Goal: Use online tool/utility: Use online tool/utility

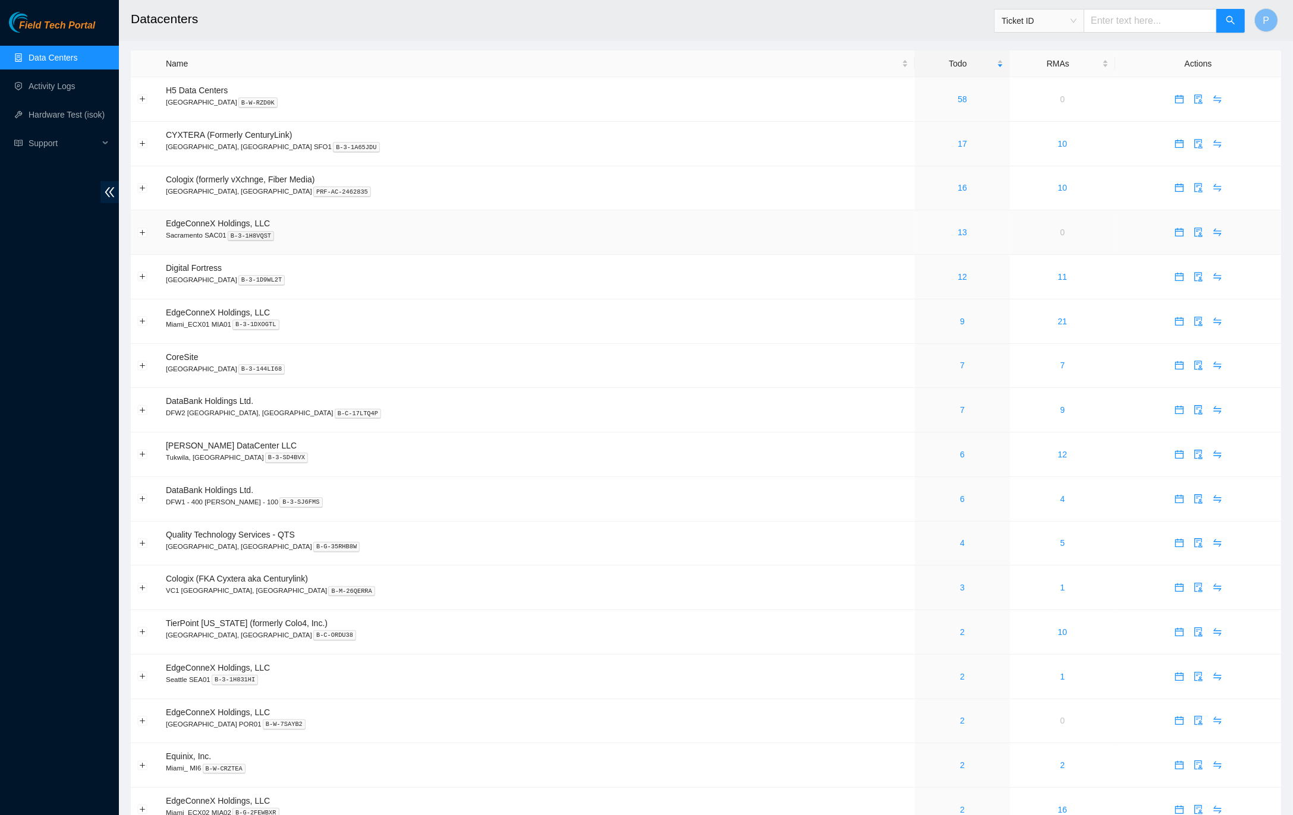
scroll to position [5, 0]
drag, startPoint x: 540, startPoint y: 225, endPoint x: 580, endPoint y: 198, distance: 48.1
click at [540, 228] on p "Sacramento SAC01 B-3-1H8VQST" at bounding box center [537, 233] width 742 height 11
click at [921, 97] on div "58" at bounding box center [961, 97] width 81 height 13
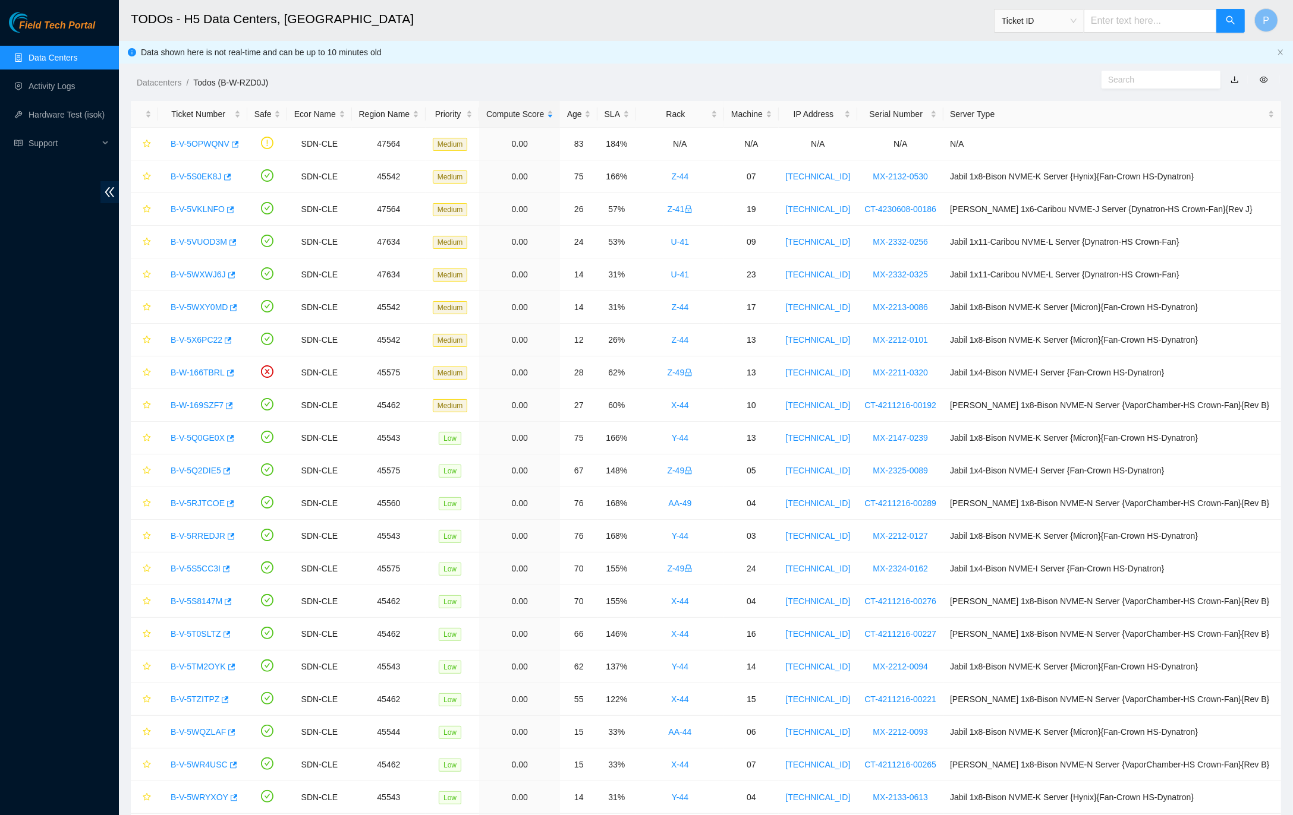
click at [1233, 81] on link "button" at bounding box center [1234, 80] width 8 height 10
click at [50, 58] on link "Data Centers" at bounding box center [53, 58] width 49 height 10
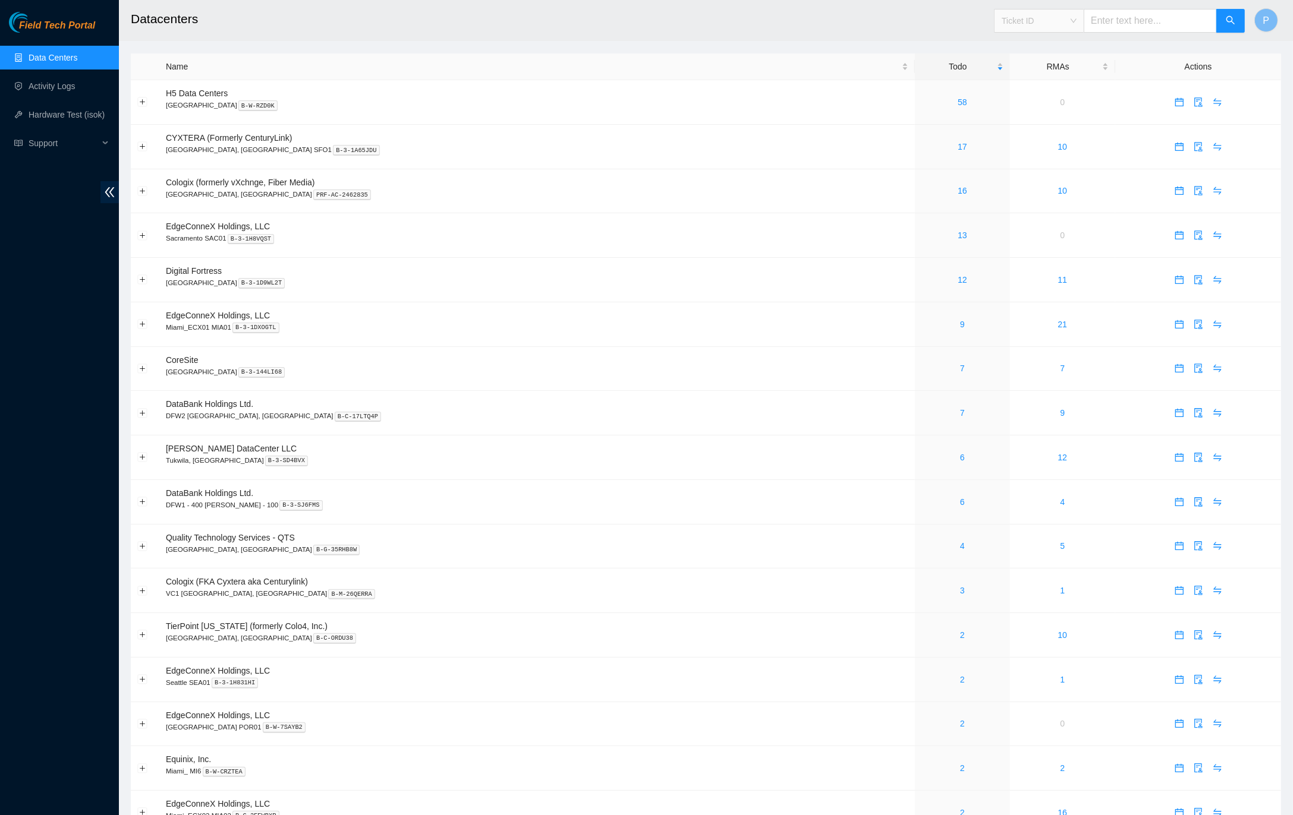
click at [1080, 23] on div "Ticket ID" at bounding box center [1038, 20] width 89 height 19
click at [1042, 82] on div "Rack Number" at bounding box center [1037, 81] width 75 height 13
click at [1151, 18] on input "text" at bounding box center [1149, 21] width 133 height 24
paste input "DH2.1100.15"
type input "DH2.1100.15"
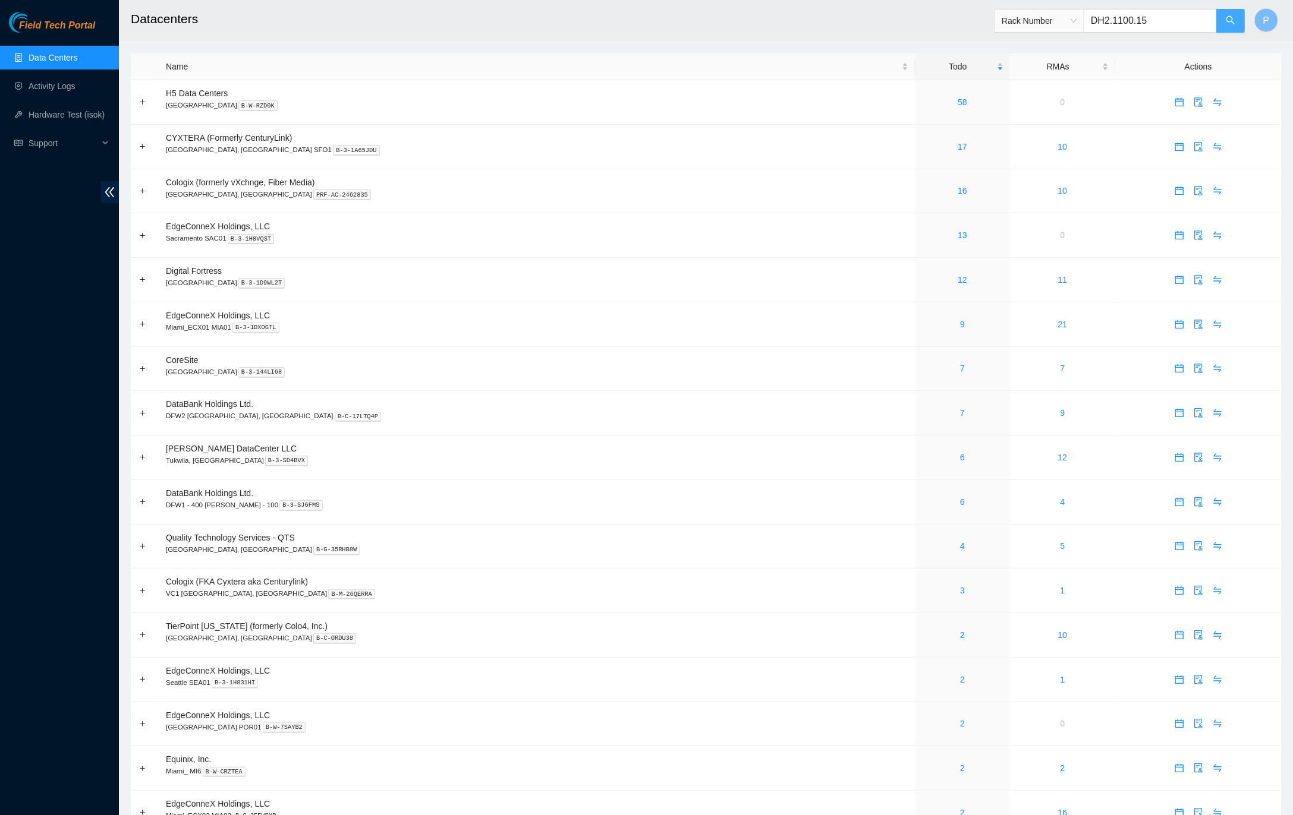
drag, startPoint x: 1238, startPoint y: 7, endPoint x: 1235, endPoint y: 17, distance: 10.0
click at [1237, 10] on span "Rack Number DH2.1100.15" at bounding box center [1119, 17] width 251 height 31
click at [1234, 18] on icon "search" at bounding box center [1230, 20] width 10 height 10
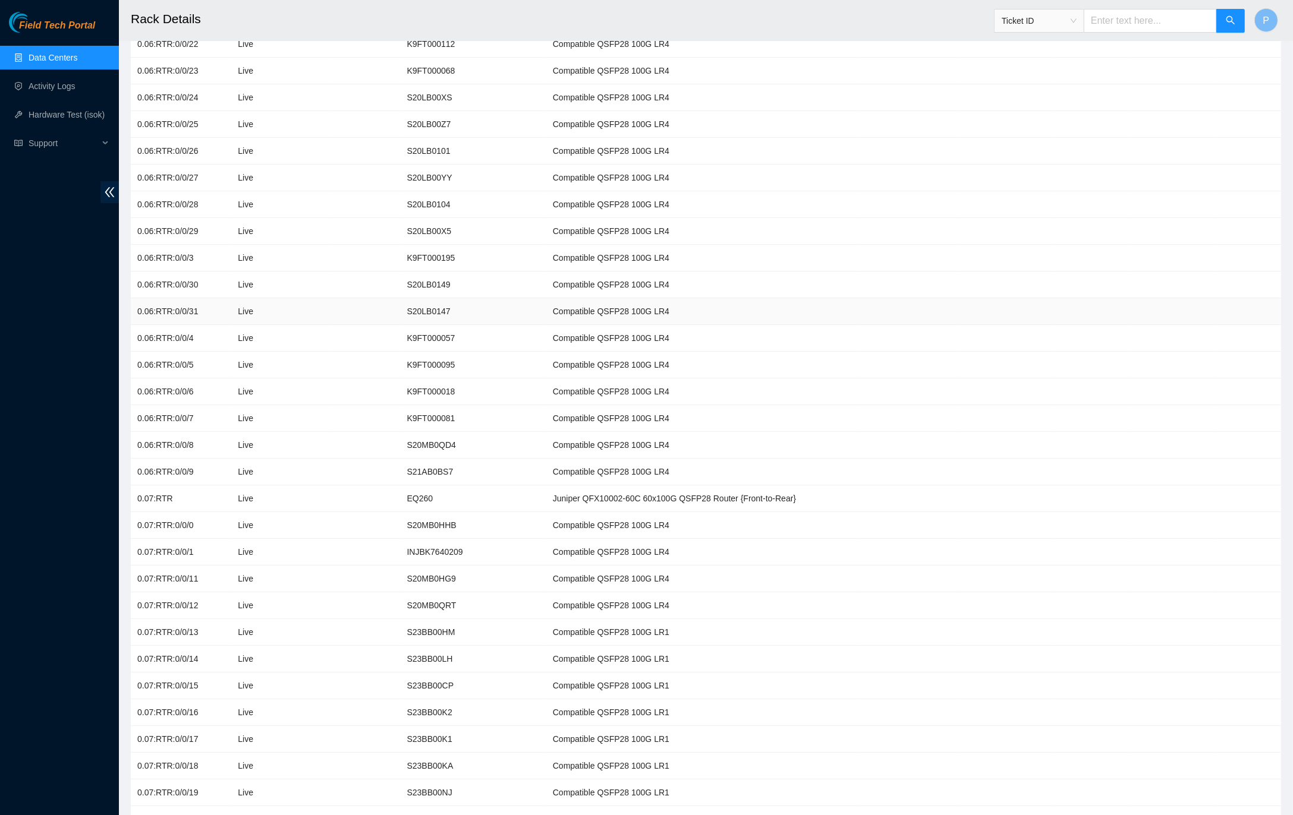
scroll to position [4331, 0]
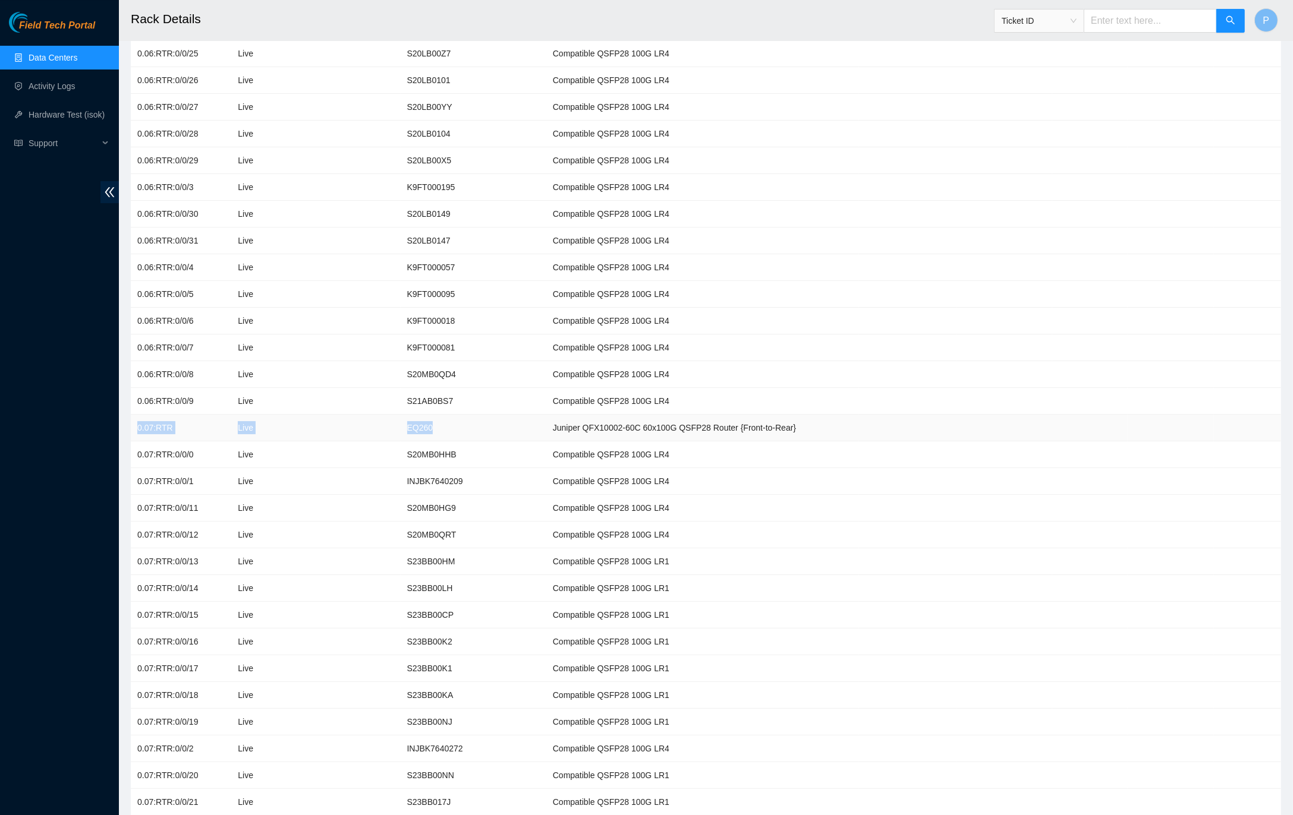
drag, startPoint x: 457, startPoint y: 358, endPoint x: 141, endPoint y: 355, distance: 316.2
click at [133, 415] on tr "0.07:RTR Live EQ260 Juniper QFX10002-60C 60x100G QSFP28 Router {Front-to-Rear}" at bounding box center [706, 428] width 1150 height 27
click at [438, 415] on td "EQ260" at bounding box center [474, 428] width 146 height 27
drag, startPoint x: 845, startPoint y: 358, endPoint x: 137, endPoint y: 358, distance: 707.8
click at [137, 415] on tr "0.07:RTR Live EQ260 Juniper QFX10002-60C 60x100G QSFP28 Router {Front-to-Rear}" at bounding box center [706, 428] width 1150 height 27
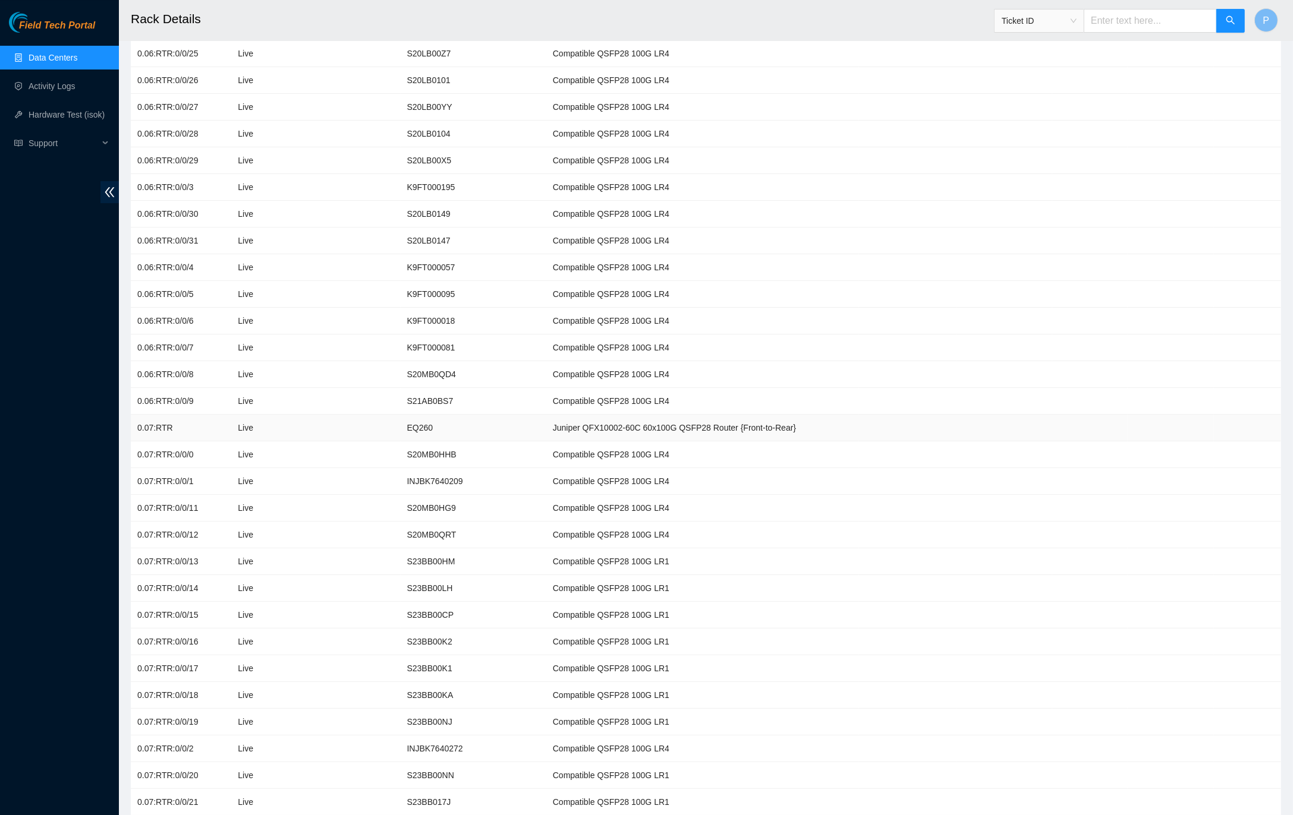
click at [478, 415] on td "EQ260" at bounding box center [474, 428] width 146 height 27
drag, startPoint x: 456, startPoint y: 355, endPoint x: 408, endPoint y: 361, distance: 48.5
click at [408, 415] on td "EQ260" at bounding box center [474, 428] width 146 height 27
click at [462, 415] on td "EQ260" at bounding box center [474, 428] width 146 height 27
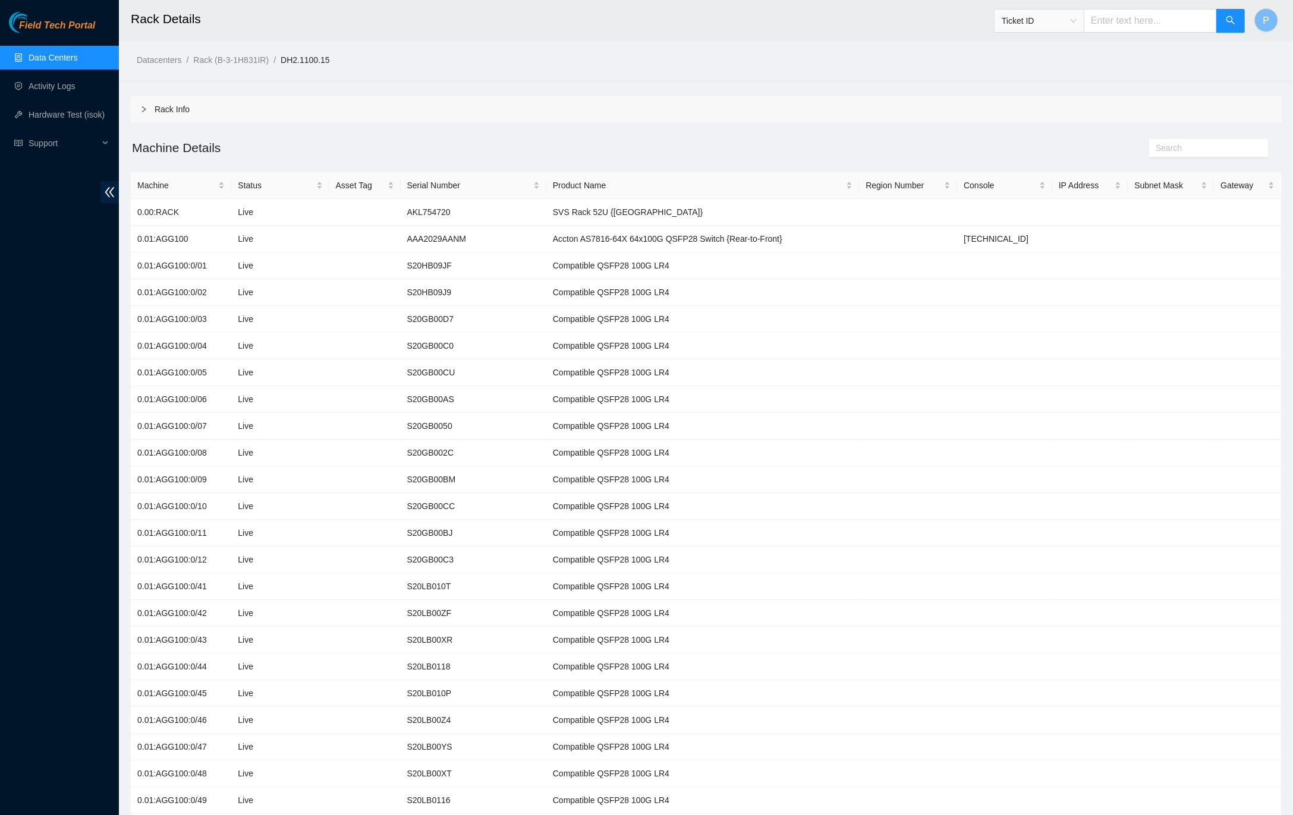
click at [69, 56] on link "Data Centers" at bounding box center [53, 58] width 49 height 10
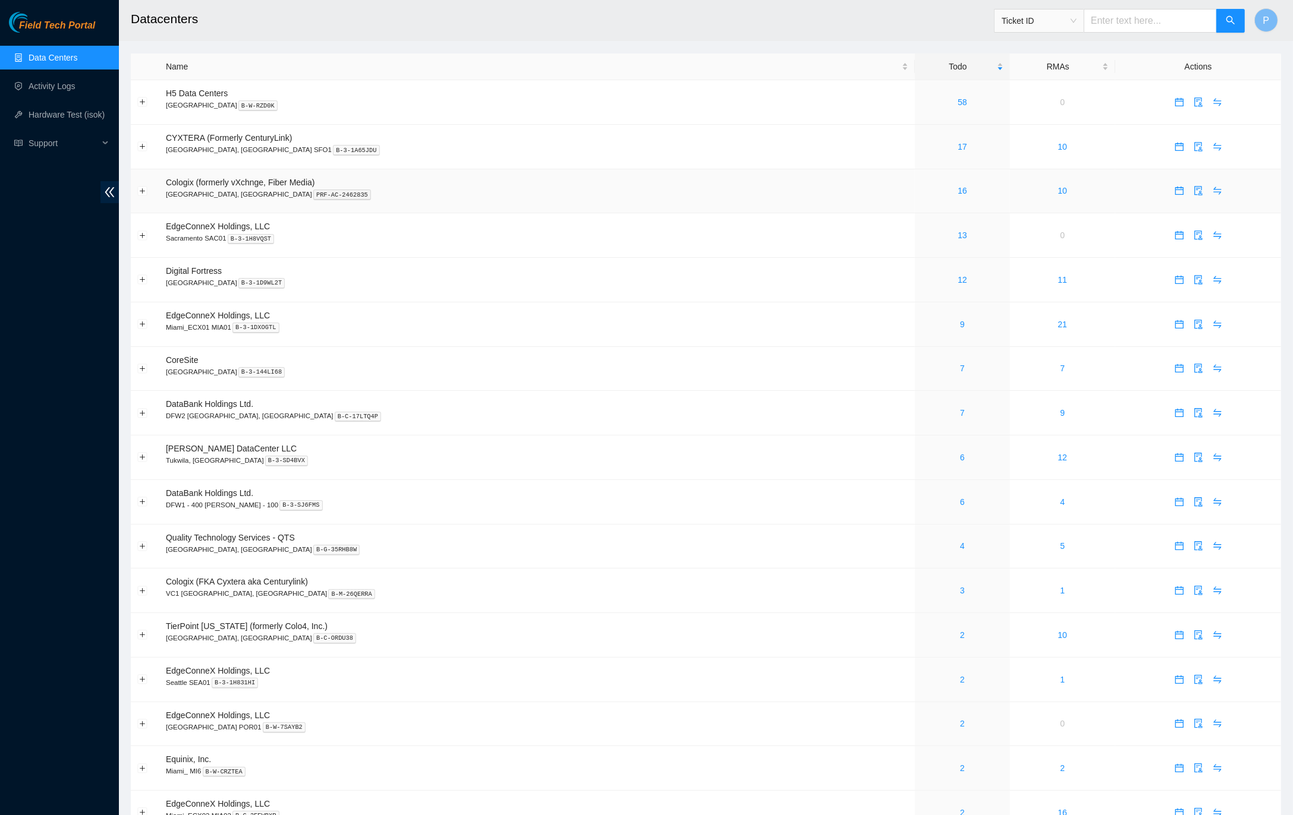
click at [766, 189] on p "Santa Clara, CA PRF-AC-2462835" at bounding box center [537, 194] width 742 height 11
click at [957, 142] on link "17" at bounding box center [962, 147] width 10 height 10
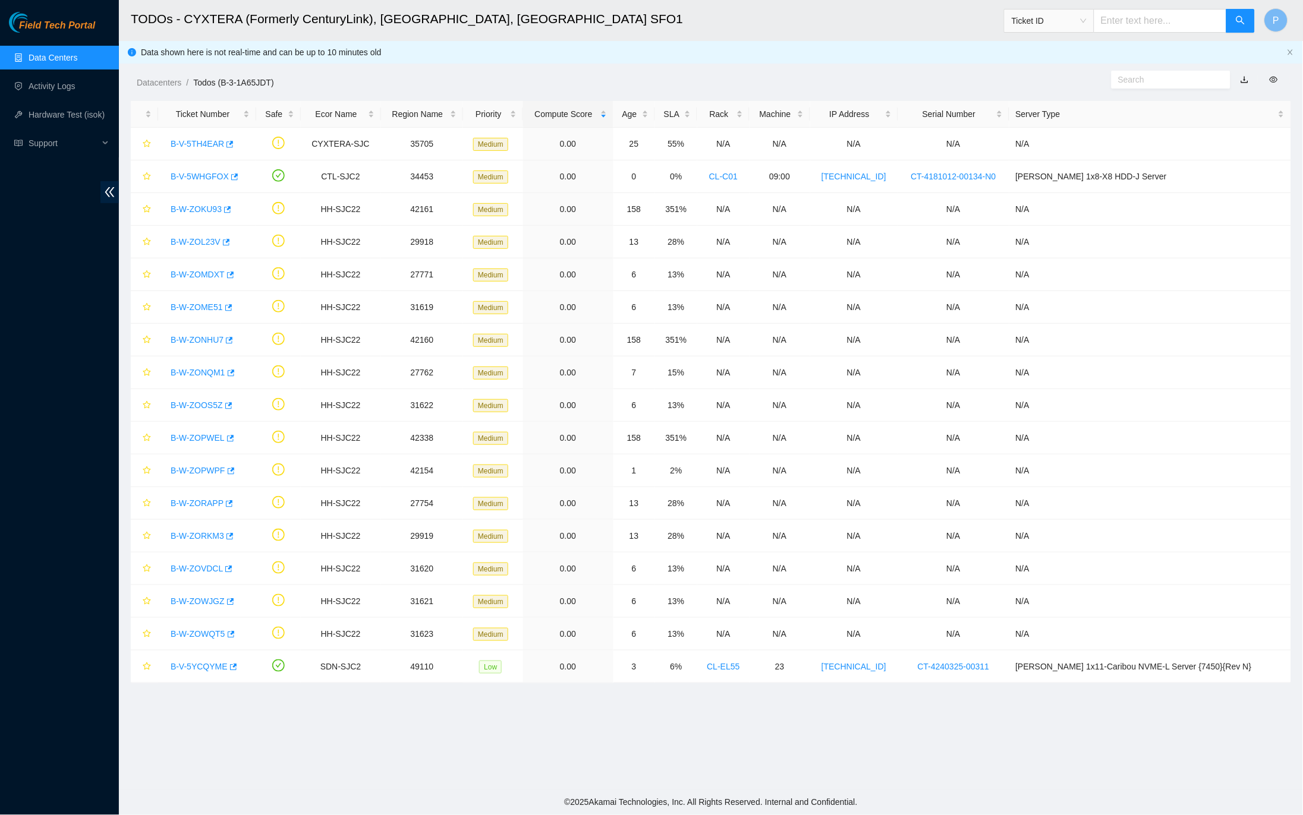
click at [1245, 78] on link "button" at bounding box center [1244, 80] width 8 height 10
click at [75, 61] on link "Data Centers" at bounding box center [53, 58] width 49 height 10
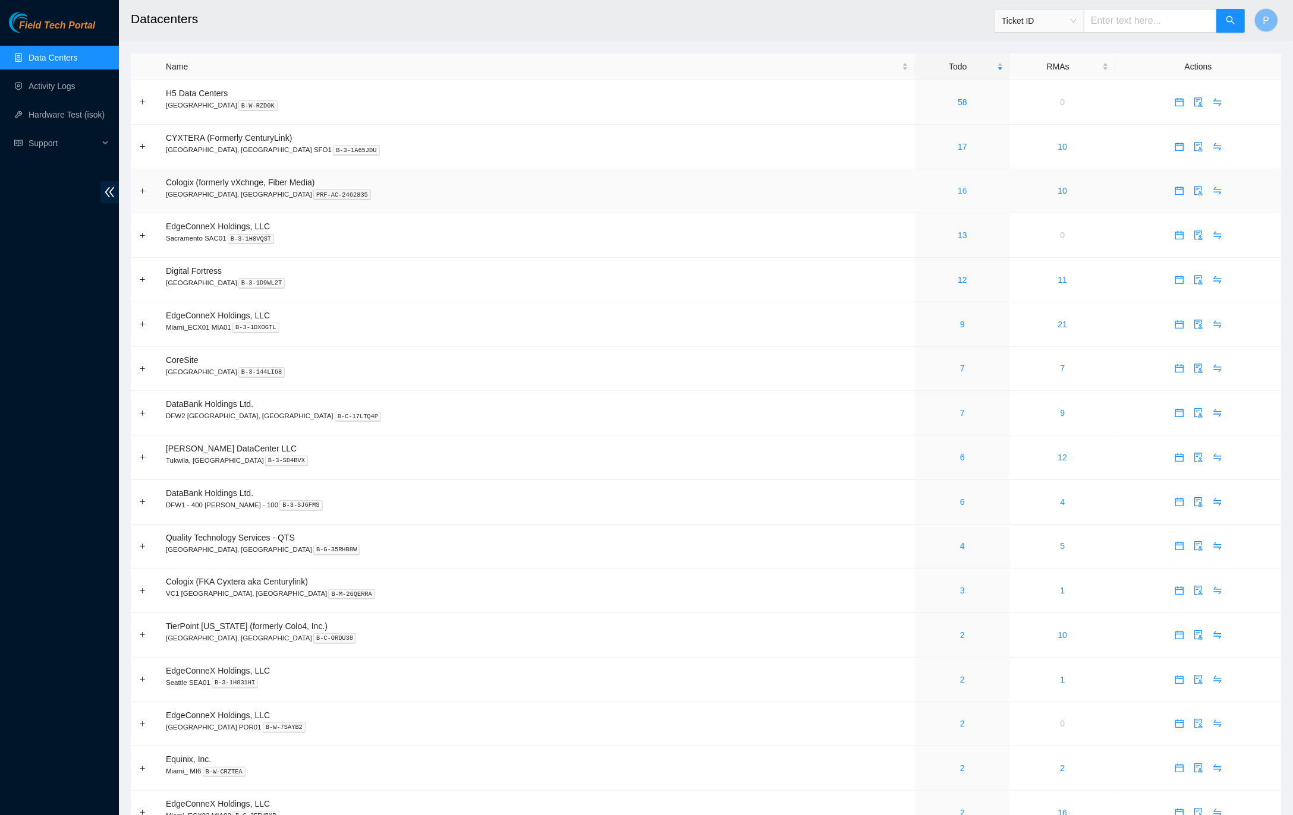
click at [957, 186] on link "16" at bounding box center [962, 191] width 10 height 10
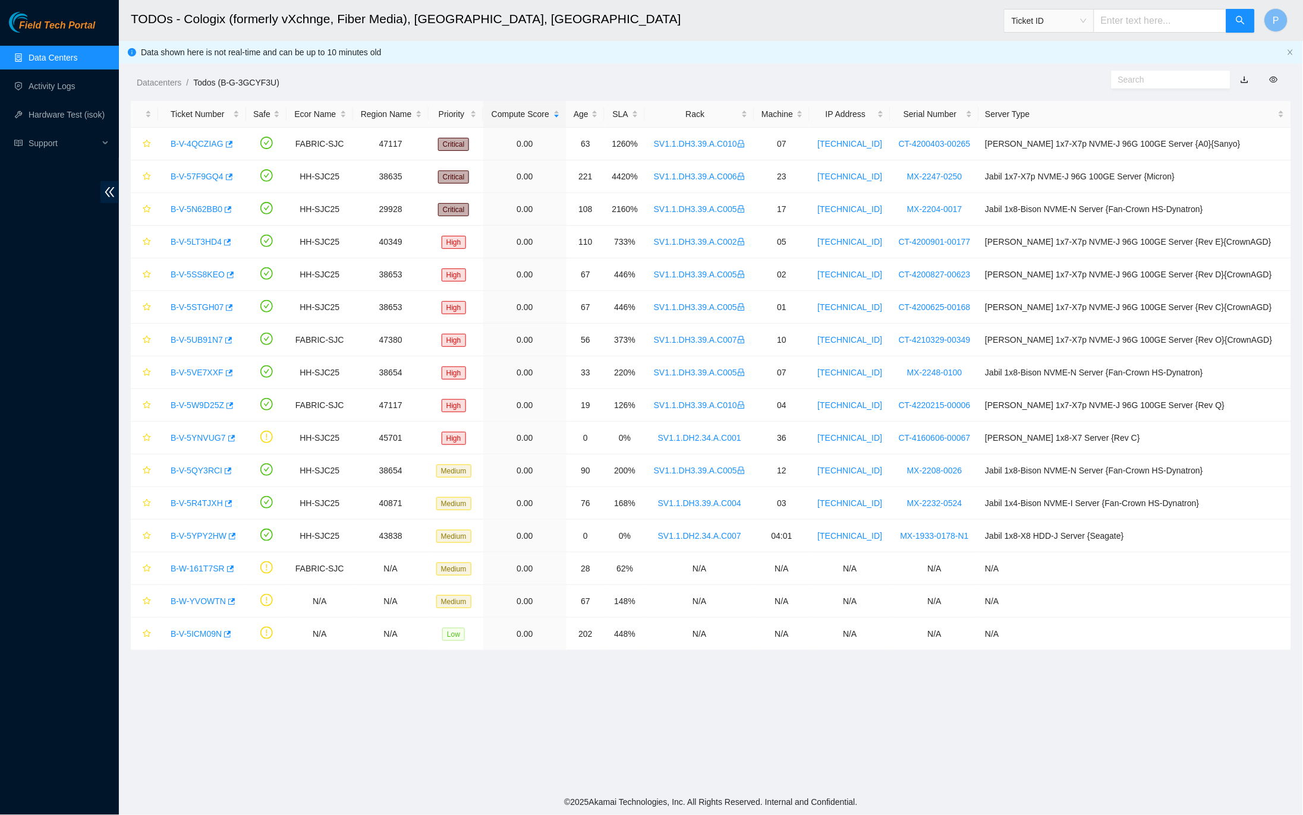
click at [1245, 77] on link "button" at bounding box center [1244, 80] width 8 height 10
click at [1289, 51] on icon "close" at bounding box center [1290, 52] width 7 height 7
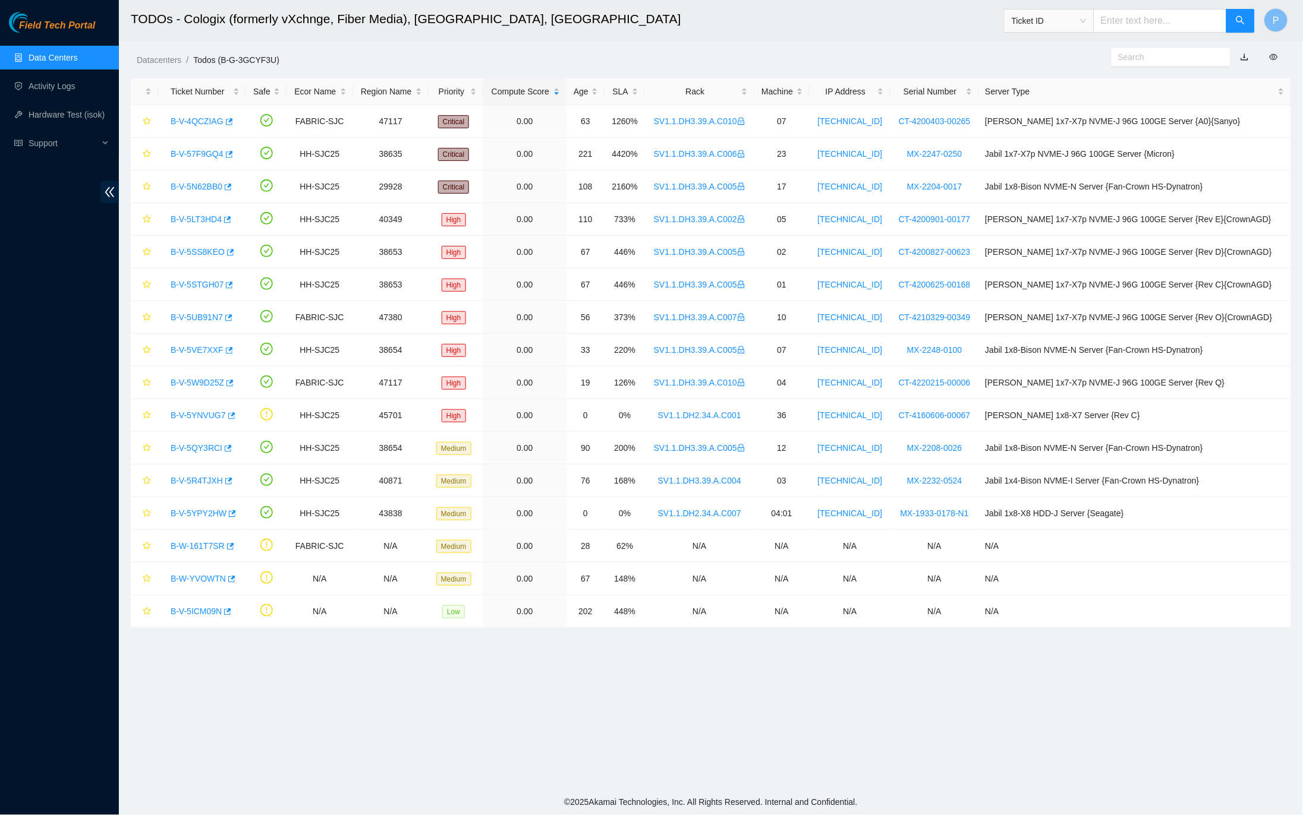
click at [36, 58] on link "Data Centers" at bounding box center [53, 58] width 49 height 10
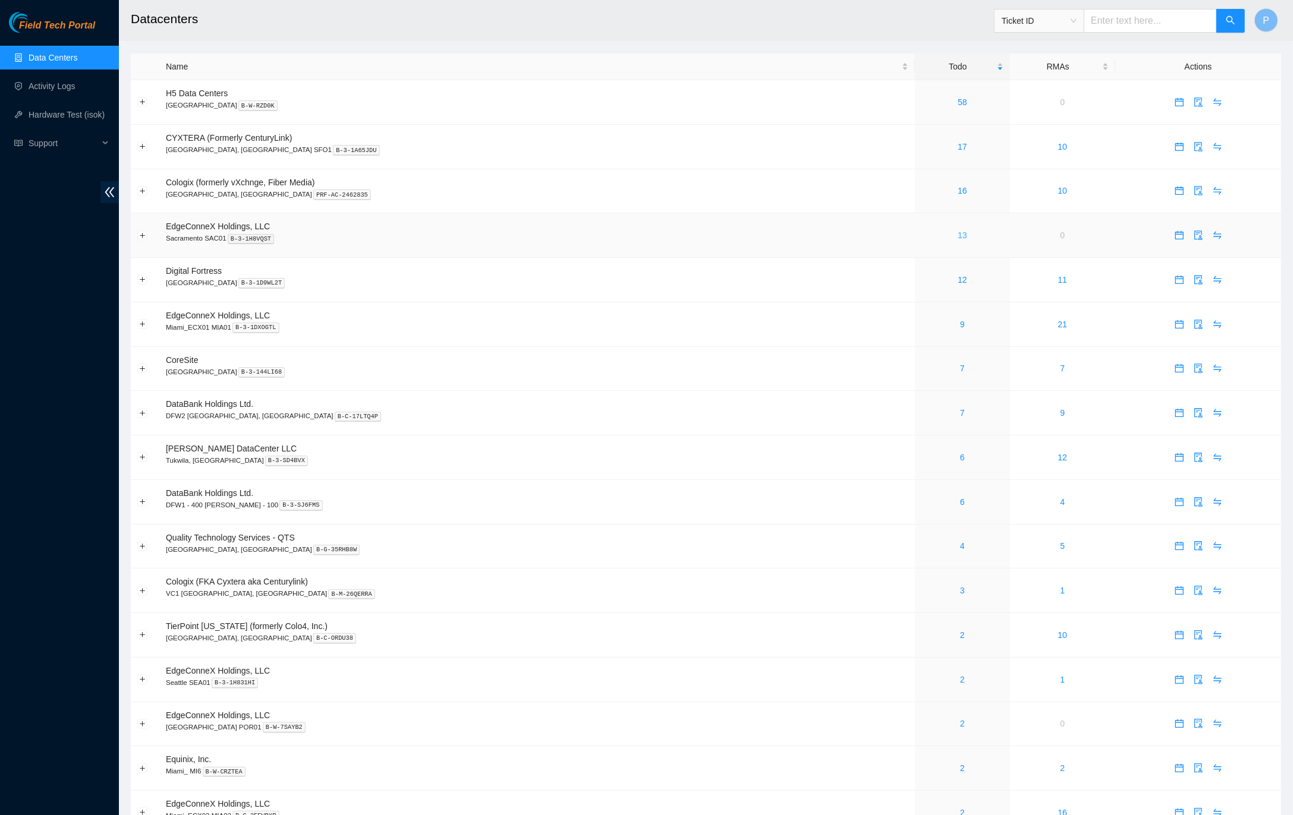
click at [957, 231] on link "13" at bounding box center [962, 236] width 10 height 10
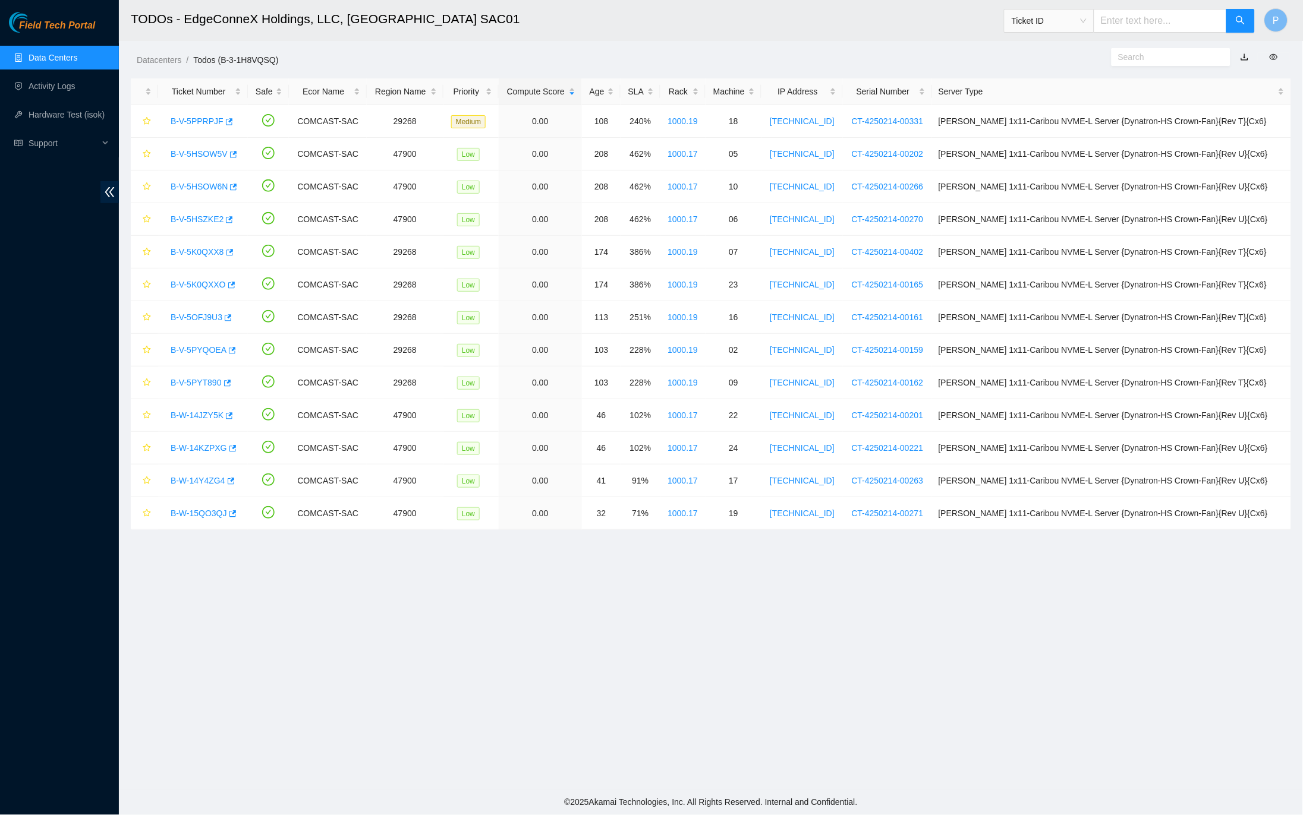
click at [1244, 57] on link "button" at bounding box center [1244, 57] width 8 height 10
click at [59, 58] on link "Data Centers" at bounding box center [53, 58] width 49 height 10
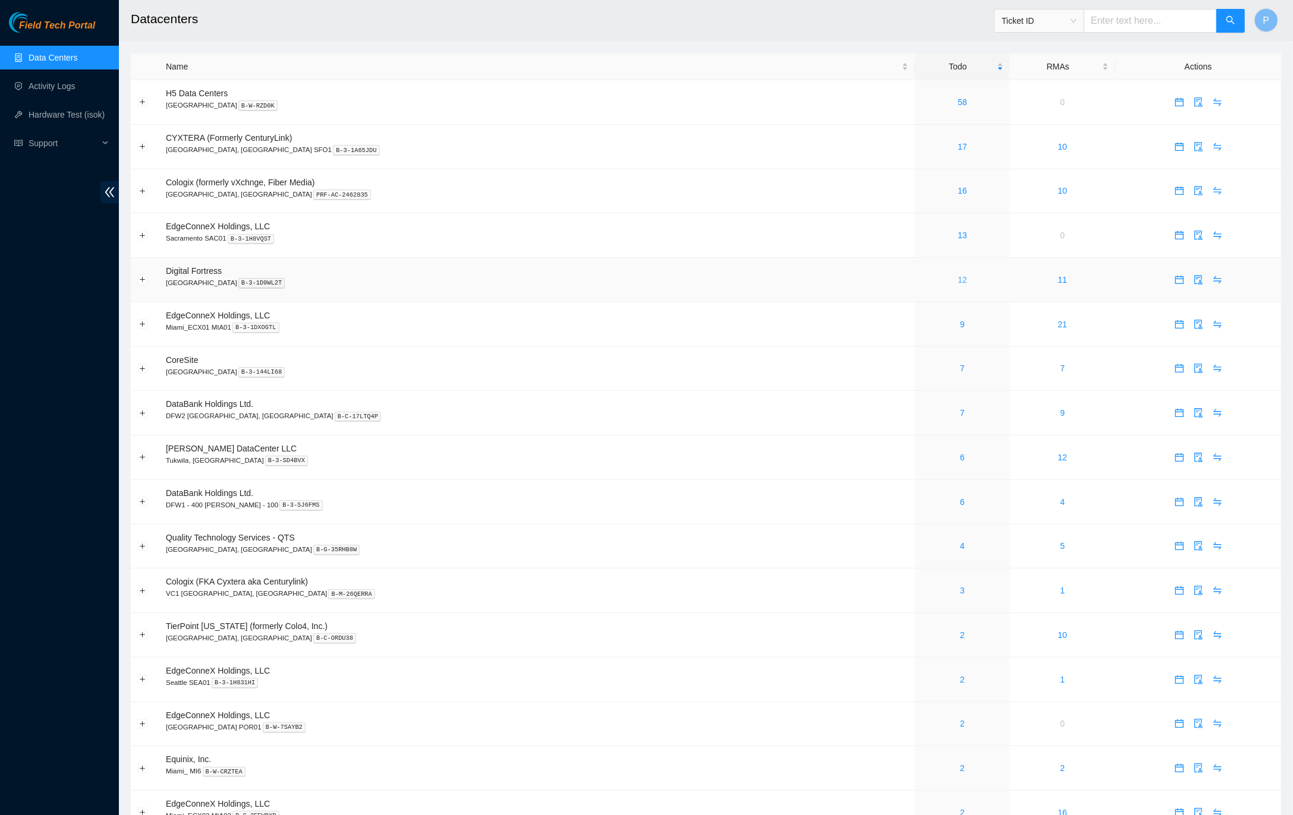
click at [957, 275] on link "12" at bounding box center [962, 280] width 10 height 10
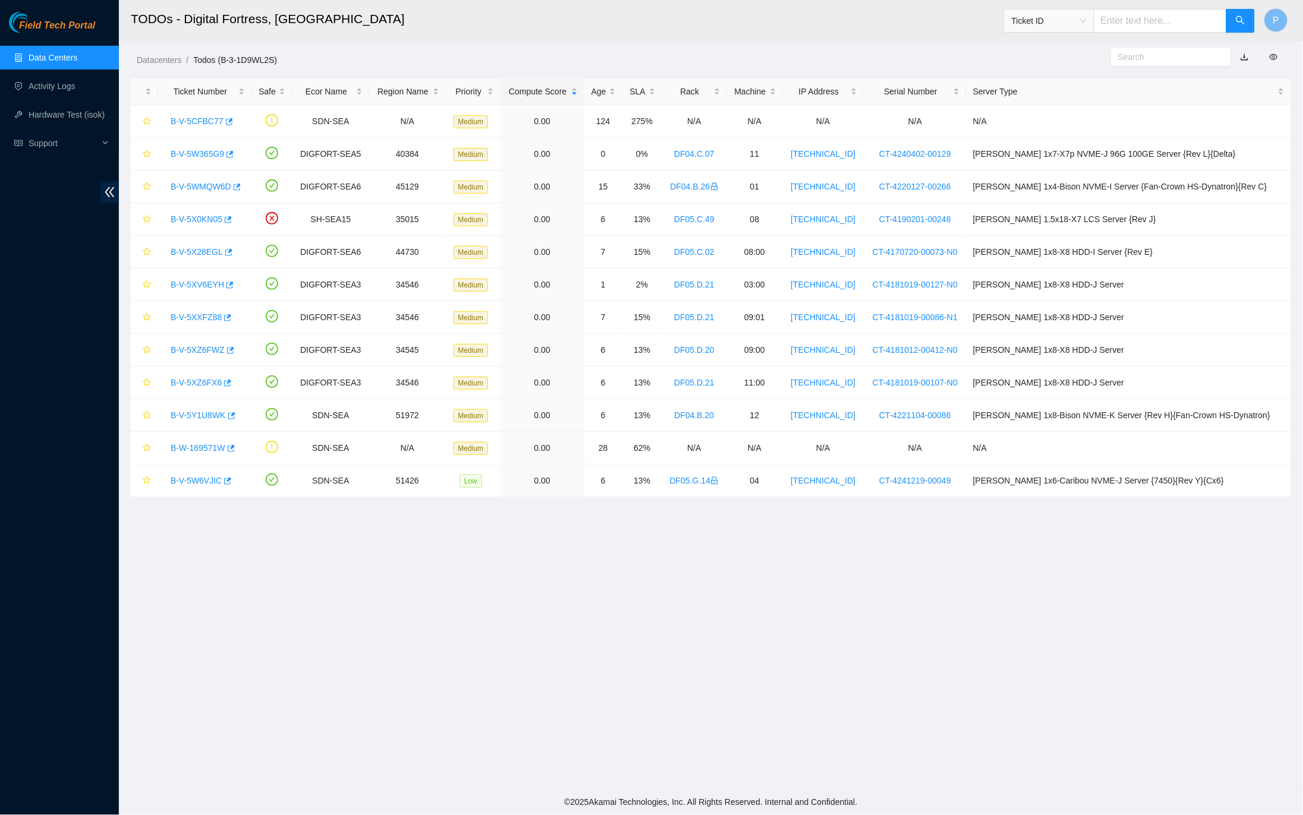
click at [1246, 57] on link "button" at bounding box center [1244, 57] width 8 height 10
click at [74, 57] on link "Data Centers" at bounding box center [53, 58] width 49 height 10
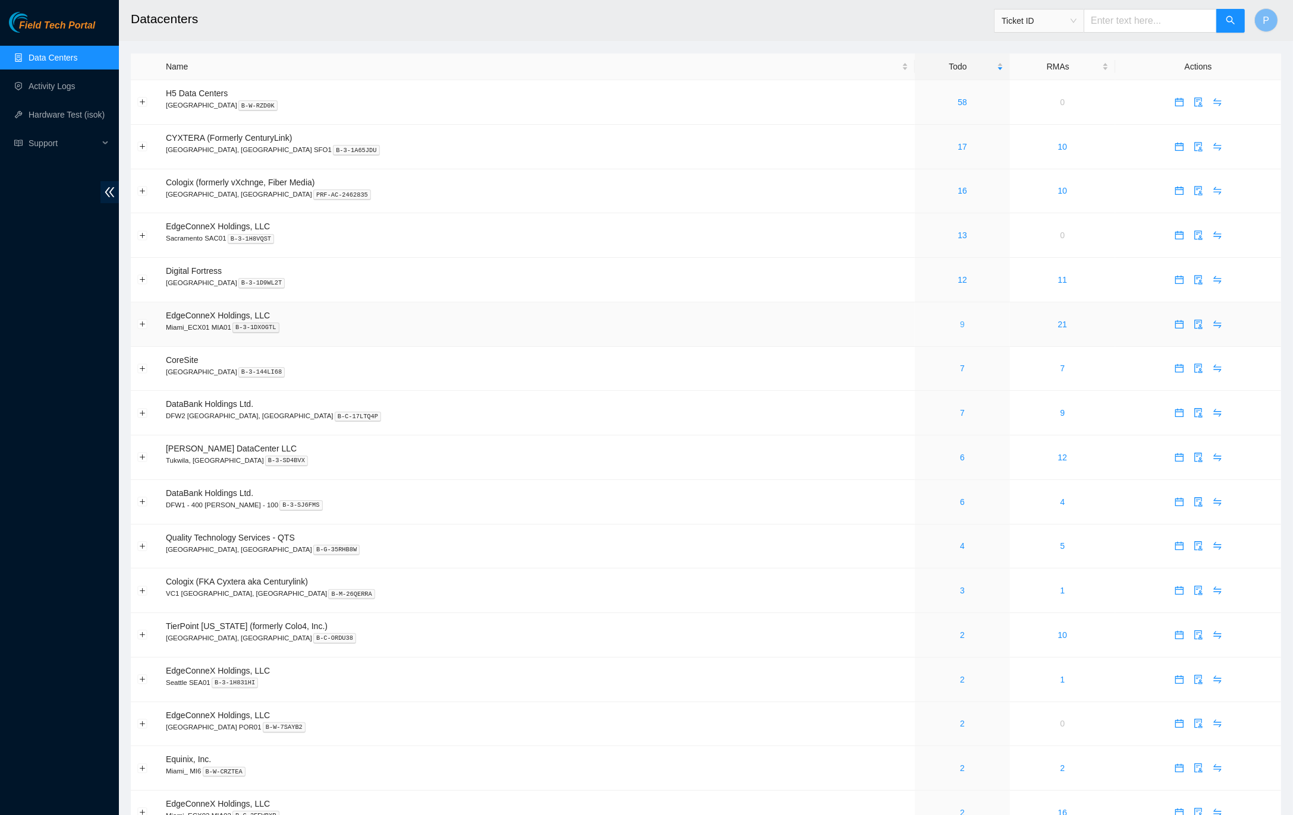
click at [960, 320] on link "9" at bounding box center [962, 325] width 5 height 10
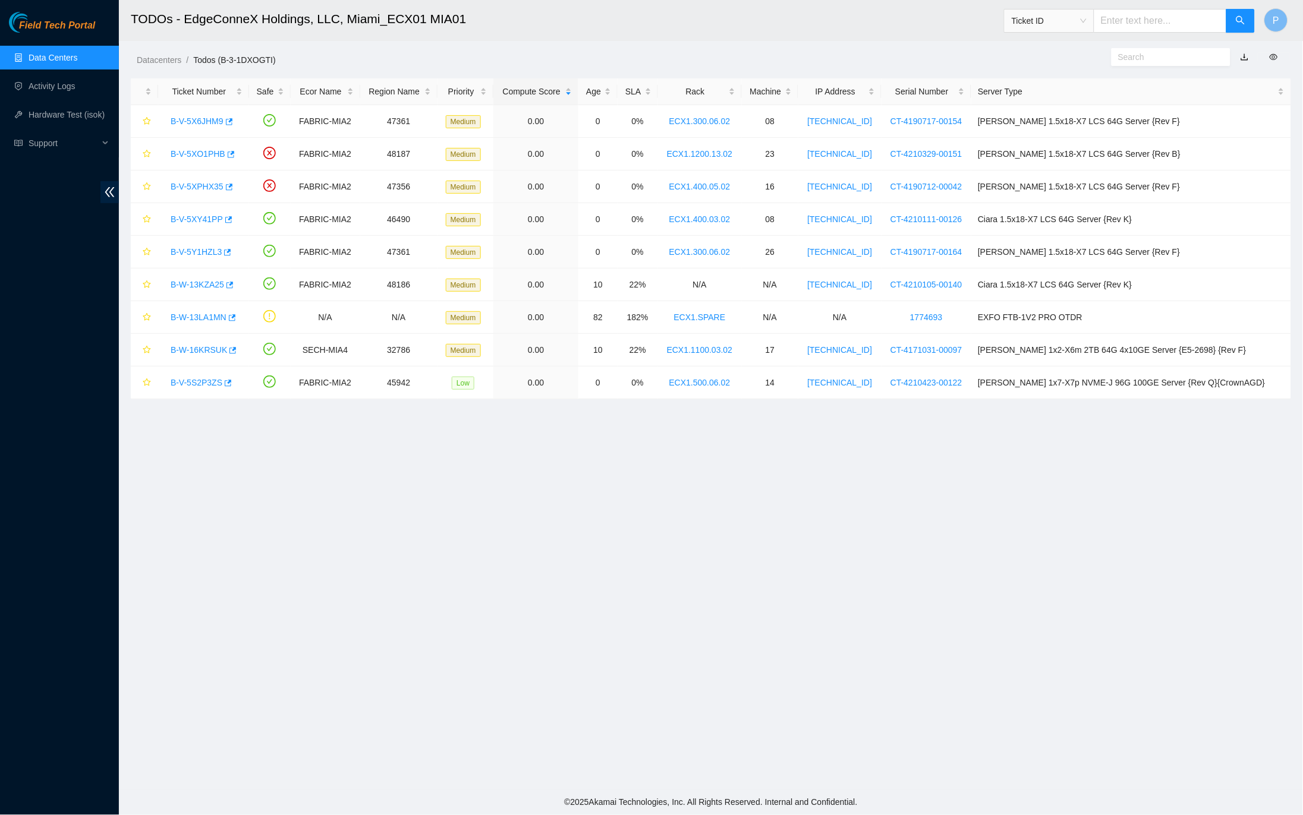
click at [1243, 58] on link "button" at bounding box center [1244, 57] width 8 height 10
click at [64, 54] on link "Data Centers" at bounding box center [53, 58] width 49 height 10
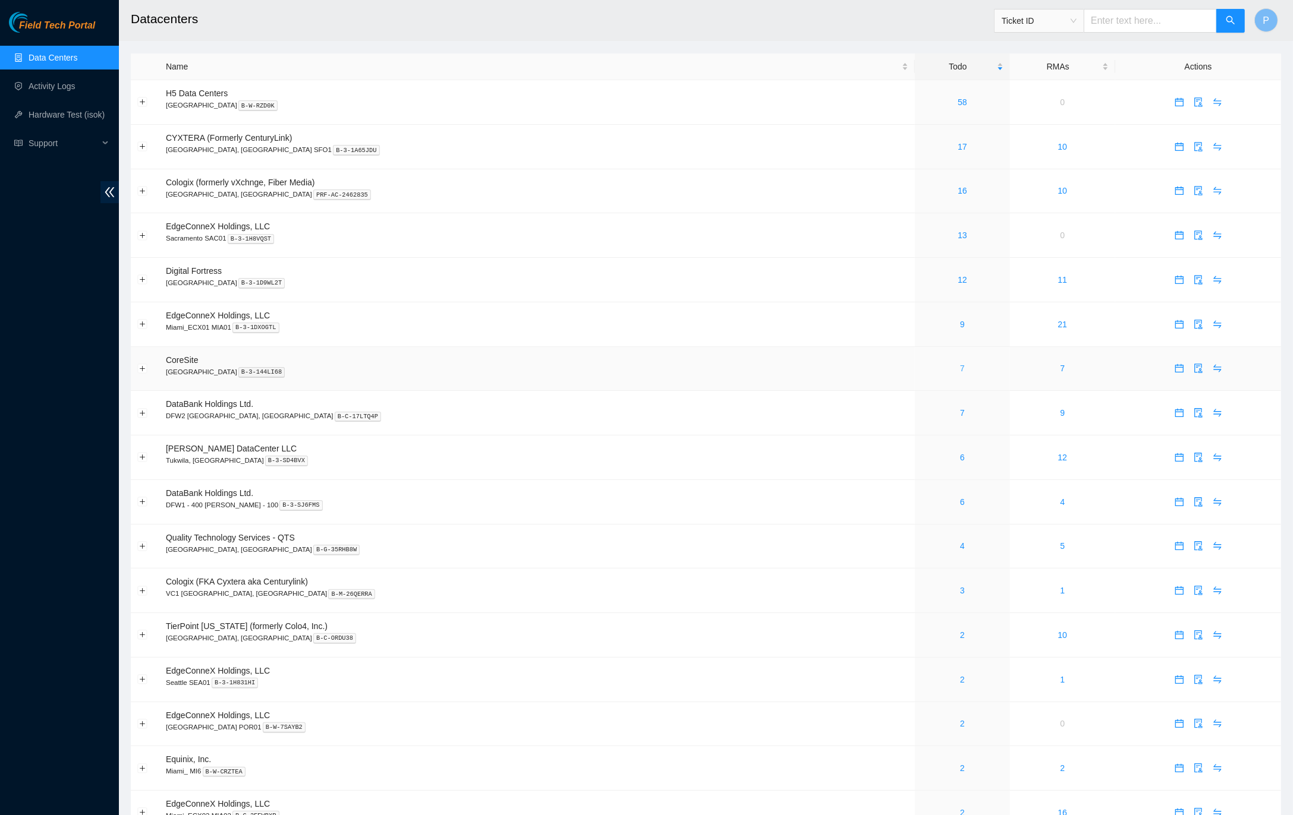
click at [960, 364] on link "7" at bounding box center [962, 369] width 5 height 10
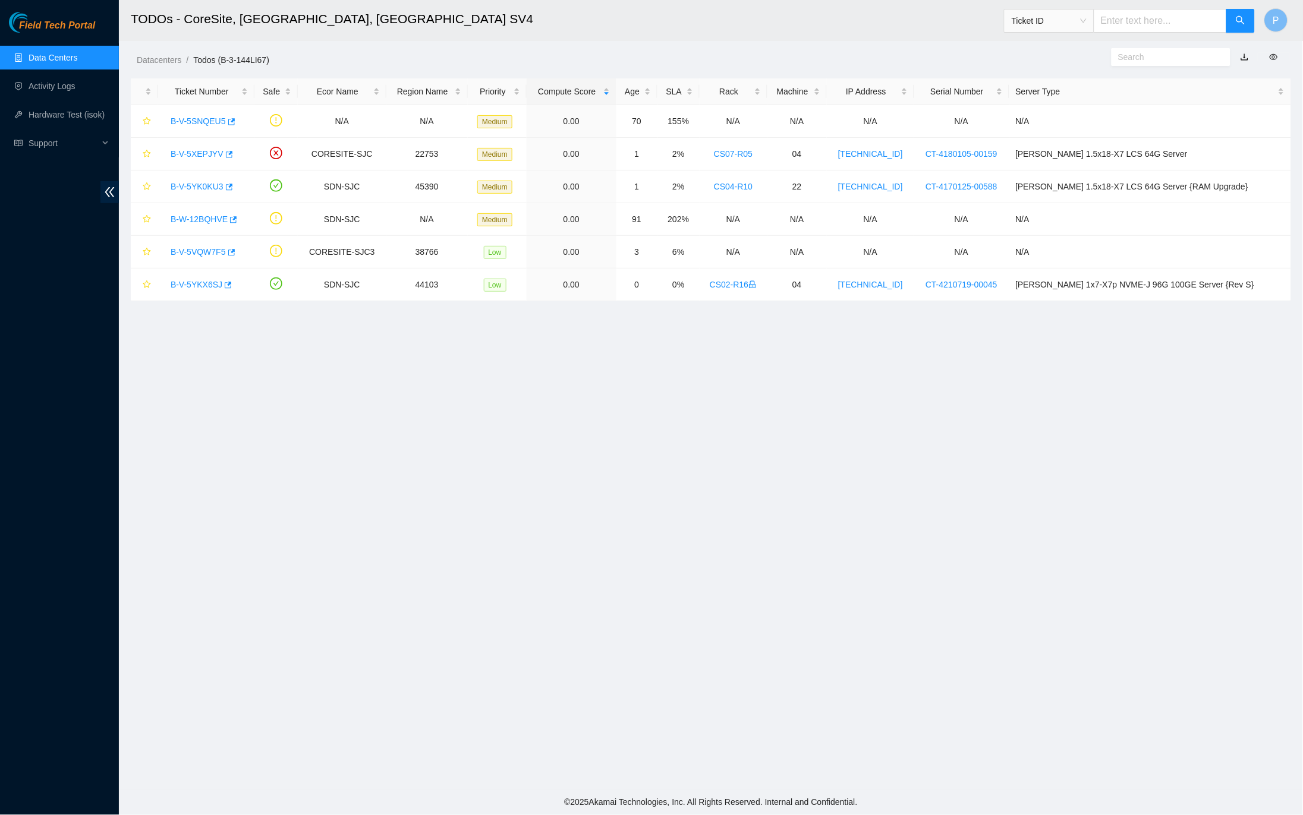
click at [1243, 53] on link "button" at bounding box center [1244, 57] width 8 height 10
click at [51, 53] on link "Data Centers" at bounding box center [53, 58] width 49 height 10
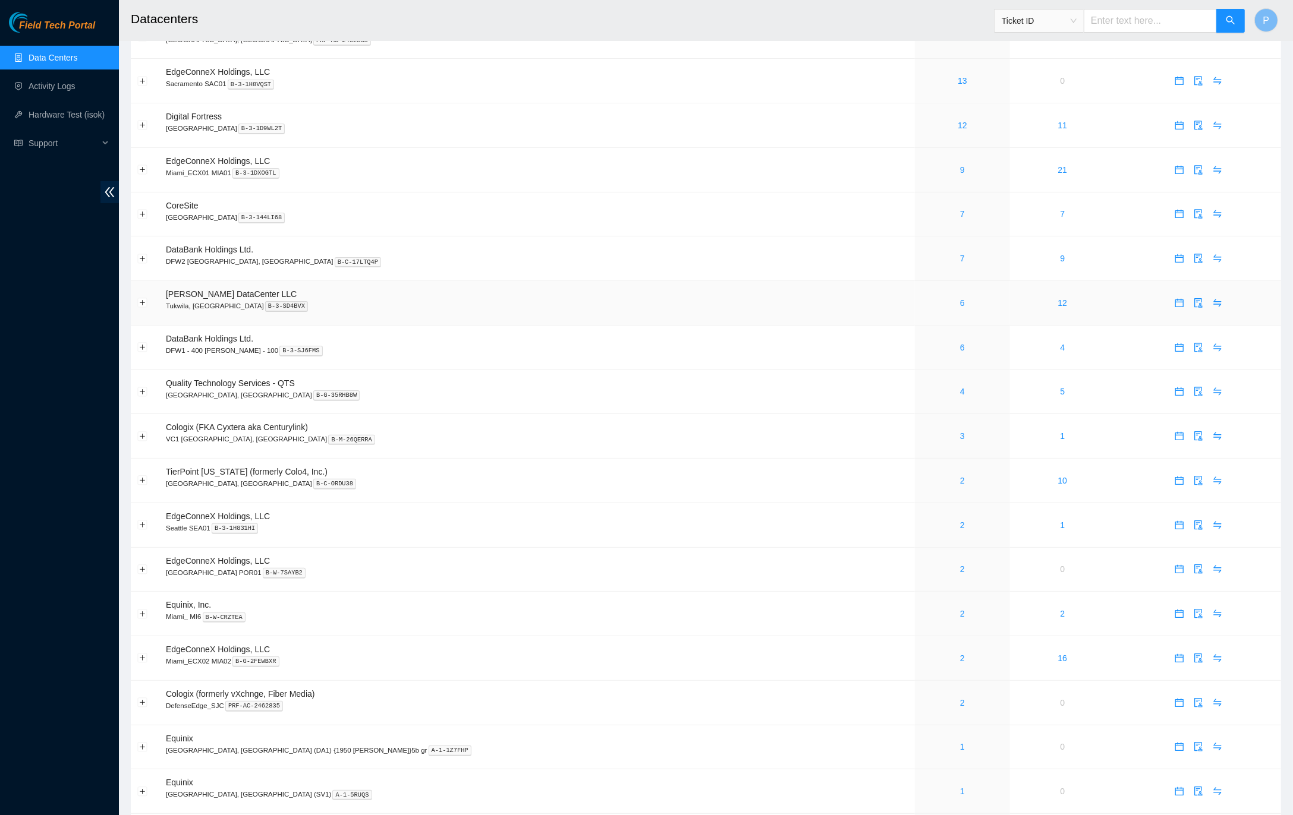
scroll to position [153, 0]
click at [960, 255] on link "7" at bounding box center [962, 260] width 5 height 10
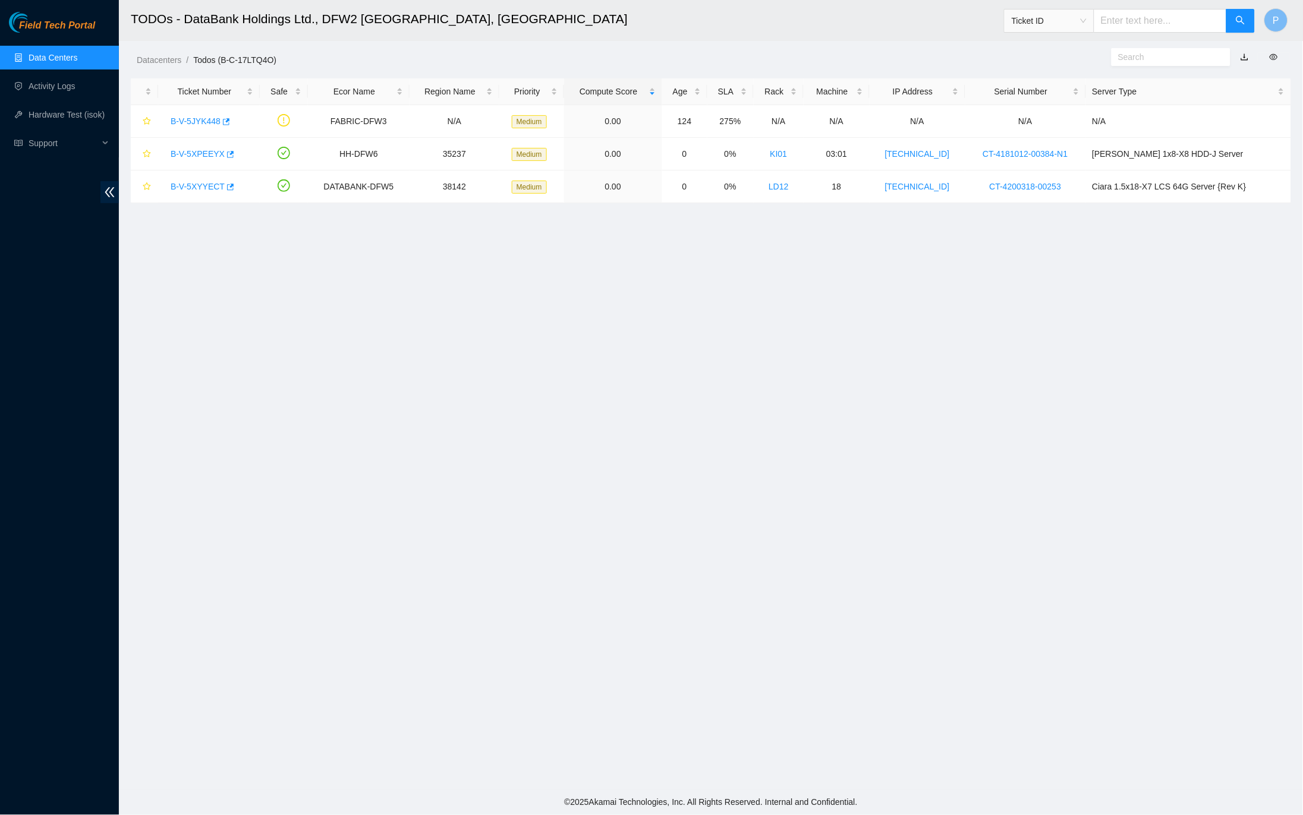
click at [1243, 58] on link "button" at bounding box center [1244, 57] width 8 height 10
click at [67, 53] on link "Data Centers" at bounding box center [53, 58] width 49 height 10
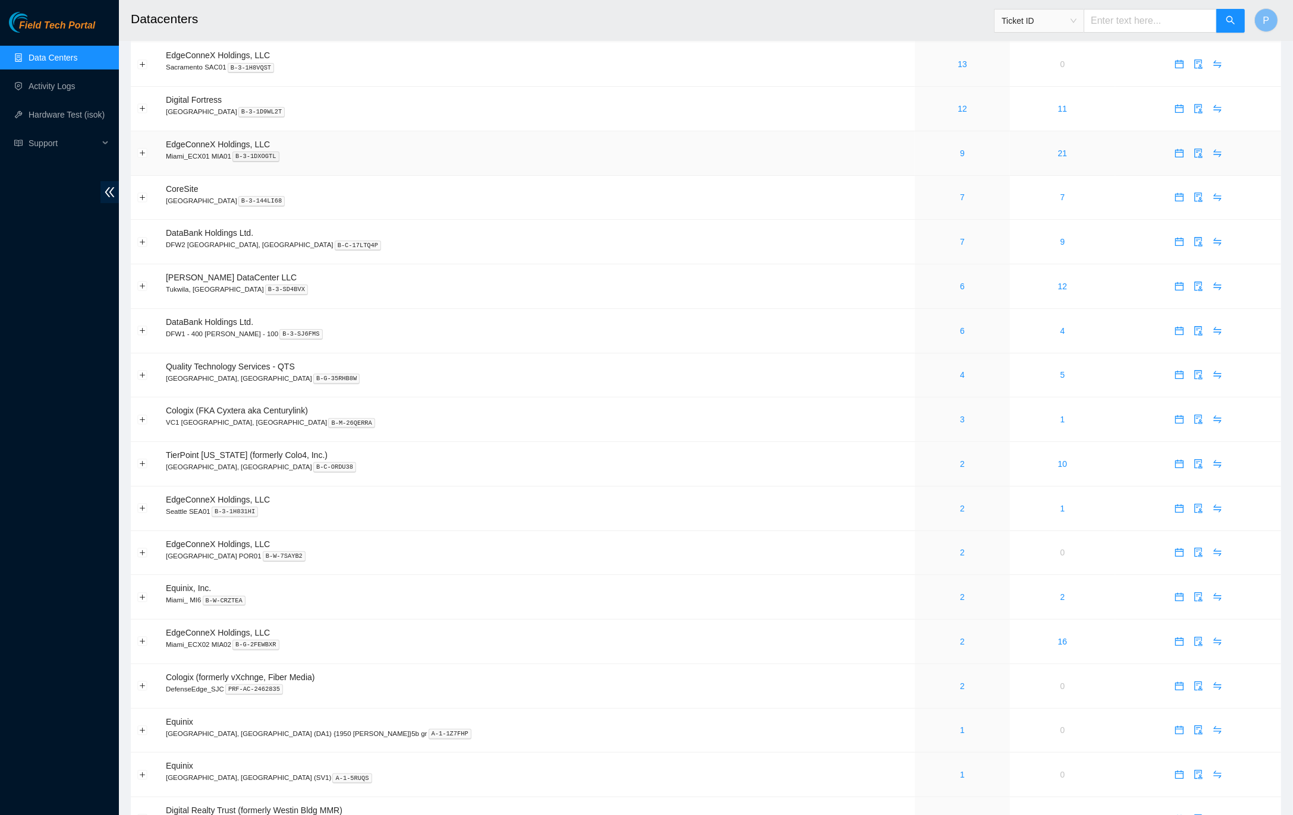
scroll to position [219, 0]
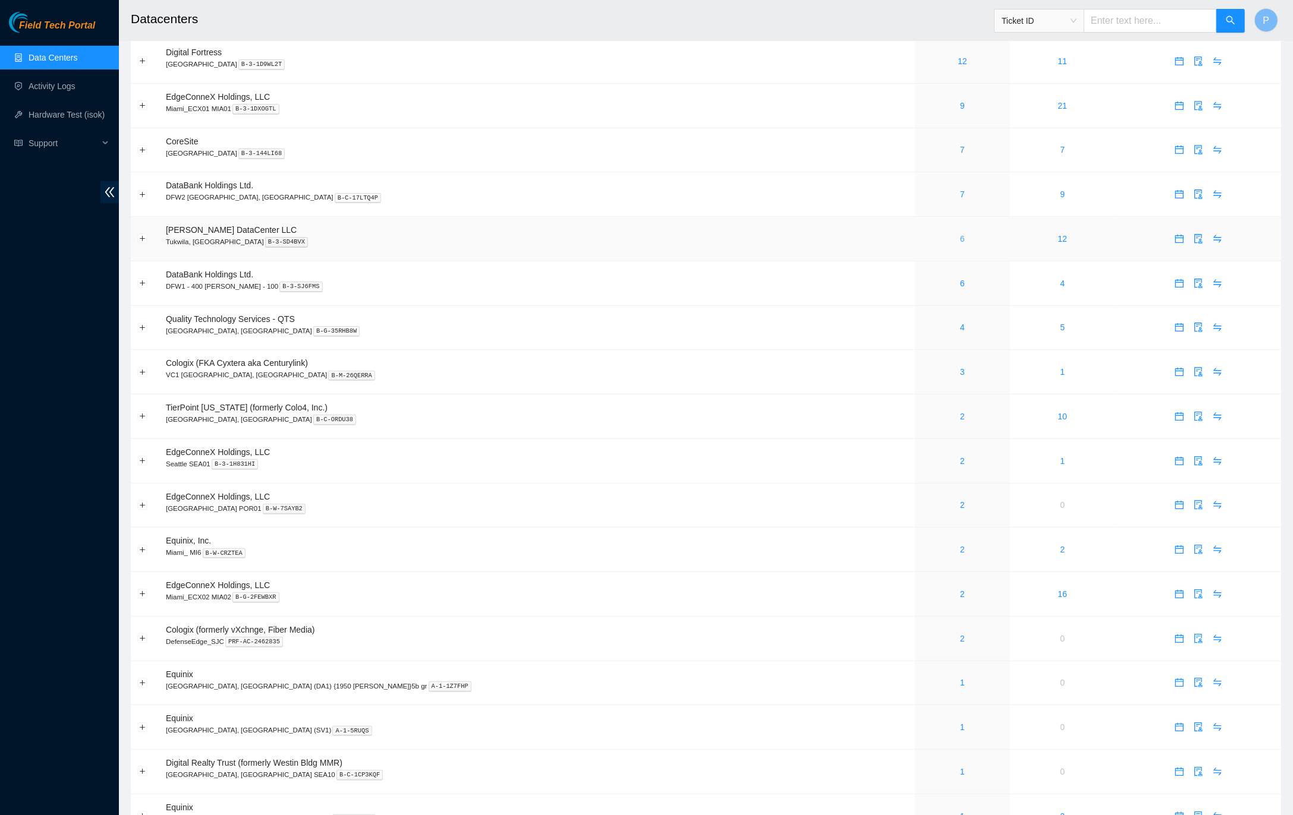
click at [960, 234] on link "6" at bounding box center [962, 239] width 5 height 10
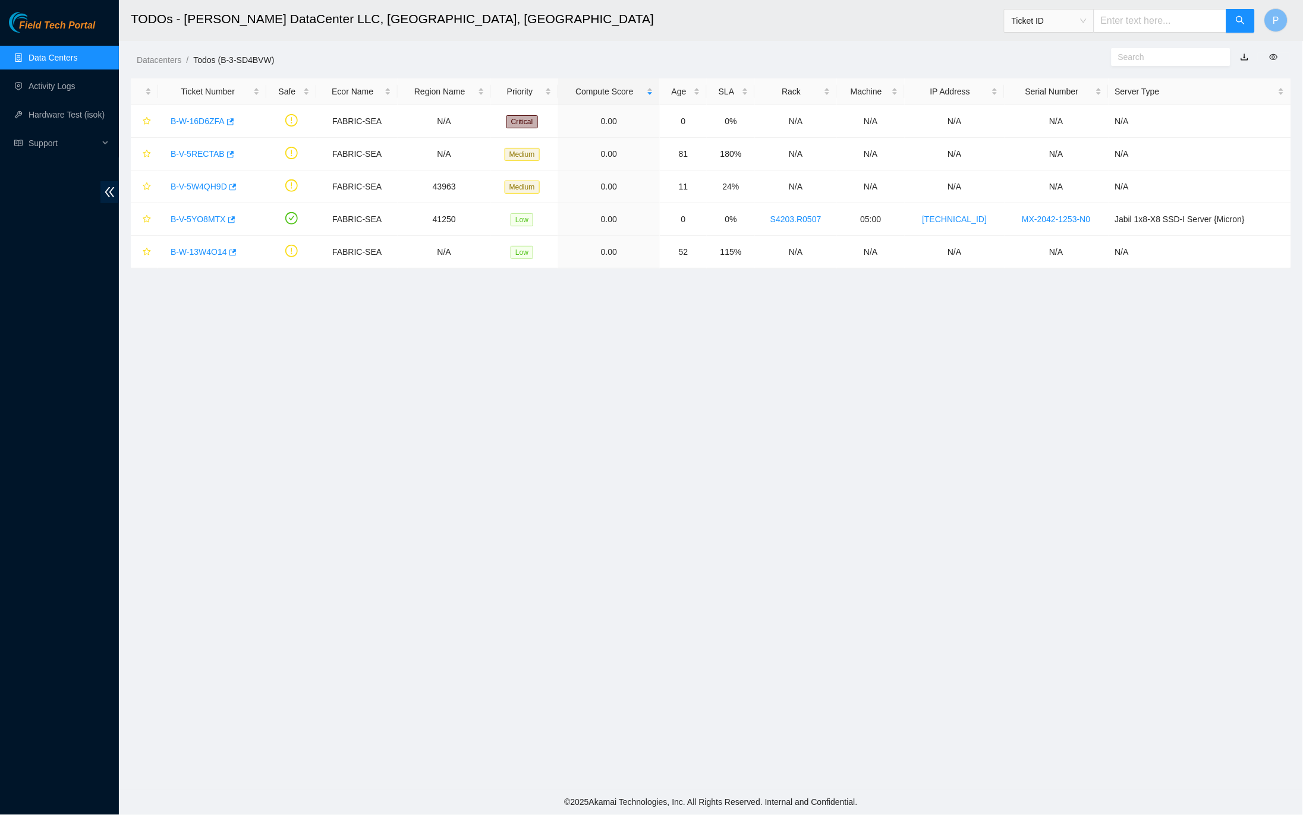
click at [1243, 59] on link "button" at bounding box center [1244, 57] width 8 height 10
click at [72, 57] on link "Data Centers" at bounding box center [53, 58] width 49 height 10
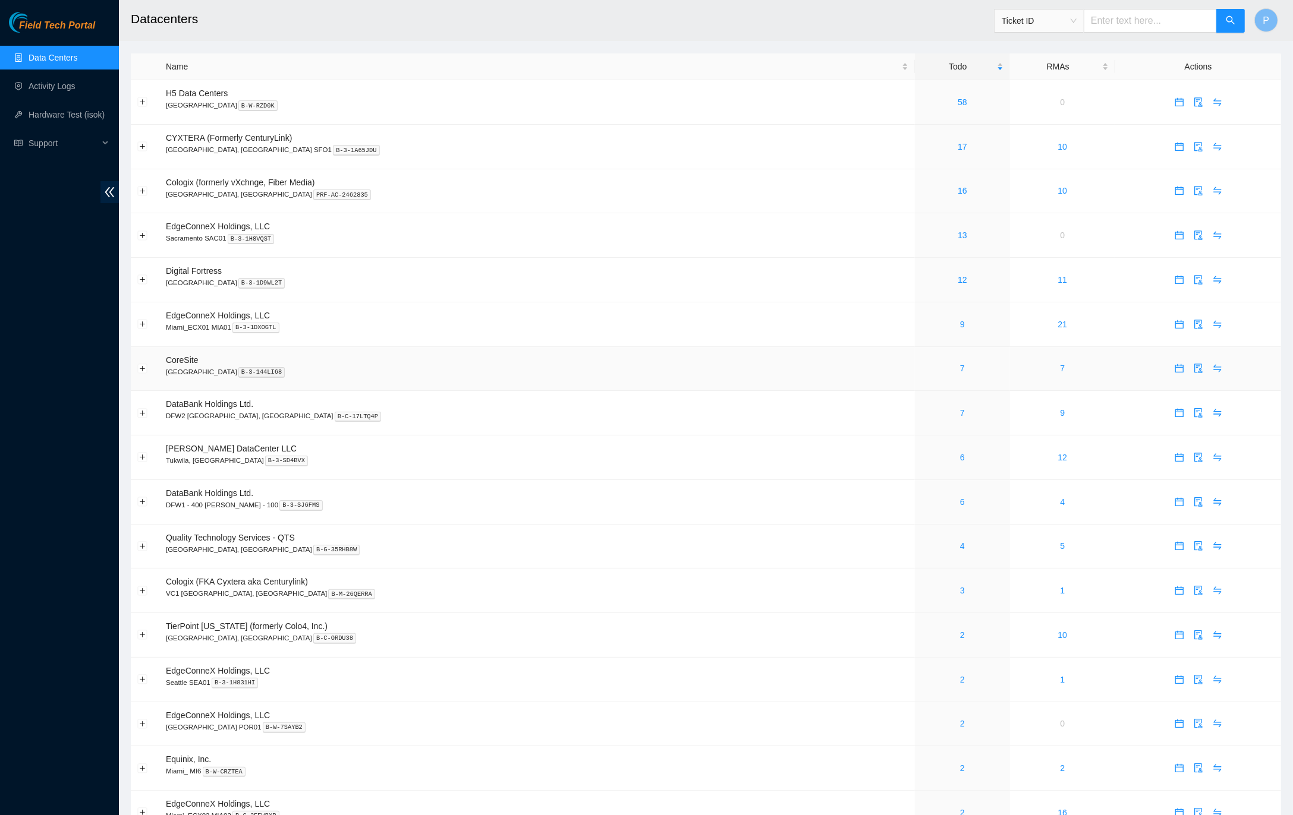
scroll to position [53, 0]
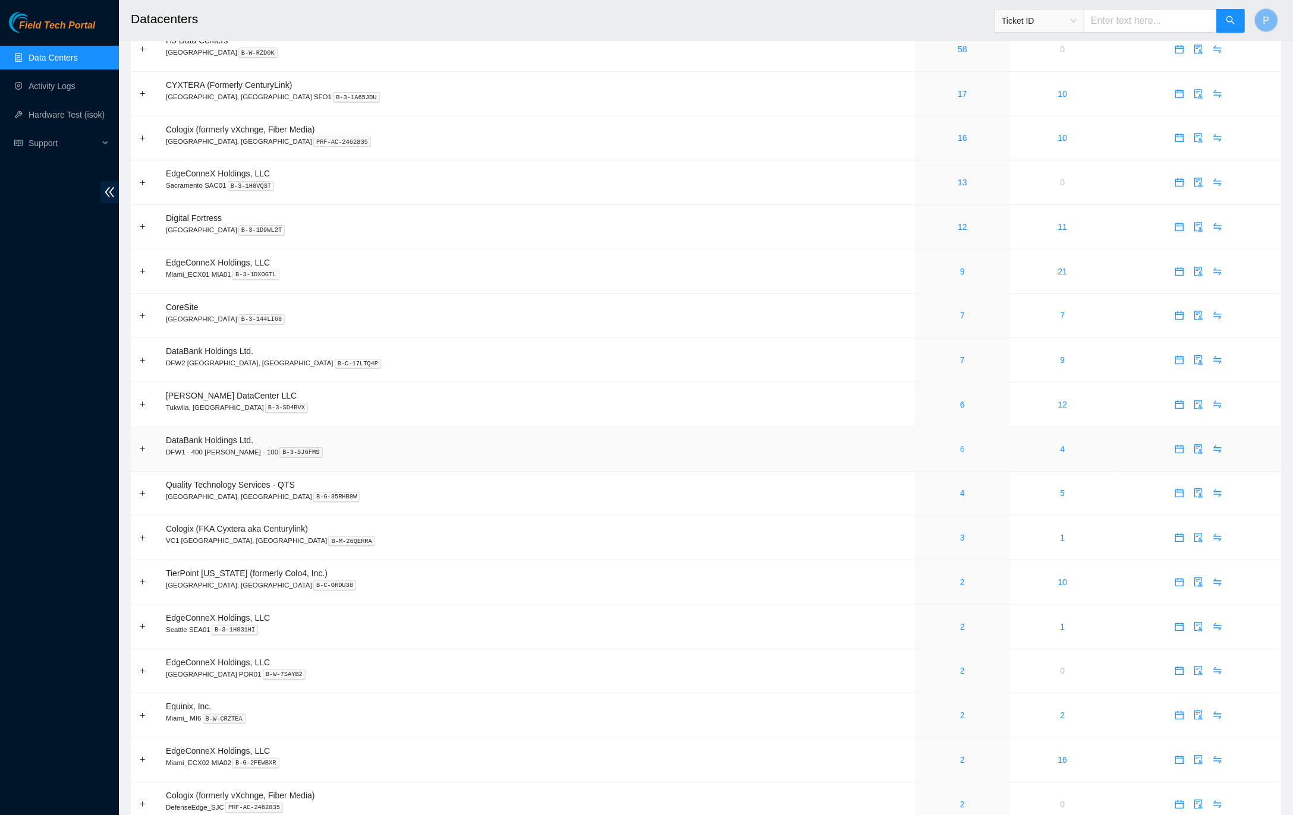
click at [960, 445] on link "6" at bounding box center [962, 450] width 5 height 10
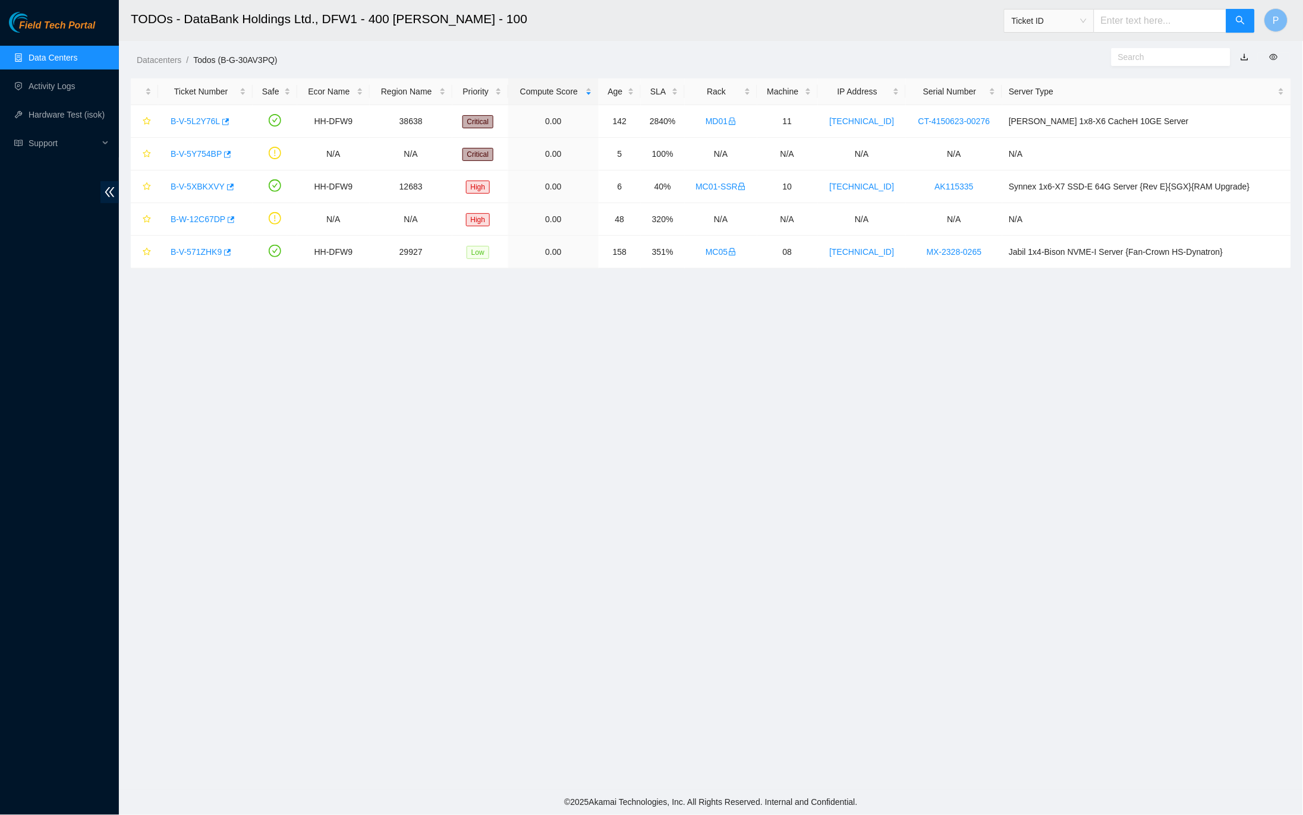
click at [1247, 57] on link "button" at bounding box center [1244, 57] width 8 height 10
click at [77, 61] on link "Data Centers" at bounding box center [53, 58] width 49 height 10
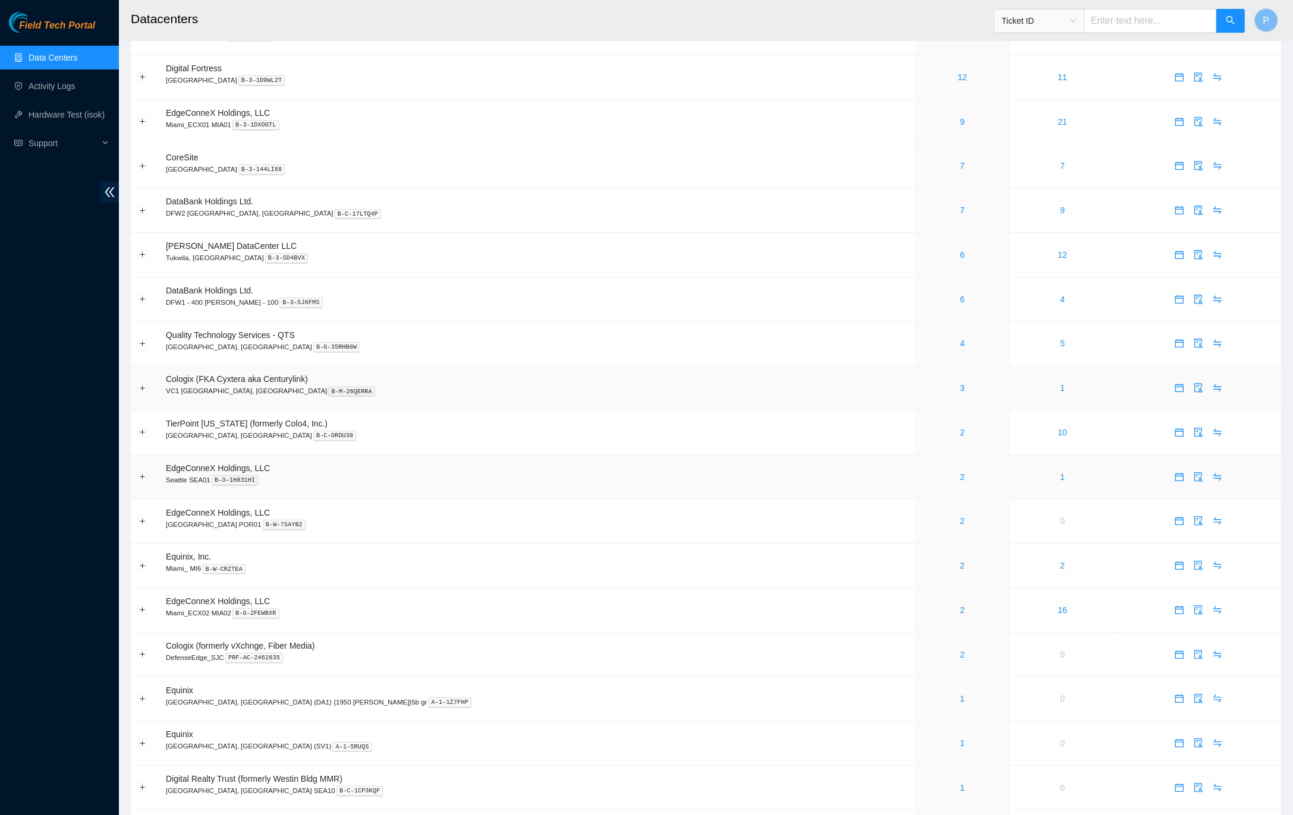
scroll to position [204, 0]
click at [960, 338] on link "4" at bounding box center [962, 343] width 5 height 10
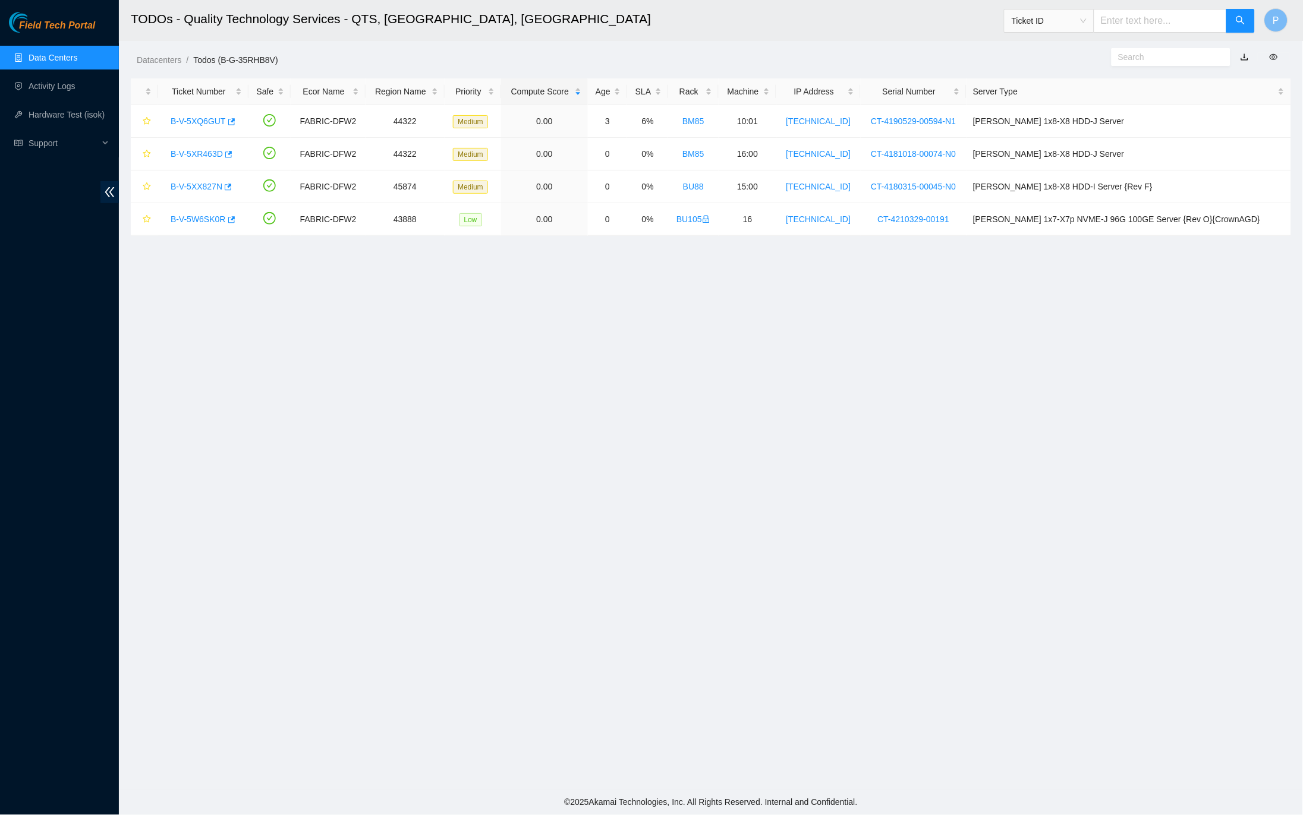
click at [1246, 59] on link "button" at bounding box center [1244, 57] width 8 height 10
click at [56, 58] on link "Data Centers" at bounding box center [53, 58] width 49 height 10
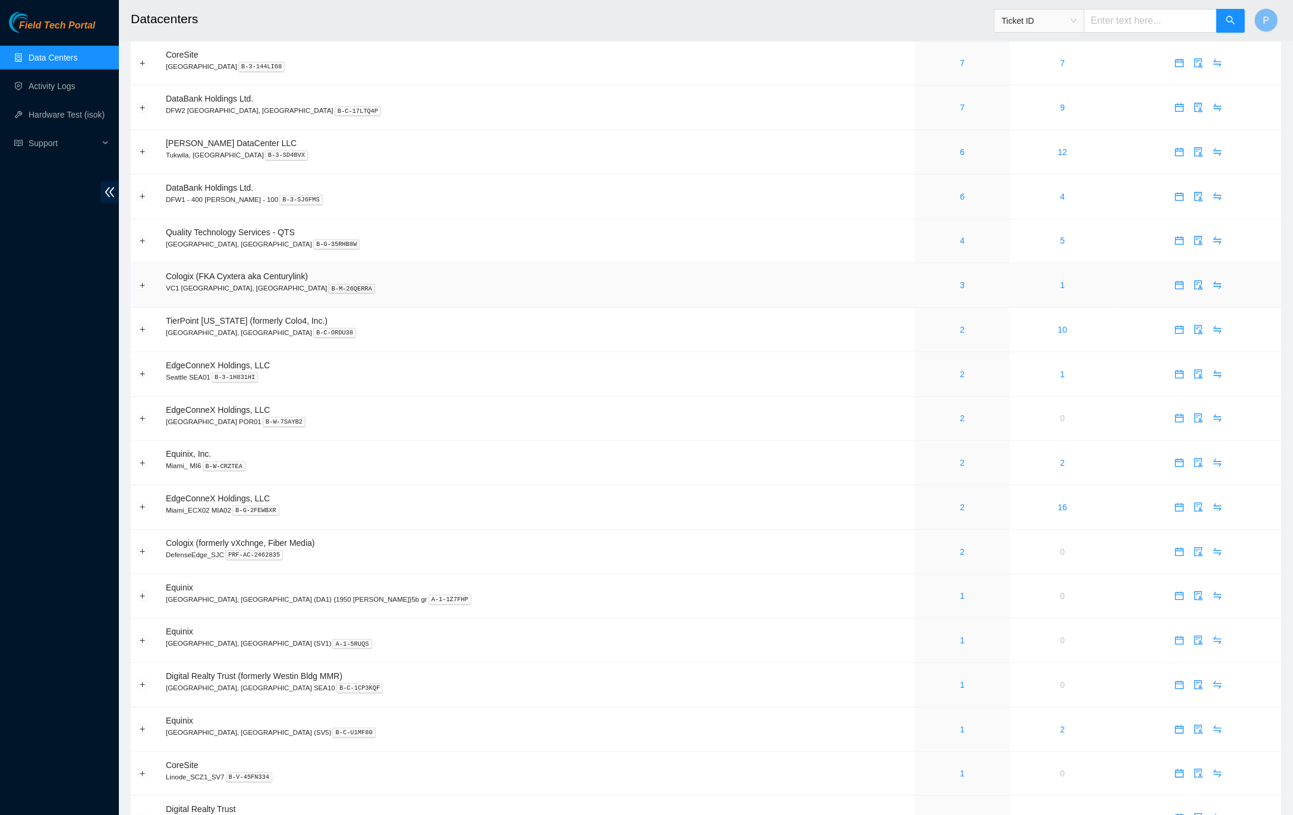
scroll to position [317, 0]
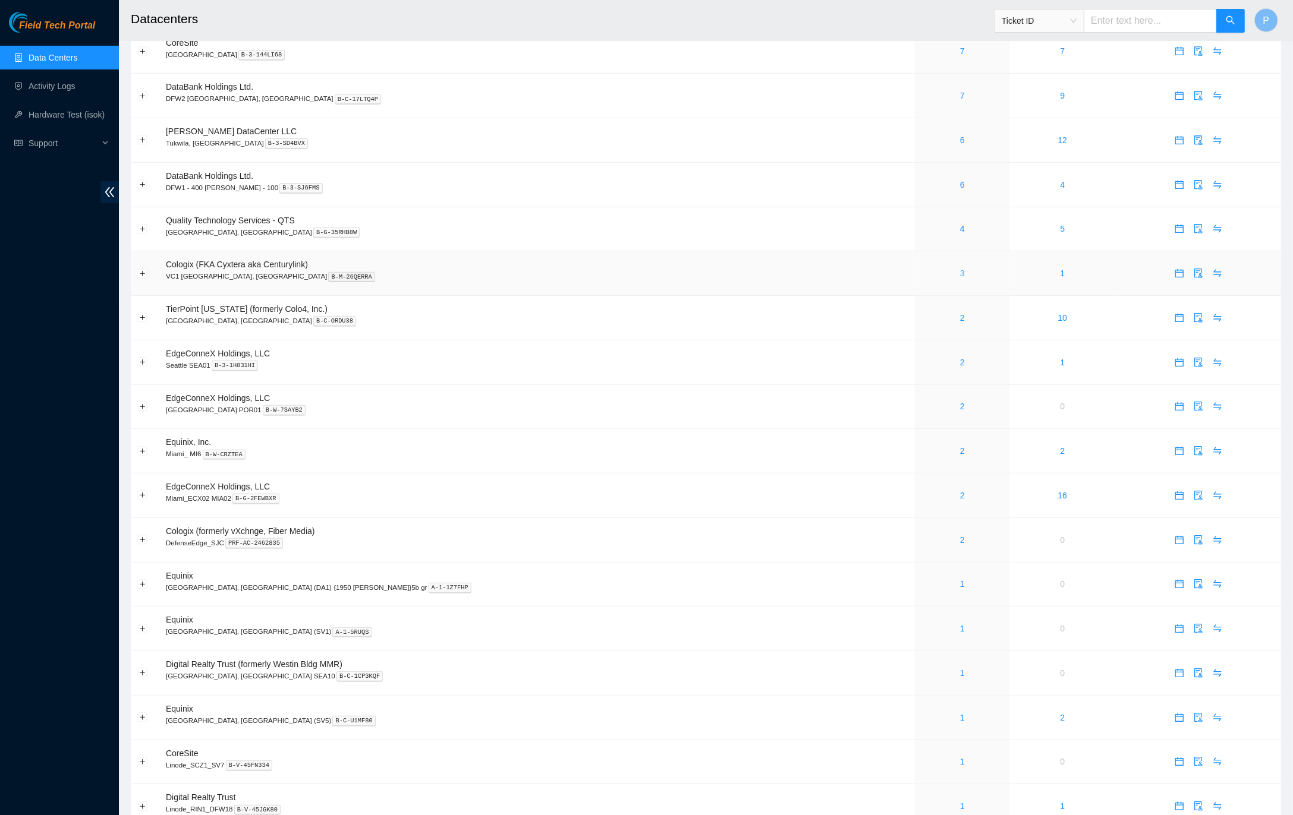
click at [960, 269] on link "3" at bounding box center [962, 274] width 5 height 10
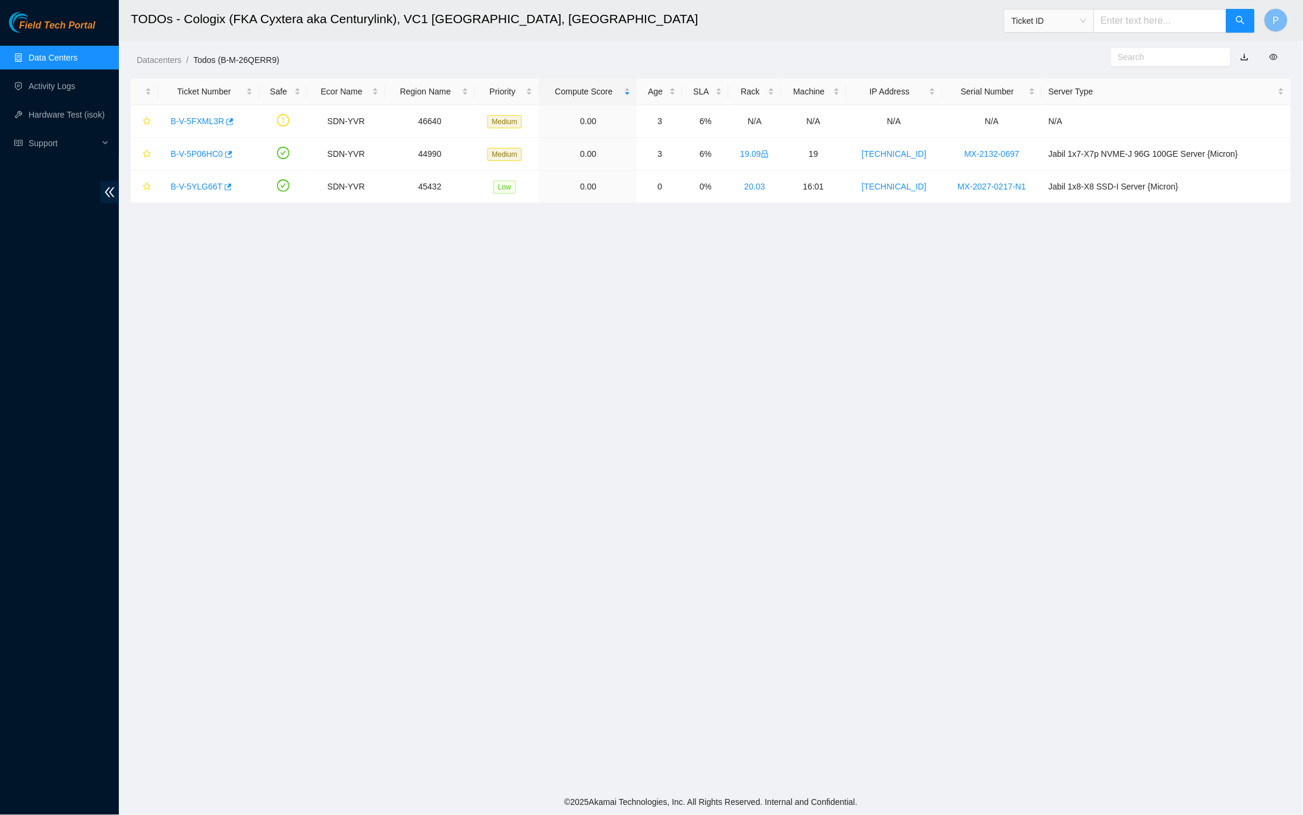
click at [1244, 58] on link "button" at bounding box center [1244, 57] width 8 height 10
click at [77, 56] on link "Data Centers" at bounding box center [53, 58] width 49 height 10
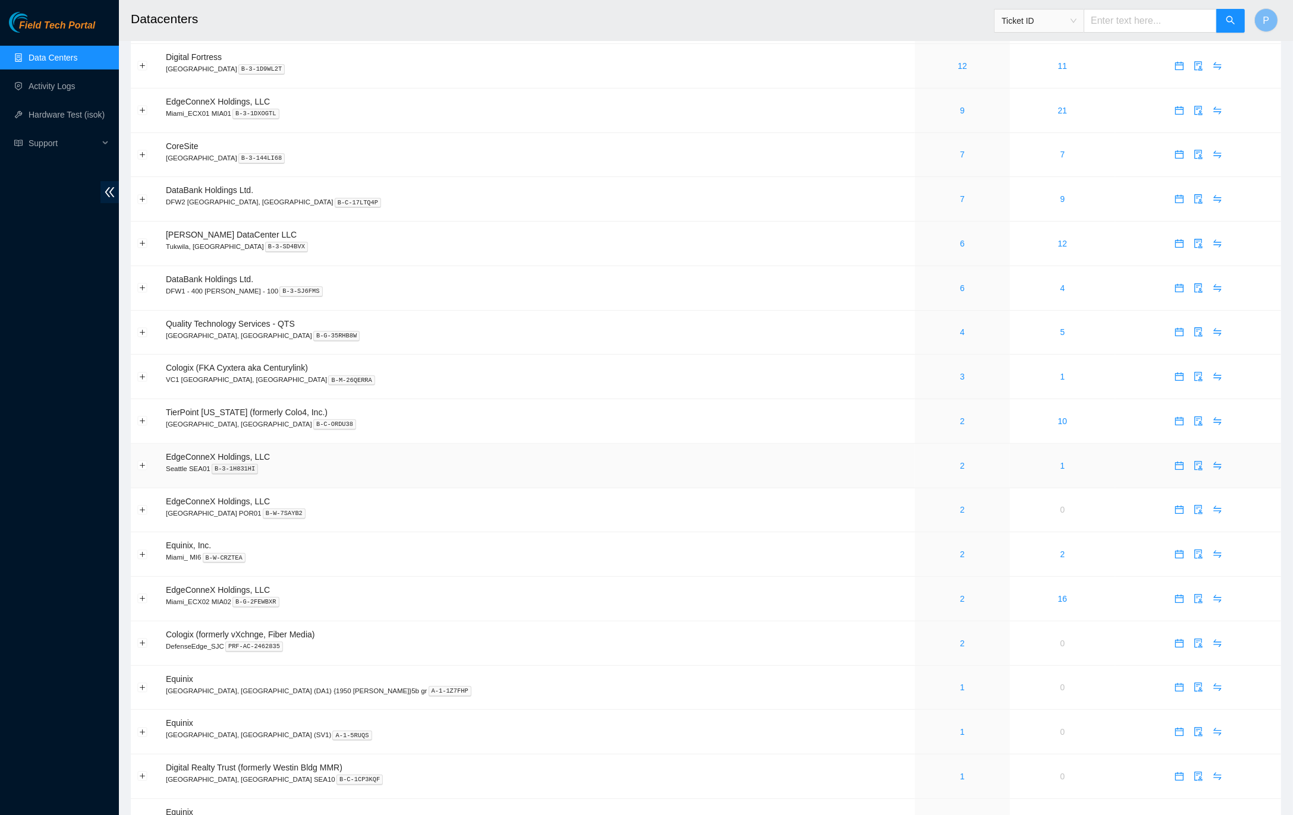
scroll to position [226, 0]
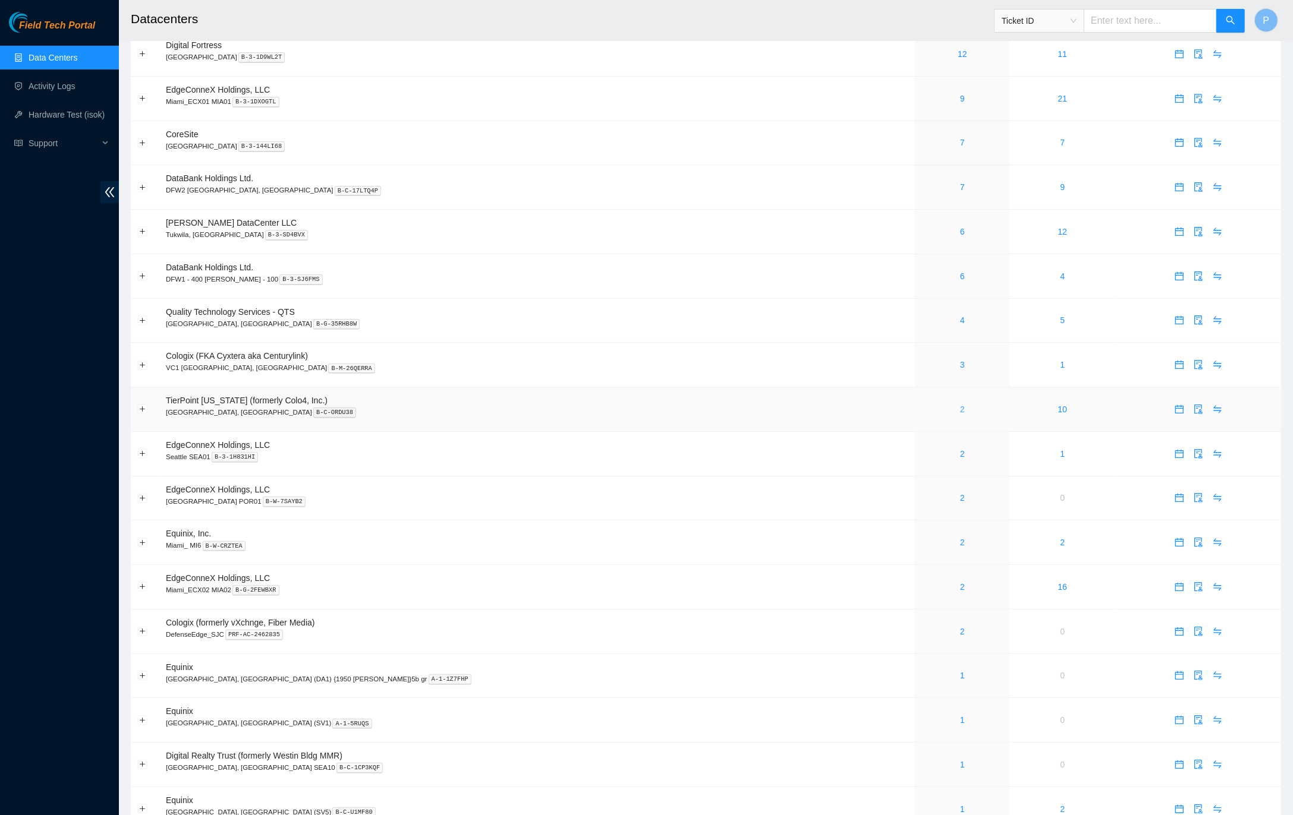
click at [960, 405] on link "2" at bounding box center [962, 410] width 5 height 10
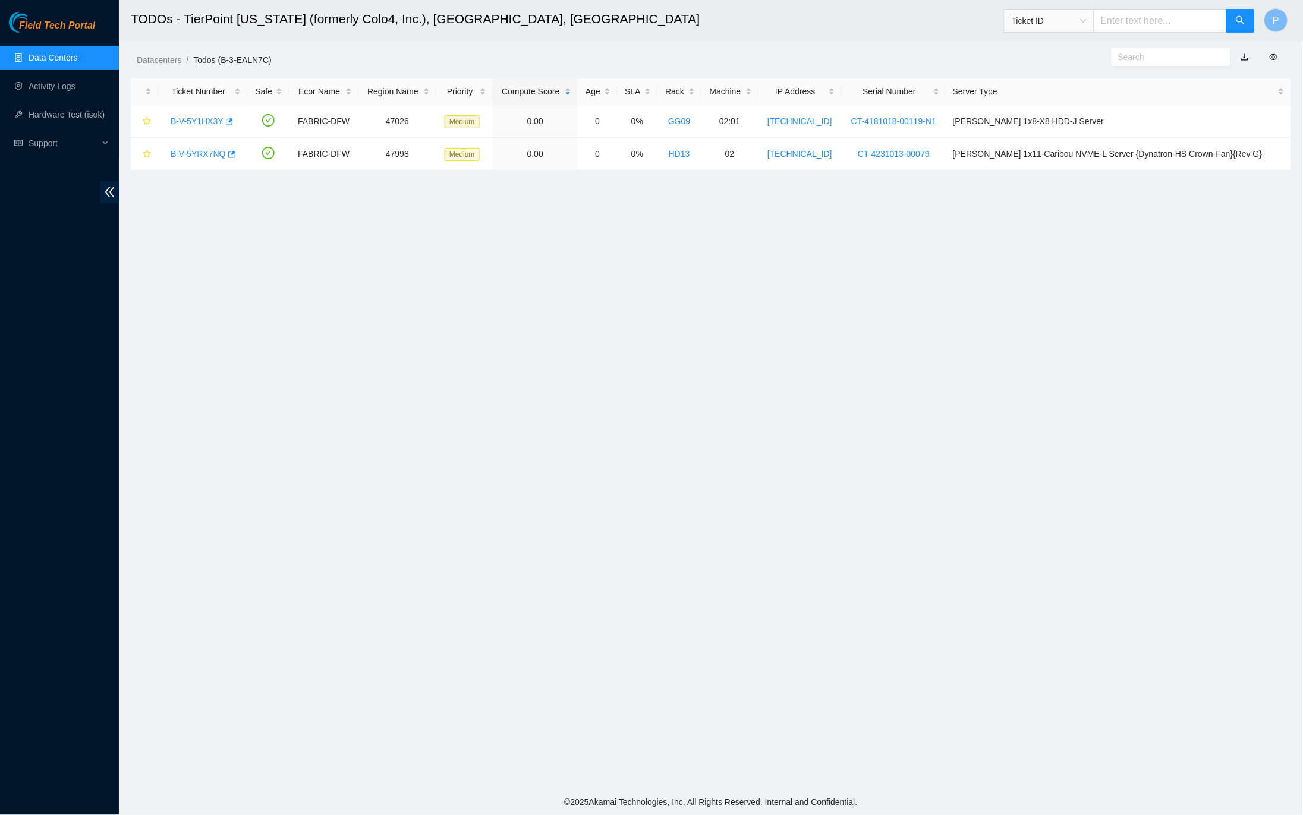
click at [1245, 56] on button "button" at bounding box center [1244, 57] width 26 height 19
click at [1244, 55] on link "button" at bounding box center [1244, 57] width 8 height 10
drag, startPoint x: 70, startPoint y: 51, endPoint x: 80, endPoint y: 62, distance: 14.8
click at [70, 53] on link "Data Centers" at bounding box center [53, 58] width 49 height 10
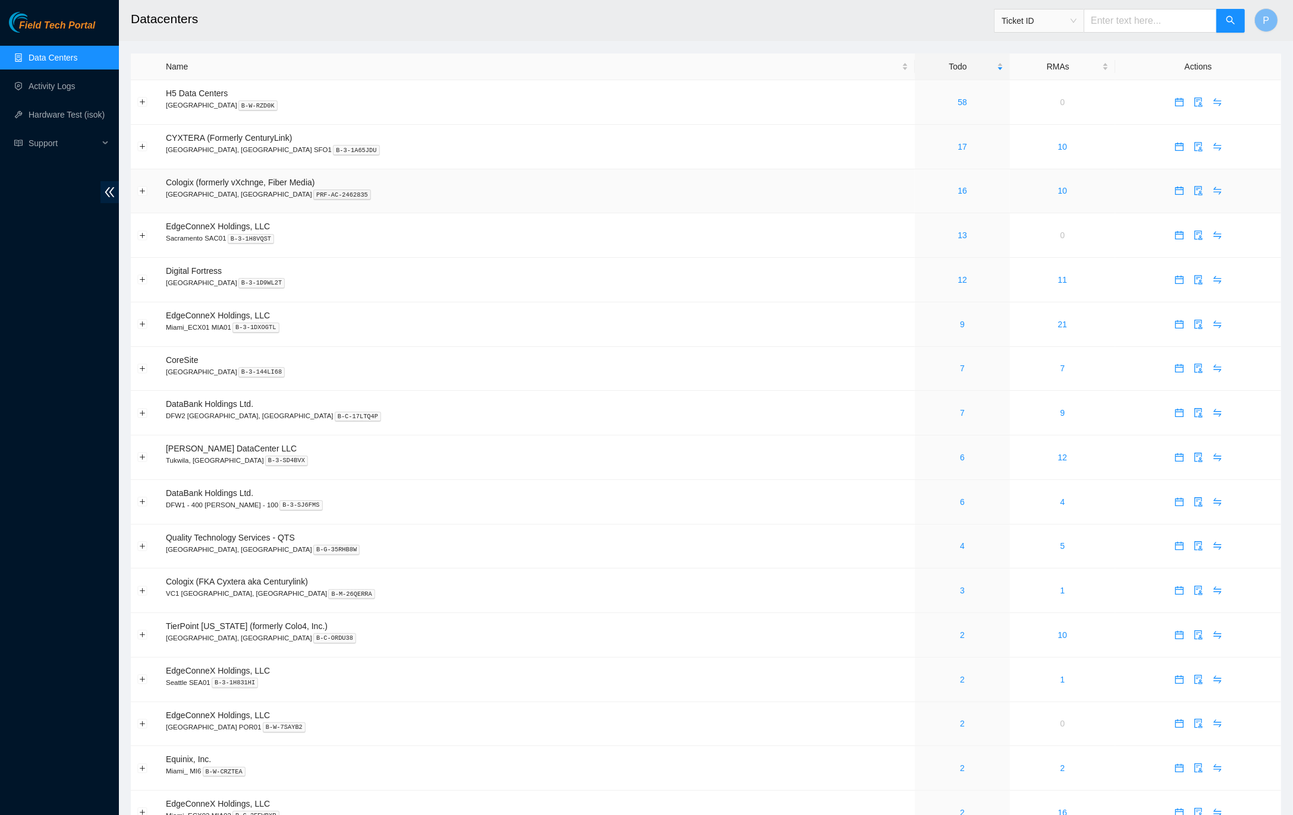
click at [631, 207] on td "Cologix (formerly vXchnge, Fiber Media) Santa Clara, CA PRF-AC-2462835" at bounding box center [536, 191] width 755 height 45
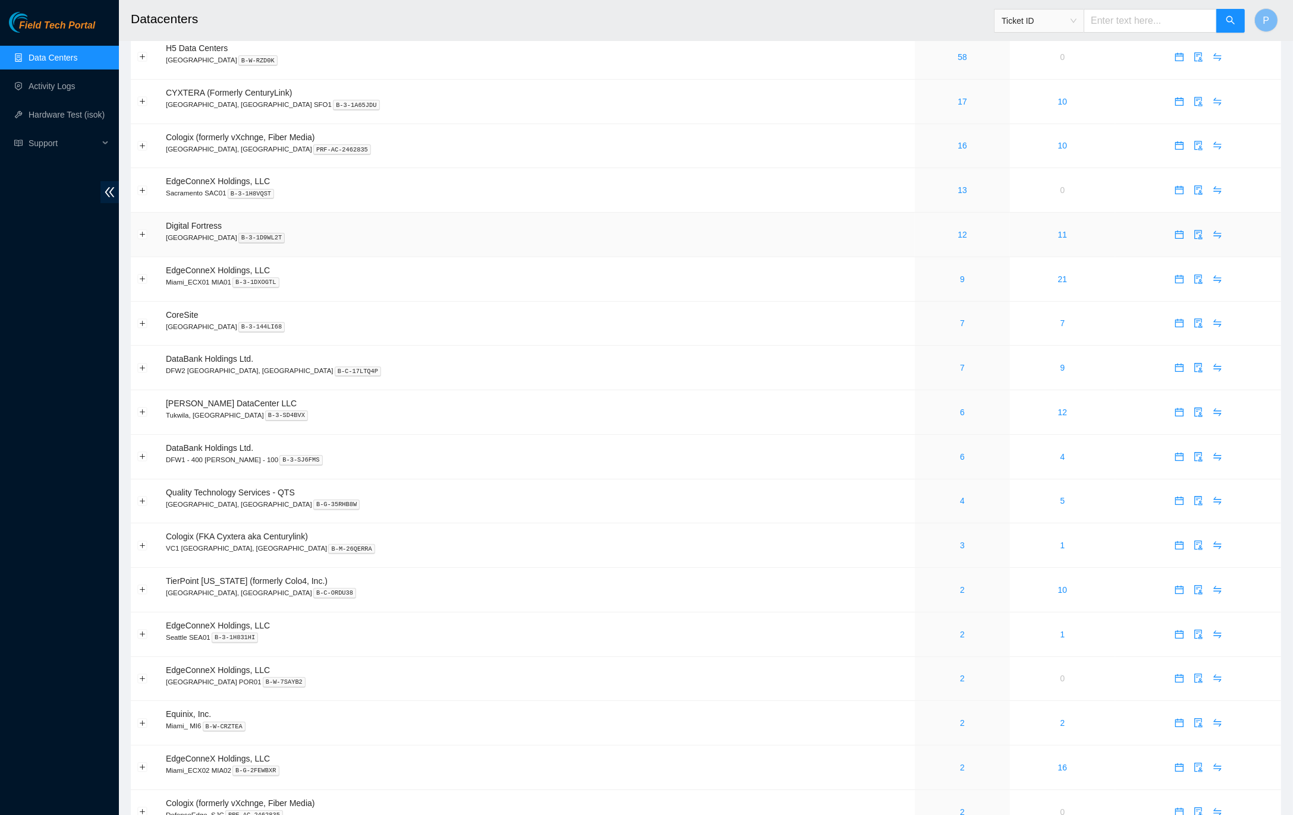
scroll to position [46, 0]
click at [960, 629] on link "2" at bounding box center [962, 634] width 5 height 10
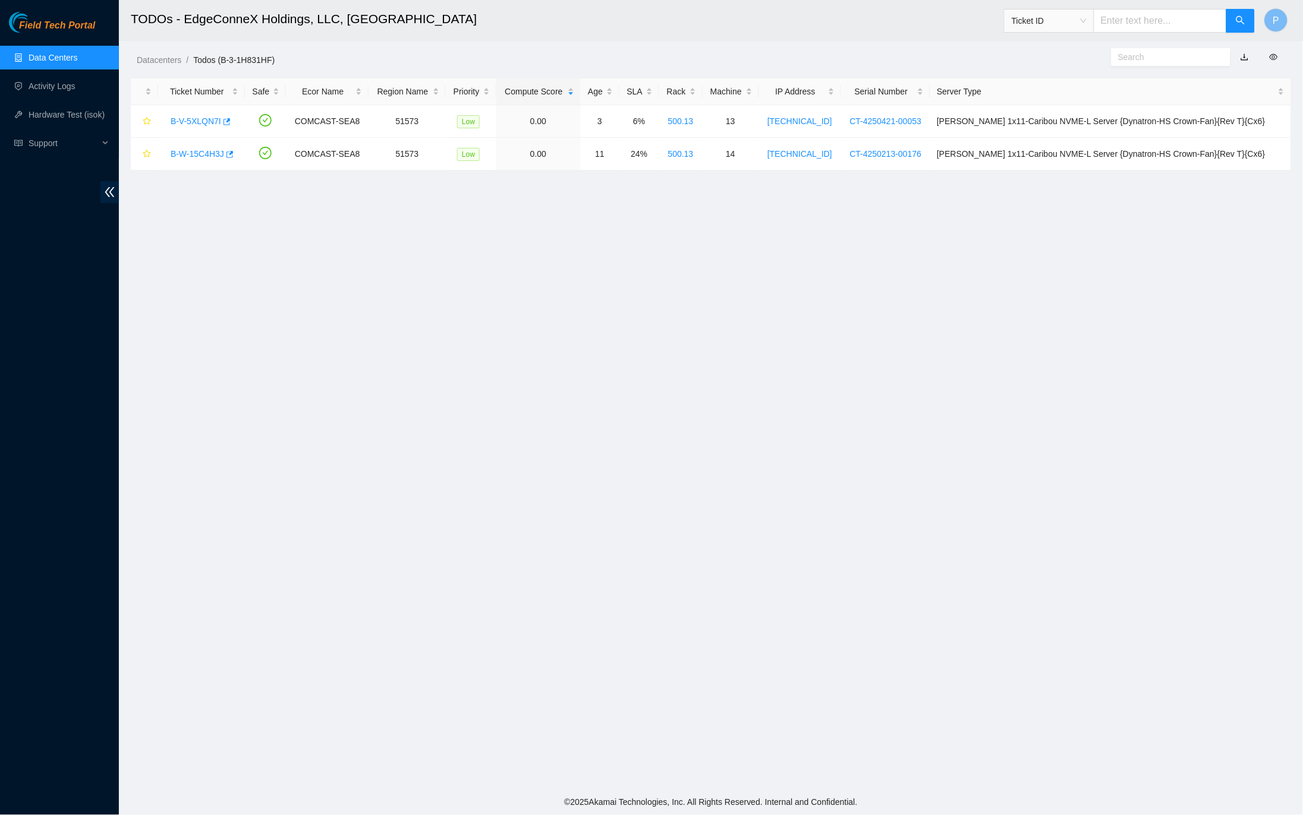
click at [1245, 57] on button "button" at bounding box center [1244, 57] width 26 height 19
click at [1245, 52] on link "button" at bounding box center [1244, 57] width 8 height 10
click at [49, 53] on link "Data Centers" at bounding box center [53, 58] width 49 height 10
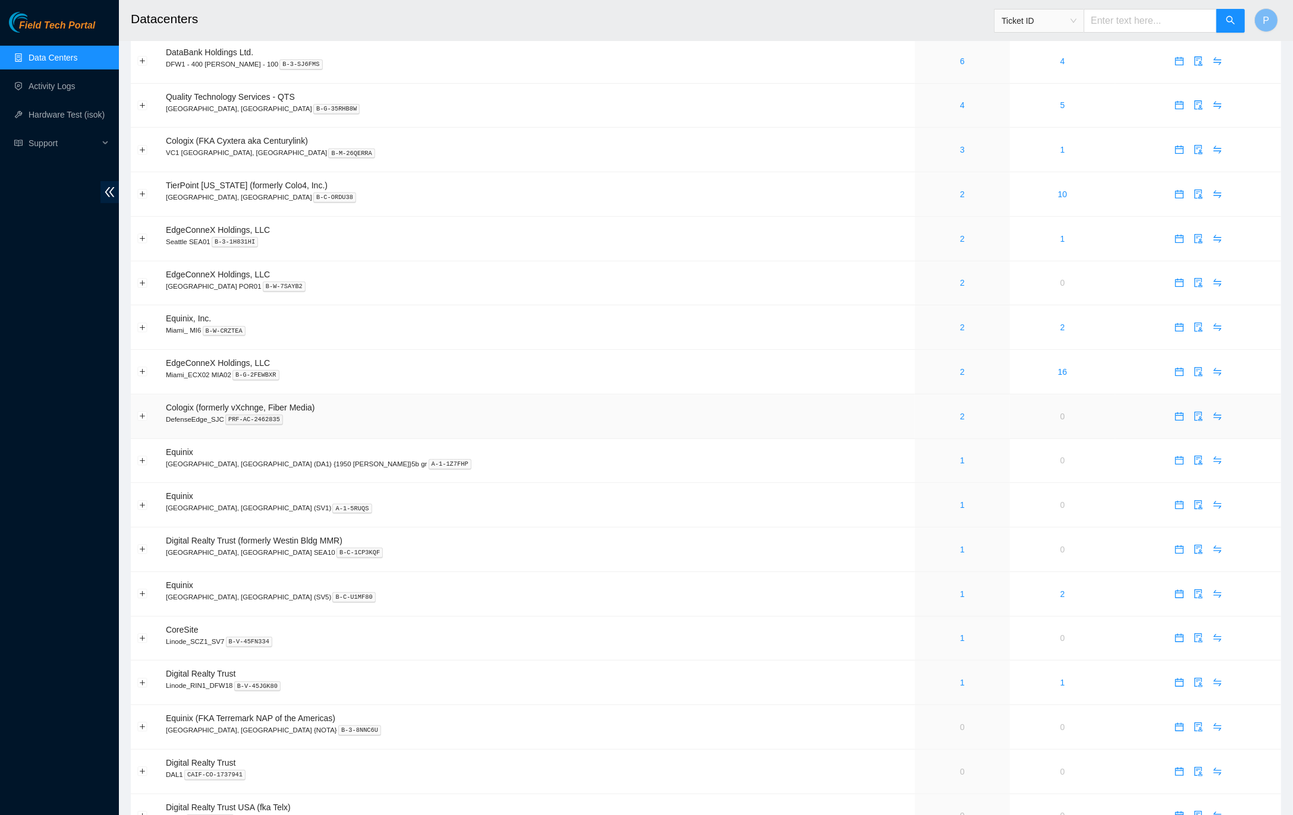
scroll to position [478, 0]
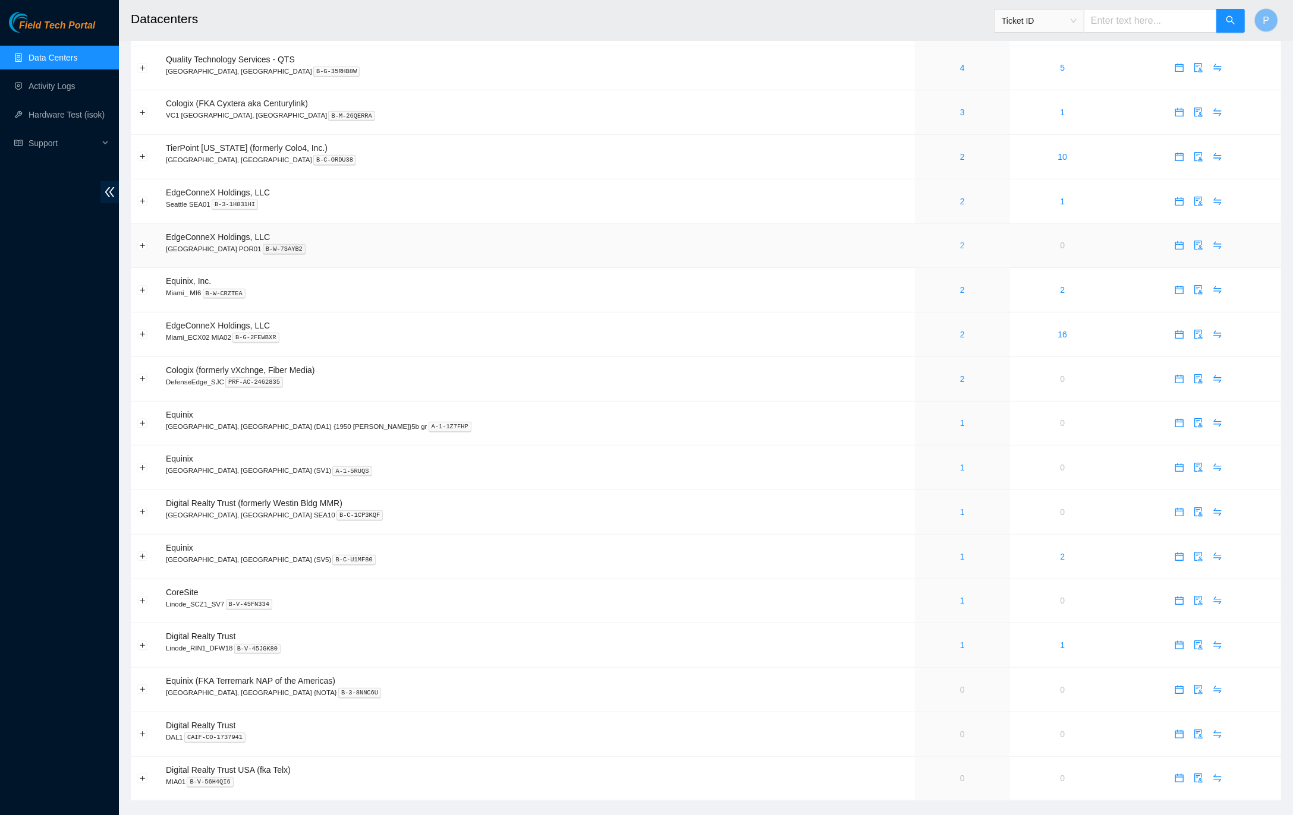
click at [960, 241] on link "2" at bounding box center [962, 246] width 5 height 10
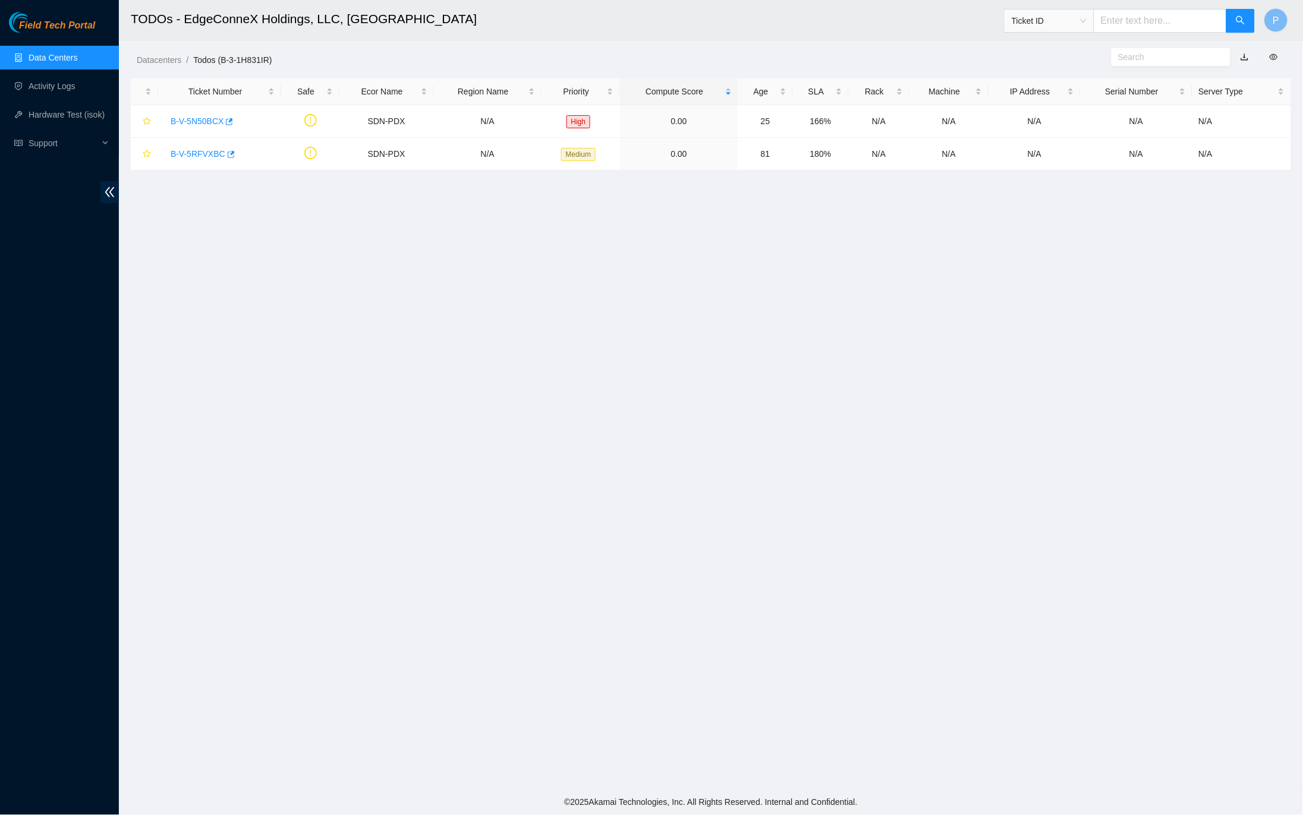
click at [1244, 53] on link "button" at bounding box center [1244, 57] width 8 height 10
click at [61, 53] on link "Data Centers" at bounding box center [53, 58] width 49 height 10
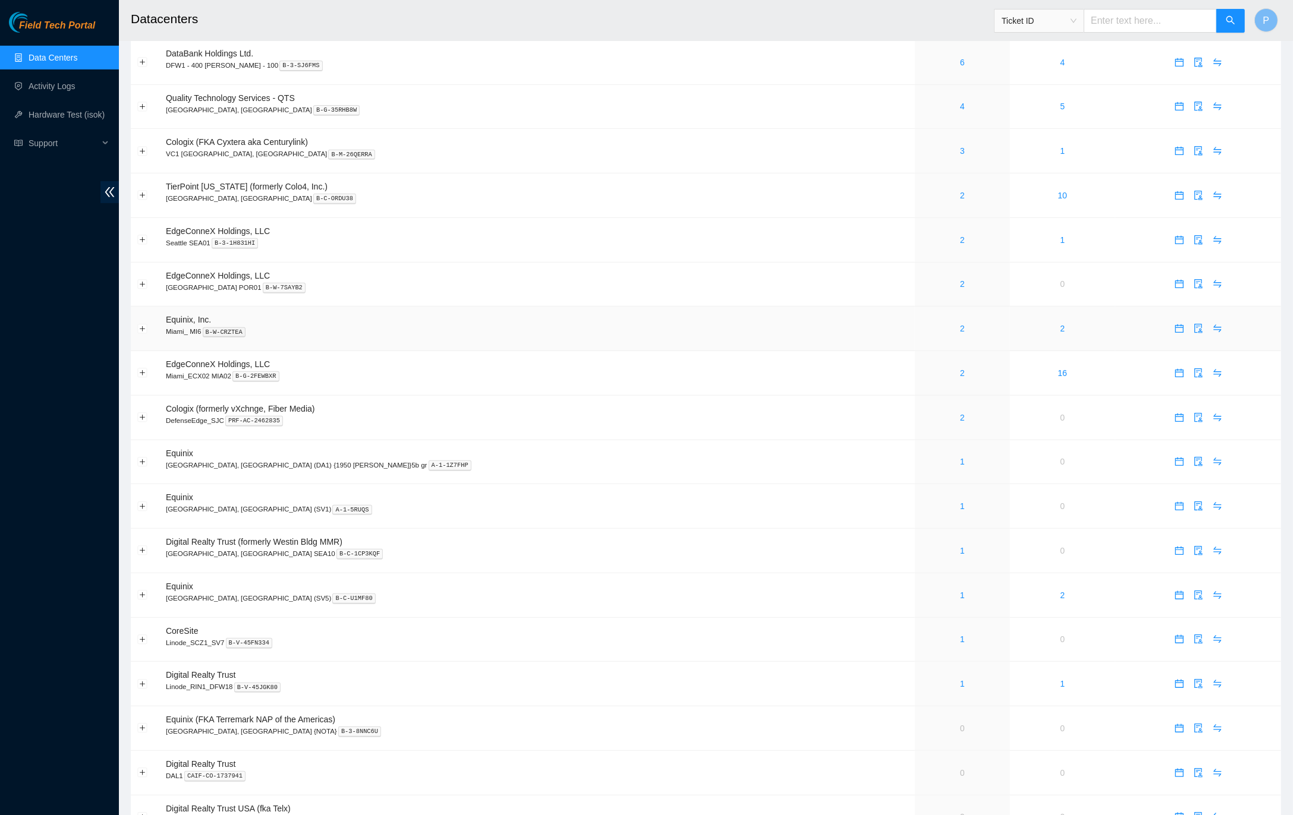
scroll to position [478, 0]
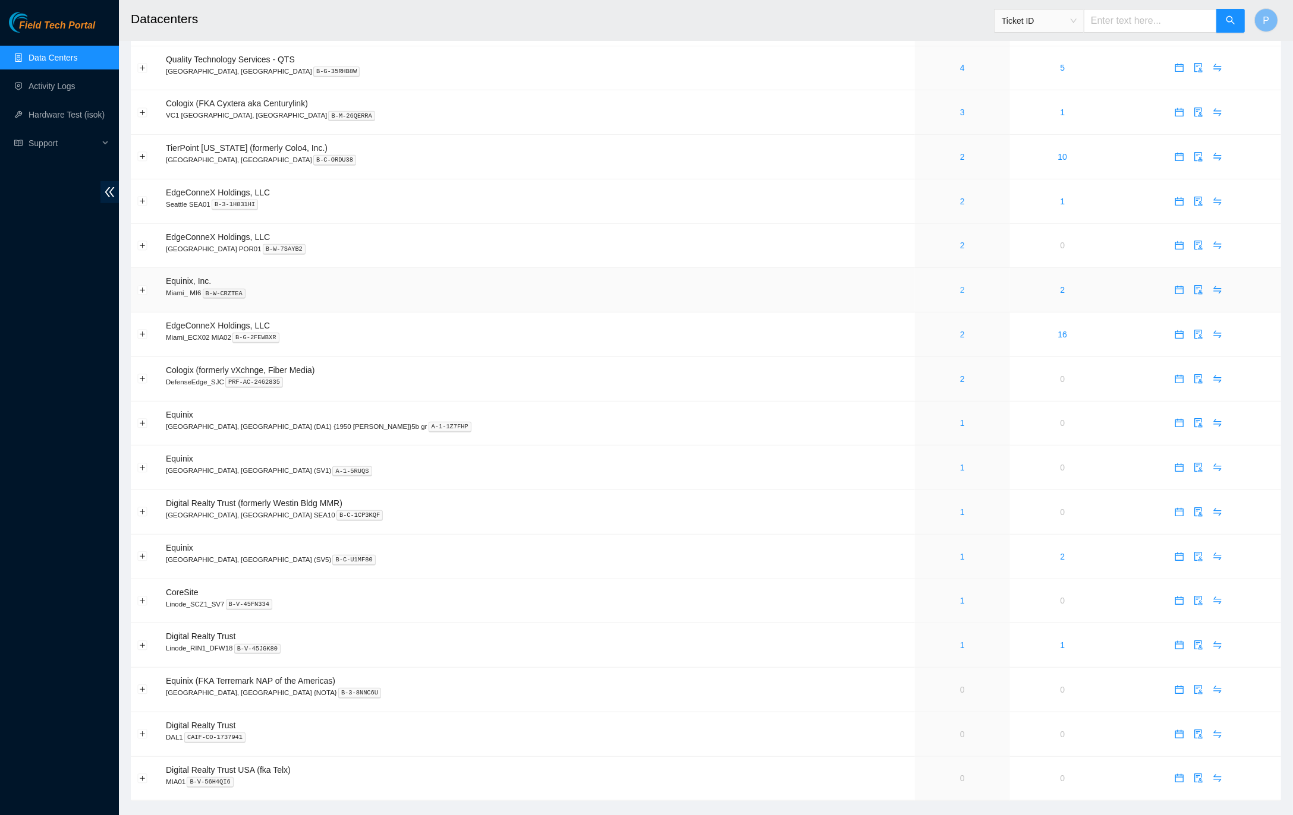
click at [960, 285] on link "2" at bounding box center [962, 290] width 5 height 10
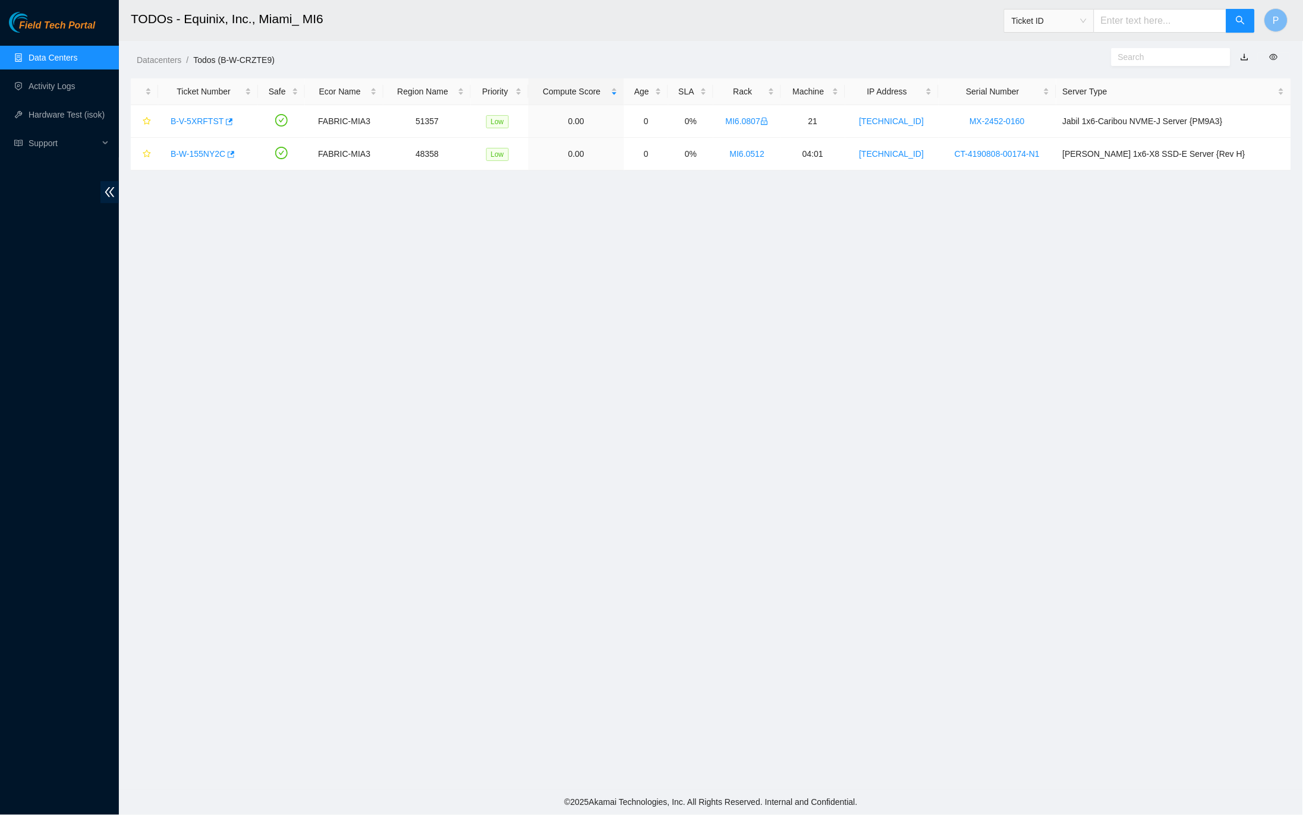
click at [1243, 56] on link "button" at bounding box center [1244, 57] width 8 height 10
click at [37, 56] on link "Data Centers" at bounding box center [53, 58] width 49 height 10
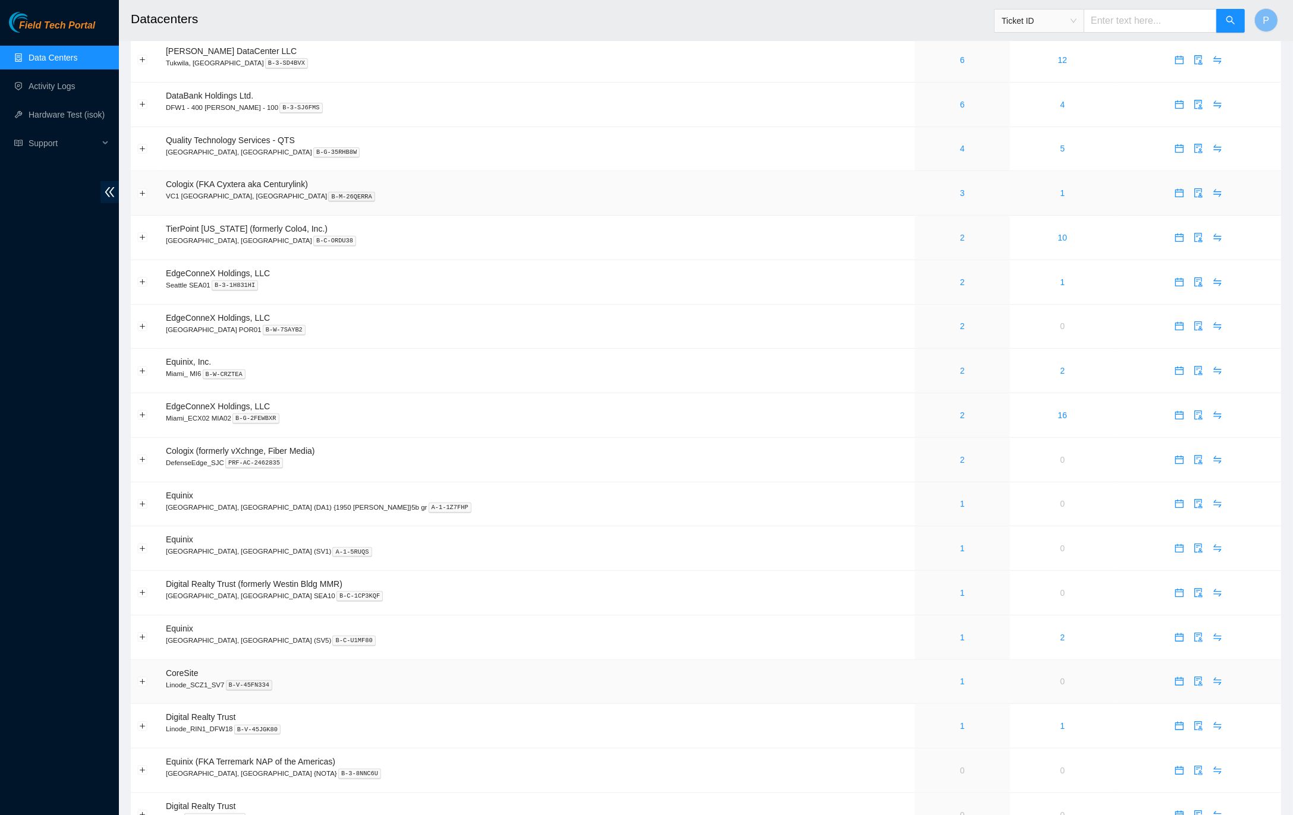
scroll to position [478, 0]
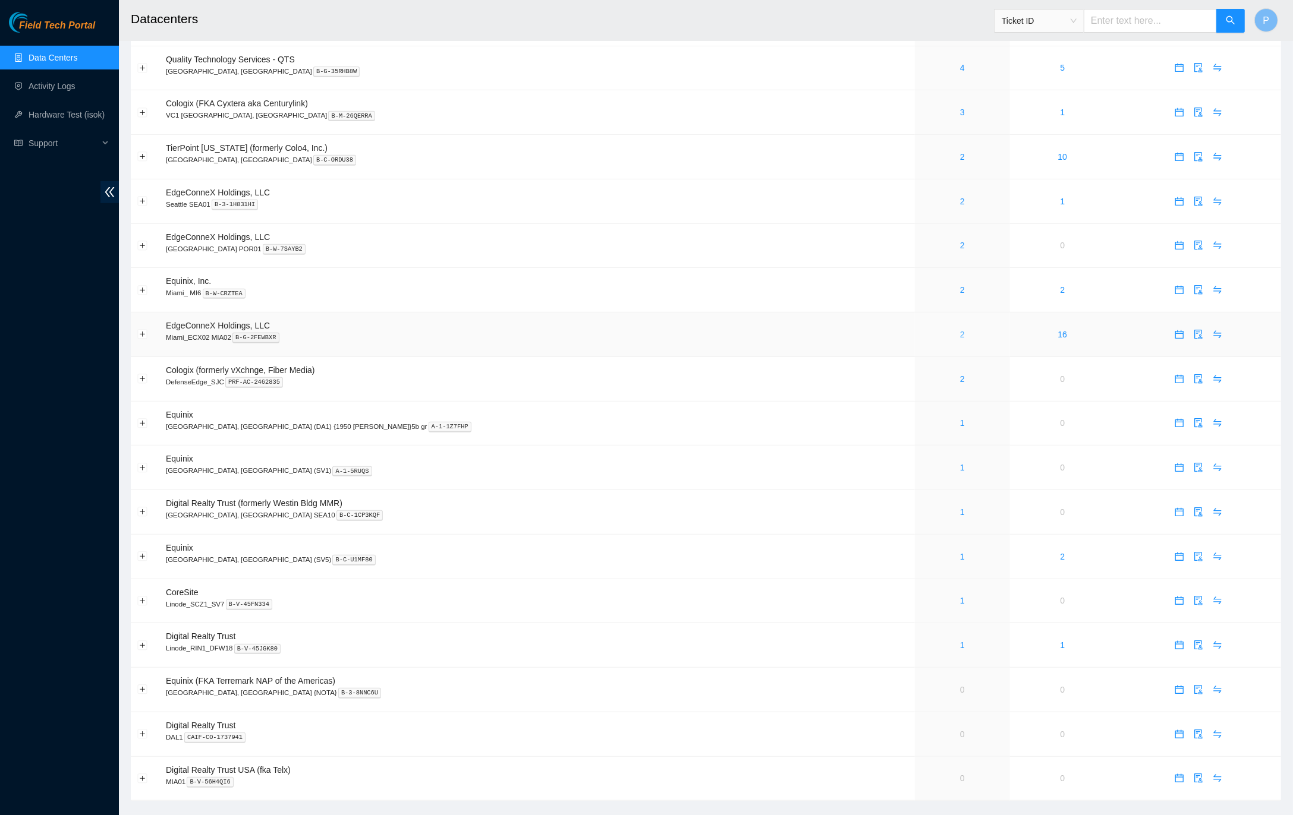
click at [960, 330] on link "2" at bounding box center [962, 335] width 5 height 10
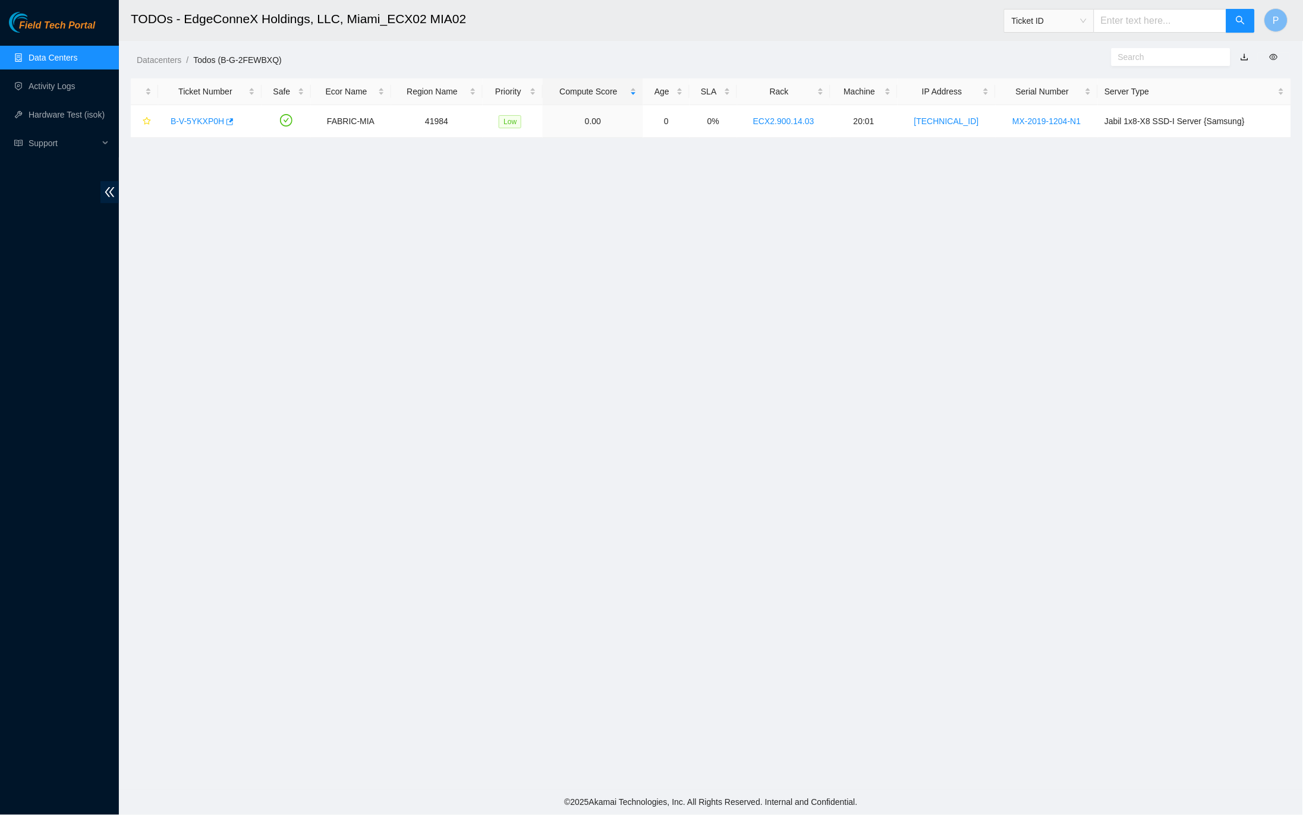
click at [1242, 59] on link "button" at bounding box center [1244, 57] width 8 height 10
click at [62, 70] on ul "Data Centers Activity Logs Hardware Test (isok) Support" at bounding box center [59, 100] width 119 height 114
click at [64, 62] on link "Data Centers" at bounding box center [53, 58] width 49 height 10
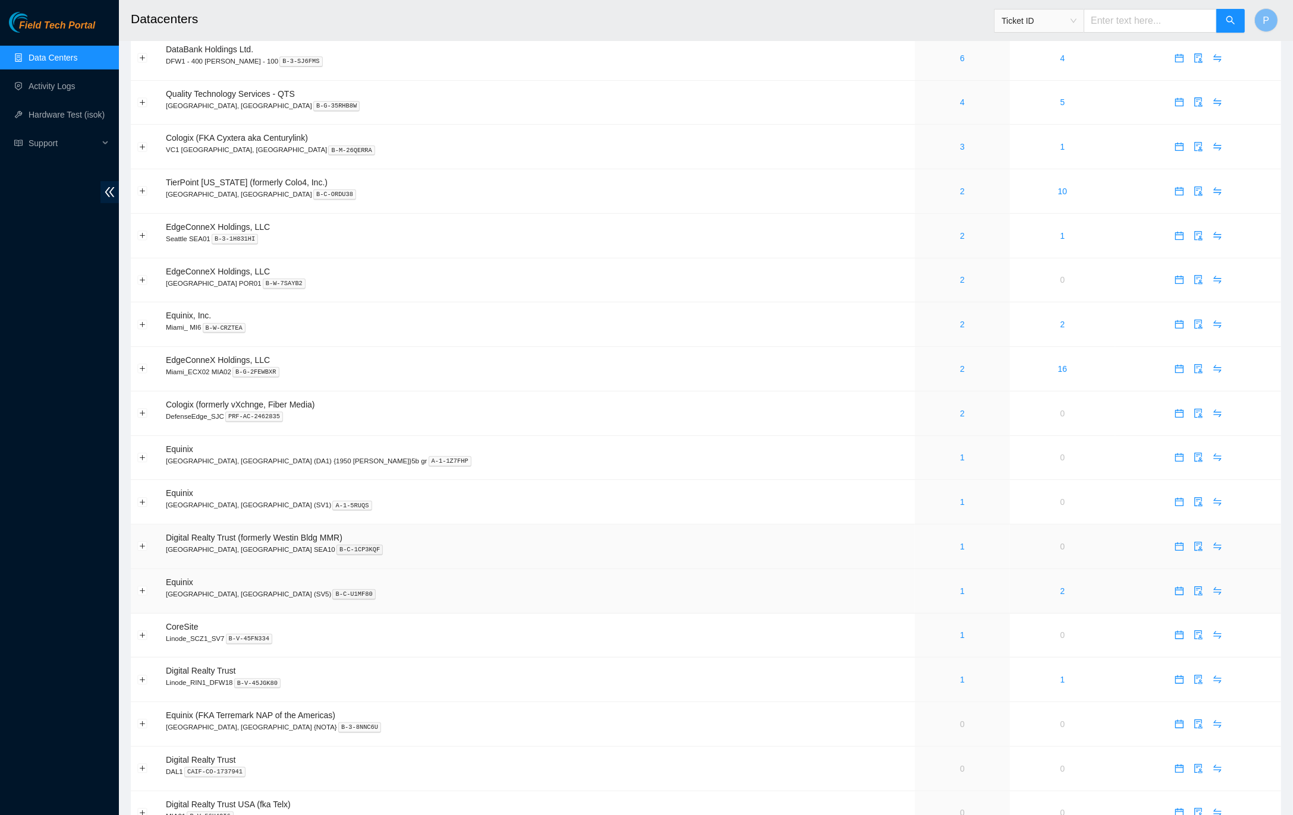
scroll to position [478, 0]
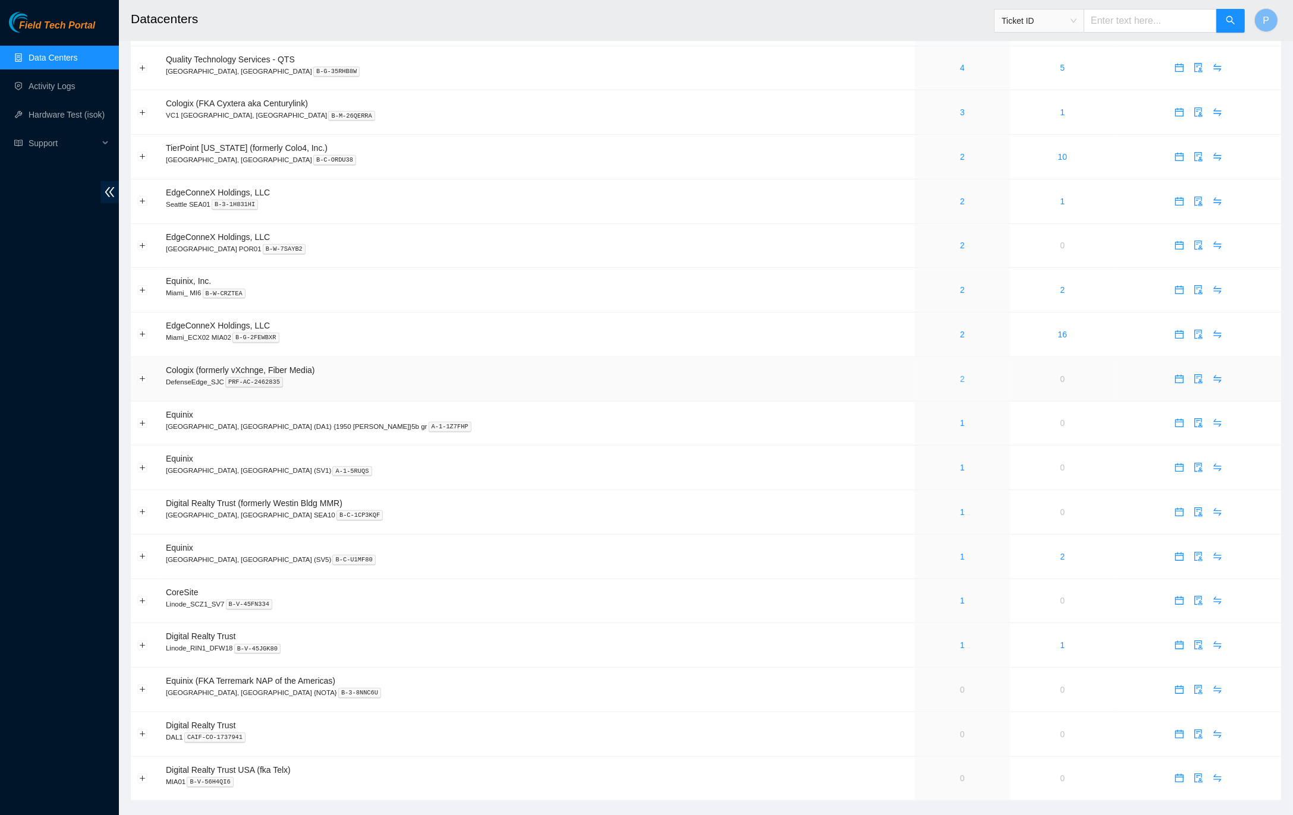
click at [960, 374] on link "2" at bounding box center [962, 379] width 5 height 10
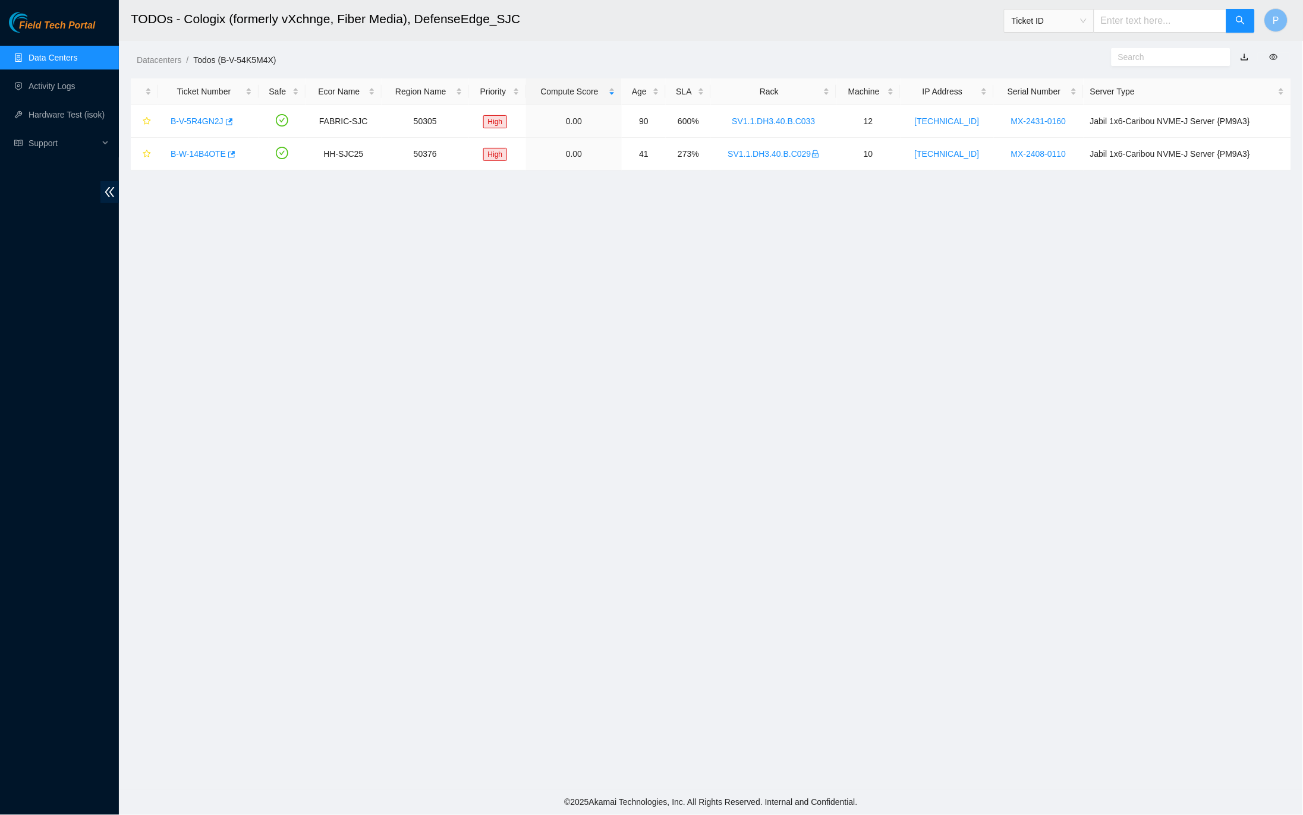
click at [1243, 54] on link "button" at bounding box center [1244, 57] width 8 height 10
click at [44, 61] on link "Data Centers" at bounding box center [53, 58] width 49 height 10
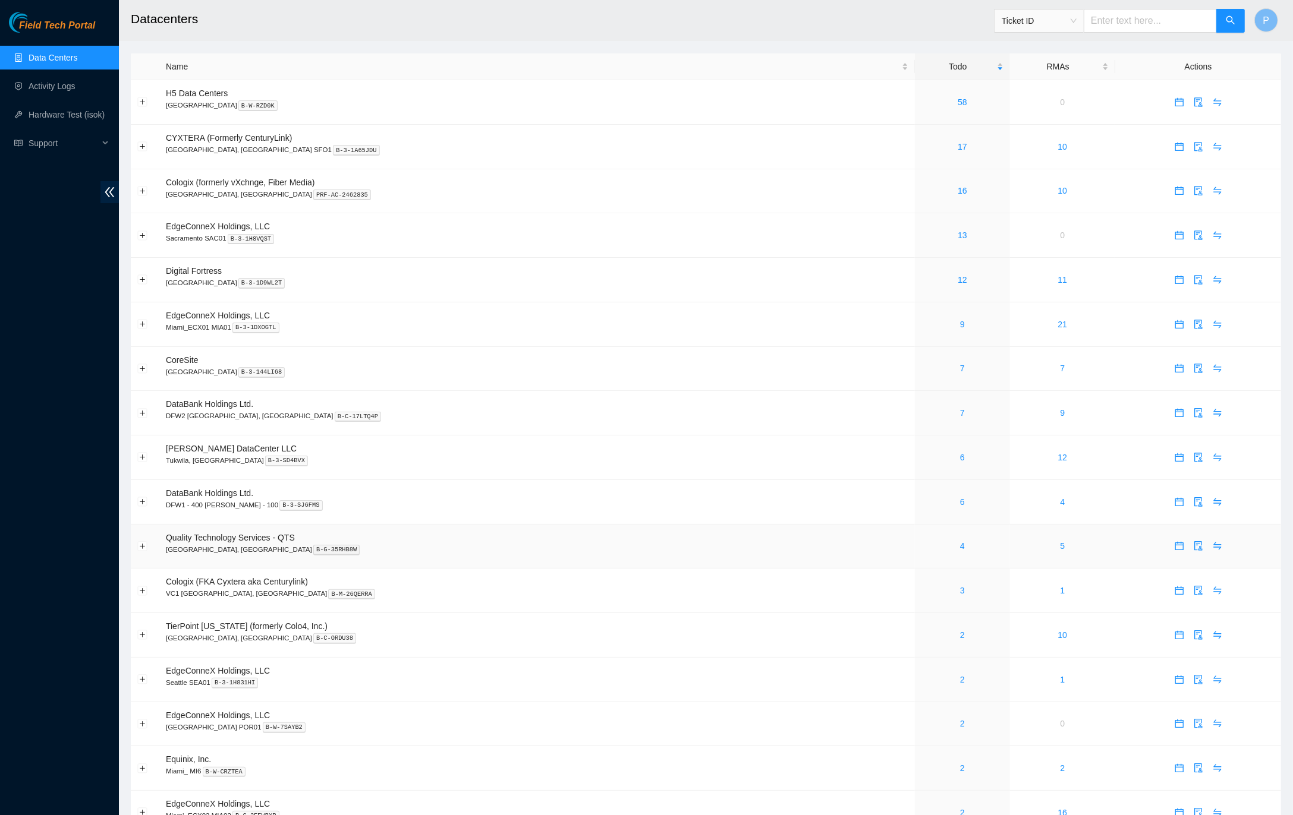
scroll to position [478, 0]
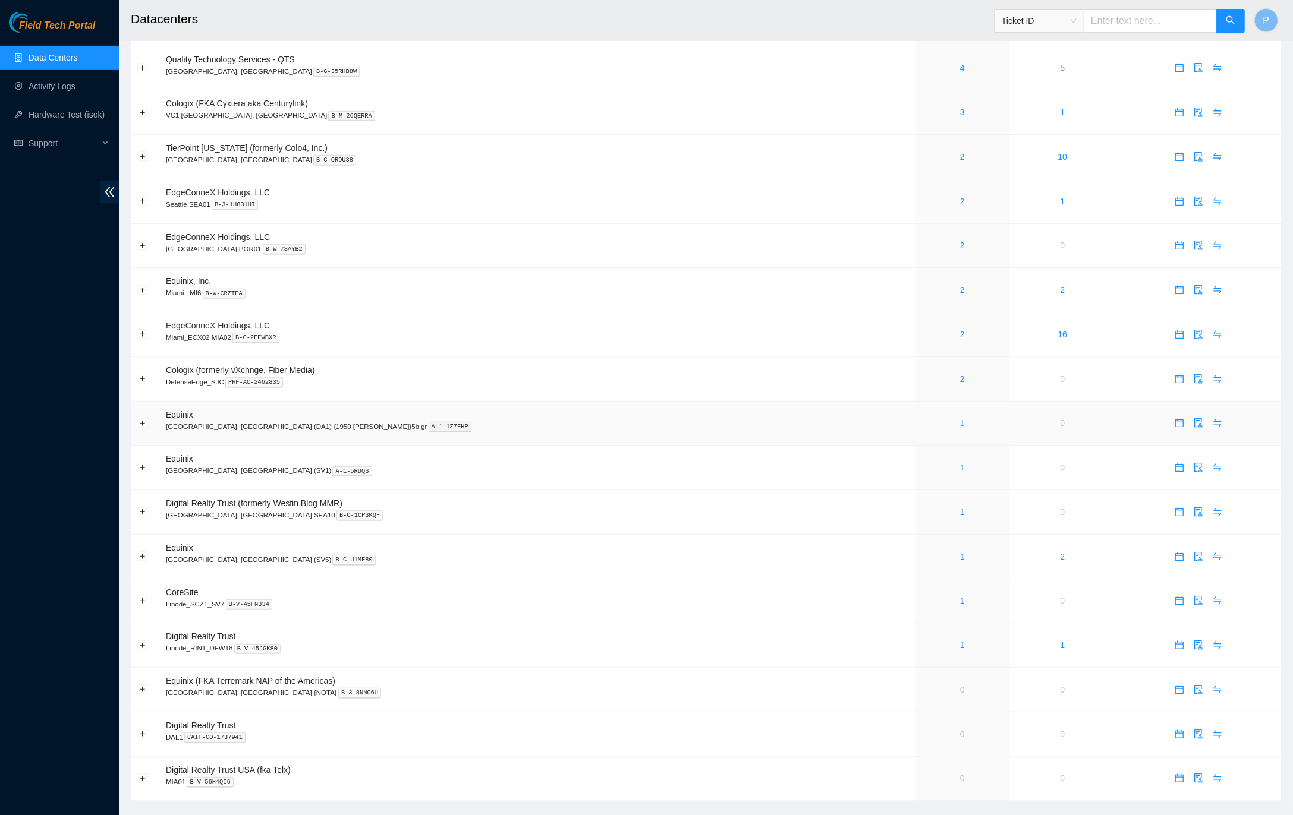
click at [960, 418] on link "1" at bounding box center [962, 423] width 5 height 10
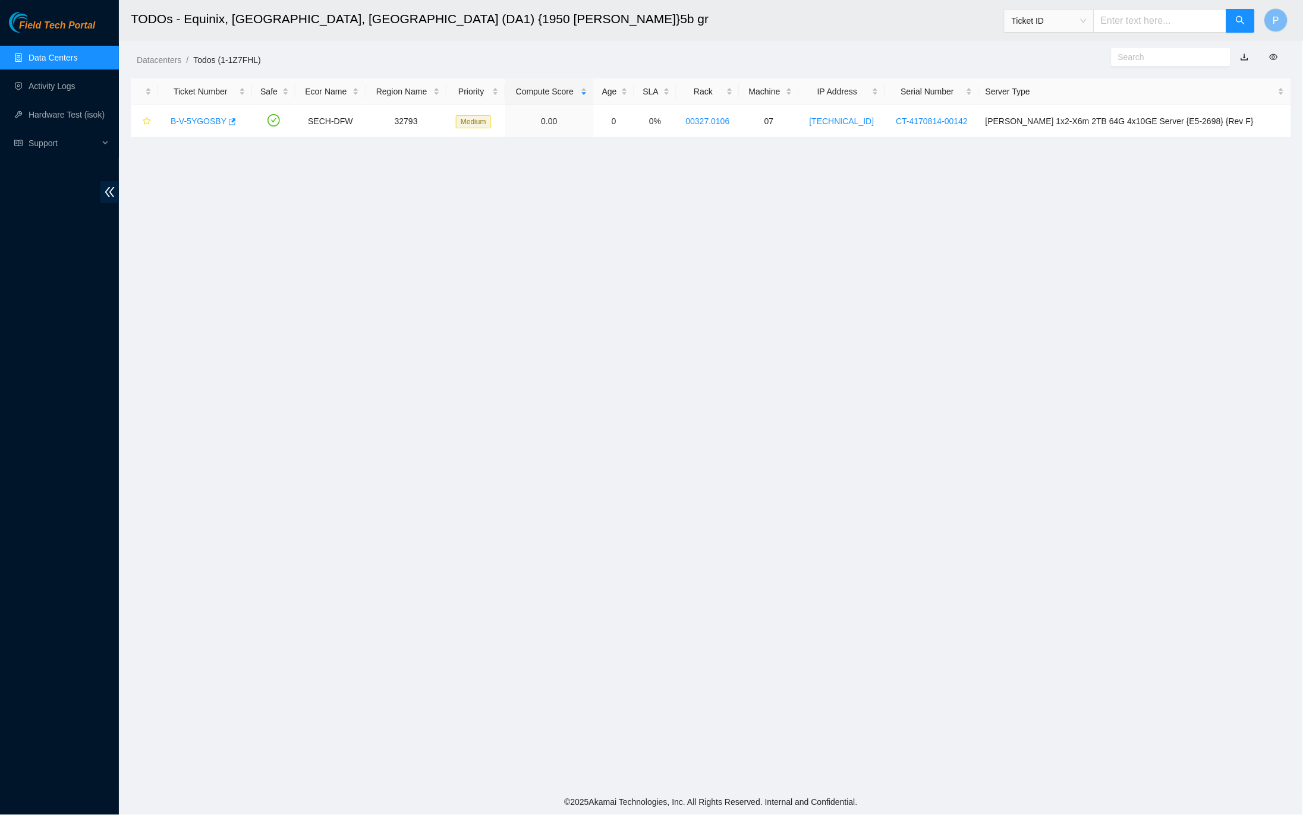
click at [1243, 58] on link "button" at bounding box center [1244, 57] width 8 height 10
click at [47, 58] on link "Data Centers" at bounding box center [53, 58] width 49 height 10
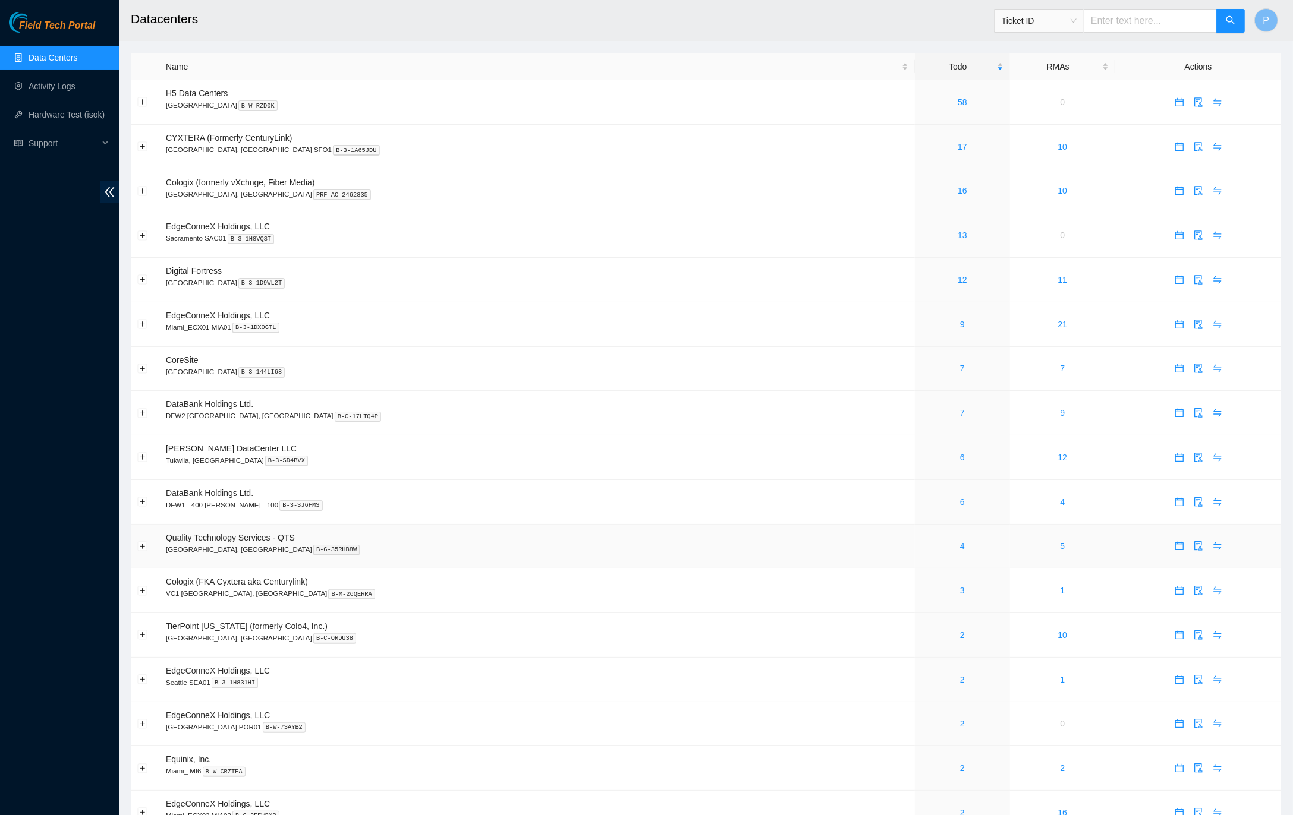
scroll to position [478, 0]
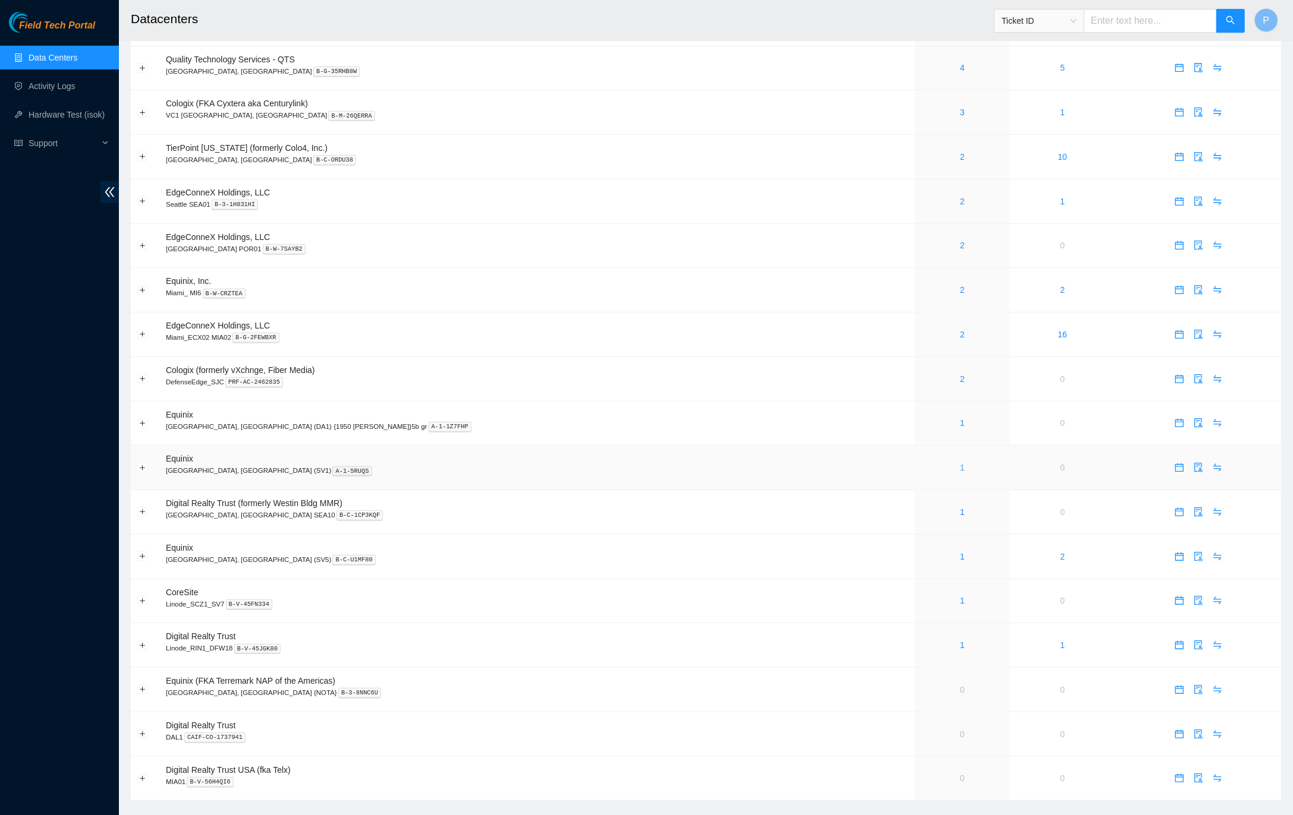
click at [960, 463] on link "1" at bounding box center [962, 468] width 5 height 10
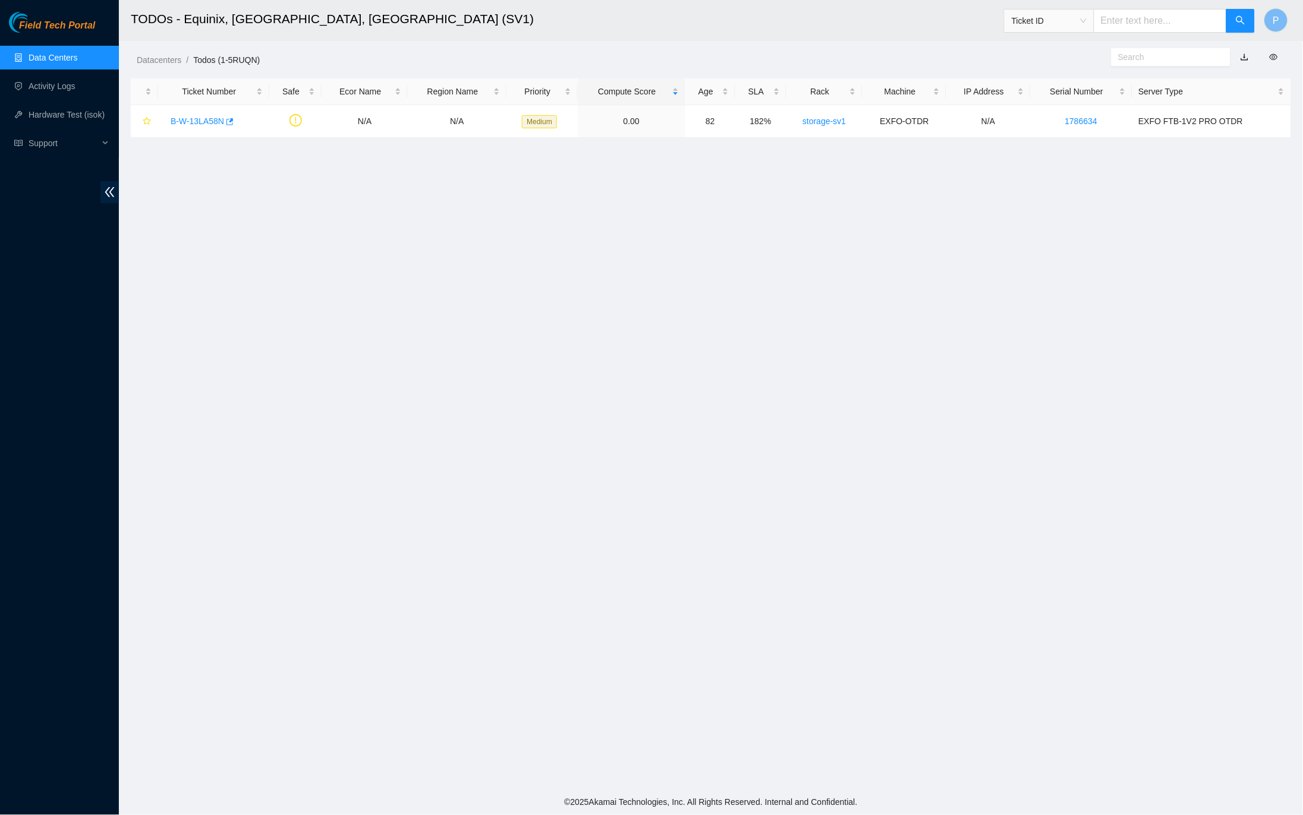
click at [1243, 59] on link "button" at bounding box center [1244, 57] width 8 height 10
click at [32, 56] on link "Data Centers" at bounding box center [53, 58] width 49 height 10
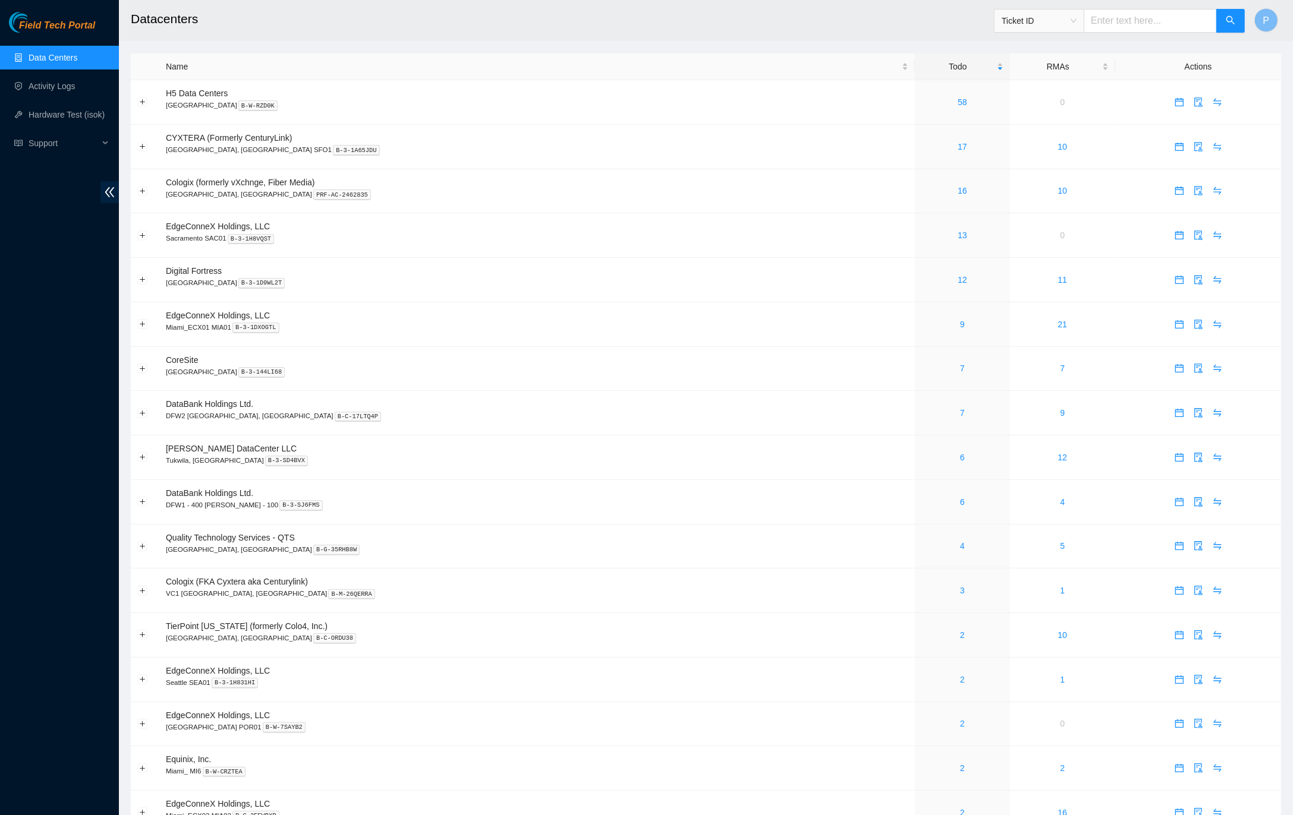
scroll to position [478, 0]
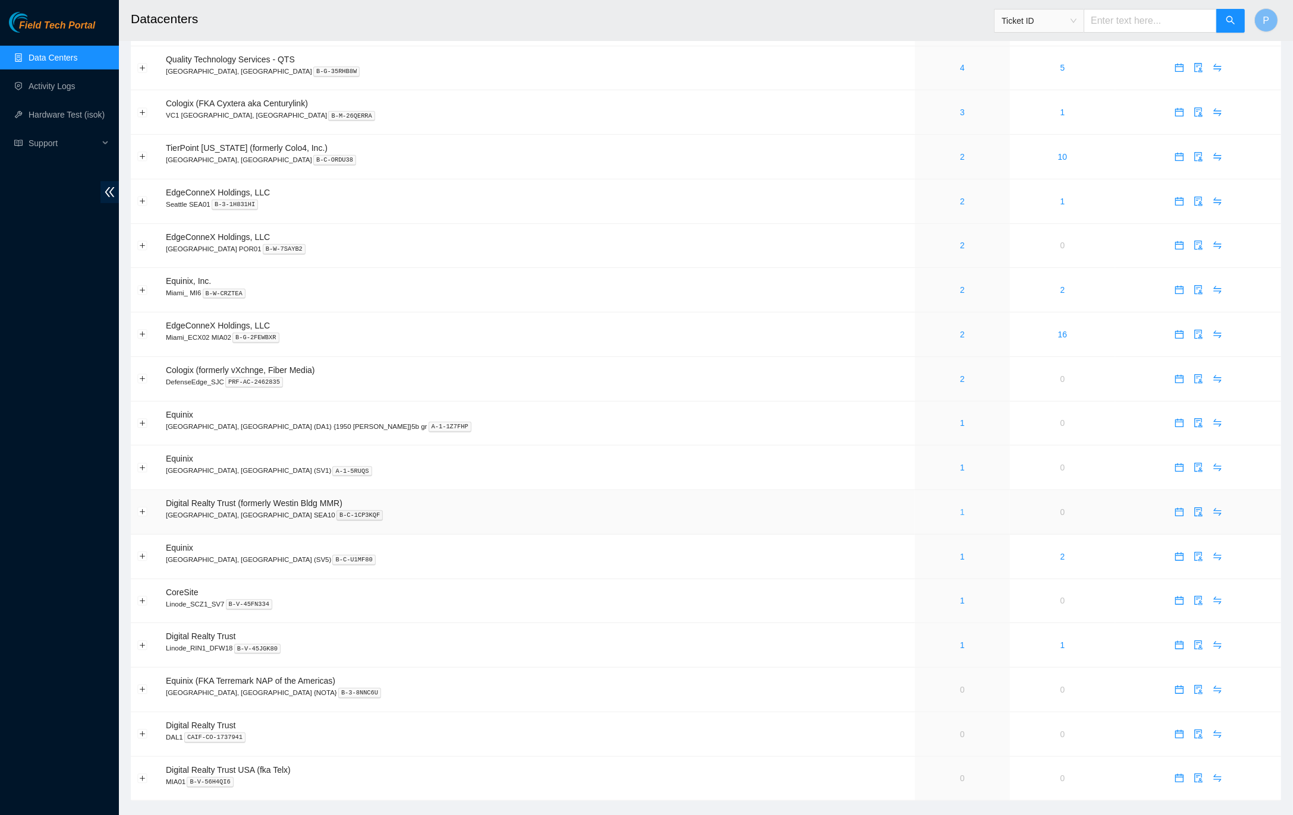
click at [960, 508] on link "1" at bounding box center [962, 513] width 5 height 10
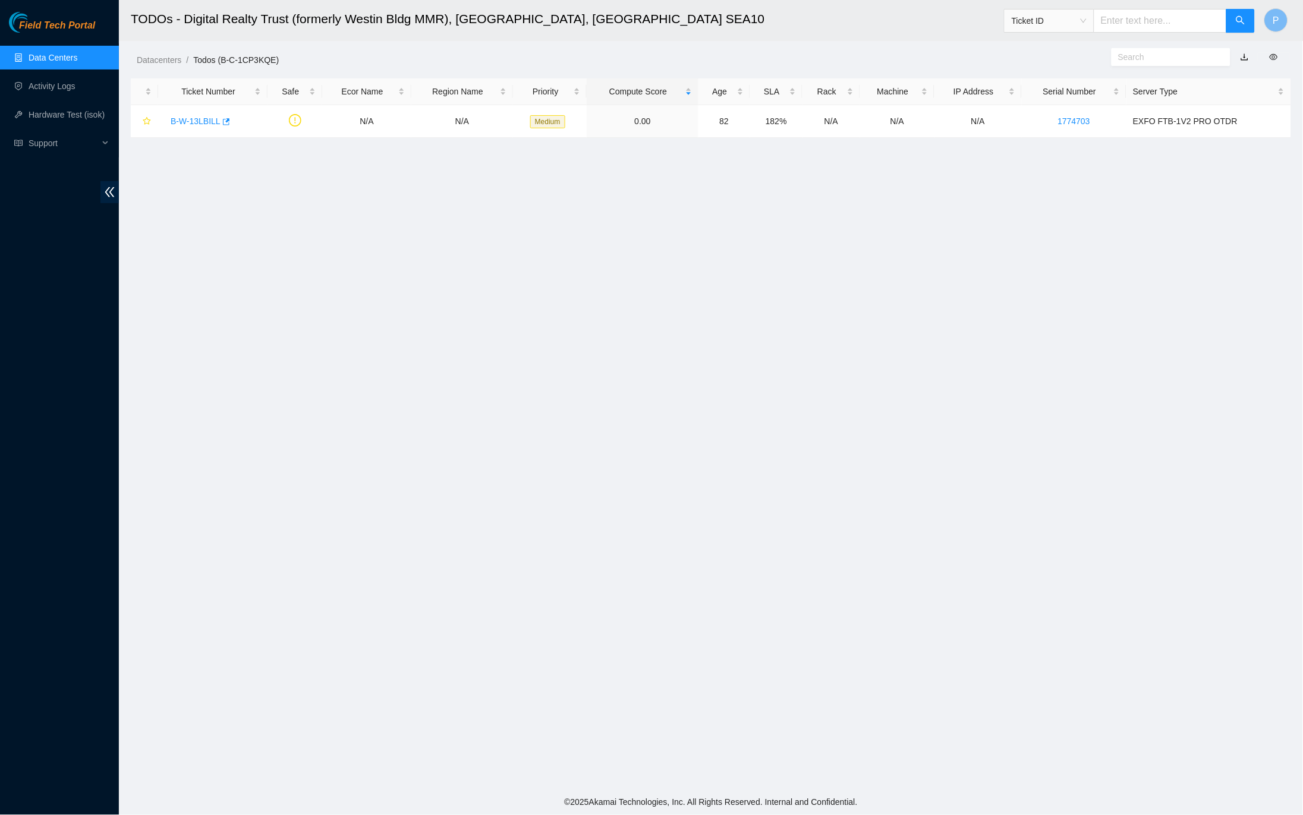
click at [1246, 56] on link "button" at bounding box center [1244, 57] width 8 height 10
drag, startPoint x: 64, startPoint y: 55, endPoint x: 77, endPoint y: 58, distance: 13.0
click at [64, 55] on link "Data Centers" at bounding box center [53, 58] width 49 height 10
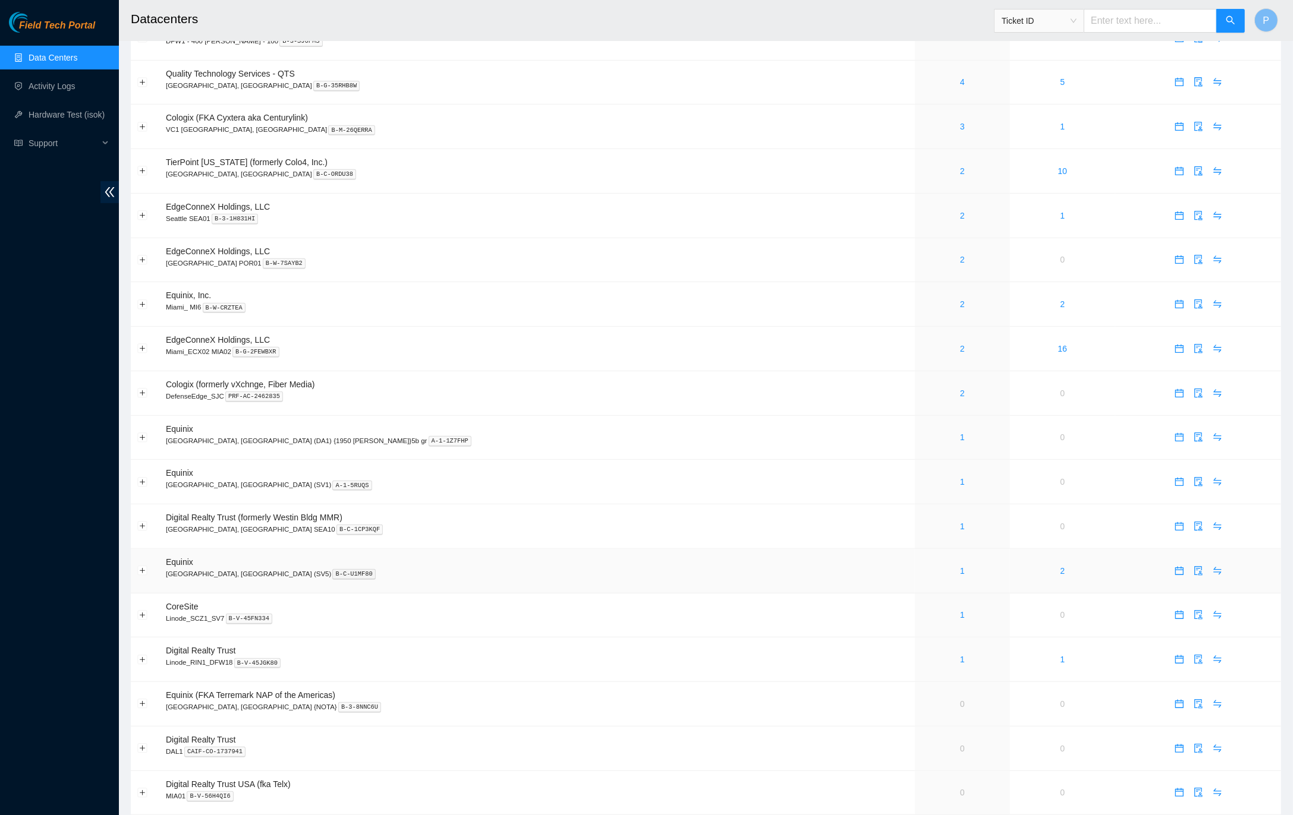
scroll to position [478, 0]
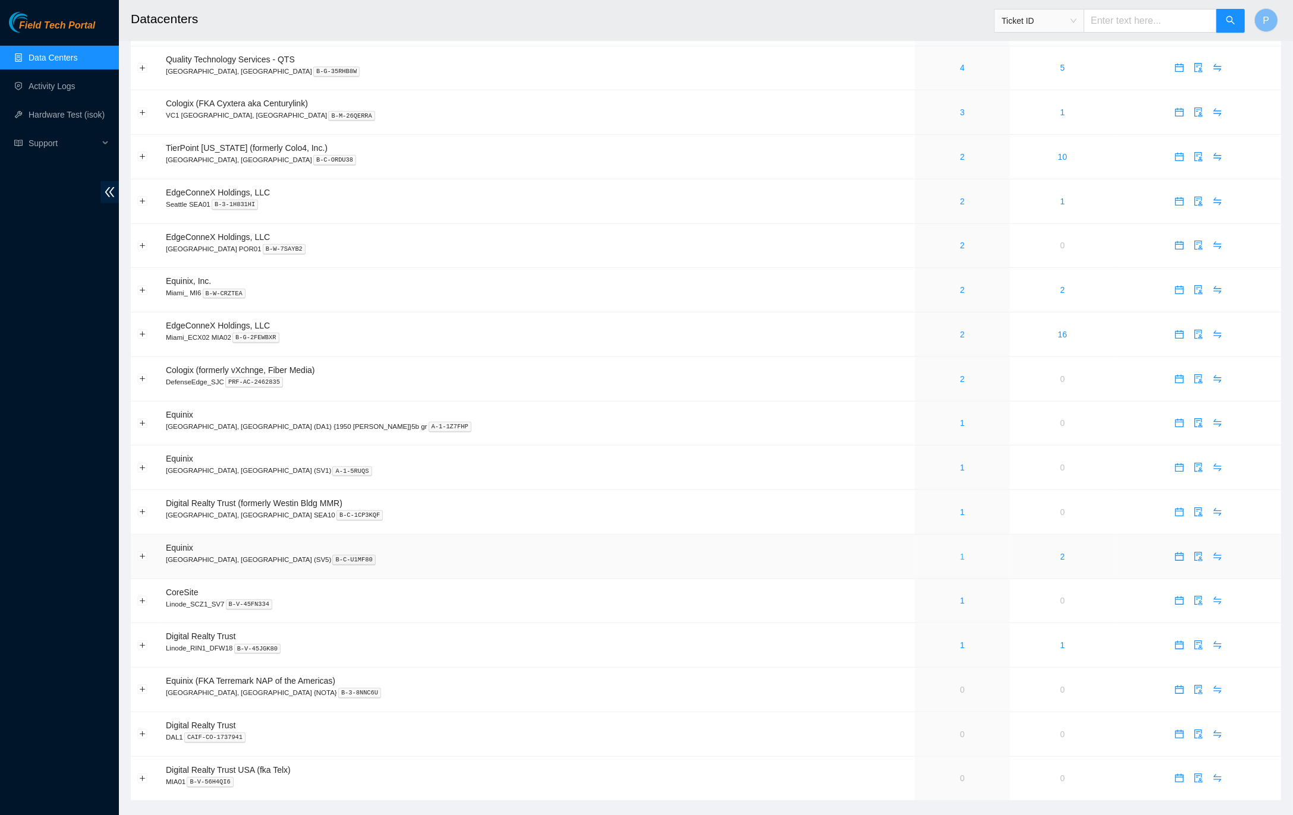
click at [960, 552] on link "1" at bounding box center [962, 557] width 5 height 10
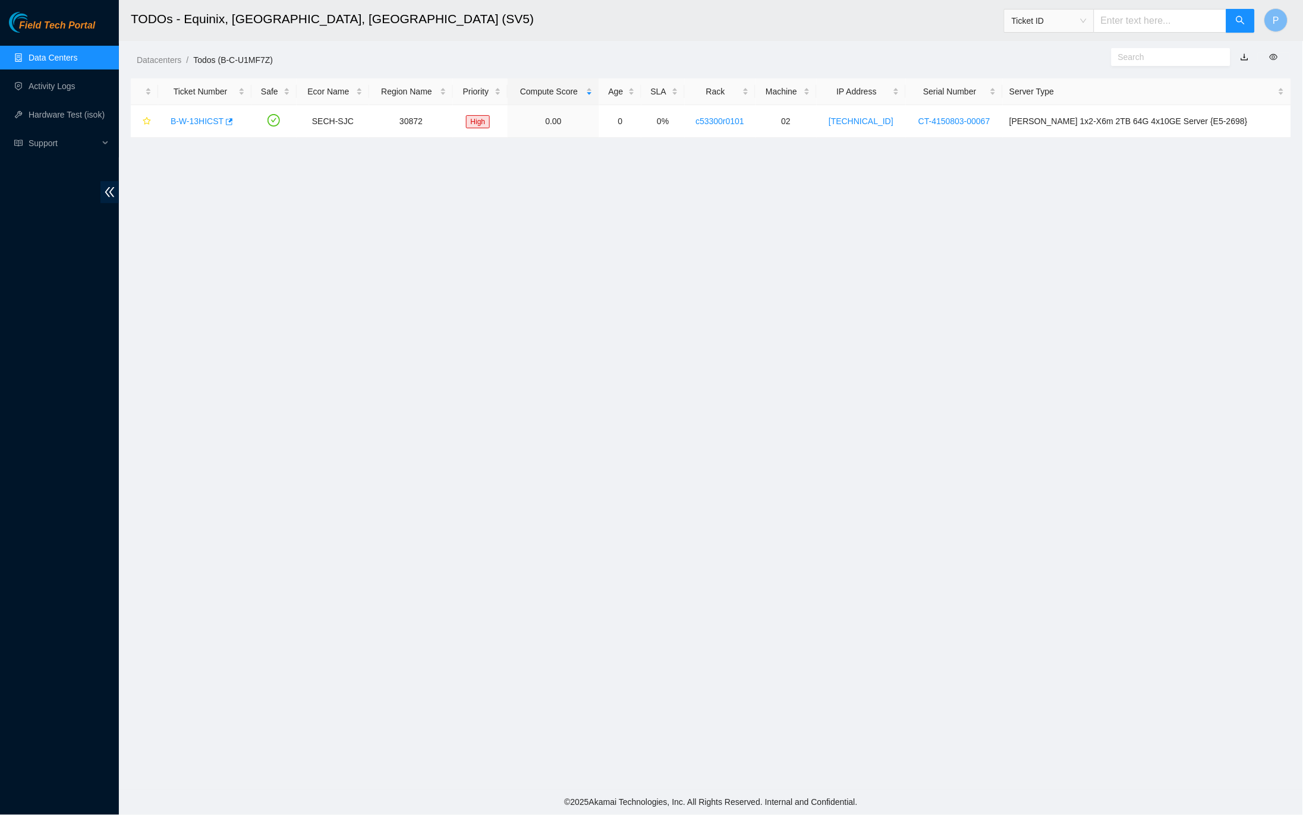
click at [1247, 56] on link "button" at bounding box center [1244, 57] width 8 height 10
click at [213, 121] on link "B-W-13HICST" at bounding box center [197, 121] width 53 height 10
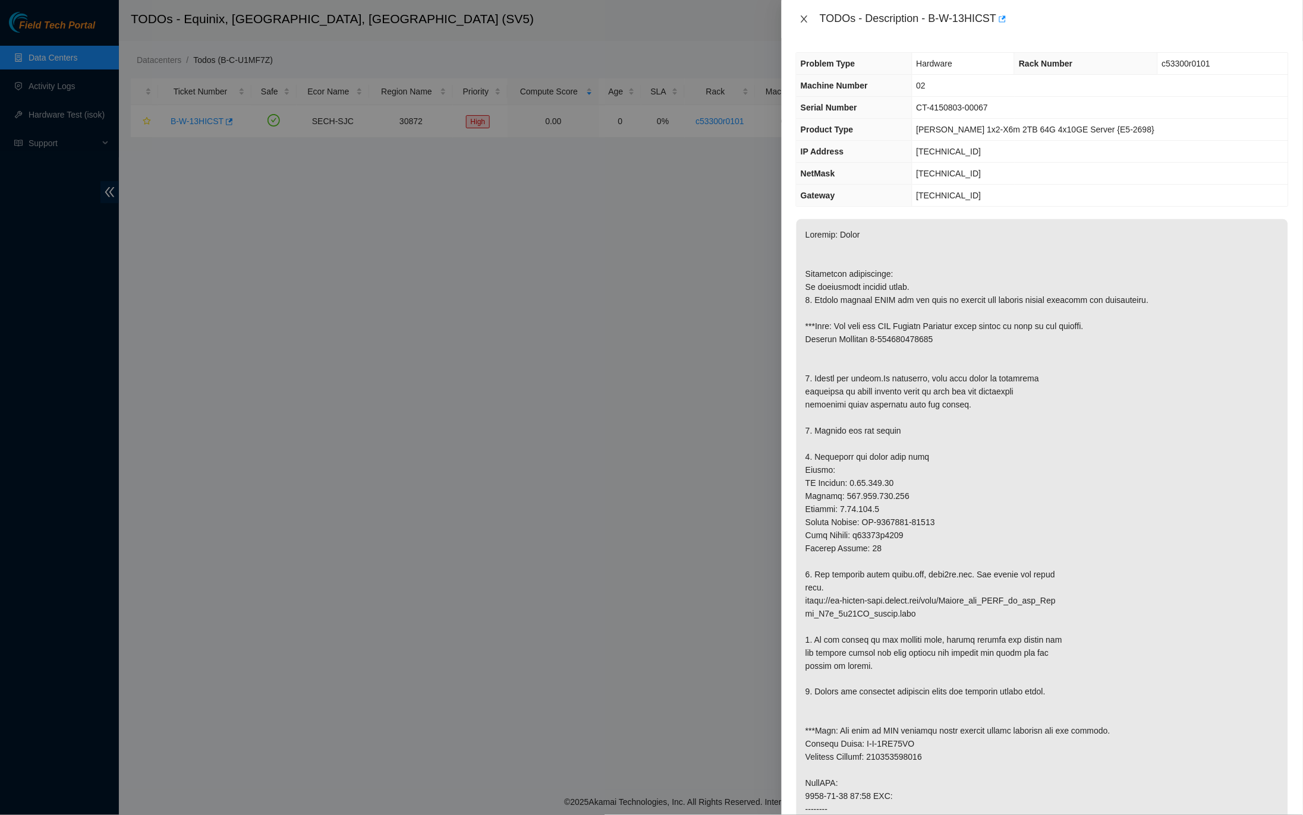
click at [801, 20] on icon "close" at bounding box center [804, 19] width 10 height 10
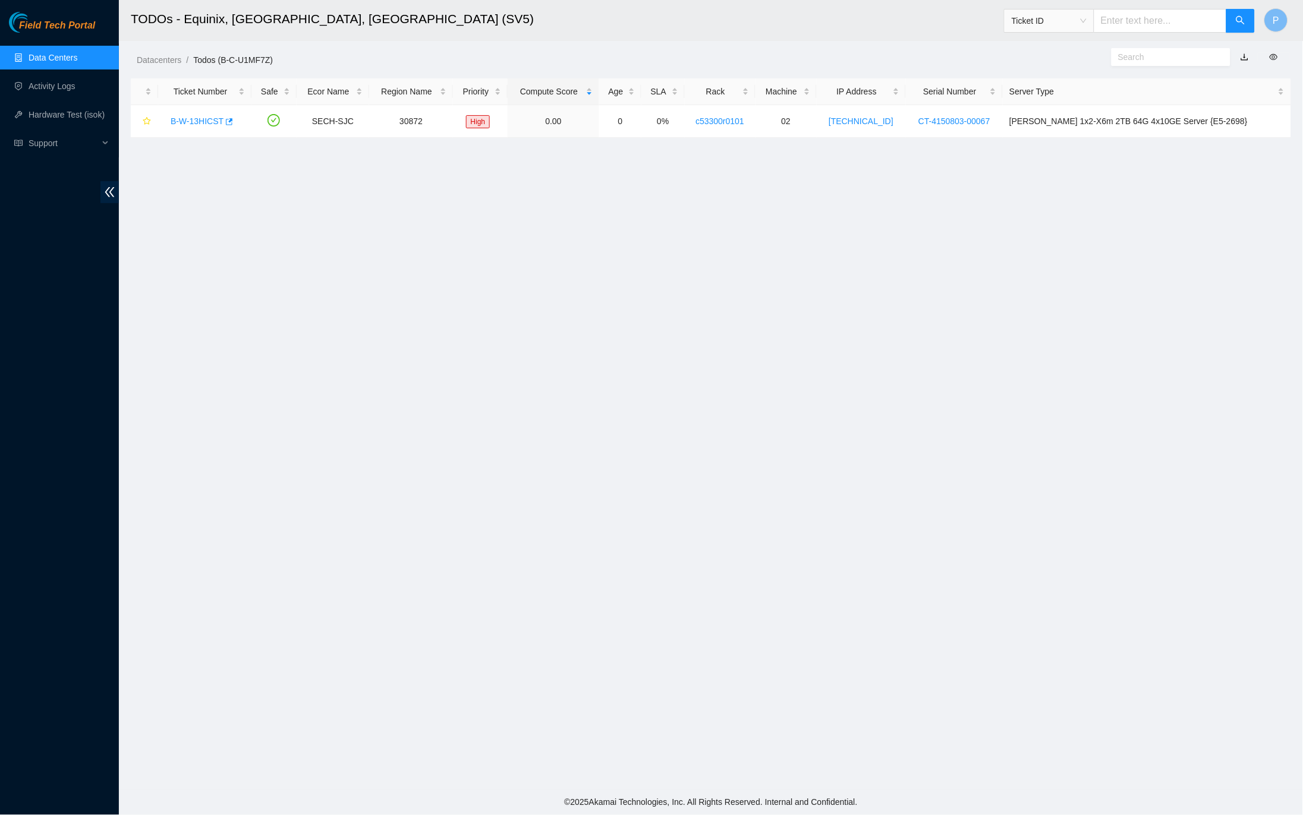
click at [61, 61] on link "Data Centers" at bounding box center [53, 58] width 49 height 10
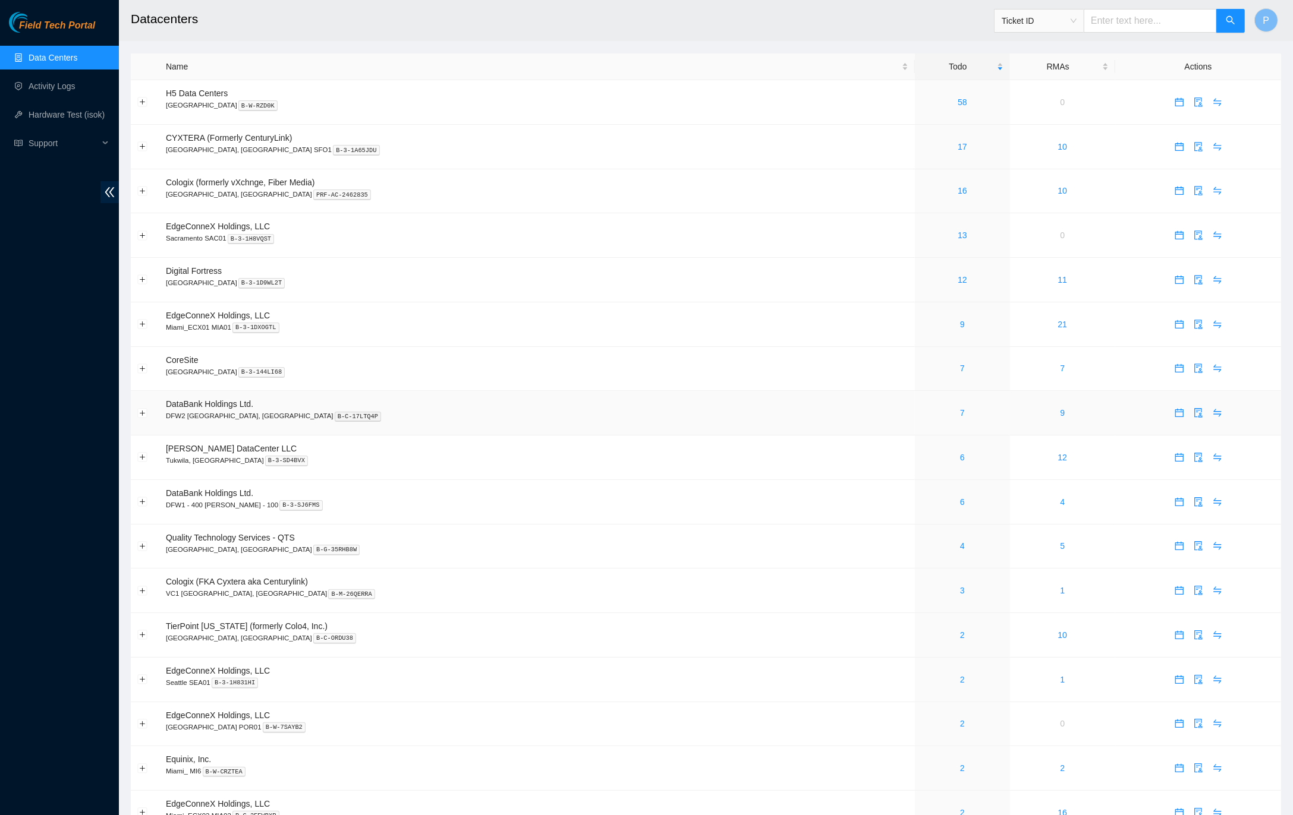
scroll to position [478, 0]
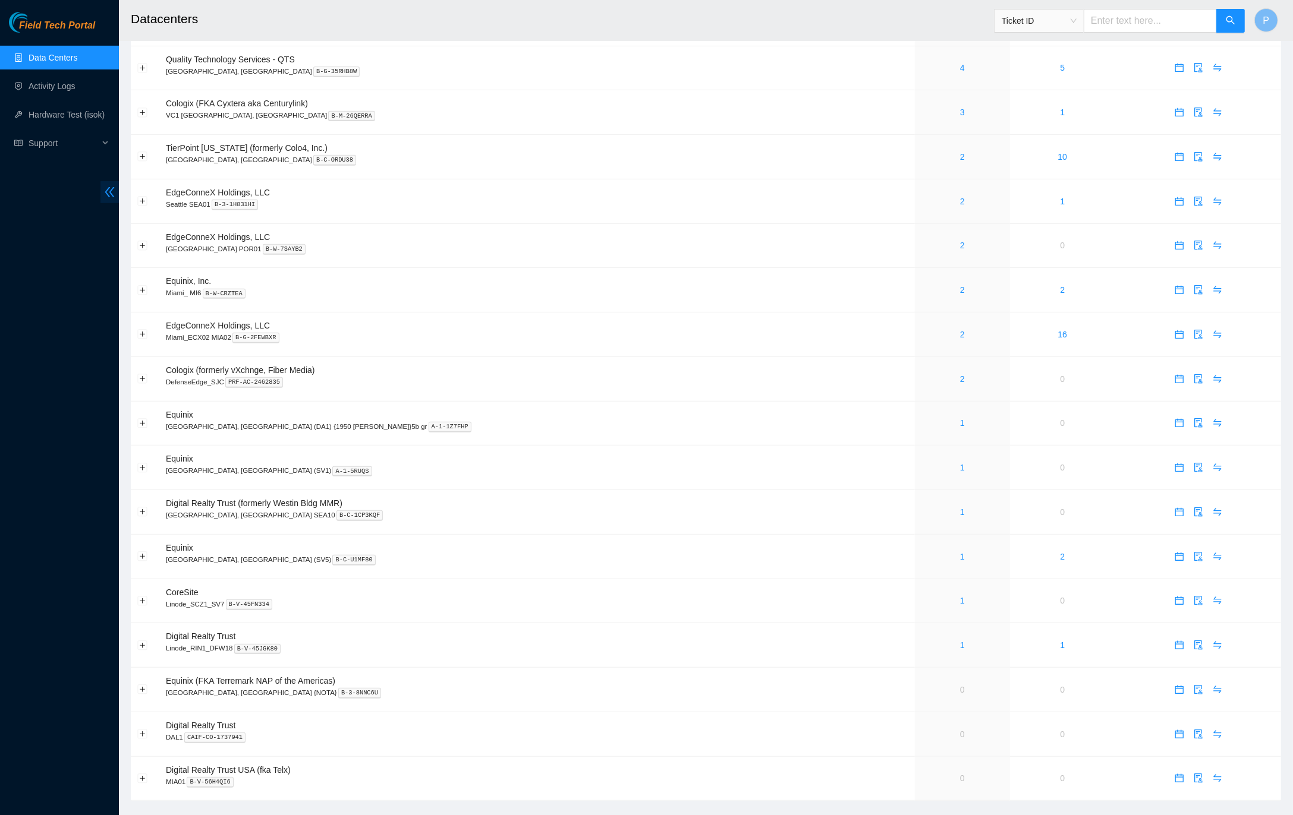
click at [111, 193] on icon "double-left" at bounding box center [109, 192] width 12 height 12
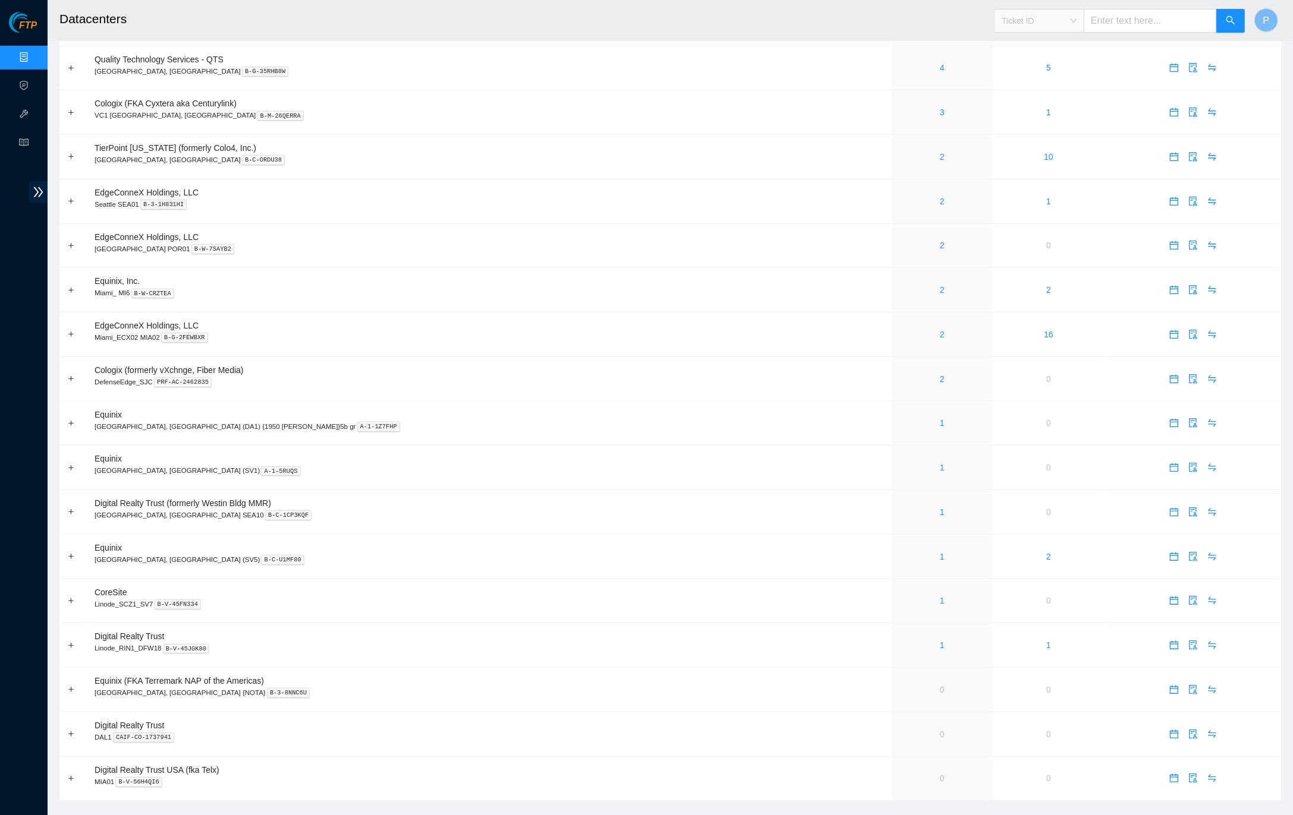
click at [1047, 23] on span "Ticket ID" at bounding box center [1038, 21] width 75 height 18
drag, startPoint x: 1030, startPoint y: 111, endPoint x: 1060, endPoint y: 94, distance: 34.4
click at [1030, 112] on div "Serial Number" at bounding box center [1038, 120] width 90 height 19
click at [1119, 28] on input "text" at bounding box center [1149, 21] width 133 height 24
paste input "CT-4170104-00133"
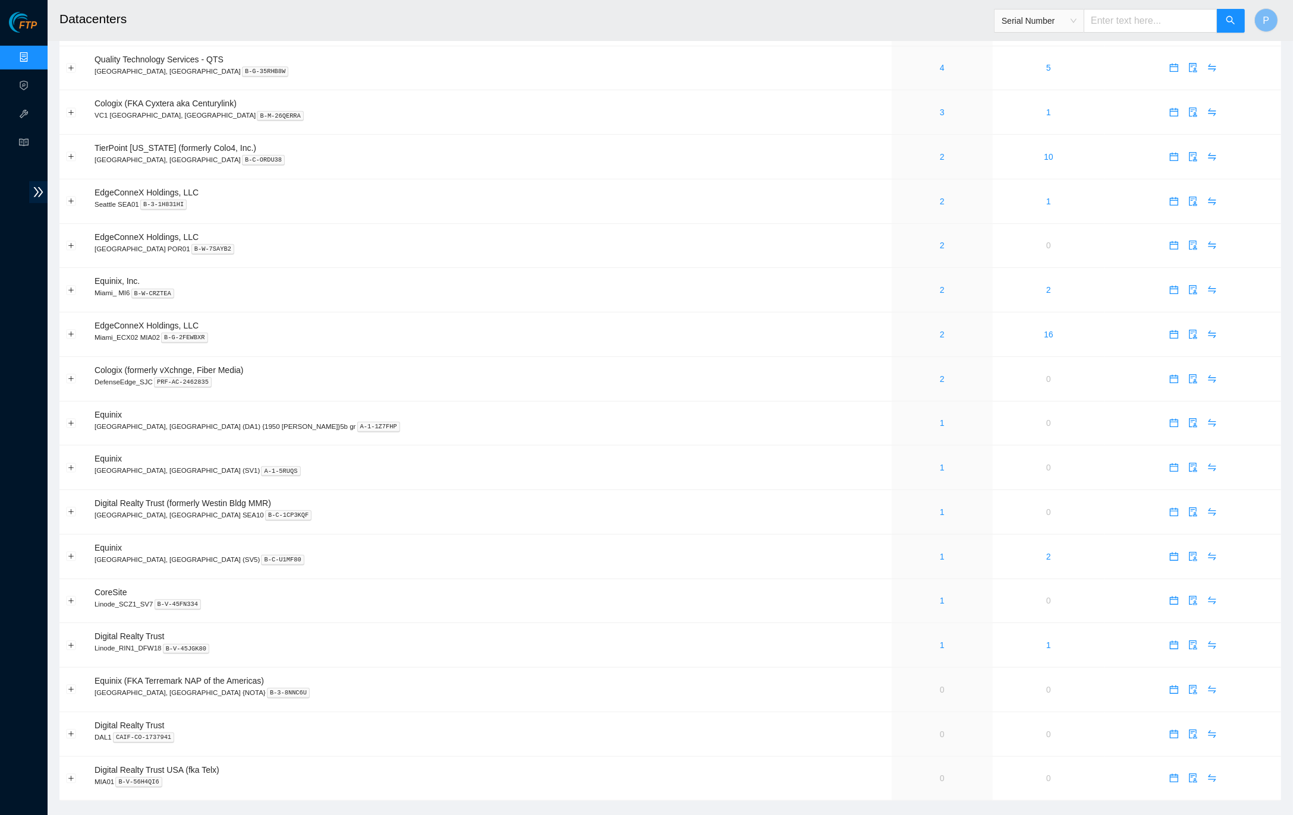
type input "CT-4170104-00133"
click at [1225, 14] on button "button" at bounding box center [1230, 21] width 29 height 24
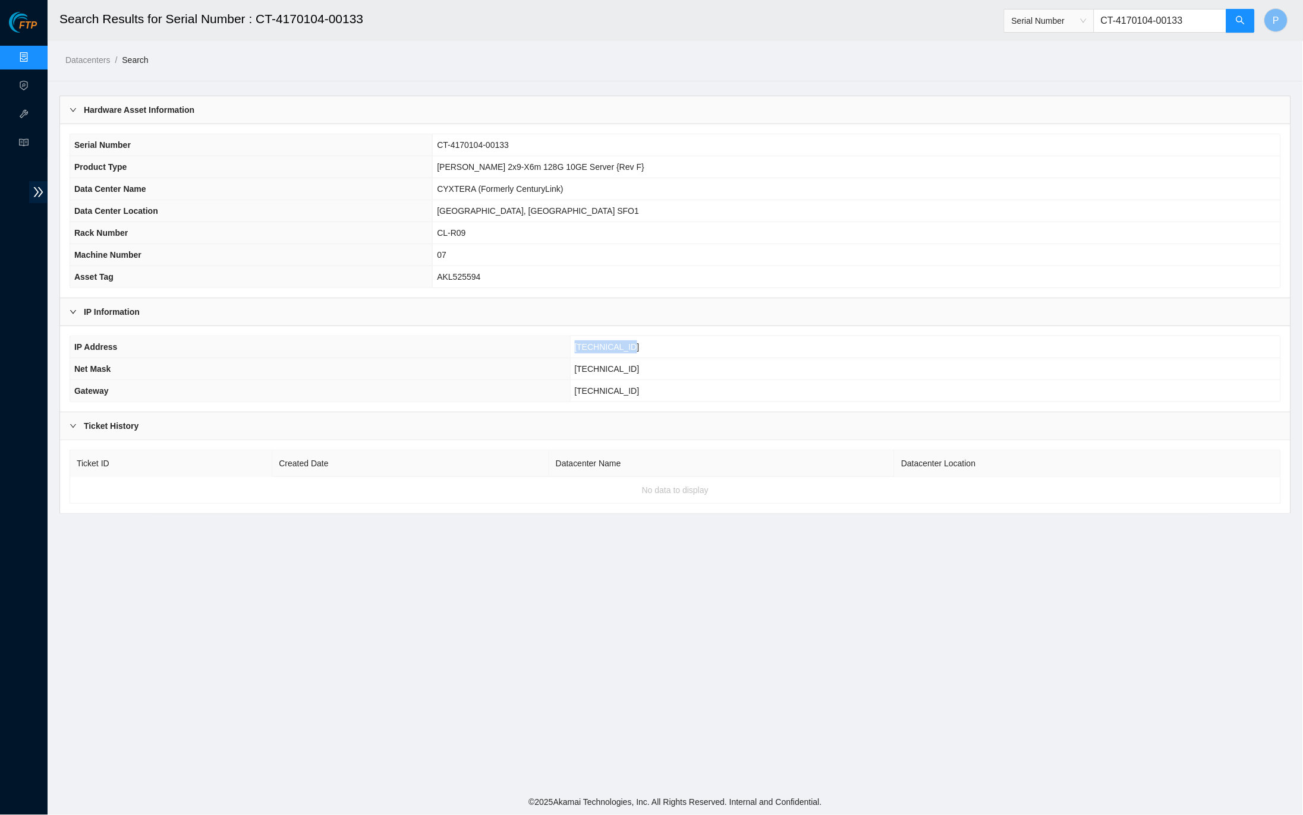
drag, startPoint x: 627, startPoint y: 343, endPoint x: 558, endPoint y: 342, distance: 68.9
click at [570, 342] on td "[TECHNICAL_ID]" at bounding box center [925, 347] width 710 height 22
copy span "[TECHNICAL_ID]"
click at [412, 235] on th "Rack Number" at bounding box center [251, 233] width 363 height 22
drag, startPoint x: 555, startPoint y: 230, endPoint x: 502, endPoint y: 231, distance: 53.5
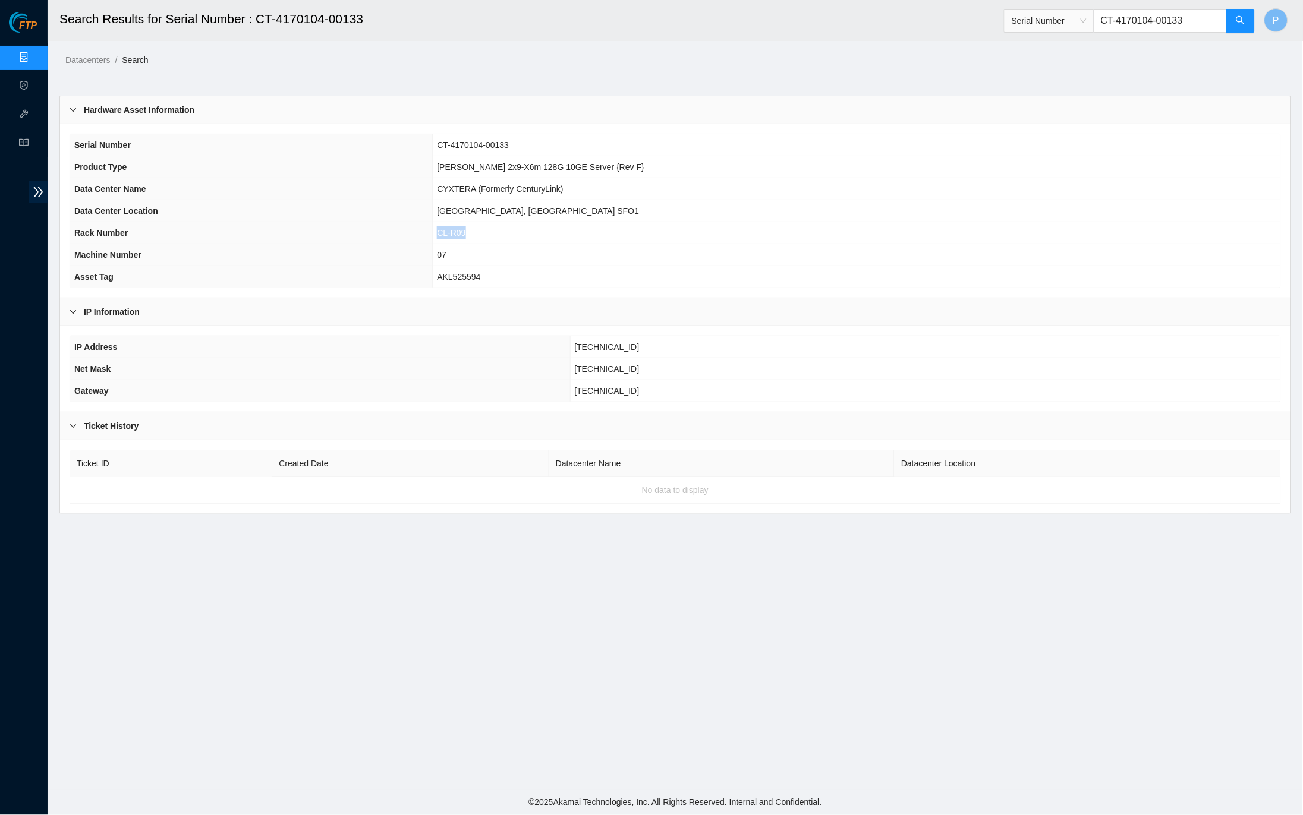
click at [502, 231] on td "CL-R09" at bounding box center [856, 233] width 847 height 22
copy span "CL-R09"
click at [1081, 18] on span "Serial Number" at bounding box center [1048, 21] width 75 height 18
click at [1049, 83] on div "Rack Number" at bounding box center [1048, 81] width 75 height 13
drag, startPoint x: 1197, startPoint y: 21, endPoint x: 1091, endPoint y: 29, distance: 106.1
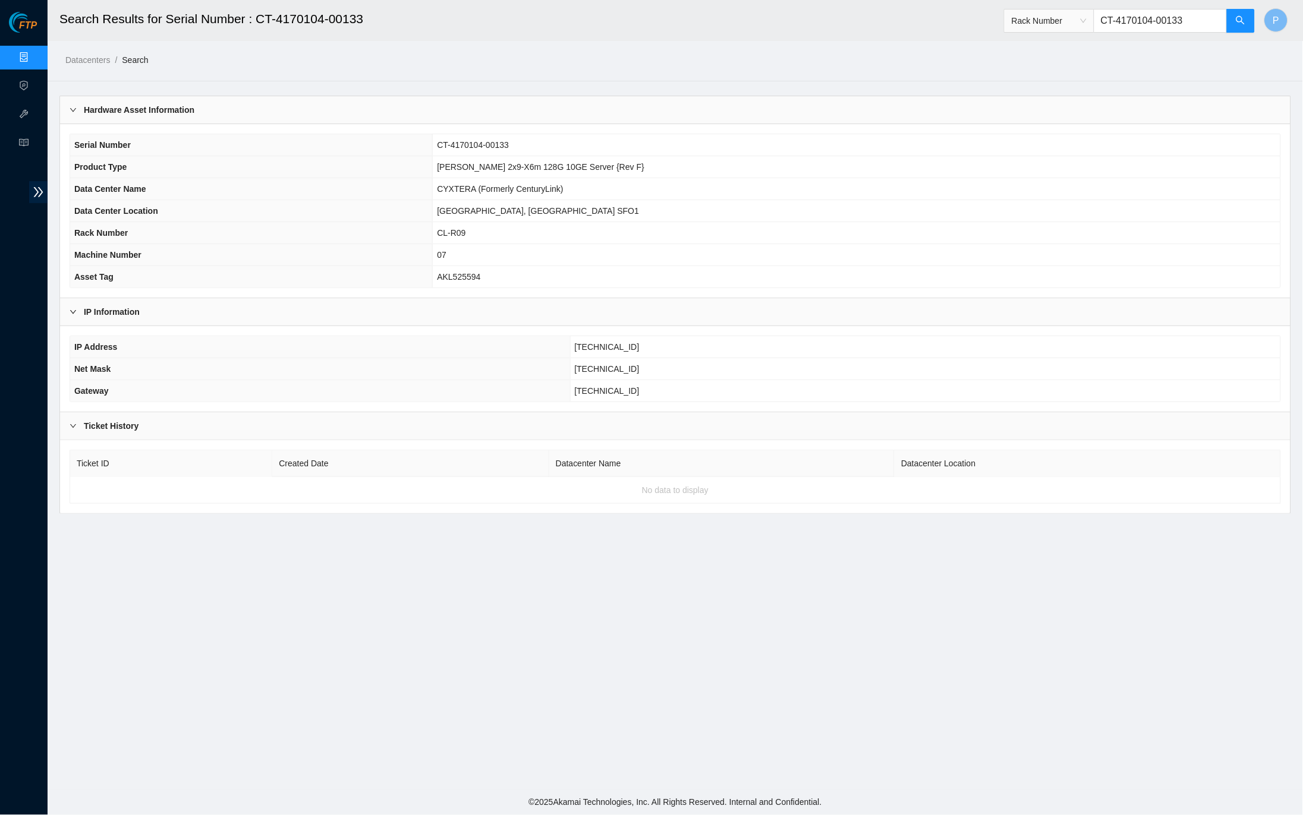
click at [1091, 29] on span "Rack Number CT-4170104-00133" at bounding box center [1129, 21] width 251 height 24
click at [1107, 20] on input "CT-4170104-00133" at bounding box center [1159, 21] width 133 height 24
paste input "L-R09"
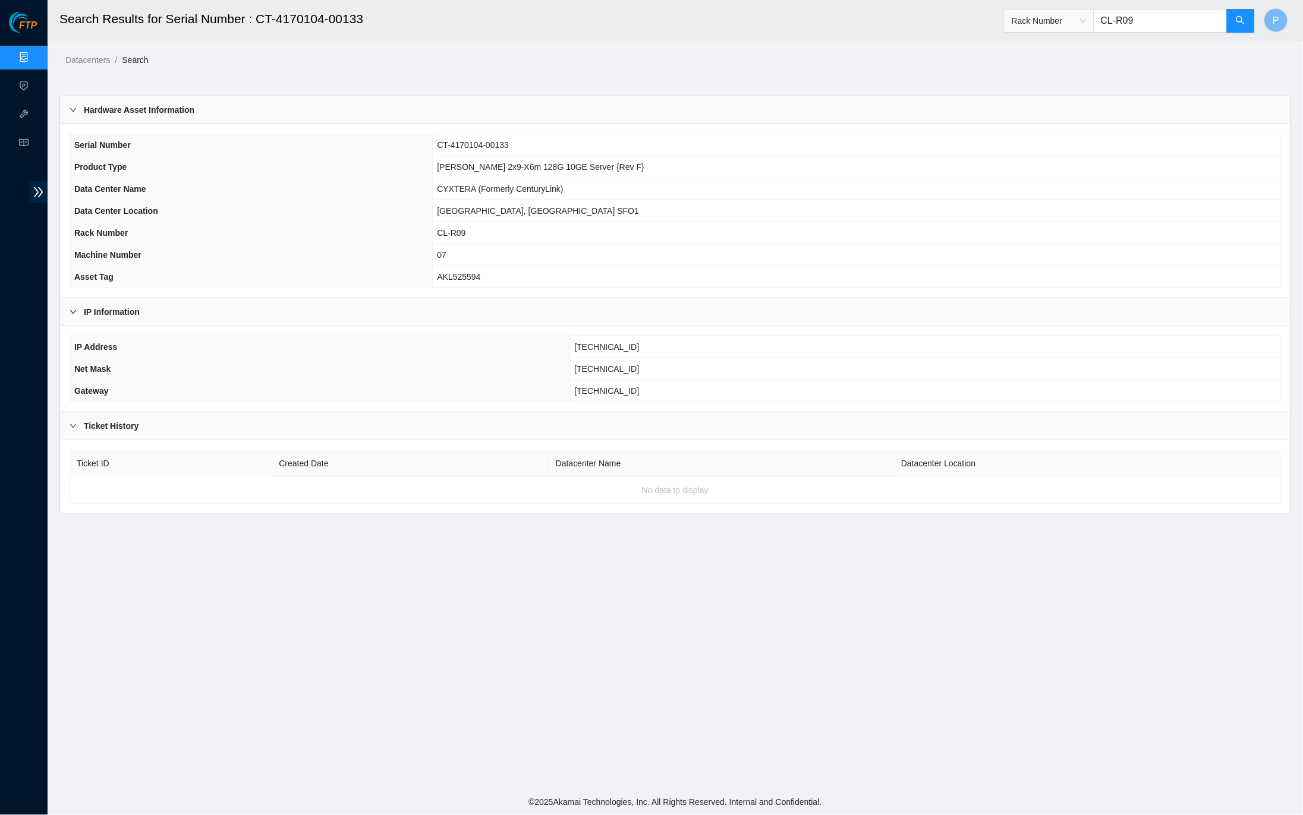
paste input "CL-R09"
type input "CL-R09"
click at [1225, 19] on input "CL-R09" at bounding box center [1159, 21] width 133 height 24
click at [1233, 18] on button "button" at bounding box center [1240, 21] width 29 height 24
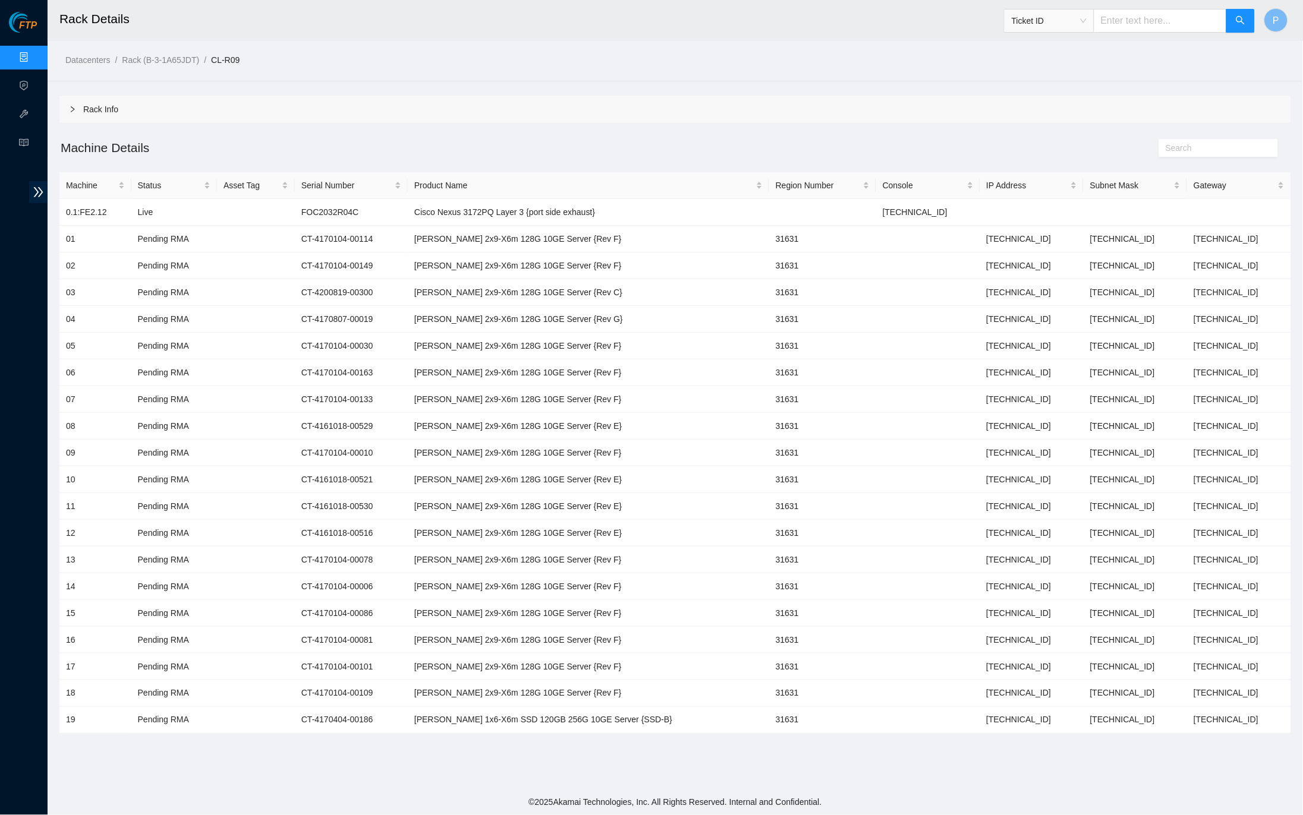
click at [34, 54] on link "Data Centers" at bounding box center [58, 58] width 49 height 10
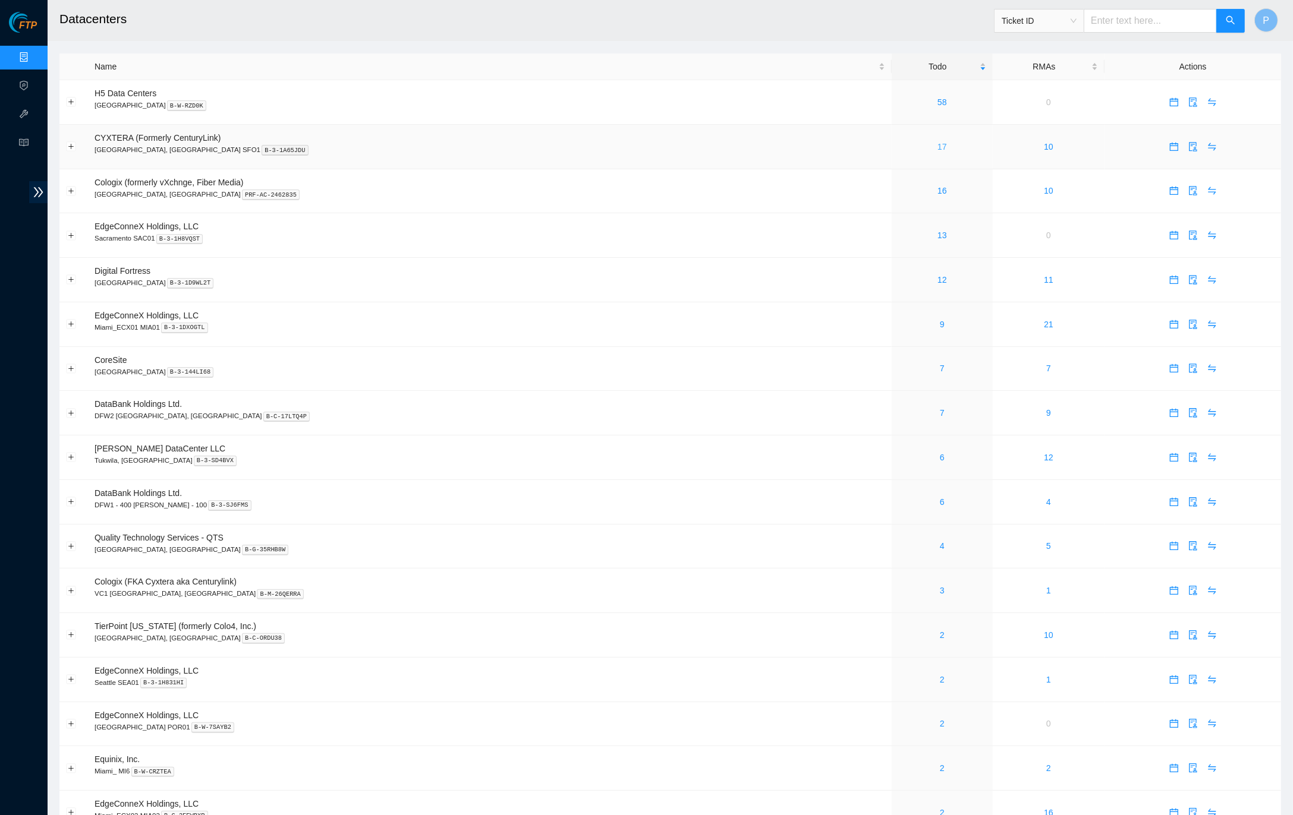
click at [937, 142] on link "17" at bounding box center [942, 147] width 10 height 10
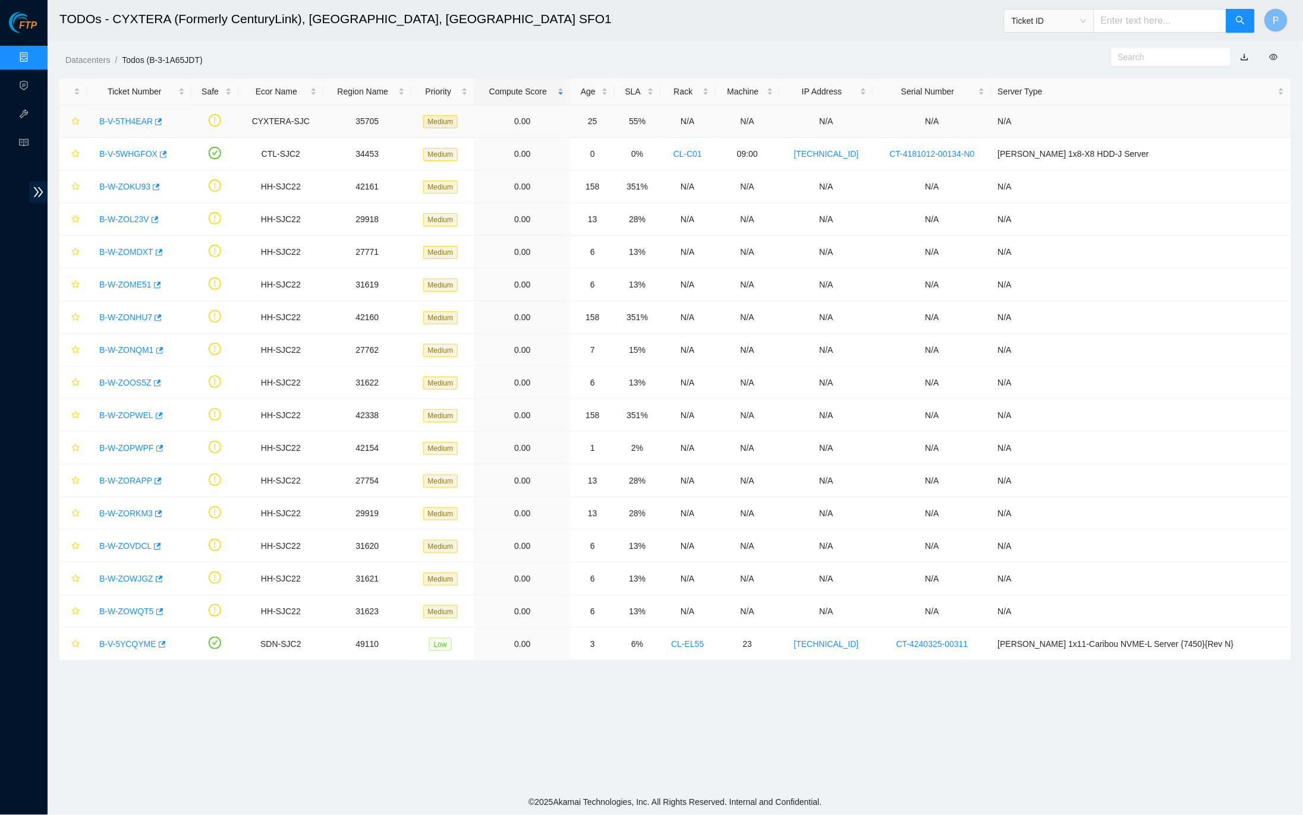
click at [149, 118] on link "B-V-5TH4EAR" at bounding box center [125, 121] width 53 height 10
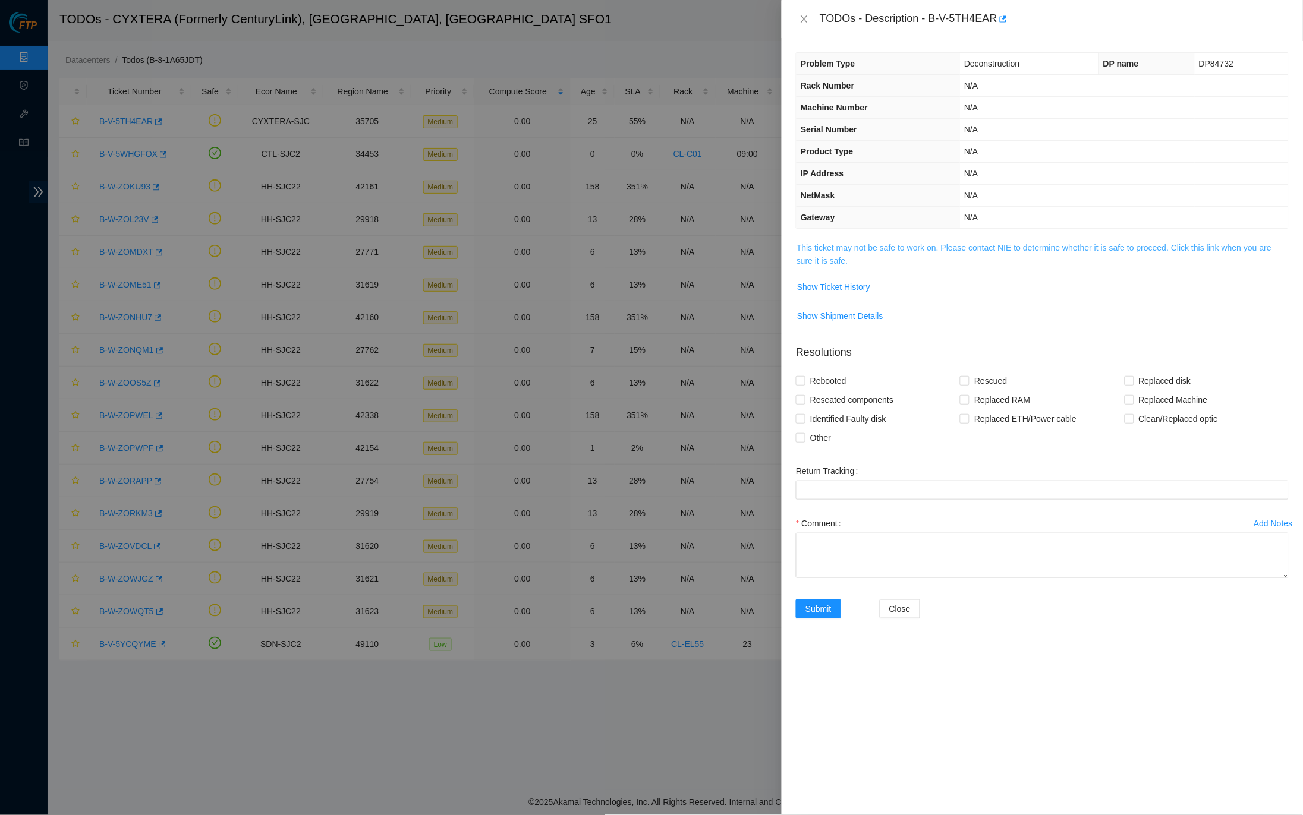
click at [855, 259] on link "This ticket may not be safe to work on. Please contact NIE to determine whether…" at bounding box center [1033, 254] width 475 height 23
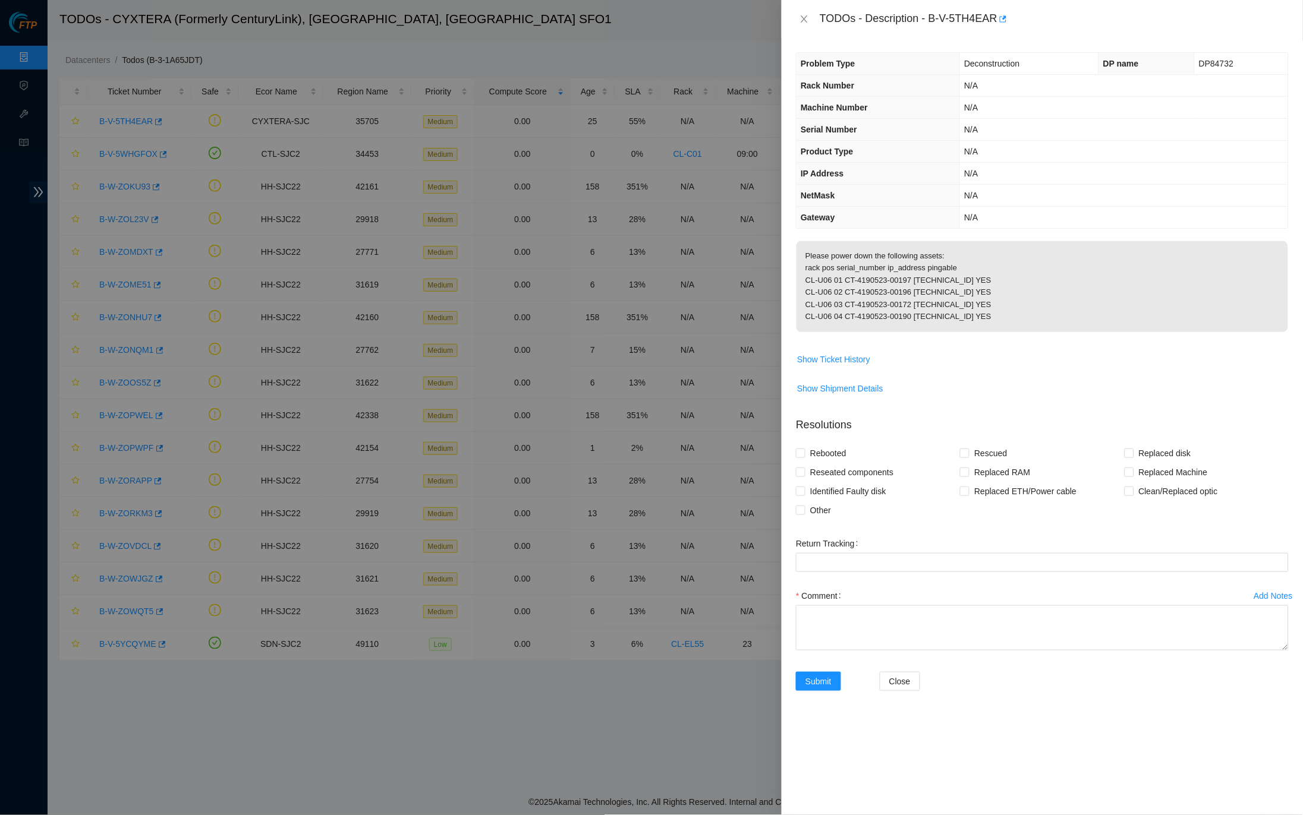
click at [851, 253] on p "Please power down the following assets: rack pos serial_number ip_address pinga…" at bounding box center [1041, 286] width 491 height 91
drag, startPoint x: 936, startPoint y: 17, endPoint x: 1003, endPoint y: 16, distance: 66.6
click at [1003, 16] on div "TODOs - Description - B-V-5TH4EAR" at bounding box center [1054, 19] width 469 height 19
copy div "B-V-5TH4EAR"
click at [811, 18] on button "Close" at bounding box center [804, 19] width 17 height 11
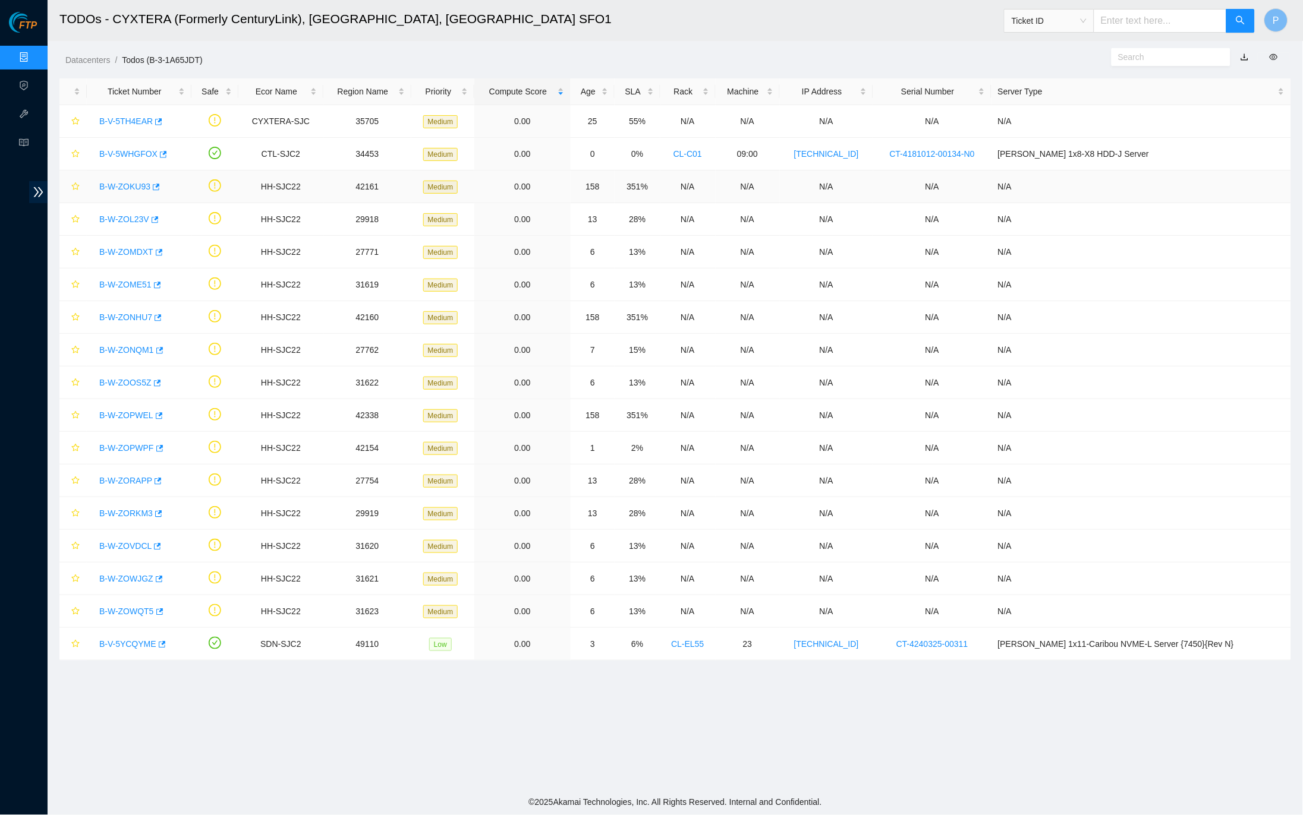
click at [123, 187] on link "B-W-ZOKU93" at bounding box center [124, 187] width 51 height 10
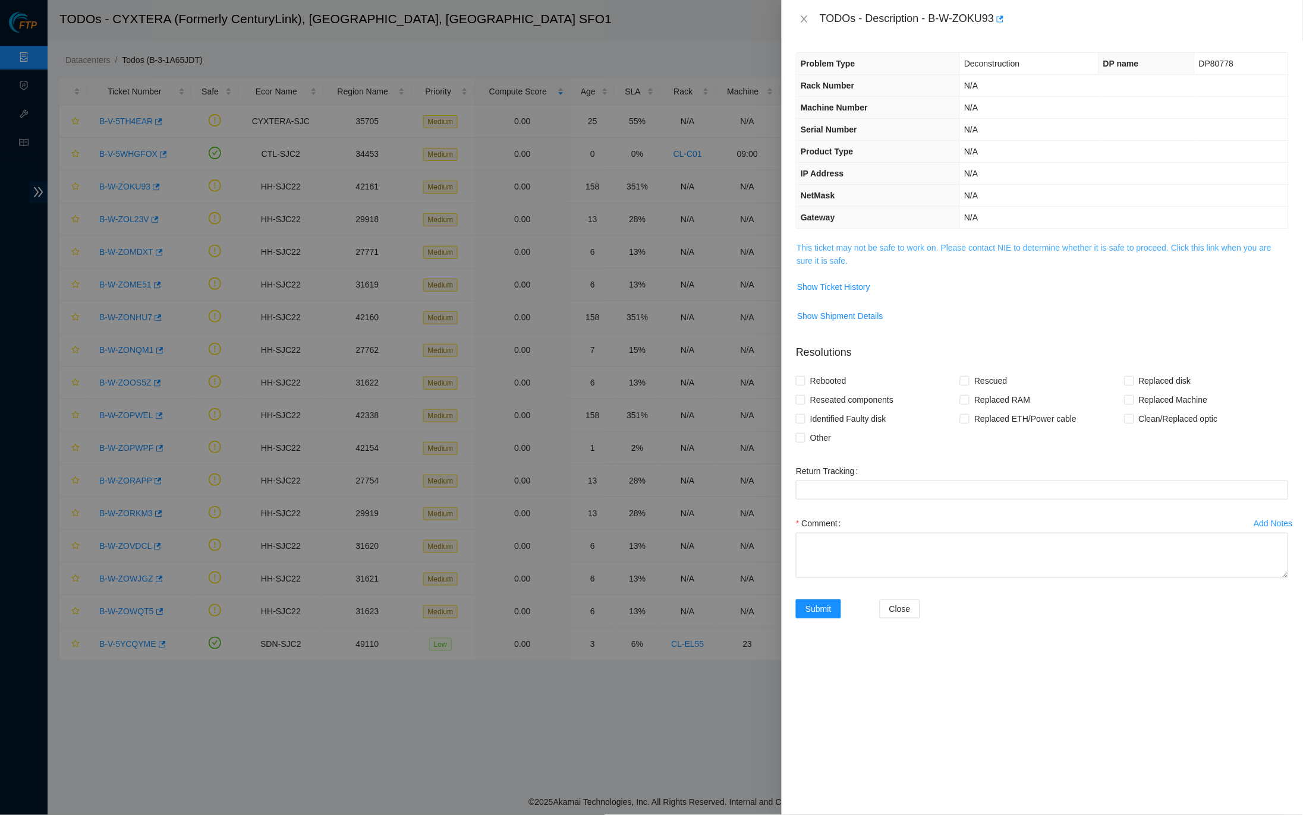
click at [855, 248] on link "This ticket may not be safe to work on. Please contact NIE to determine whether…" at bounding box center [1033, 254] width 475 height 23
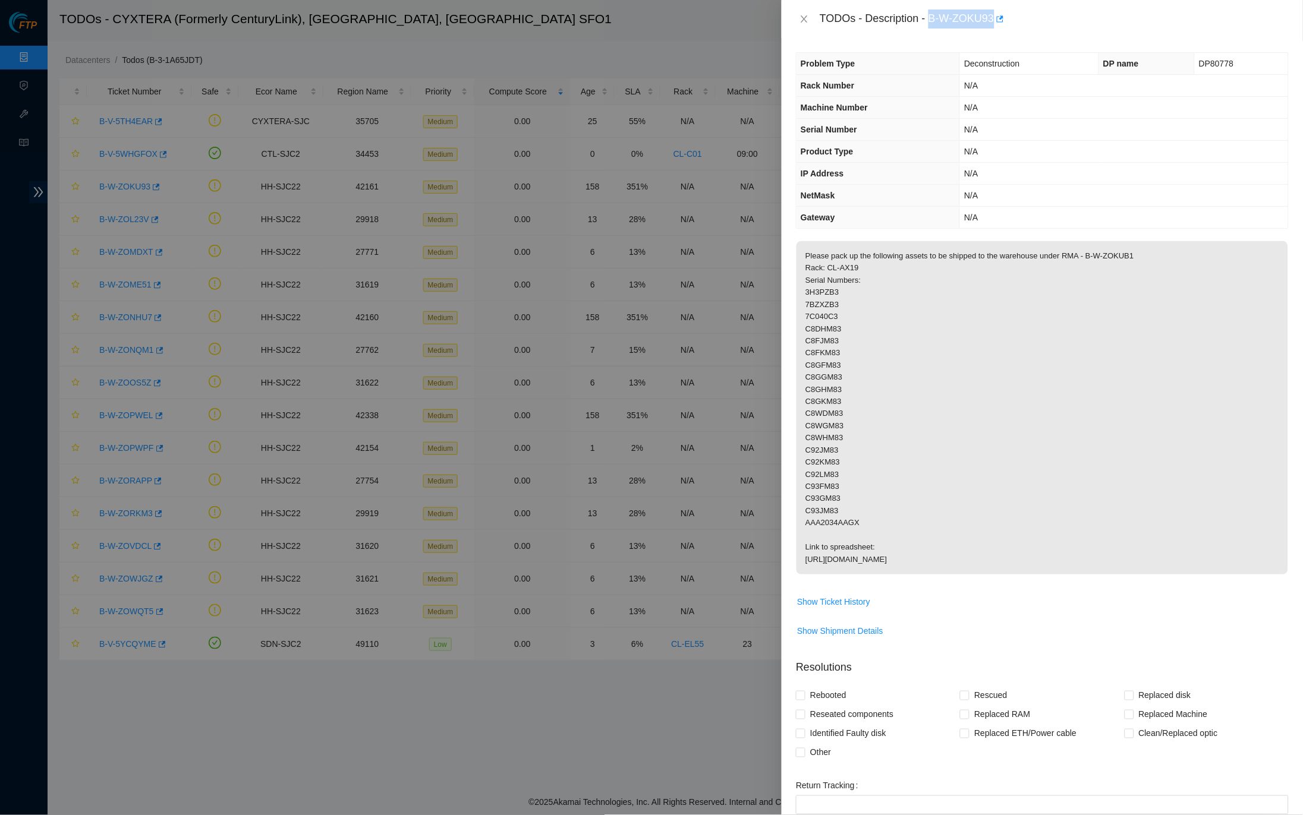
drag, startPoint x: 937, startPoint y: 17, endPoint x: 1001, endPoint y: 14, distance: 64.8
click at [1001, 14] on div "TODOs - Description - B-W-ZOKU93" at bounding box center [1054, 19] width 469 height 19
copy div "B-W-ZOKU93"
click at [1224, 64] on span "DP80778" at bounding box center [1216, 64] width 34 height 10
drag, startPoint x: 1237, startPoint y: 61, endPoint x: 1192, endPoint y: 65, distance: 45.9
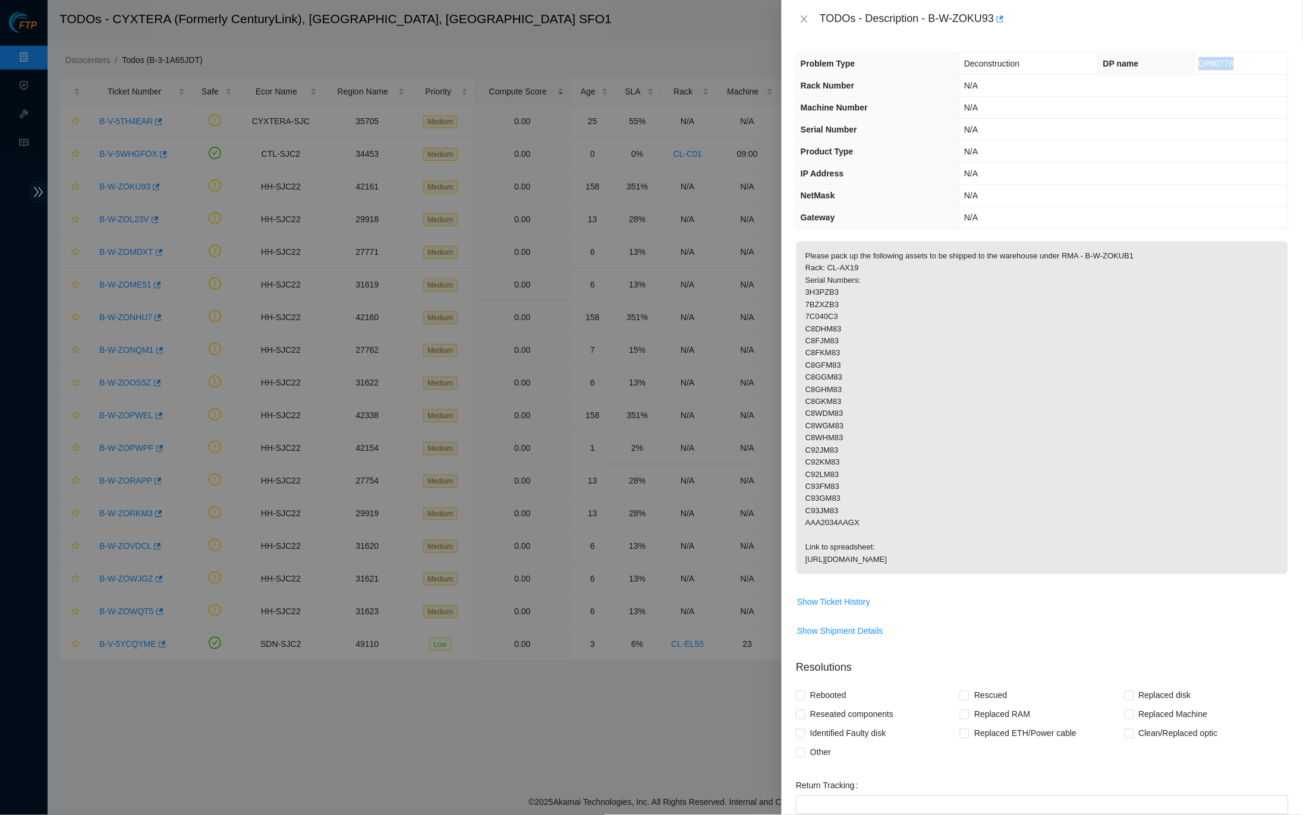
click at [1195, 65] on td "DP80778" at bounding box center [1241, 64] width 93 height 22
copy span "DP80778"
click at [803, 19] on icon "close" at bounding box center [804, 18] width 7 height 7
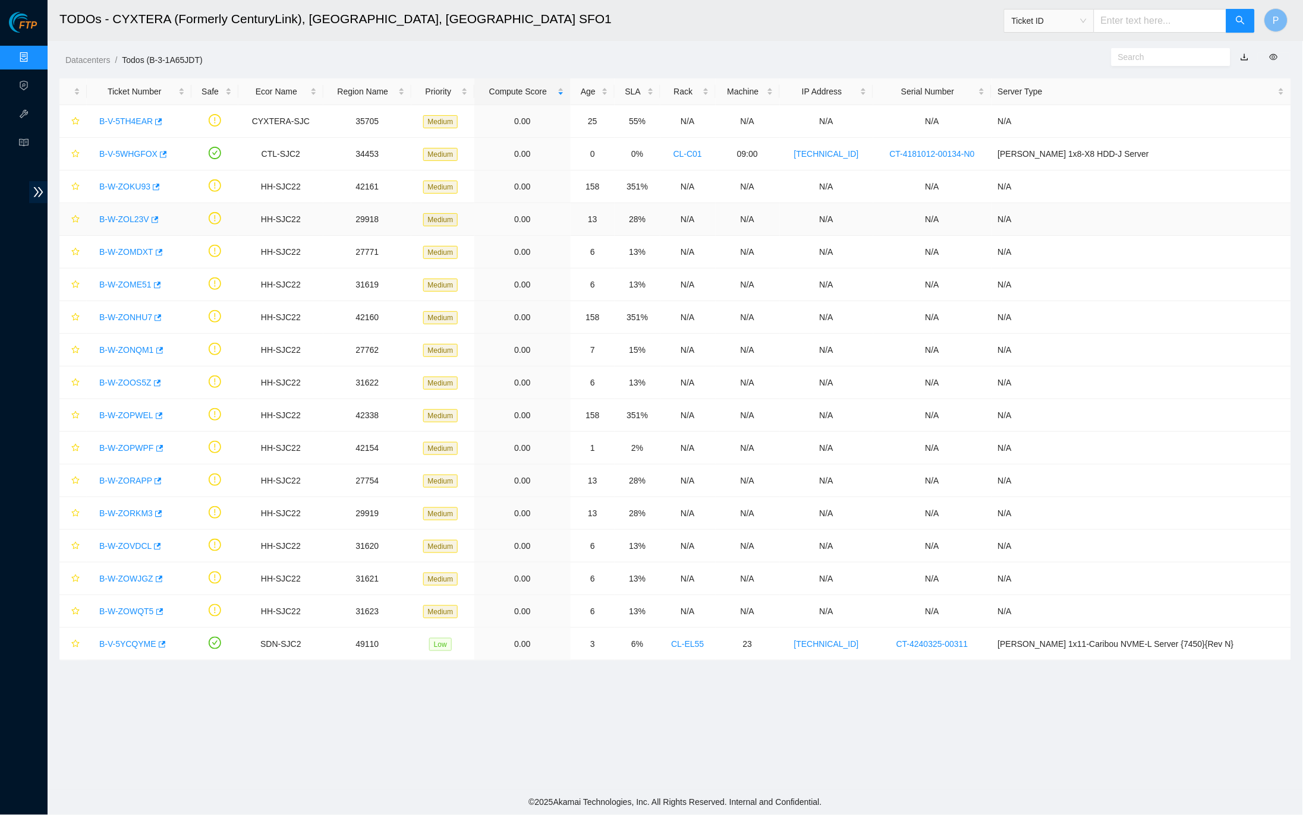
click at [123, 218] on link "B-W-ZOL23V" at bounding box center [124, 220] width 50 height 10
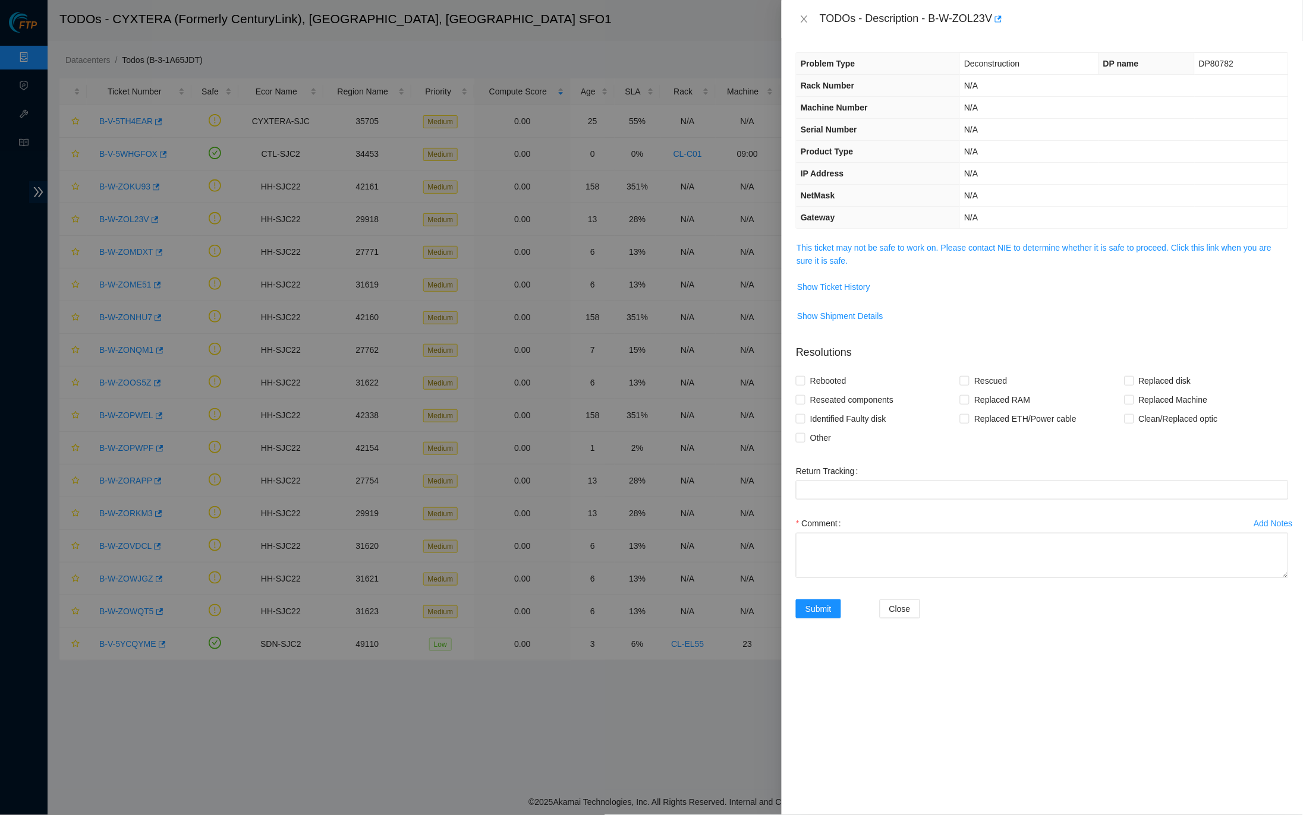
click at [969, 249] on span "This ticket may not be safe to work on. Please contact NIE to determine whether…" at bounding box center [1041, 254] width 491 height 26
click at [969, 245] on link "This ticket may not be safe to work on. Please contact NIE to determine whether…" at bounding box center [1033, 254] width 475 height 23
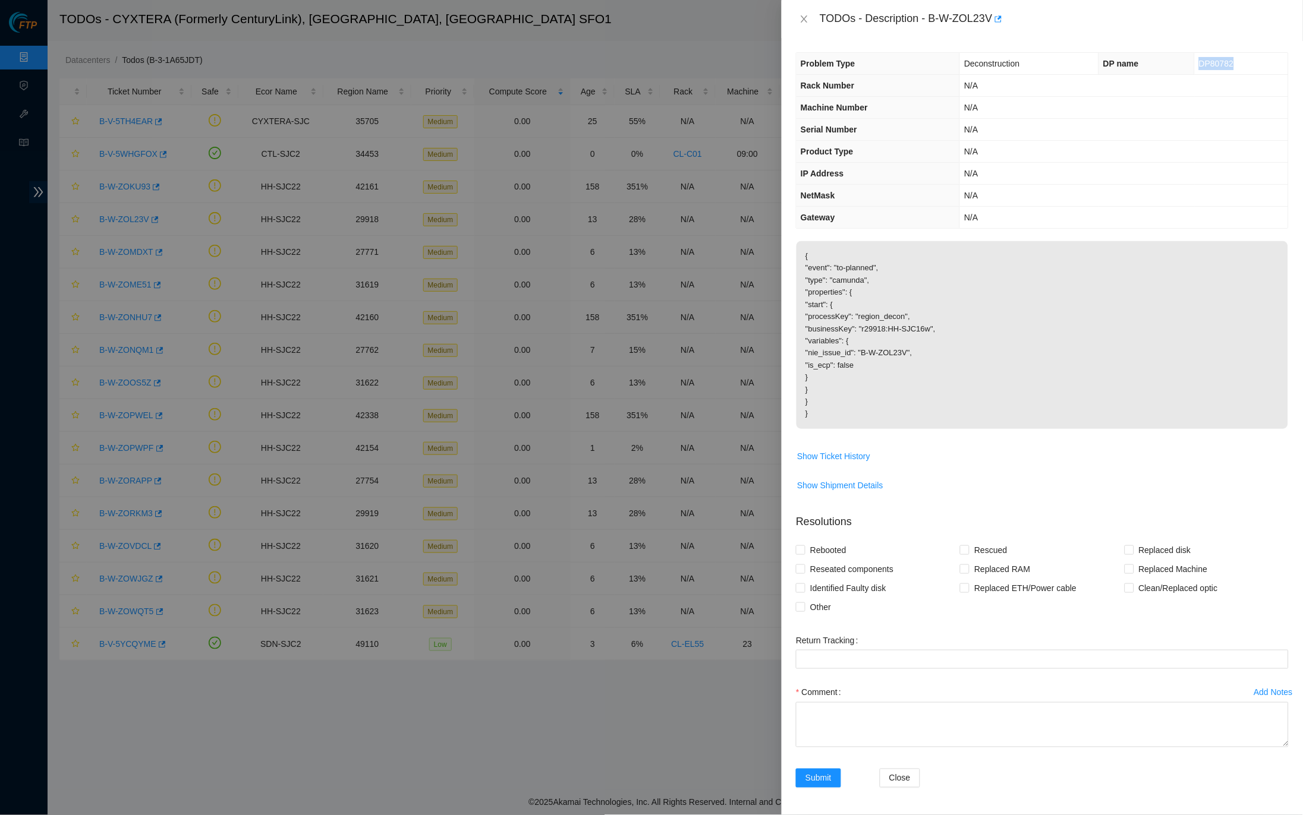
drag, startPoint x: 1253, startPoint y: 62, endPoint x: 1198, endPoint y: 64, distance: 54.7
click at [1198, 64] on td "DP80782" at bounding box center [1241, 64] width 93 height 22
copy span "DP80782"
click at [852, 458] on button "Show Ticket History" at bounding box center [833, 456] width 74 height 19
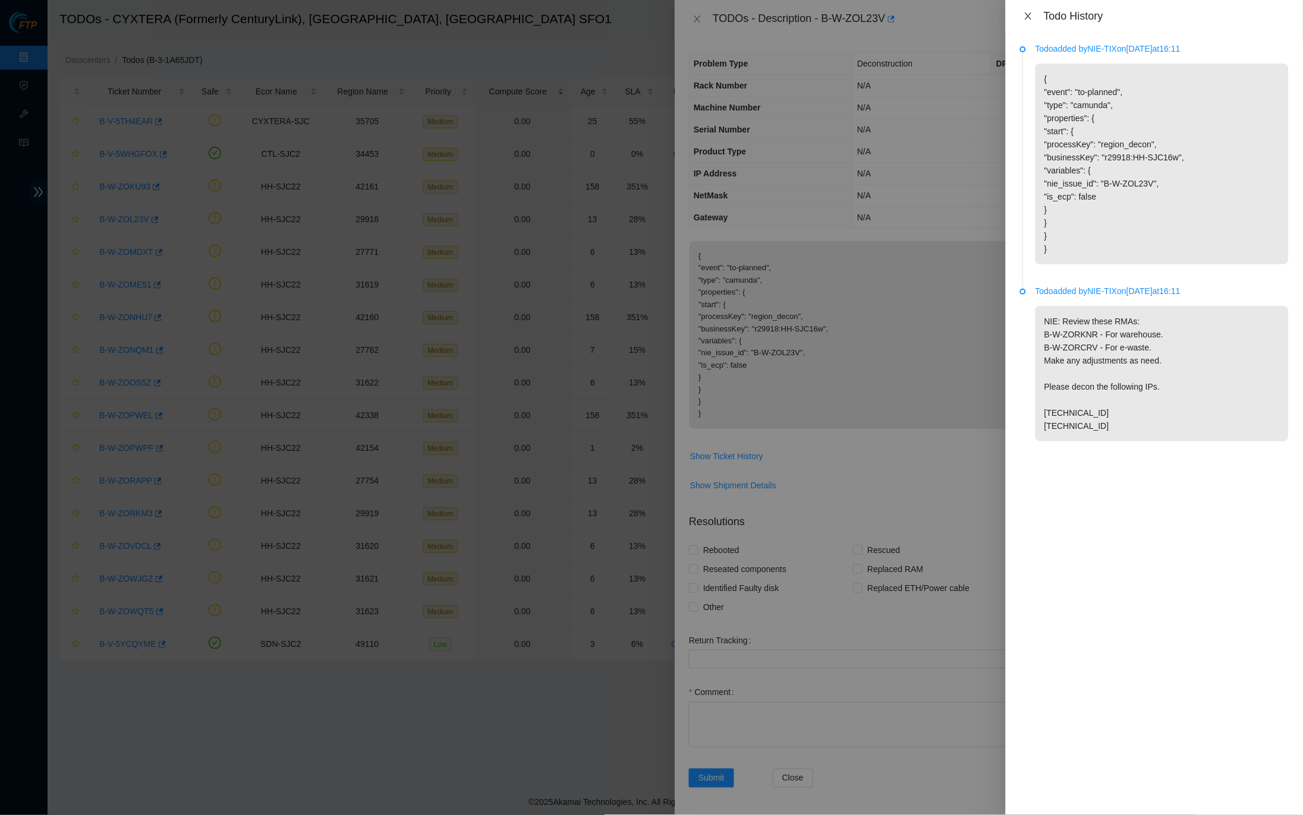
click at [1028, 14] on icon "close" at bounding box center [1028, 15] width 7 height 7
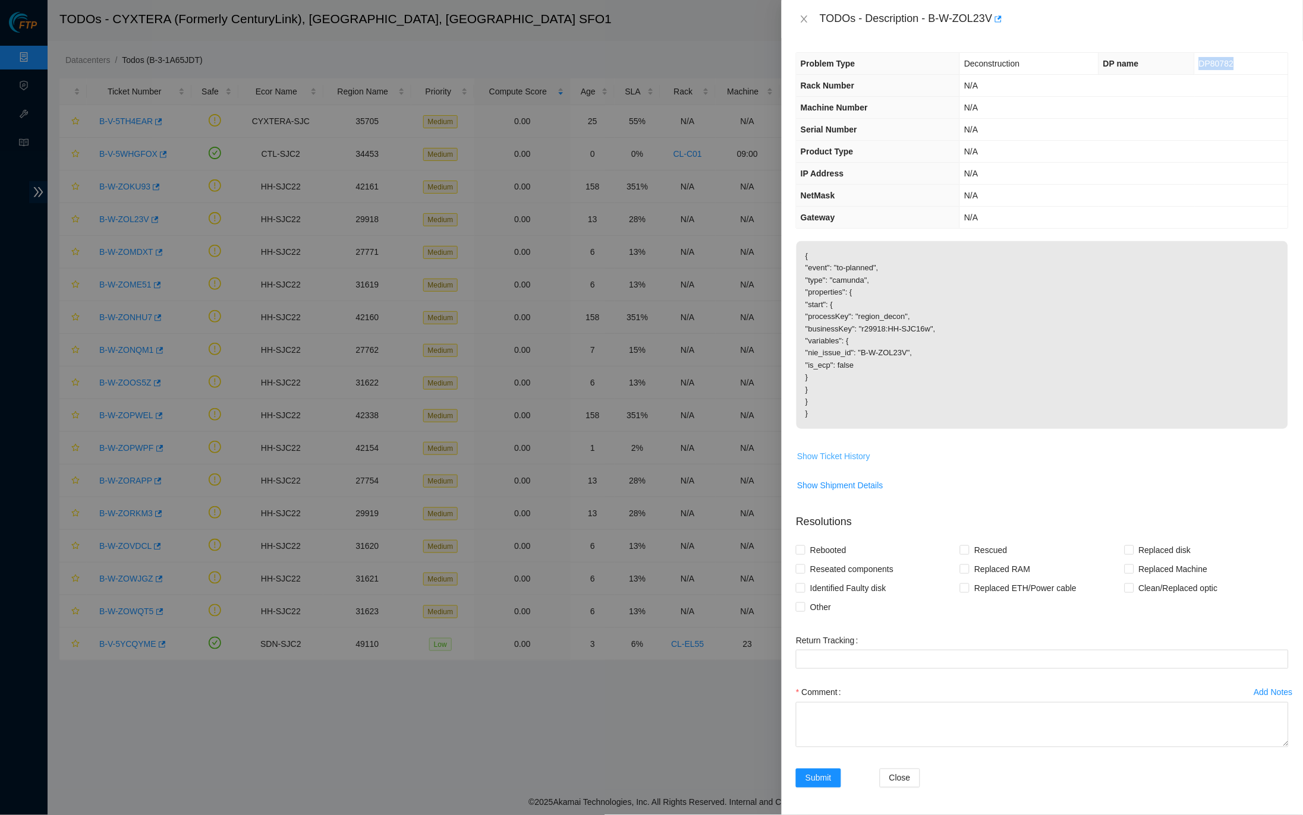
click at [827, 450] on span "Show Ticket History" at bounding box center [833, 456] width 73 height 13
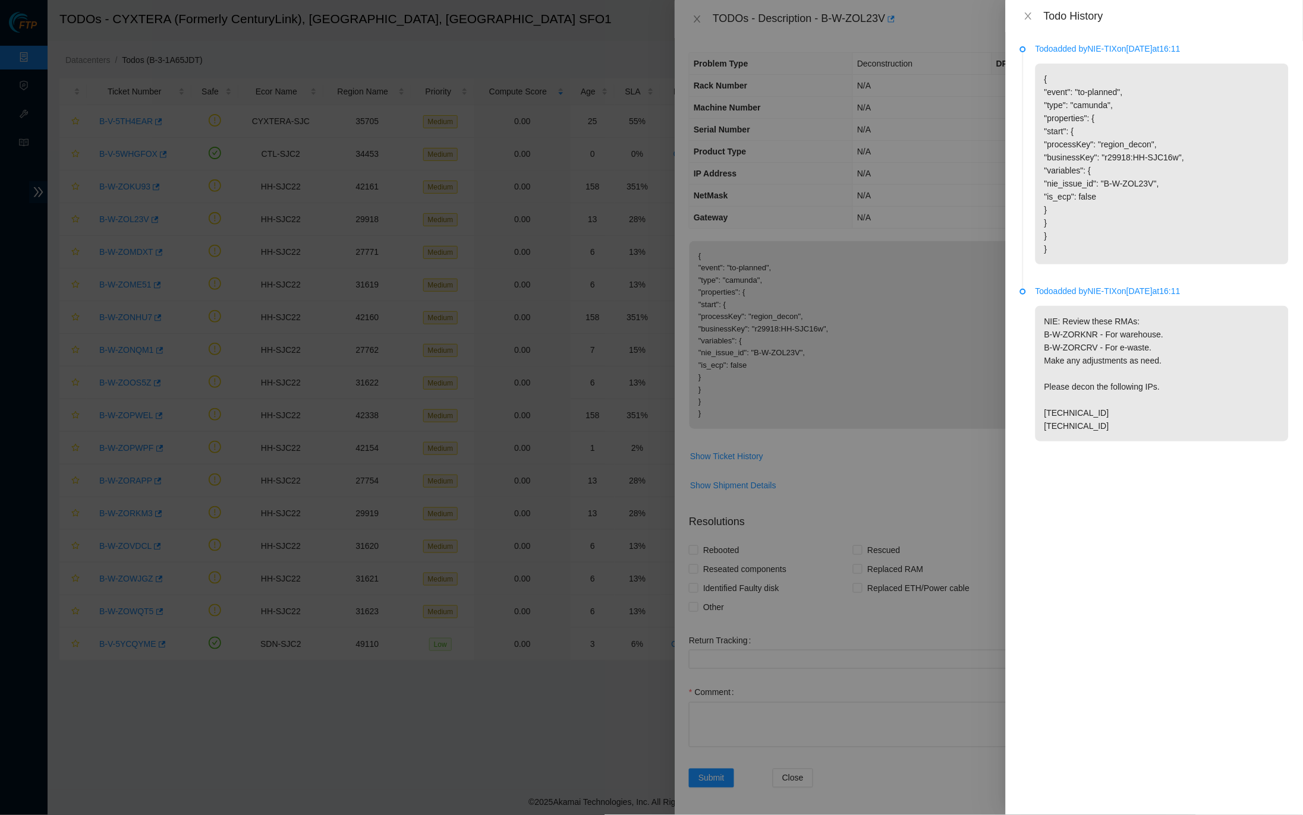
drag, startPoint x: 1111, startPoint y: 423, endPoint x: 1035, endPoint y: 423, distance: 76.1
click at [1035, 423] on p "NIE: Review these RMAs: B-W-ZORKNR - For warehouse. B-W-ZORCRV - For e-waste. M…" at bounding box center [1161, 373] width 253 height 135
click at [1121, 80] on p "{ "event": "to-planned", "type": "camunda", "properties": { "start": { "process…" at bounding box center [1161, 164] width 253 height 201
click at [1024, 17] on icon "close" at bounding box center [1028, 16] width 10 height 10
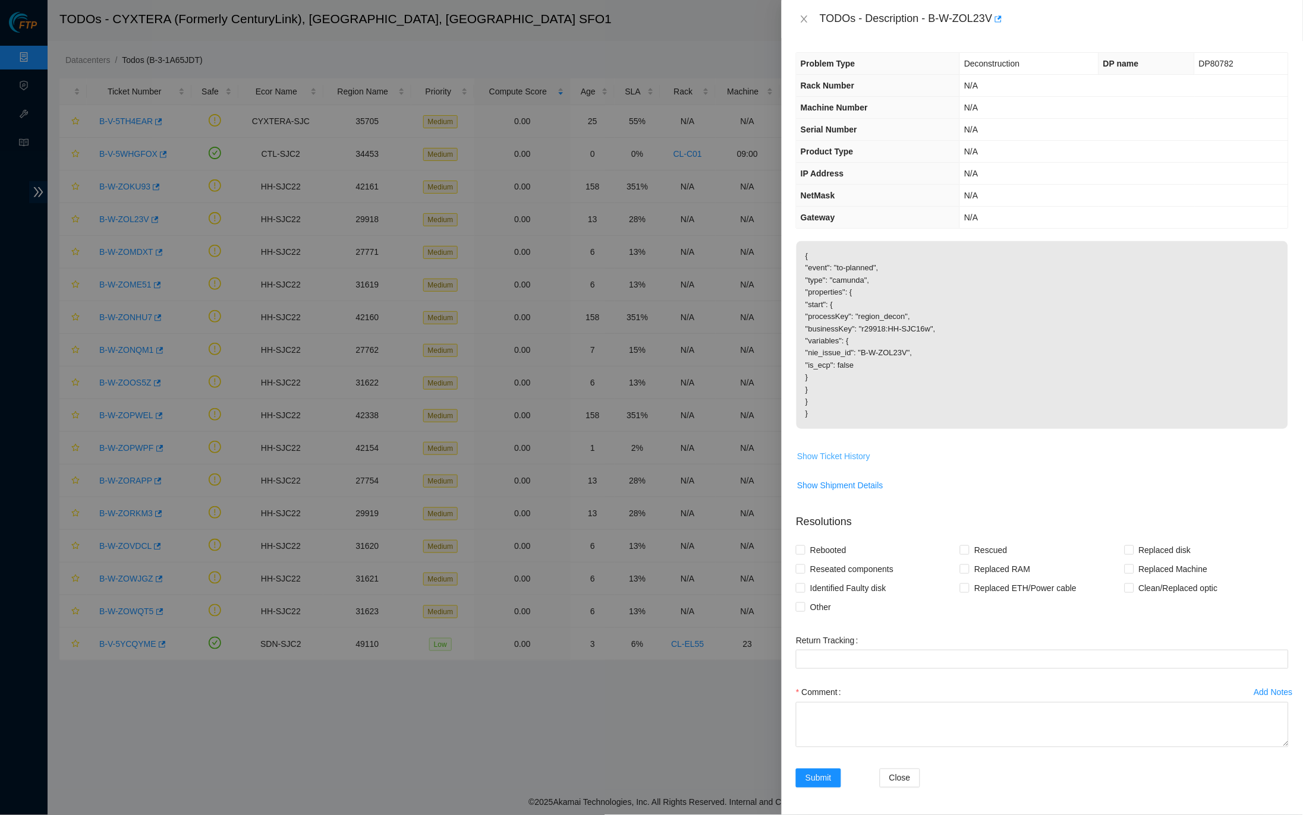
click at [823, 450] on span "Show Ticket History" at bounding box center [833, 456] width 73 height 13
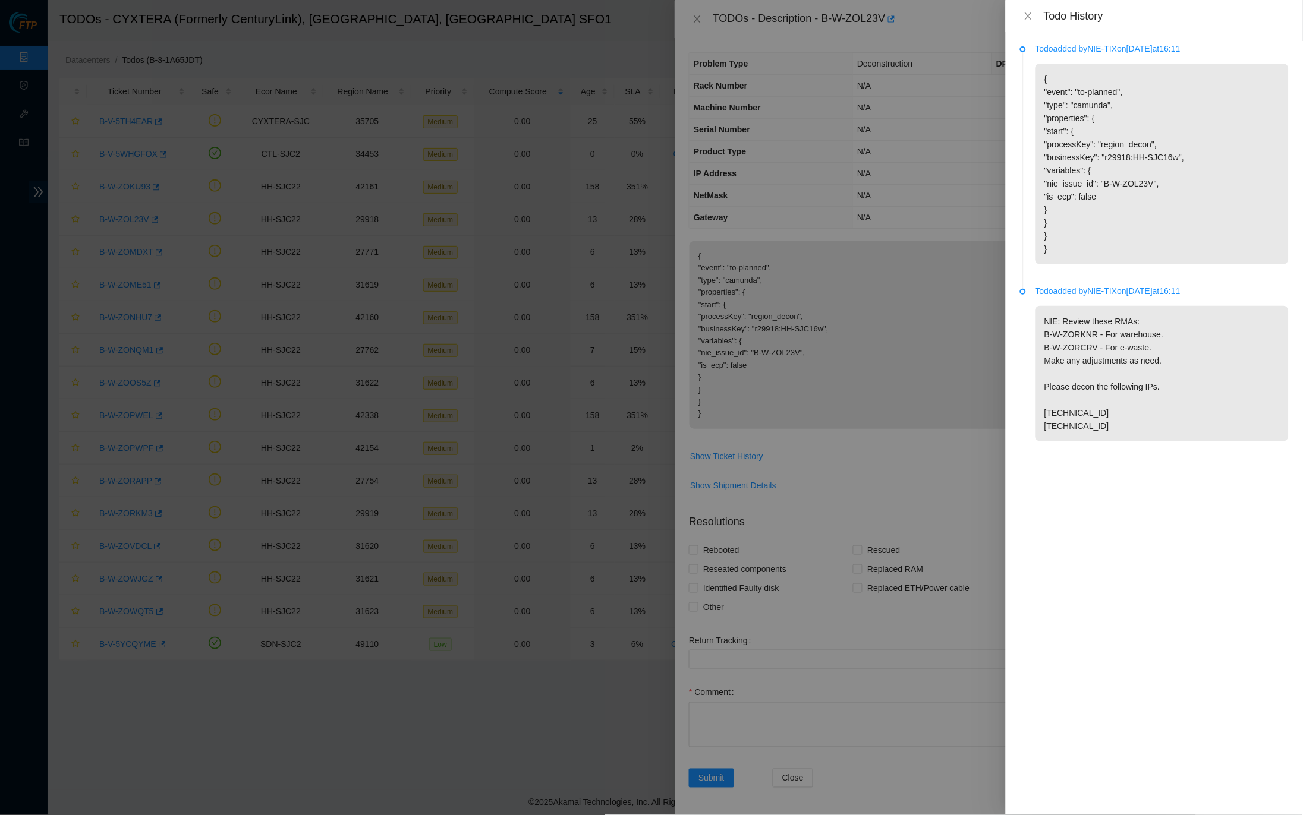
click at [1020, 8] on div "Todo History" at bounding box center [1154, 16] width 297 height 32
click at [1032, 19] on icon "close" at bounding box center [1028, 16] width 10 height 10
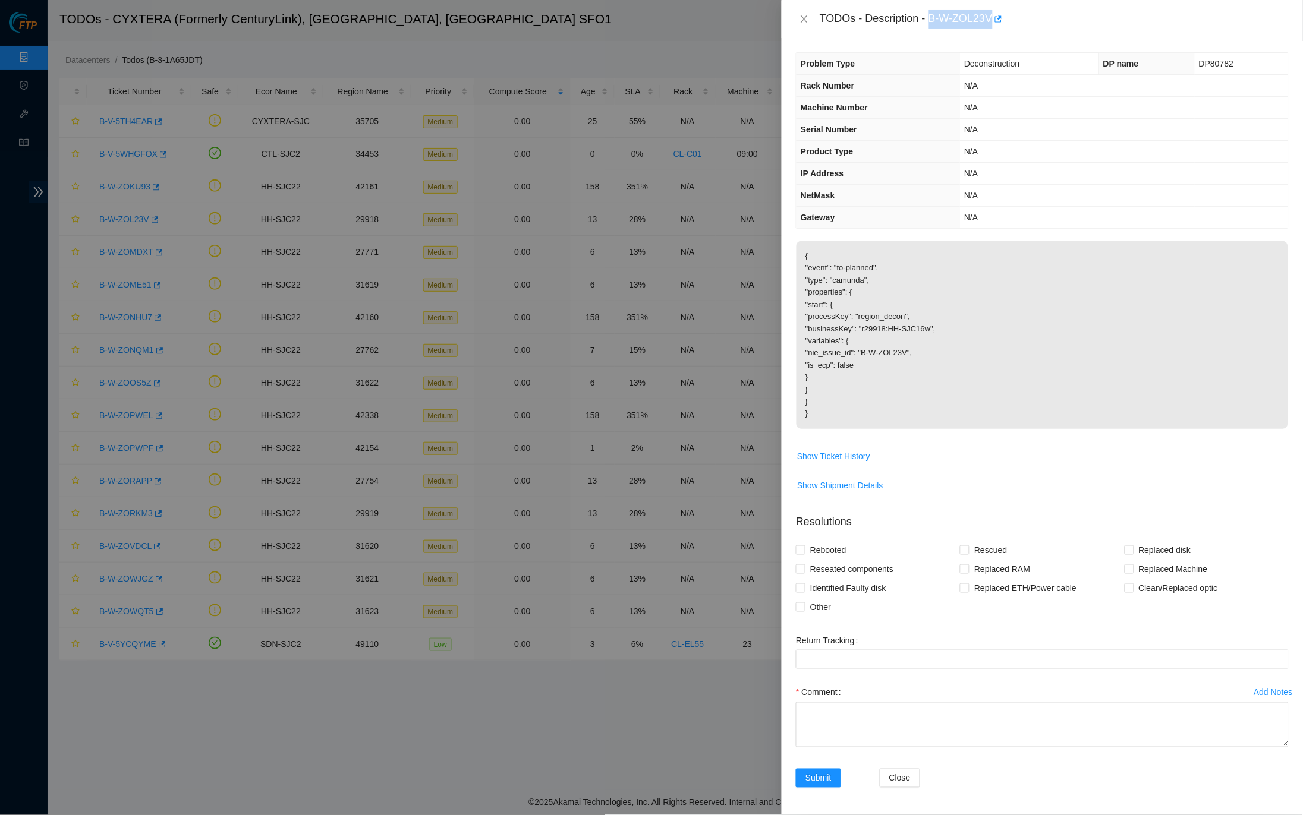
drag, startPoint x: 935, startPoint y: 15, endPoint x: 1000, endPoint y: 12, distance: 64.2
click at [1000, 12] on div "TODOs - Description - B-W-ZOL23V" at bounding box center [1054, 19] width 469 height 19
copy div "B-W-ZOL23V"
click at [803, 17] on icon "close" at bounding box center [804, 18] width 7 height 7
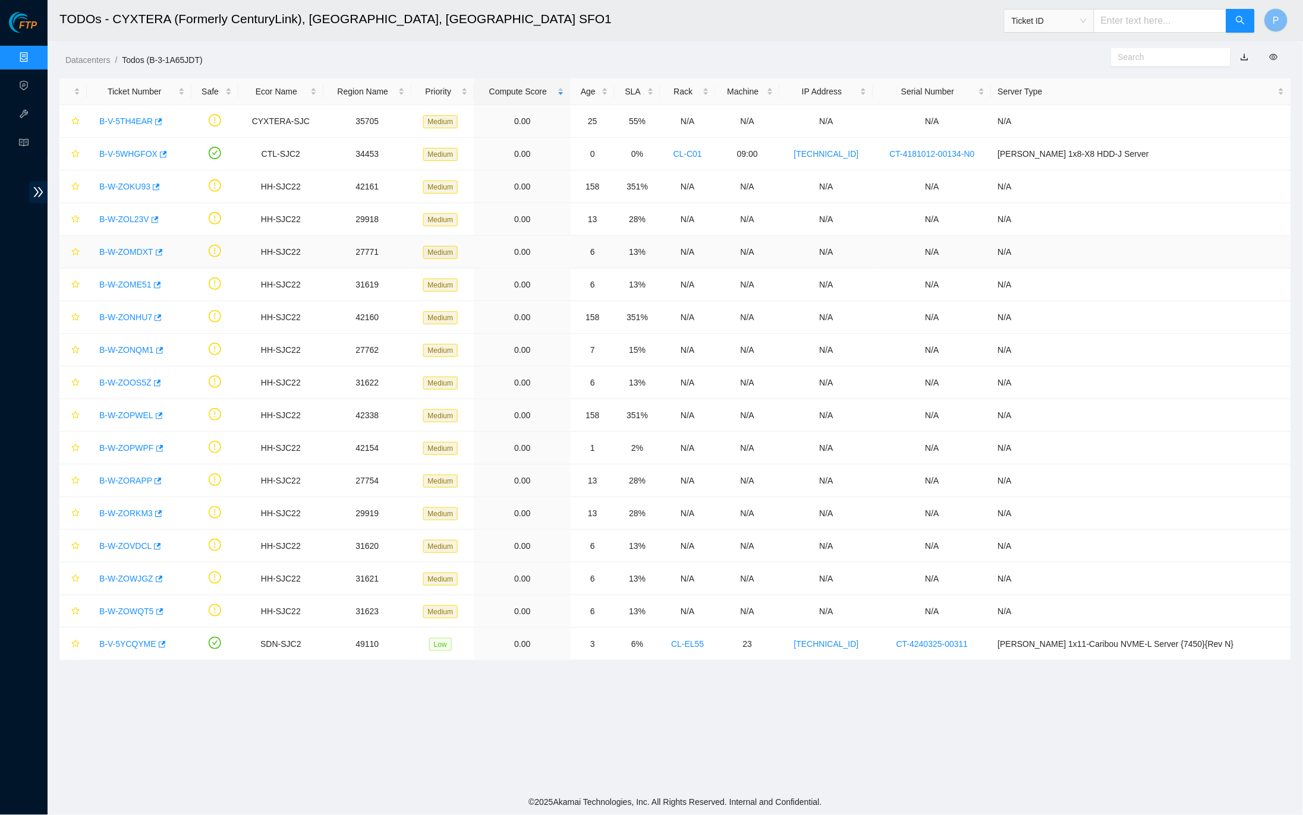
click at [123, 255] on link "B-W-ZOMDXT" at bounding box center [126, 252] width 54 height 10
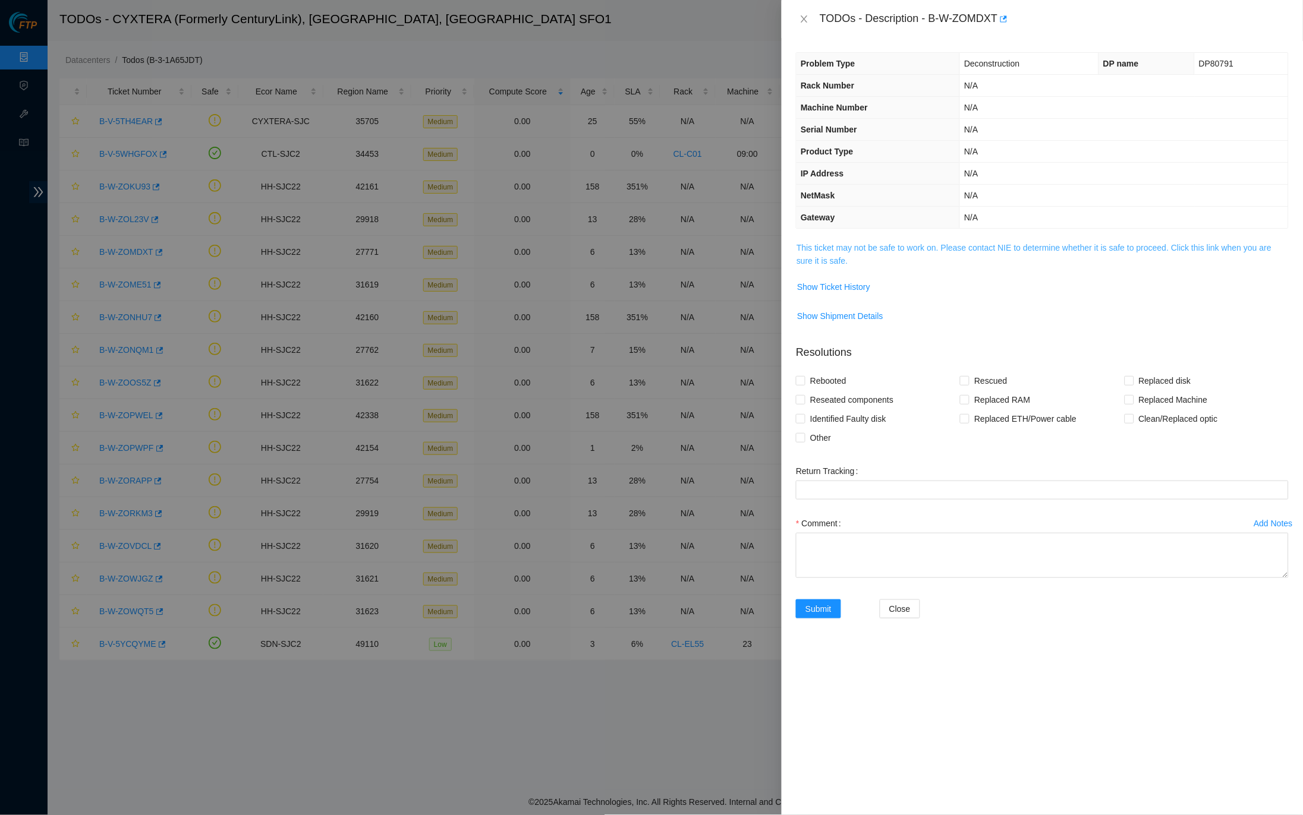
click at [857, 243] on link "This ticket may not be safe to work on. Please contact NIE to determine whether…" at bounding box center [1033, 254] width 475 height 23
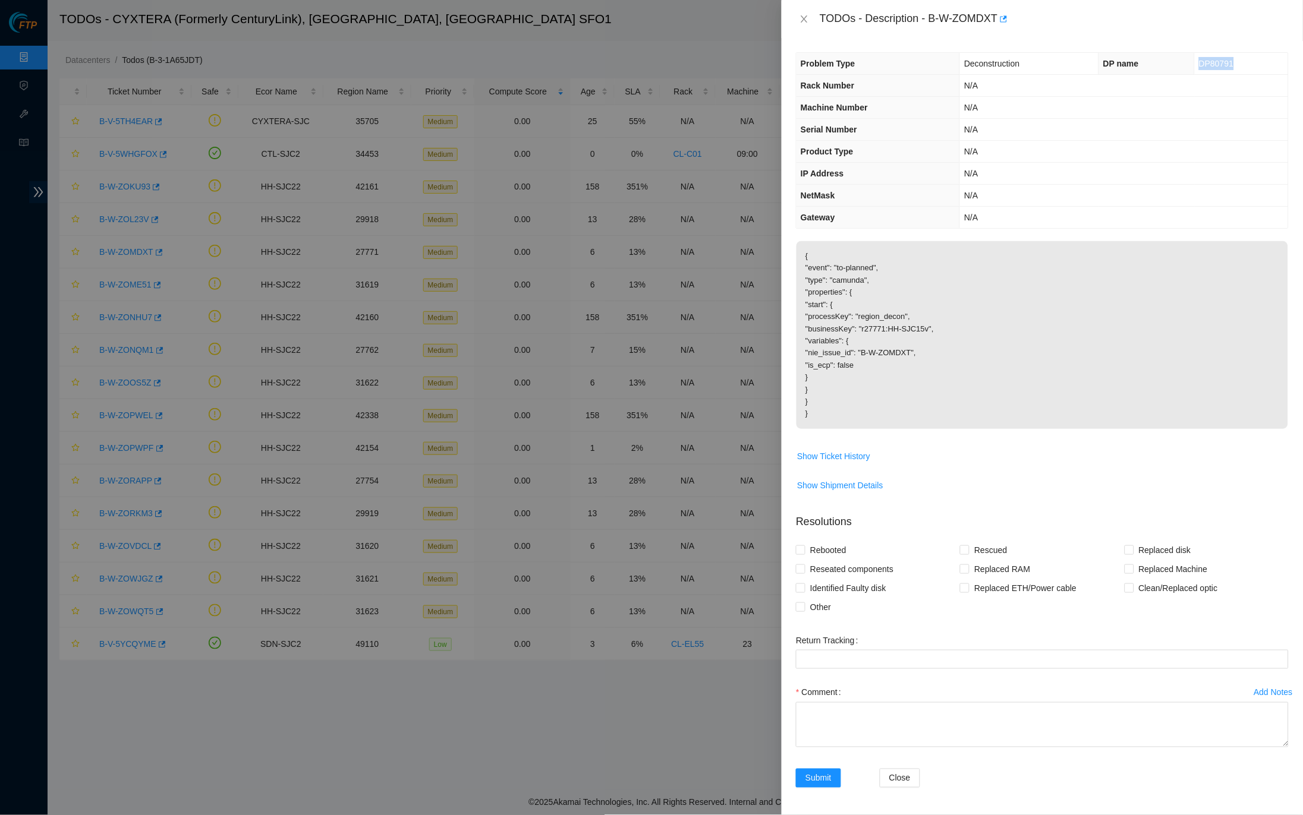
drag, startPoint x: 1197, startPoint y: 64, endPoint x: 1236, endPoint y: 64, distance: 38.6
click at [1236, 64] on td "DP80791" at bounding box center [1241, 64] width 93 height 22
copy span "DP80791"
drag, startPoint x: 937, startPoint y: 14, endPoint x: 1003, endPoint y: 13, distance: 66.0
click at [1003, 13] on div "TODOs - Description - B-W-ZOMDXT" at bounding box center [1054, 19] width 469 height 19
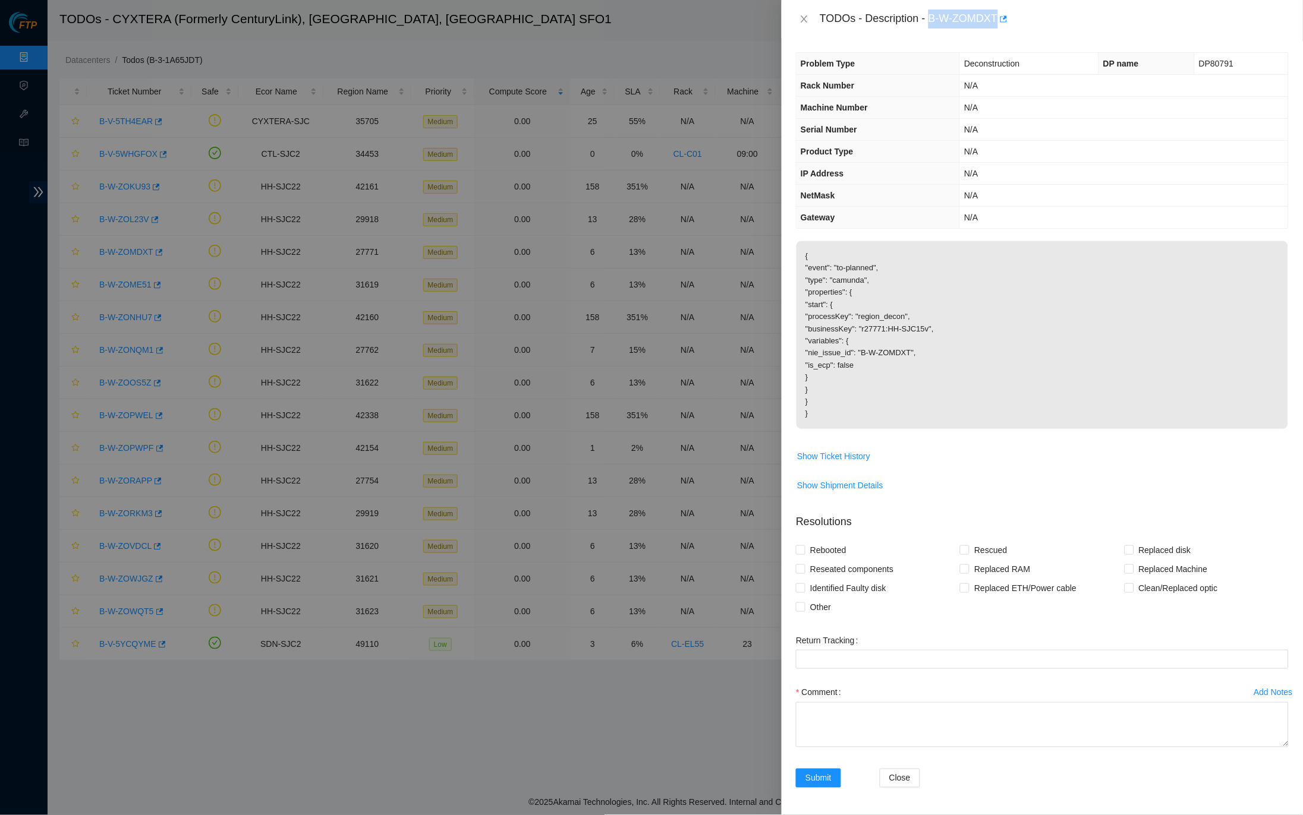
copy div "B-W-ZOMDXT"
click at [896, 81] on th "Rack Number" at bounding box center [877, 86] width 163 height 22
click at [841, 455] on span "Show Ticket History" at bounding box center [833, 456] width 73 height 13
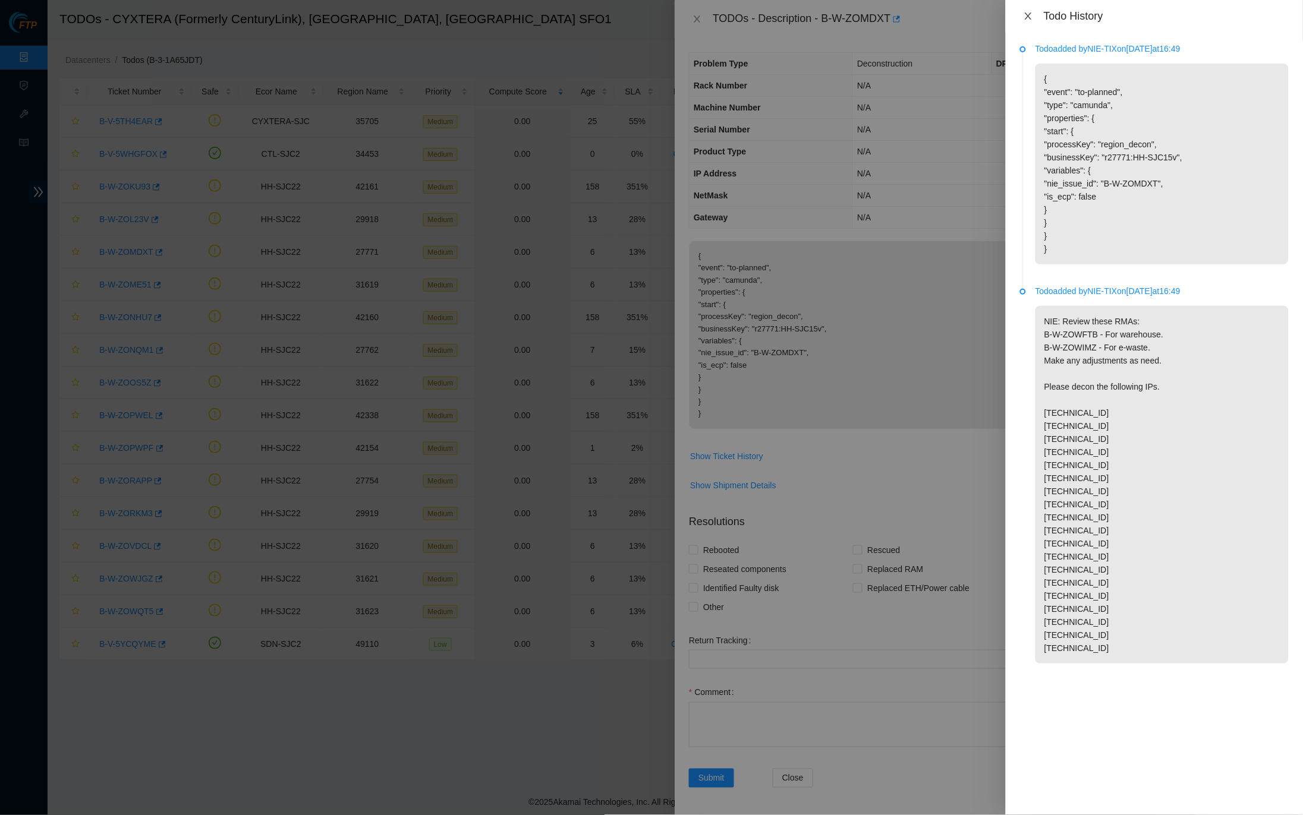
click at [1027, 14] on icon "close" at bounding box center [1028, 15] width 7 height 7
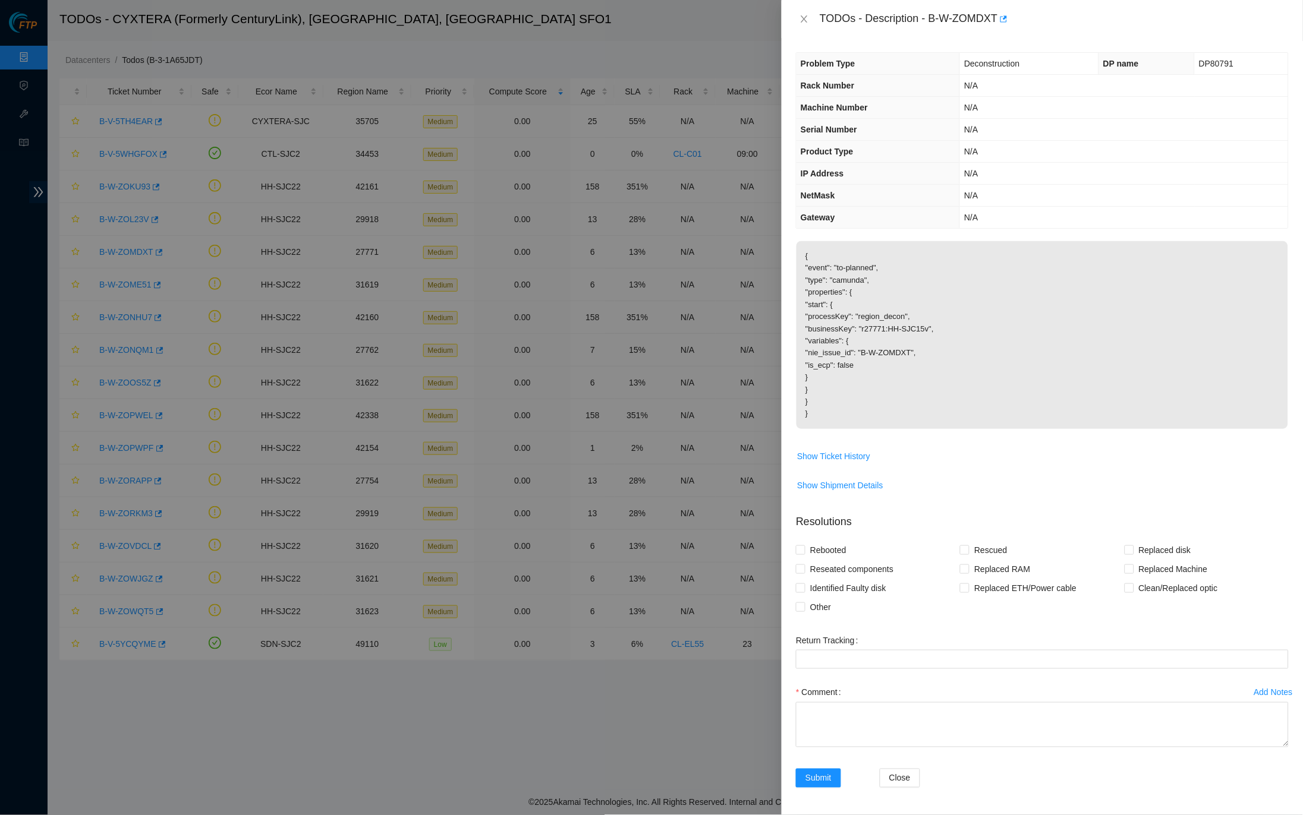
click at [793, 18] on div "TODOs - Description - B-W-ZOMDXT" at bounding box center [1041, 19] width 521 height 38
click at [800, 21] on icon "close" at bounding box center [804, 19] width 10 height 10
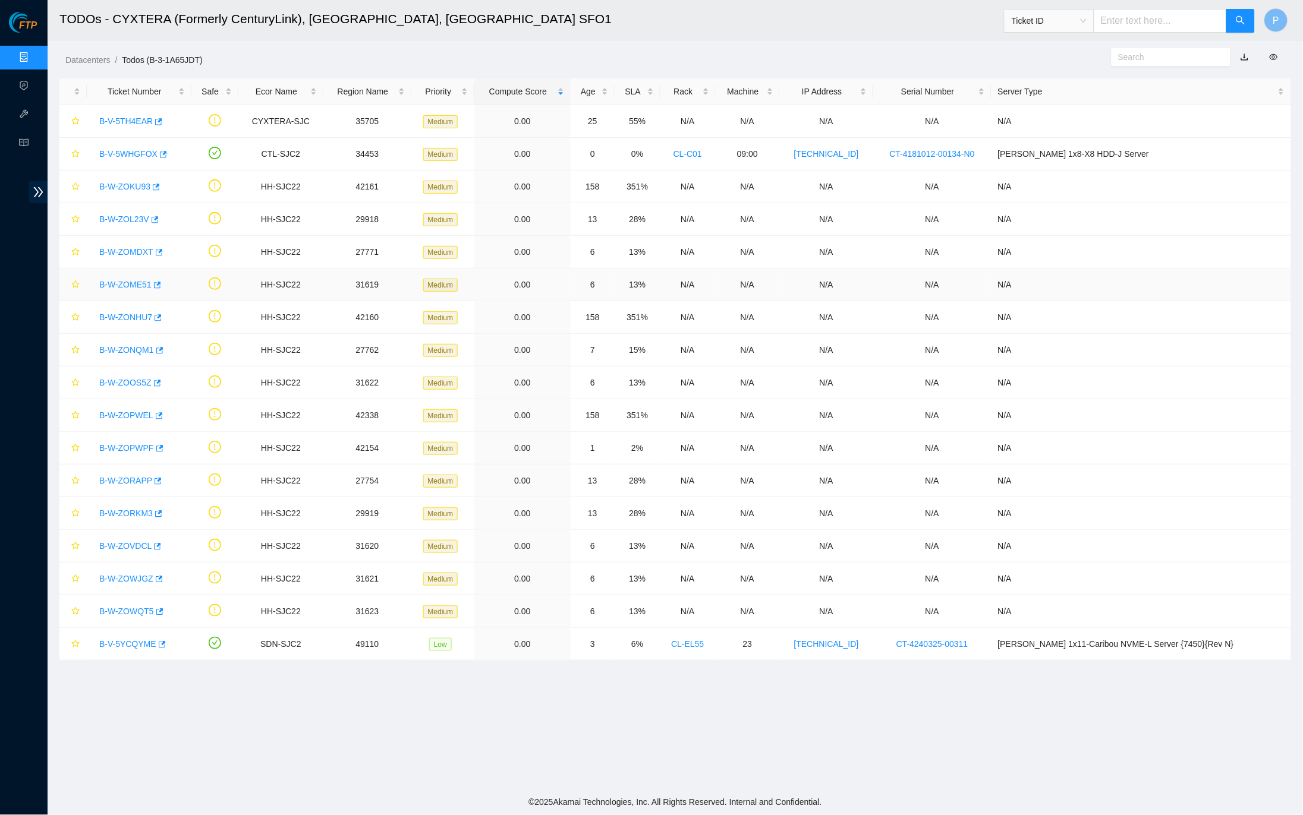
click at [123, 291] on div "B-W-ZOME51" at bounding box center [139, 284] width 92 height 19
click at [122, 282] on link "B-W-ZOME51" at bounding box center [125, 285] width 52 height 10
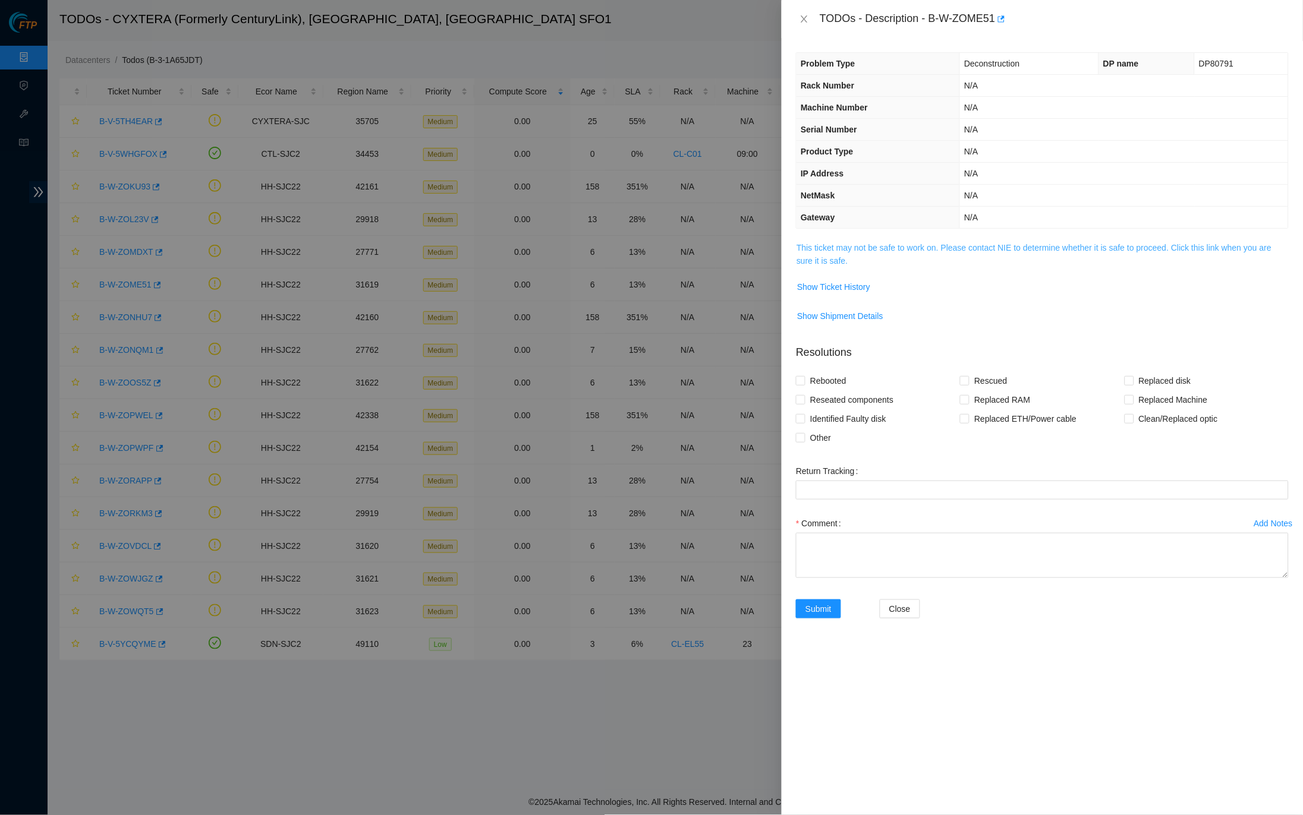
click at [844, 247] on link "This ticket may not be safe to work on. Please contact NIE to determine whether…" at bounding box center [1033, 254] width 475 height 23
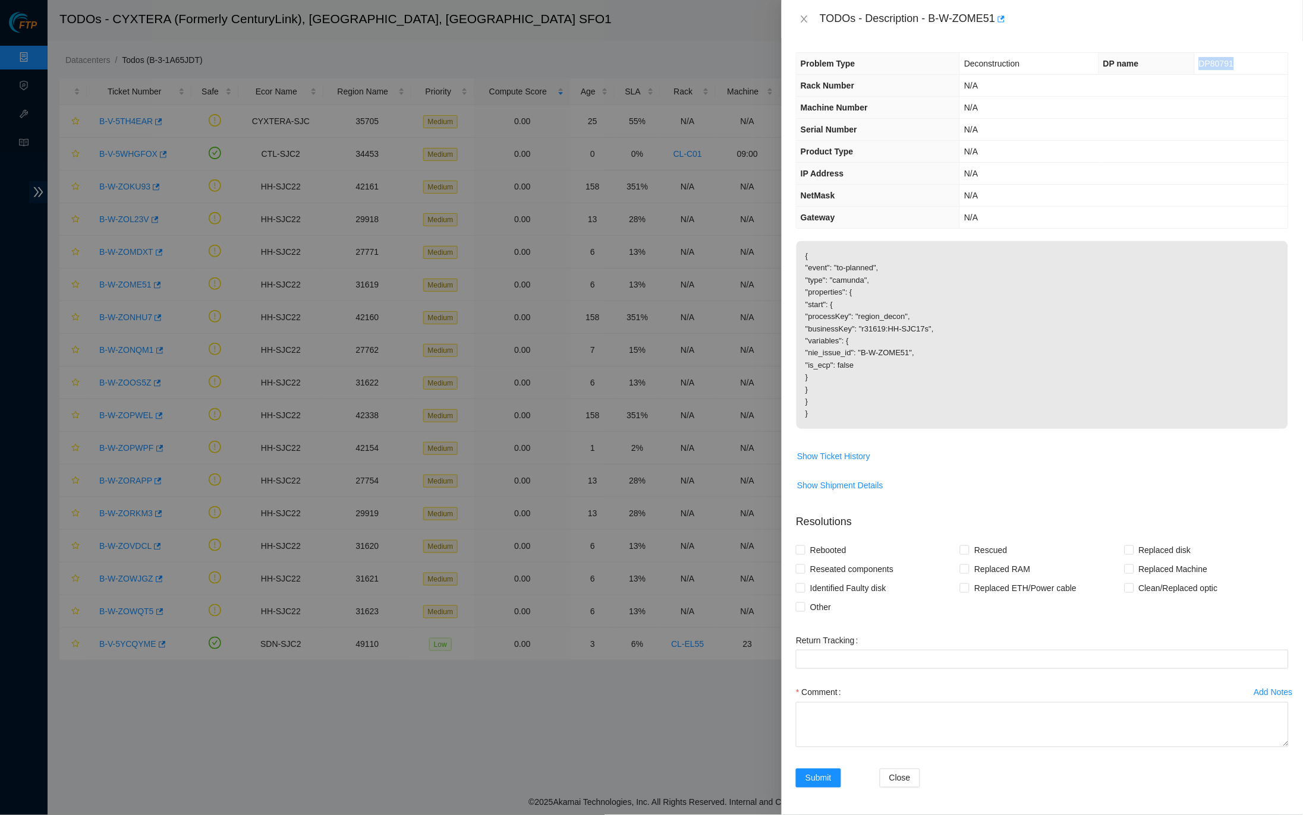
drag, startPoint x: 1249, startPoint y: 59, endPoint x: 1199, endPoint y: 61, distance: 50.5
click at [1199, 61] on td "DP80791" at bounding box center [1241, 64] width 93 height 22
drag, startPoint x: 935, startPoint y: 16, endPoint x: 1003, endPoint y: 15, distance: 67.8
click at [1003, 15] on div "TODOs - Description - B-W-ZOME51" at bounding box center [1054, 19] width 469 height 19
copy div "B-W-ZOME51"
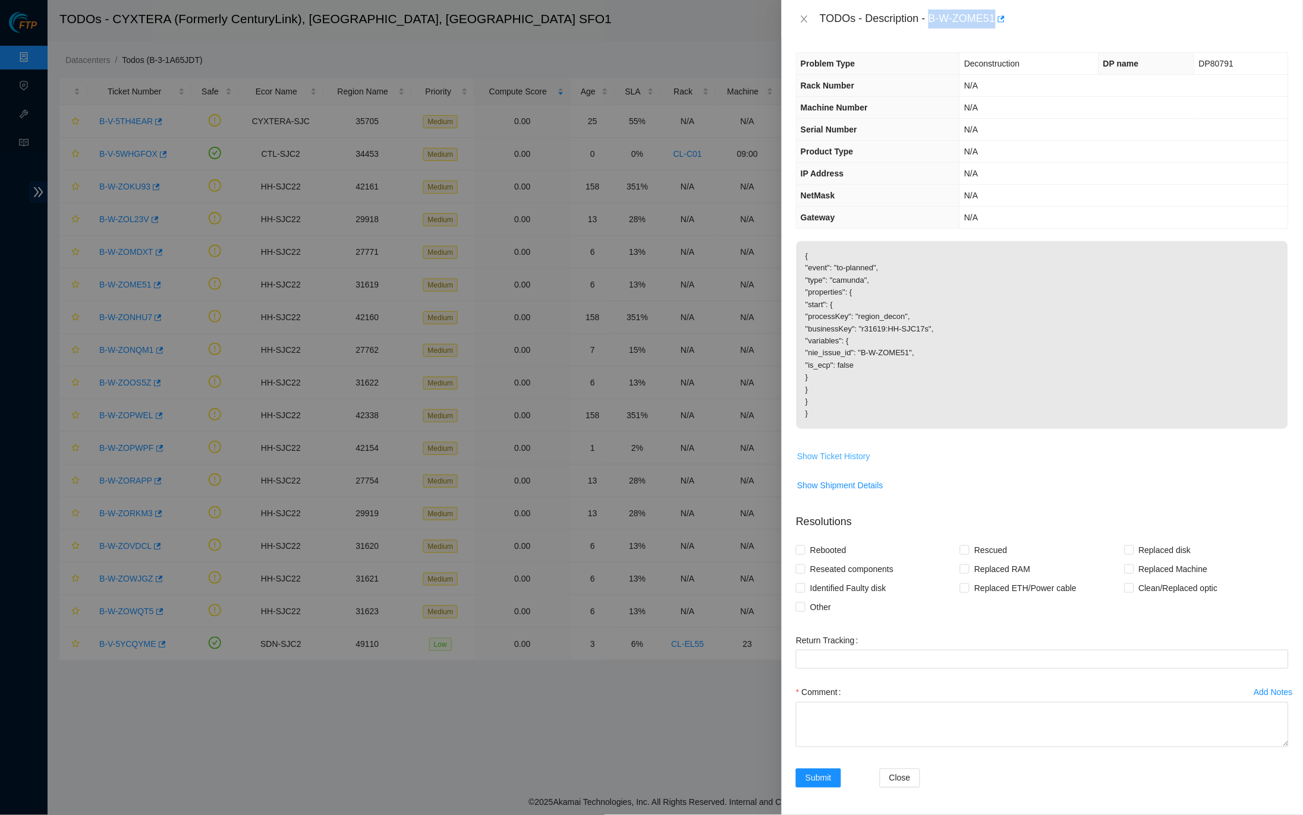
click at [843, 450] on span "Show Ticket History" at bounding box center [833, 456] width 73 height 13
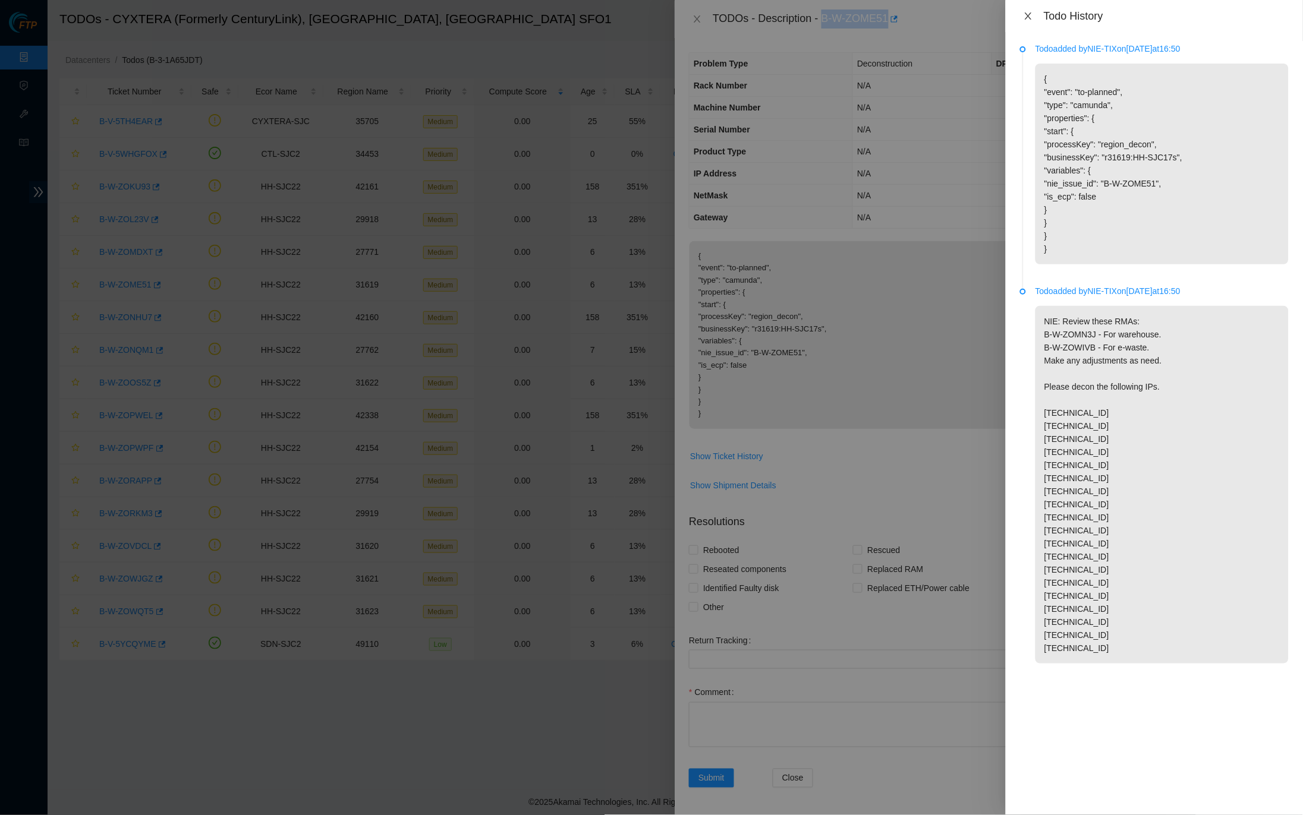
click at [1028, 14] on icon "close" at bounding box center [1028, 15] width 7 height 7
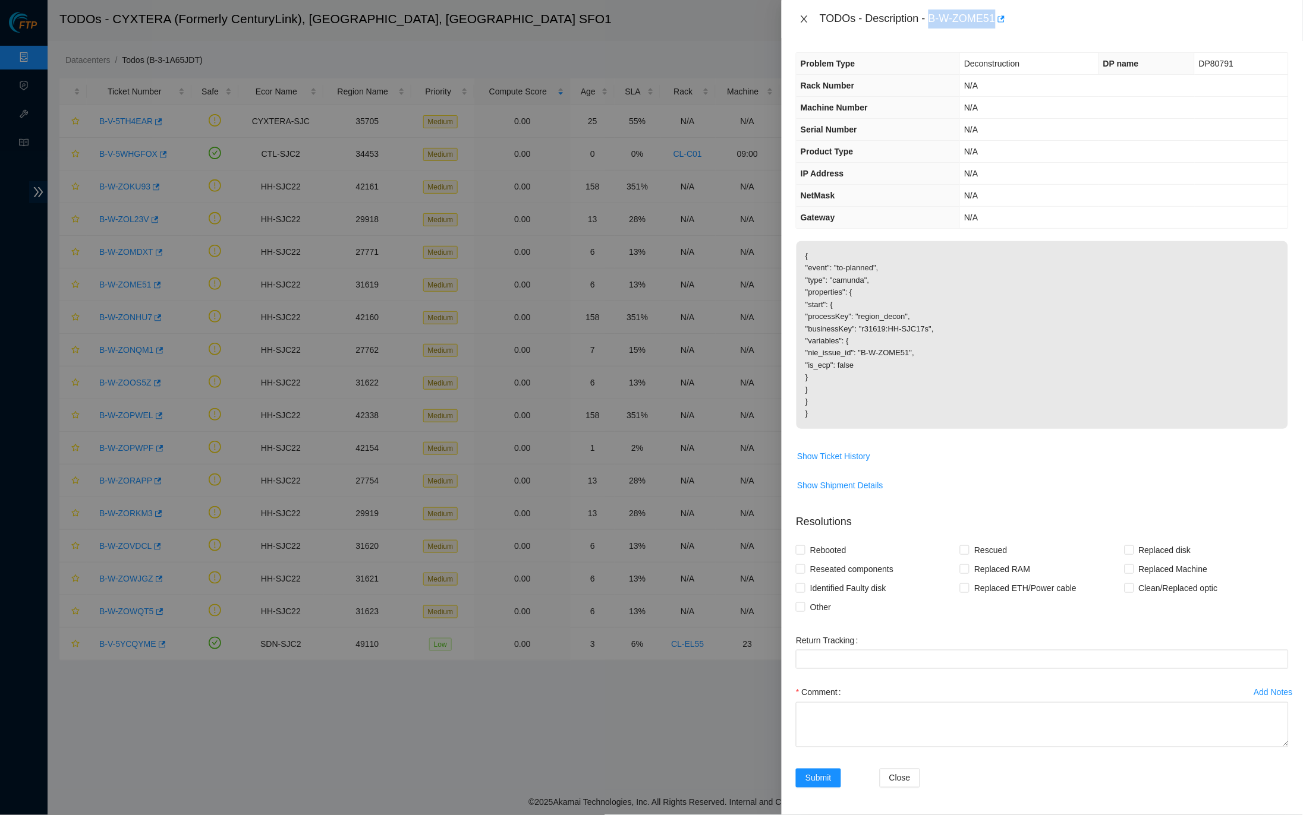
click at [808, 16] on icon "close" at bounding box center [804, 19] width 10 height 10
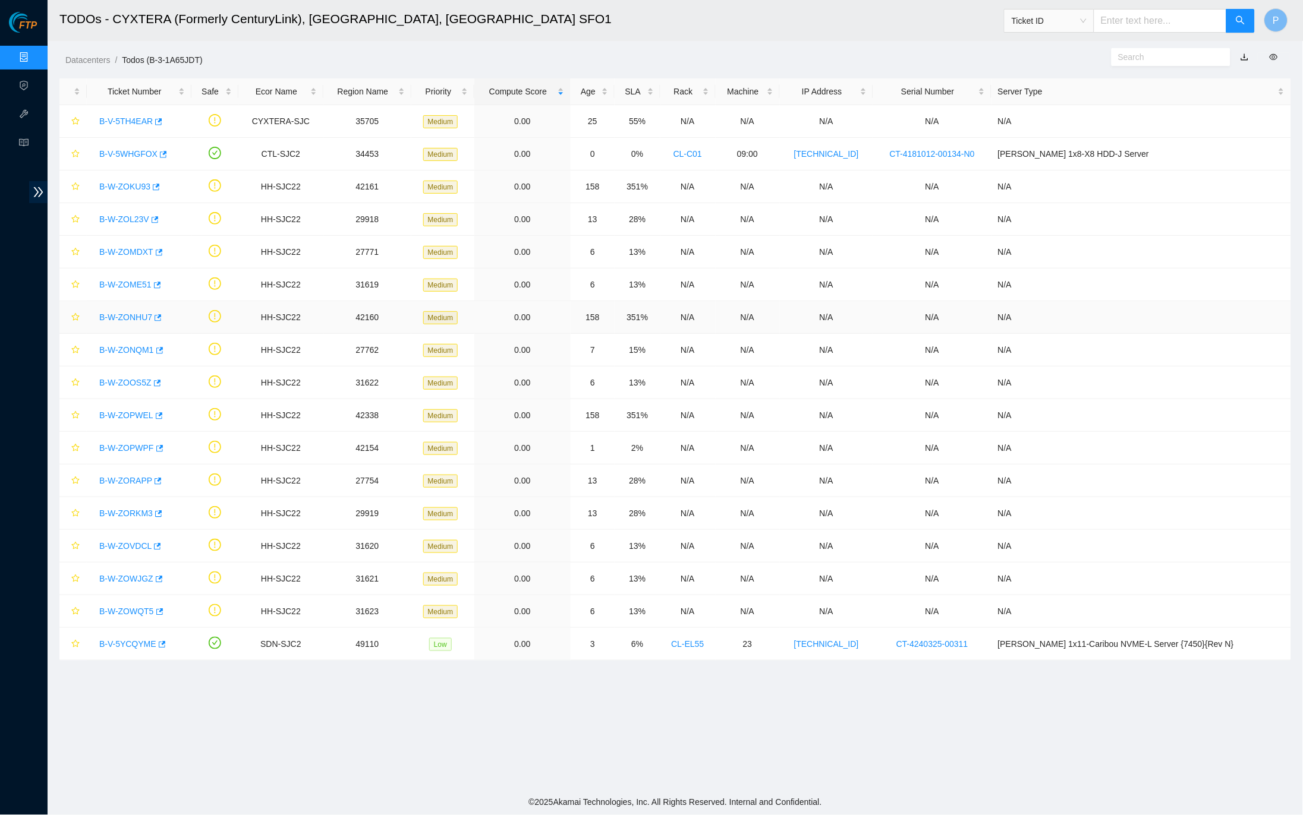
click at [130, 320] on link "B-W-ZONHU7" at bounding box center [125, 318] width 53 height 10
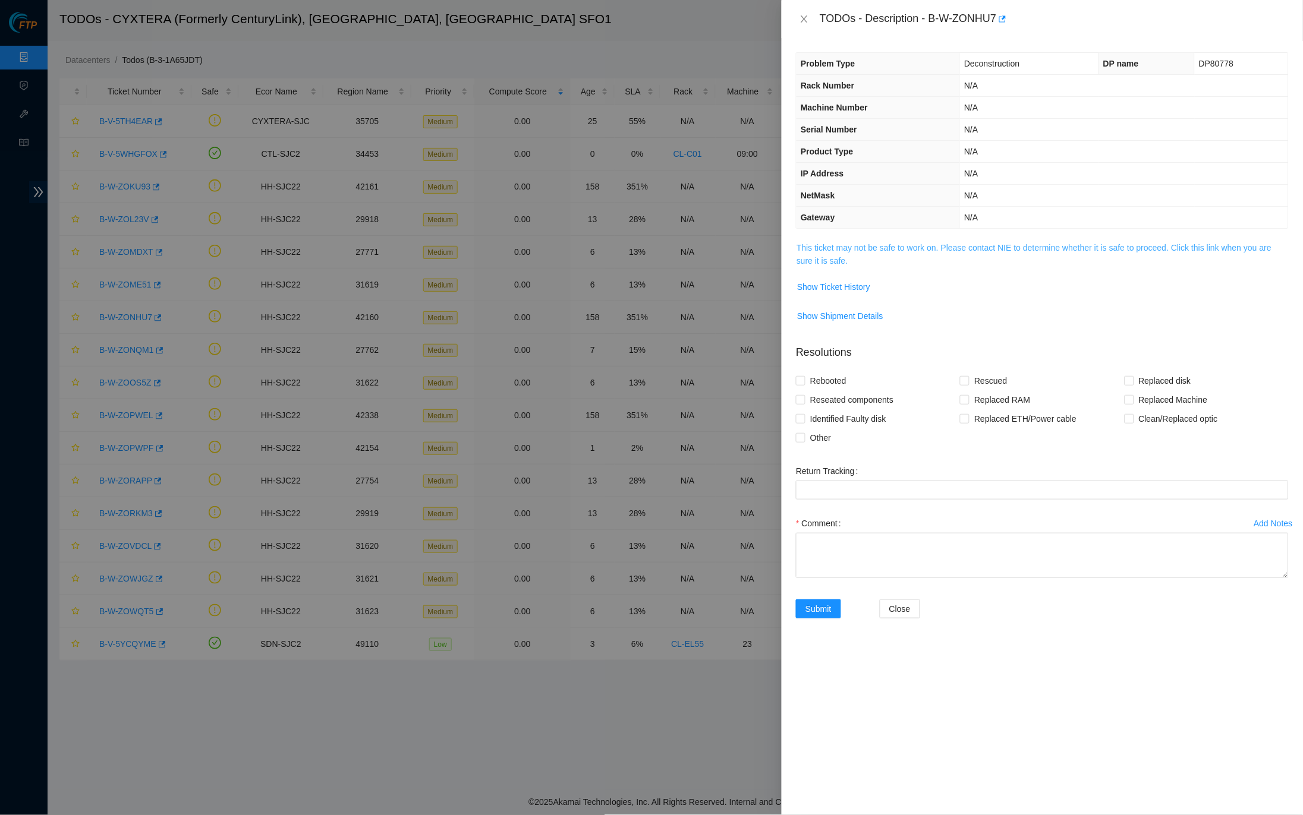
click at [946, 248] on link "This ticket may not be safe to work on. Please contact NIE to determine whether…" at bounding box center [1033, 254] width 475 height 23
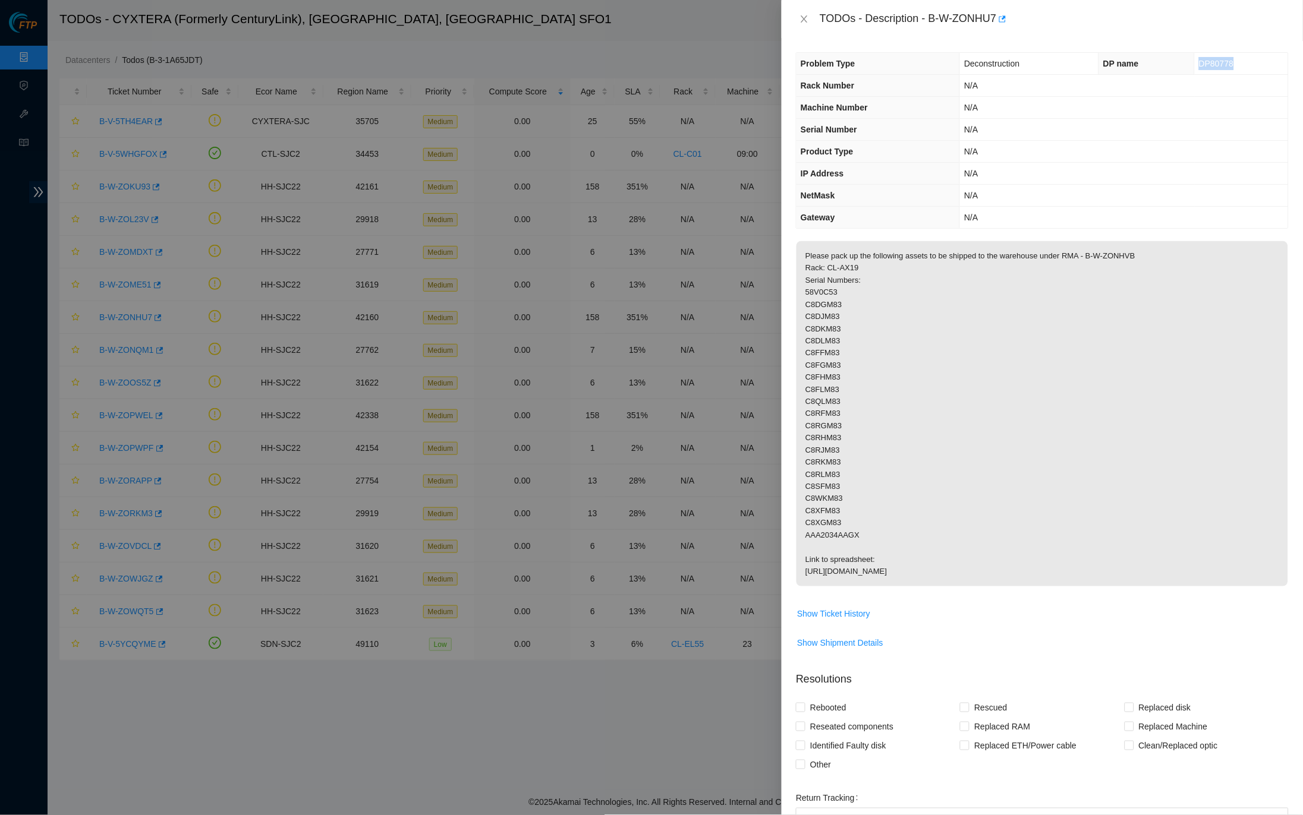
drag, startPoint x: 1234, startPoint y: 64, endPoint x: 1190, endPoint y: 65, distance: 44.0
click at [1195, 65] on td "DP80778" at bounding box center [1241, 64] width 93 height 22
drag, startPoint x: 1003, startPoint y: 14, endPoint x: 934, endPoint y: 19, distance: 68.5
click at [934, 19] on div "TODOs - Description - B-W-ZONHU7" at bounding box center [1054, 19] width 469 height 19
click at [877, 84] on th "Rack Number" at bounding box center [877, 86] width 163 height 22
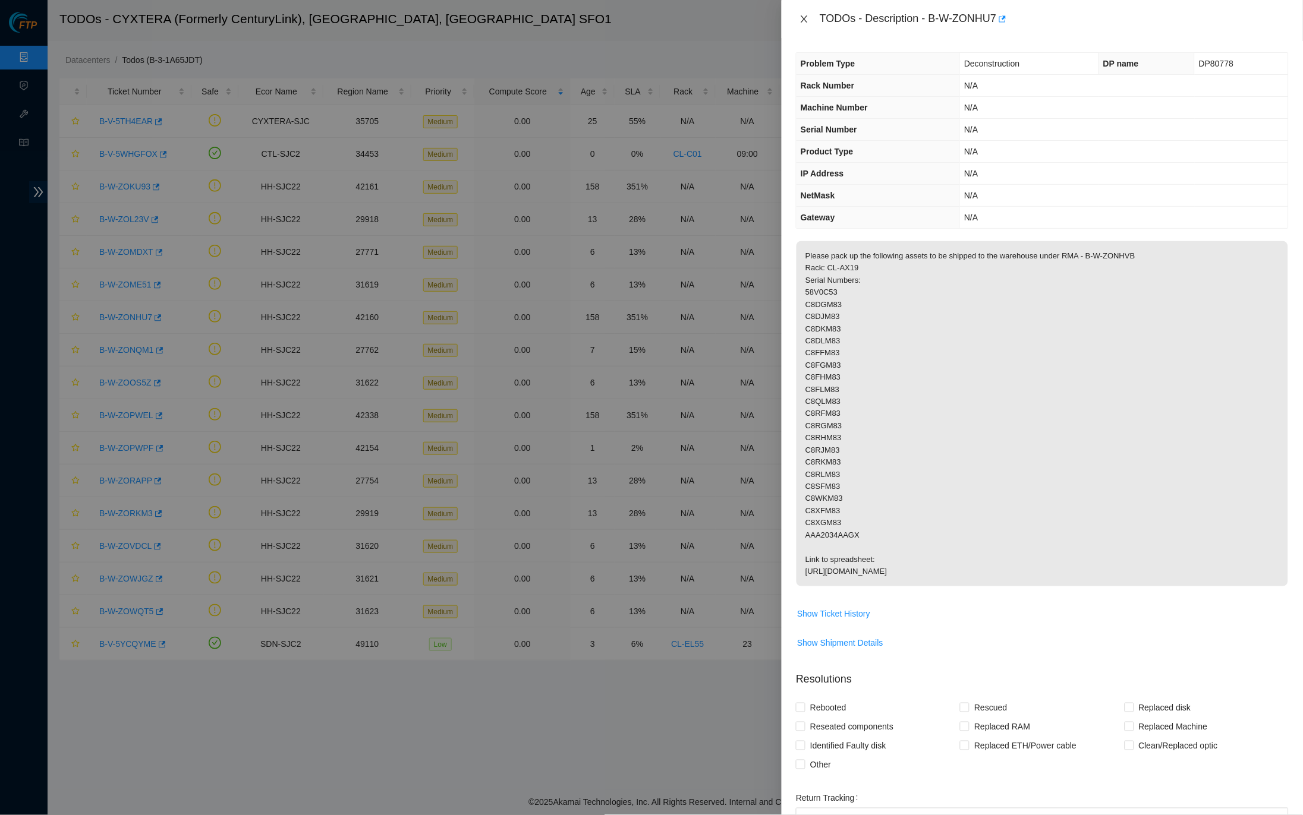
click at [808, 15] on icon "close" at bounding box center [804, 19] width 10 height 10
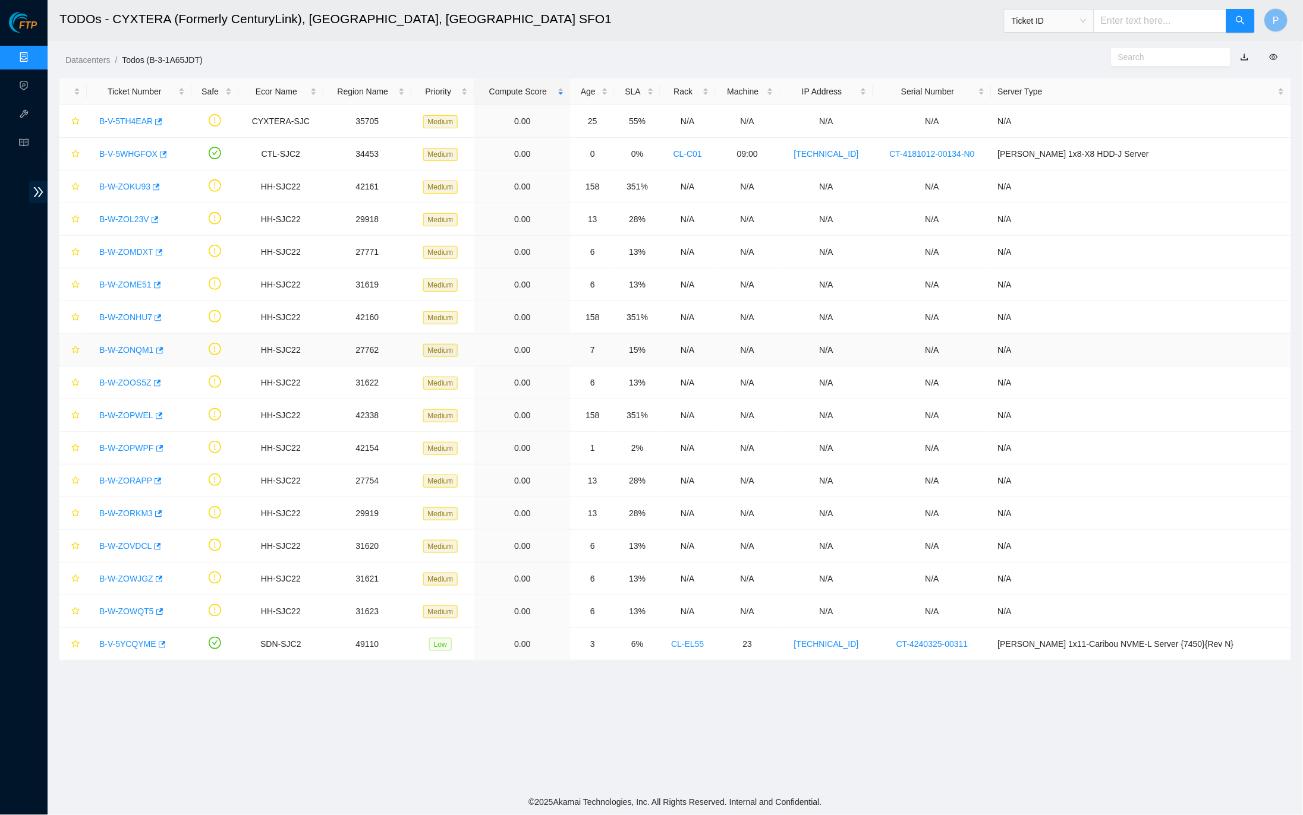
click at [134, 348] on link "B-W-ZONQM1" at bounding box center [126, 350] width 55 height 10
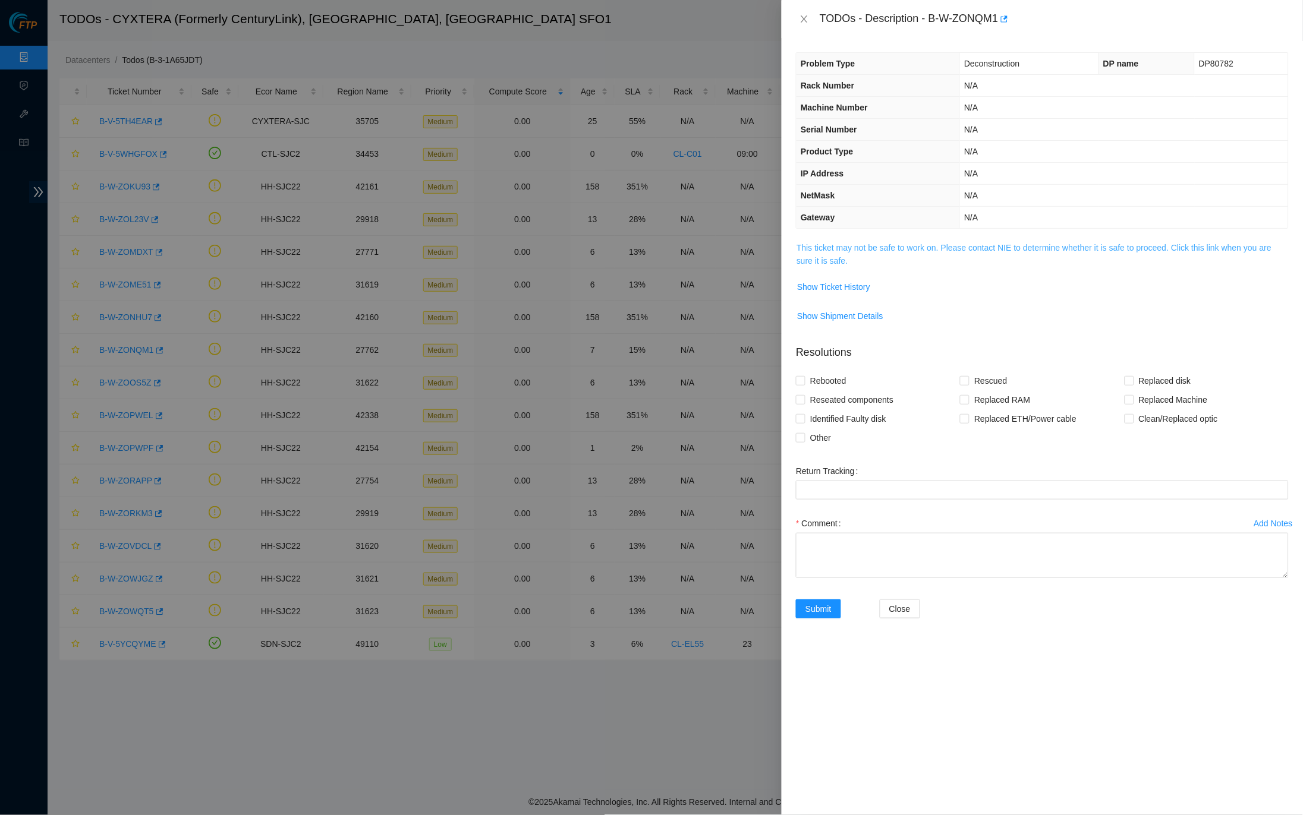
click at [879, 243] on link "This ticket may not be safe to work on. Please contact NIE to determine whether…" at bounding box center [1033, 254] width 475 height 23
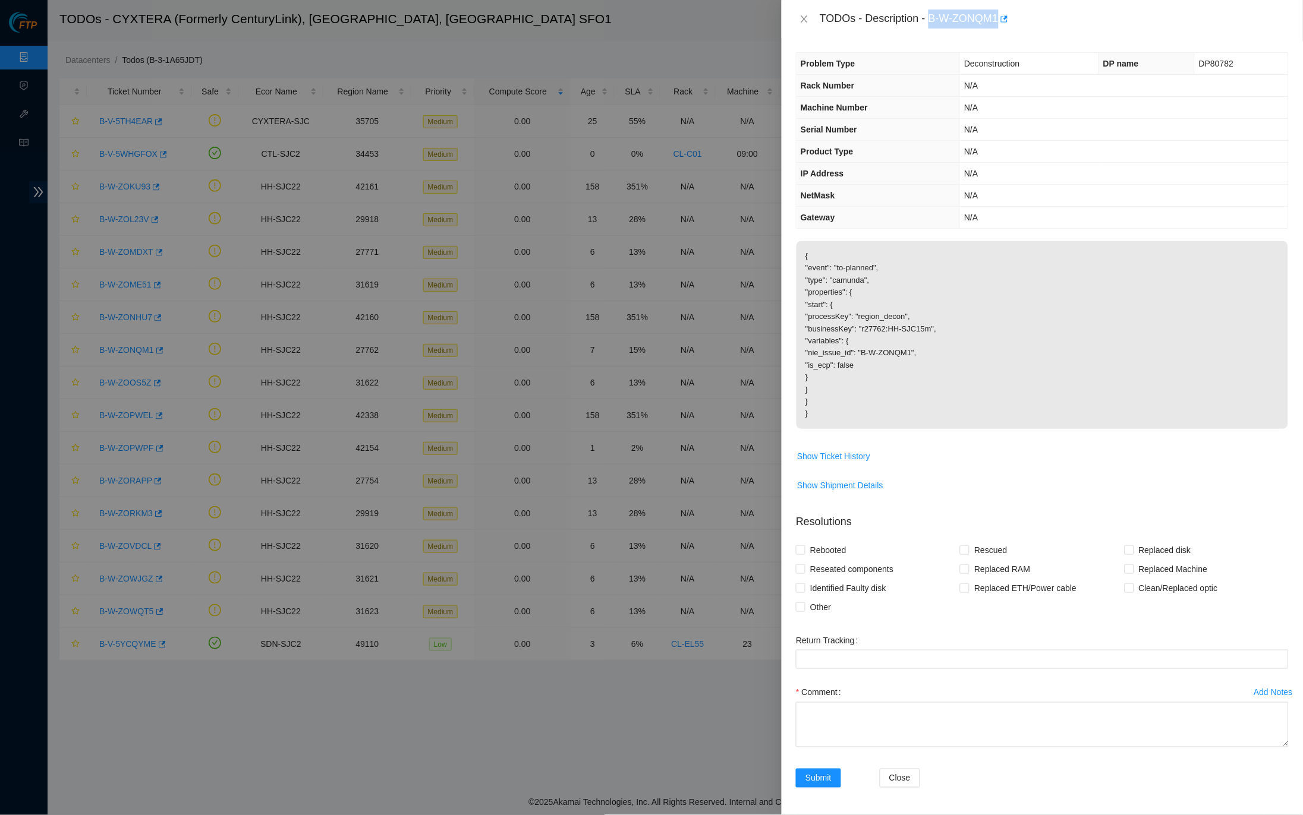
drag, startPoint x: 937, startPoint y: 18, endPoint x: 1003, endPoint y: 14, distance: 66.7
click at [1003, 14] on div "TODOs - Description - B-W-ZONQM1" at bounding box center [1054, 19] width 469 height 19
click at [808, 18] on icon "close" at bounding box center [804, 19] width 10 height 10
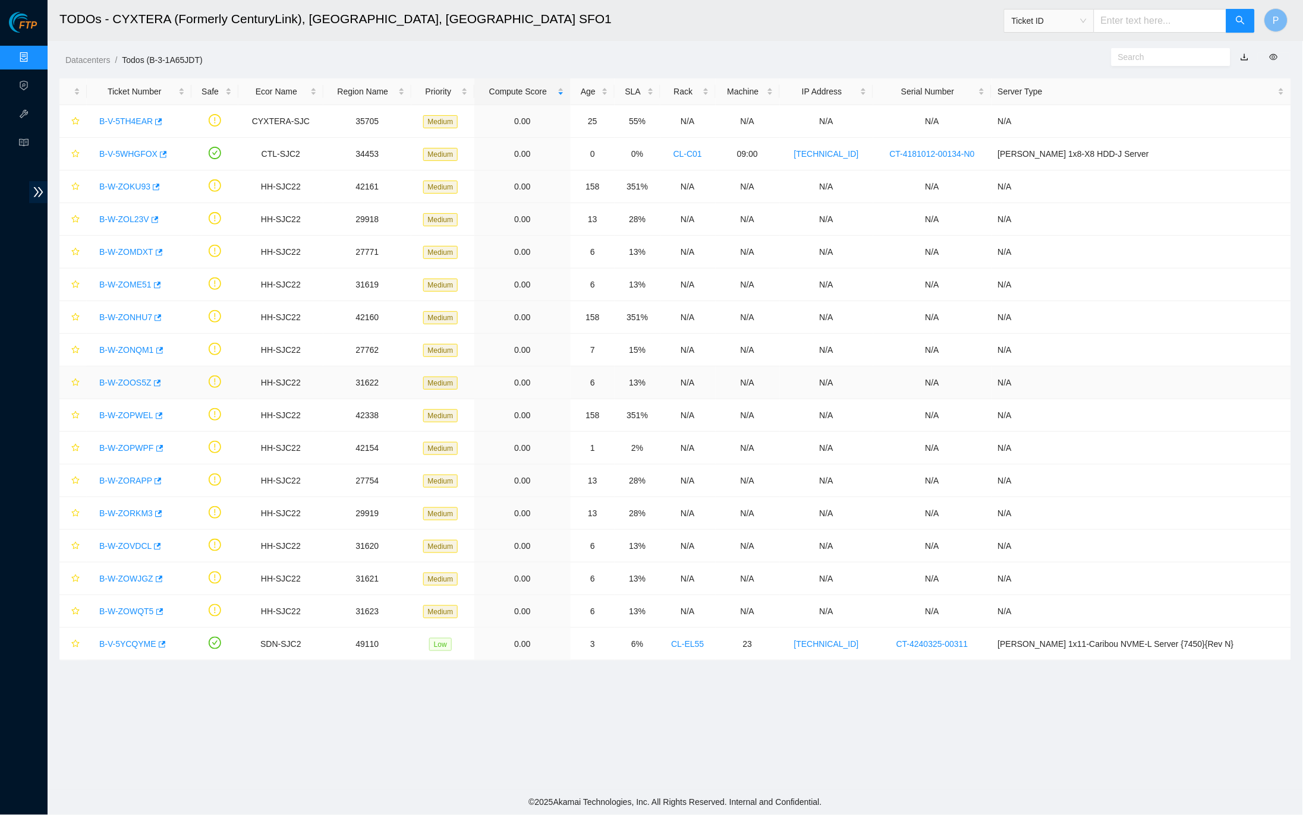
click at [141, 379] on link "B-W-ZOOS5Z" at bounding box center [125, 383] width 52 height 10
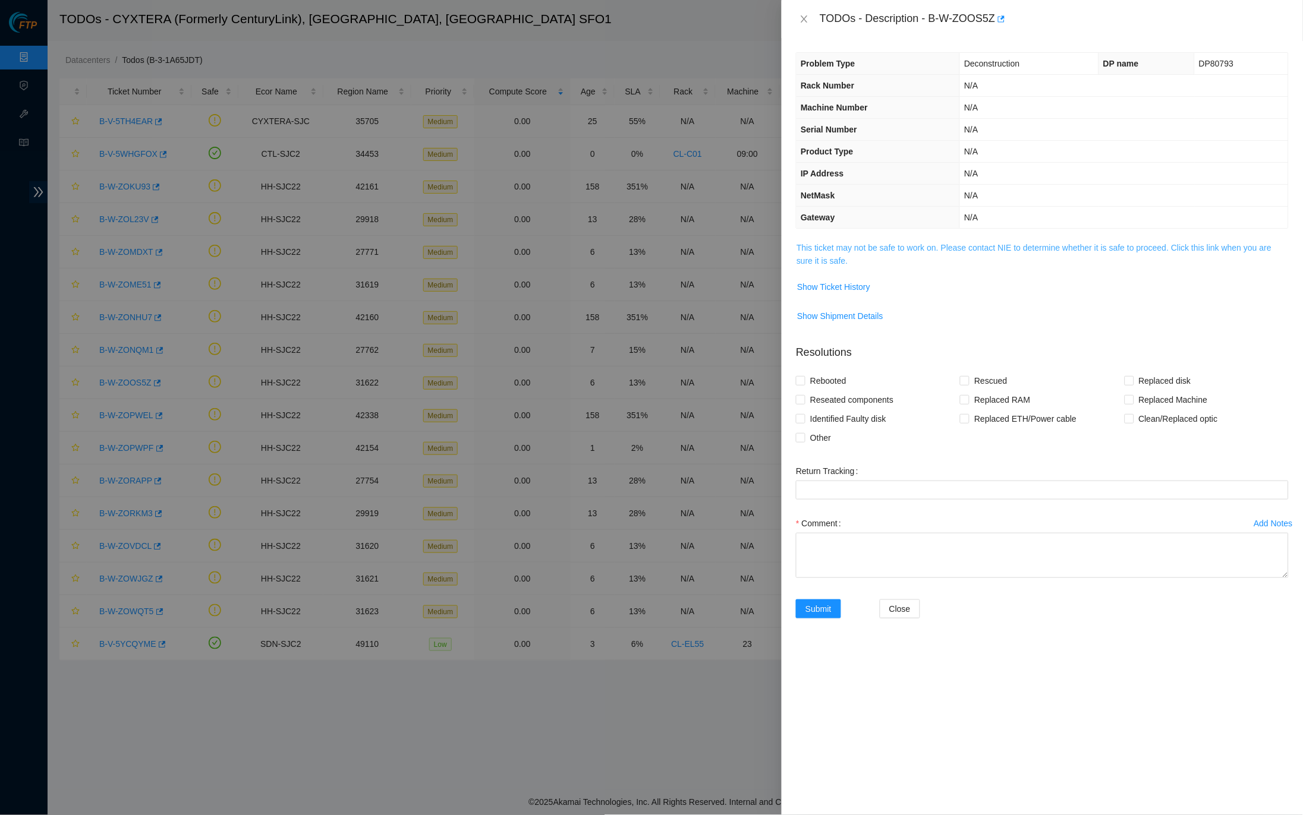
click at [867, 243] on link "This ticket may not be safe to work on. Please contact NIE to determine whether…" at bounding box center [1033, 254] width 475 height 23
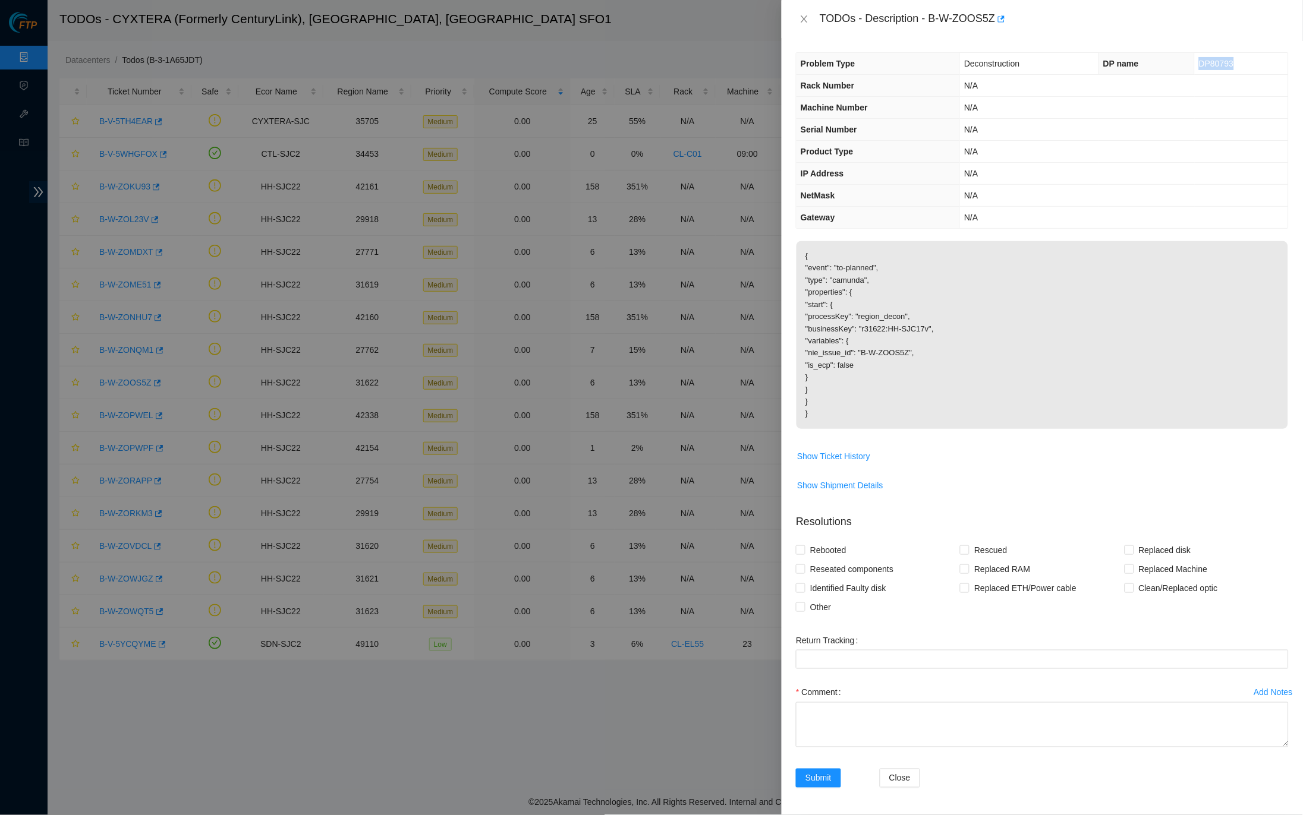
drag, startPoint x: 1239, startPoint y: 65, endPoint x: 1194, endPoint y: 65, distance: 45.2
click at [1195, 65] on td "DP80793" at bounding box center [1241, 64] width 93 height 22
drag, startPoint x: 935, startPoint y: 17, endPoint x: 1001, endPoint y: 12, distance: 65.5
click at [1001, 12] on div "TODOs - Description - B-W-ZOOS5Z" at bounding box center [1054, 19] width 469 height 19
drag, startPoint x: 1241, startPoint y: 65, endPoint x: 1197, endPoint y: 62, distance: 44.1
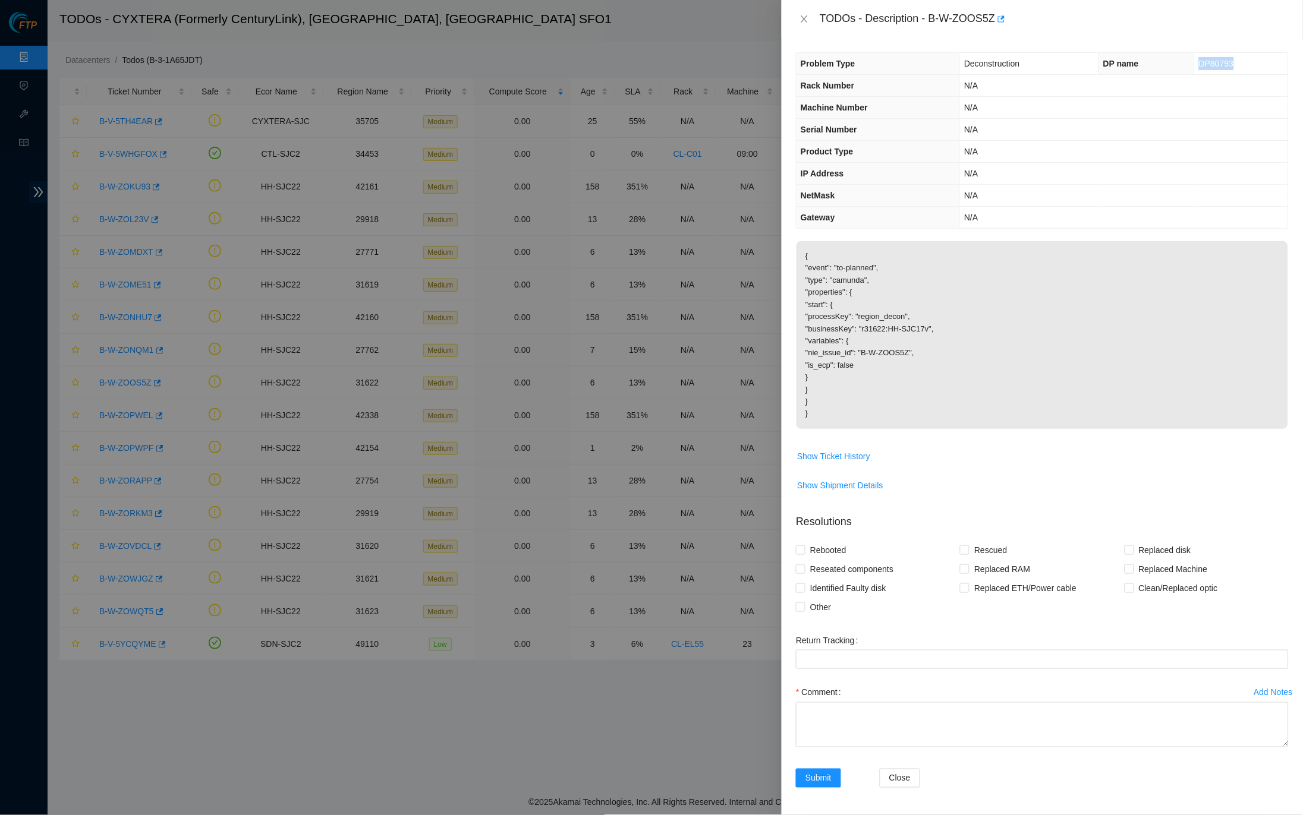
click at [1197, 62] on td "DP80793" at bounding box center [1241, 64] width 93 height 22
click at [801, 14] on icon "close" at bounding box center [804, 19] width 10 height 10
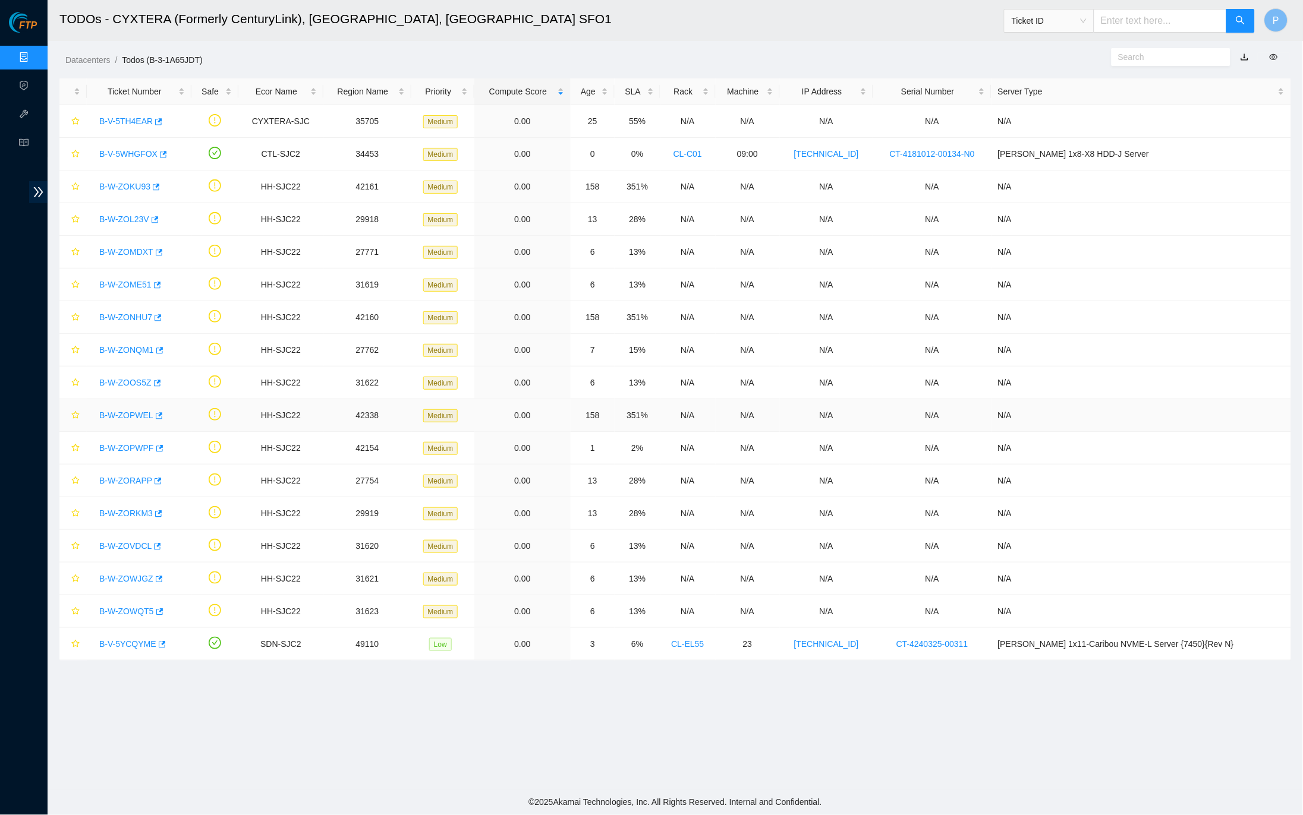
click at [133, 411] on link "B-W-ZOPWEL" at bounding box center [126, 416] width 54 height 10
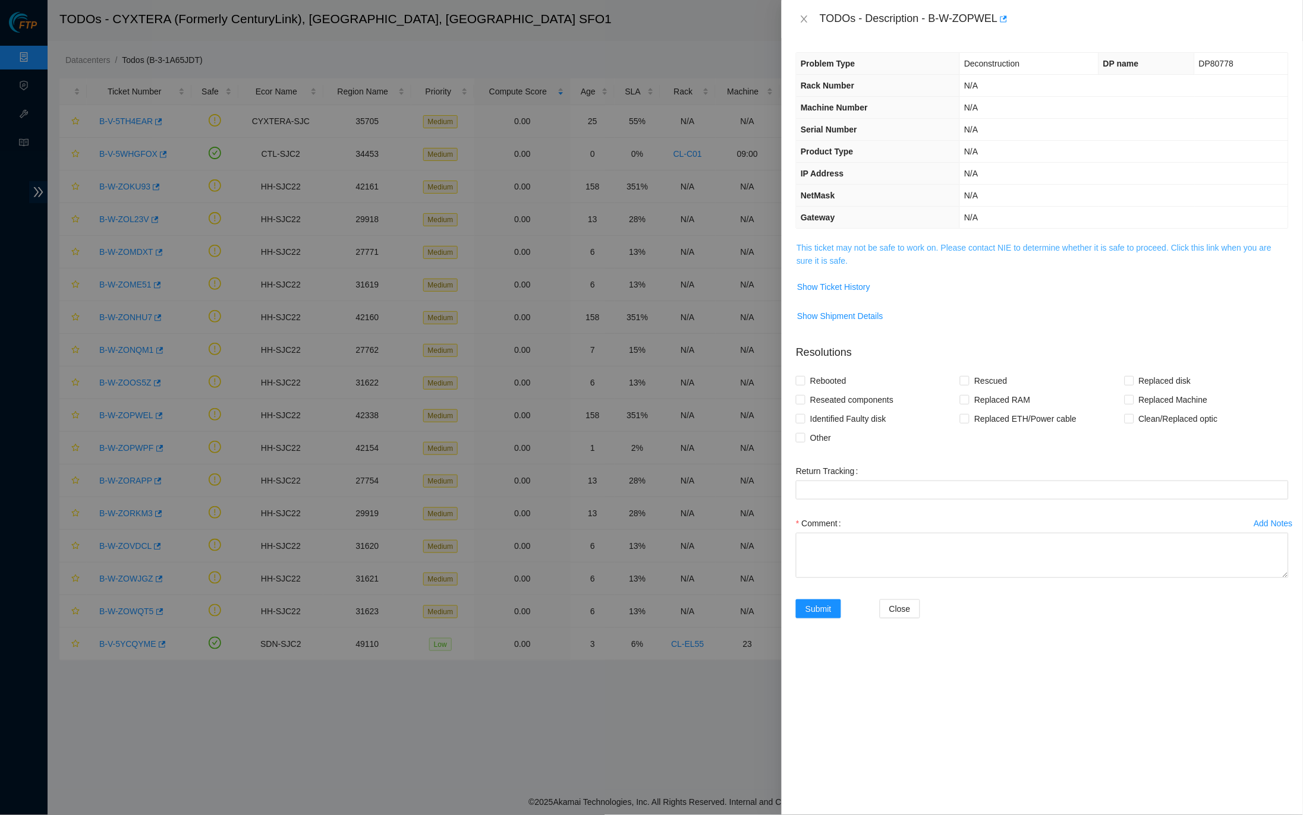
click at [1028, 246] on link "This ticket may not be safe to work on. Please contact NIE to determine whether…" at bounding box center [1033, 254] width 475 height 23
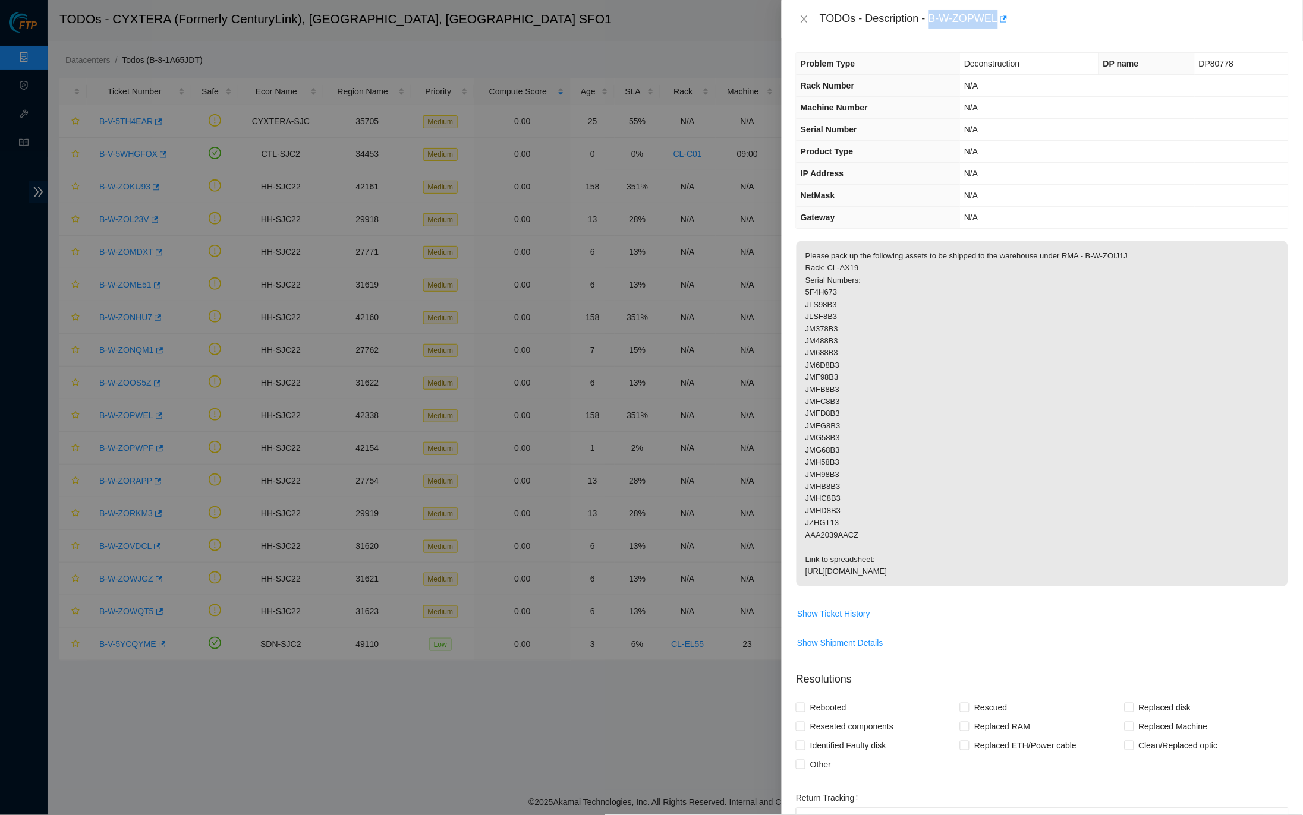
drag, startPoint x: 935, startPoint y: 14, endPoint x: 1003, endPoint y: 14, distance: 67.7
click at [1003, 14] on div "TODOs - Description - B-W-ZOPWEL" at bounding box center [1054, 19] width 469 height 19
click at [805, 21] on icon "close" at bounding box center [804, 19] width 10 height 10
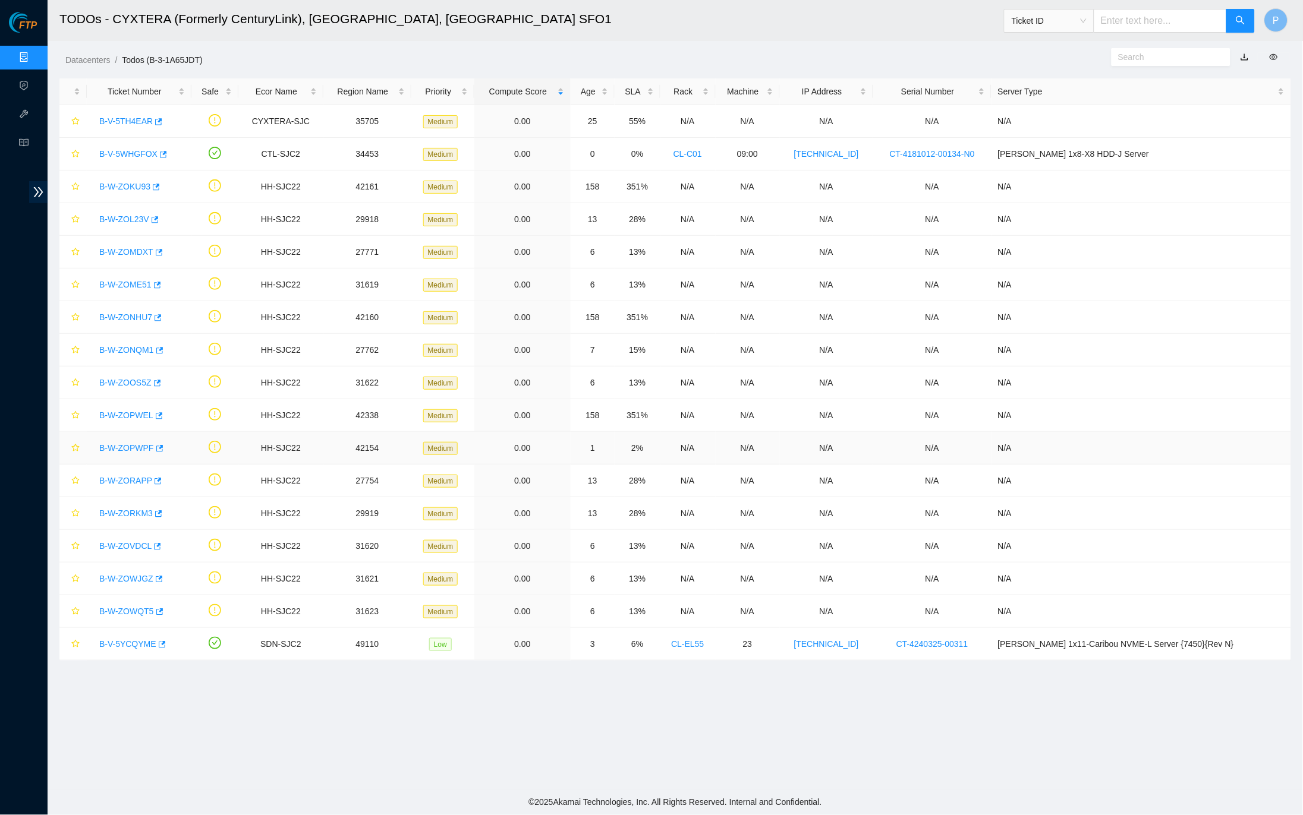
click at [133, 451] on link "B-W-ZOPWPF" at bounding box center [126, 448] width 55 height 10
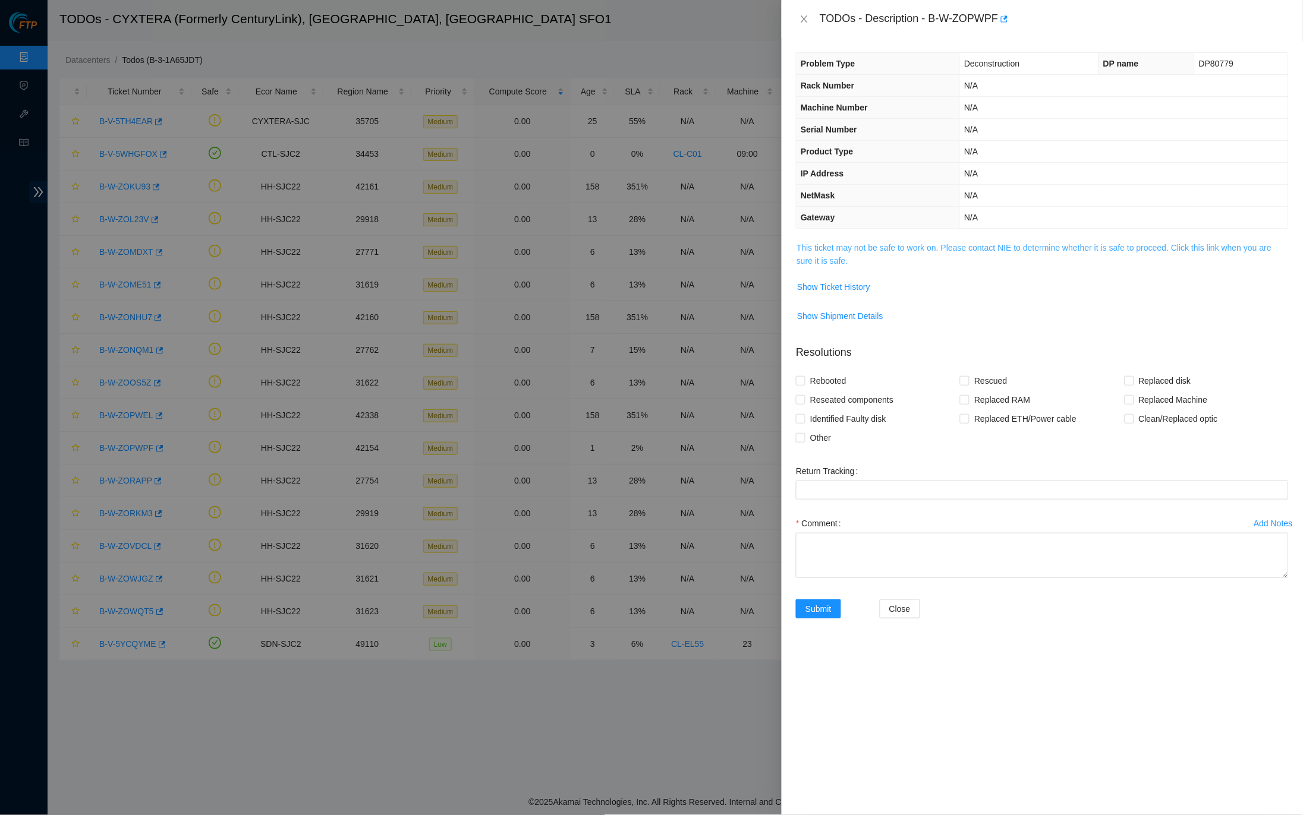
click at [879, 244] on link "This ticket may not be safe to work on. Please contact NIE to determine whether…" at bounding box center [1033, 254] width 475 height 23
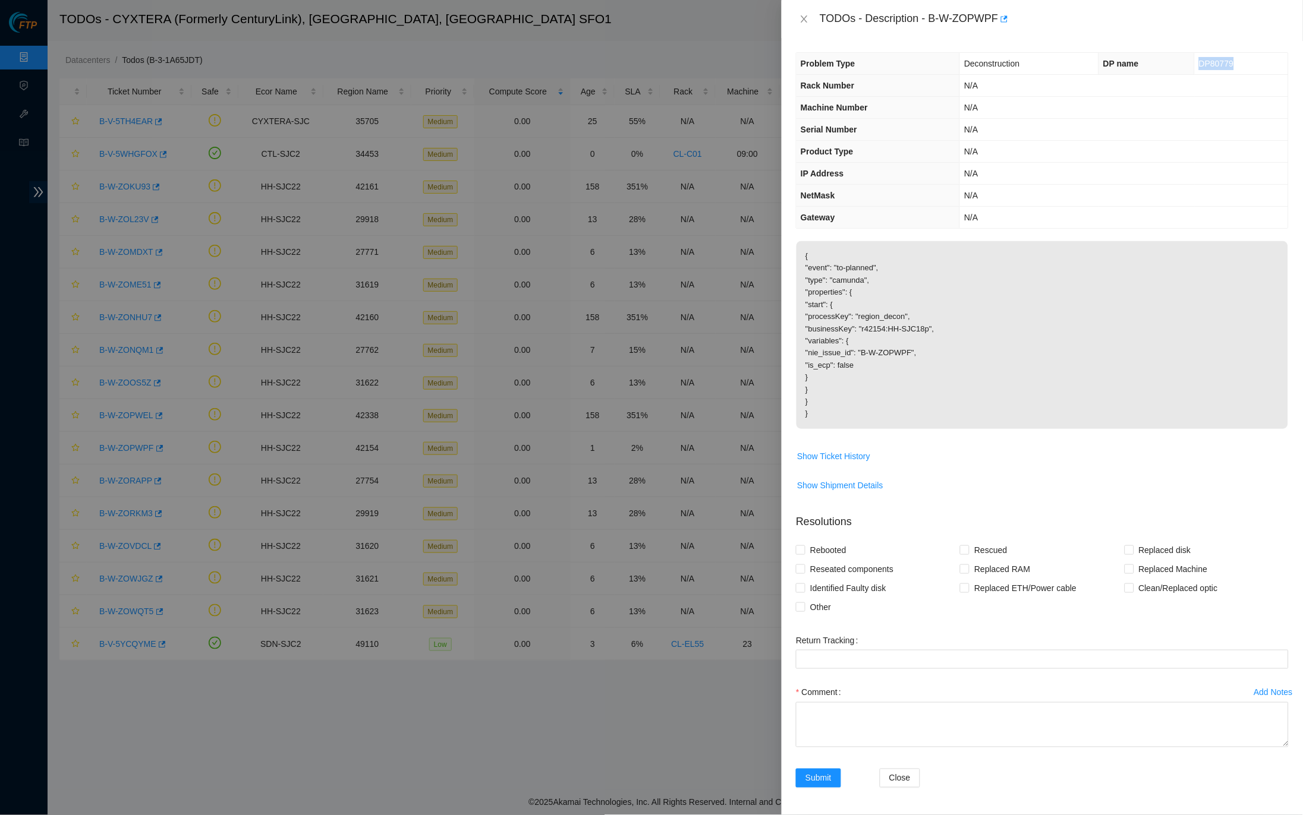
drag, startPoint x: 1239, startPoint y: 59, endPoint x: 1198, endPoint y: 61, distance: 41.0
click at [1198, 61] on td "DP80779" at bounding box center [1241, 64] width 93 height 22
click at [851, 447] on button "Show Ticket History" at bounding box center [833, 456] width 74 height 19
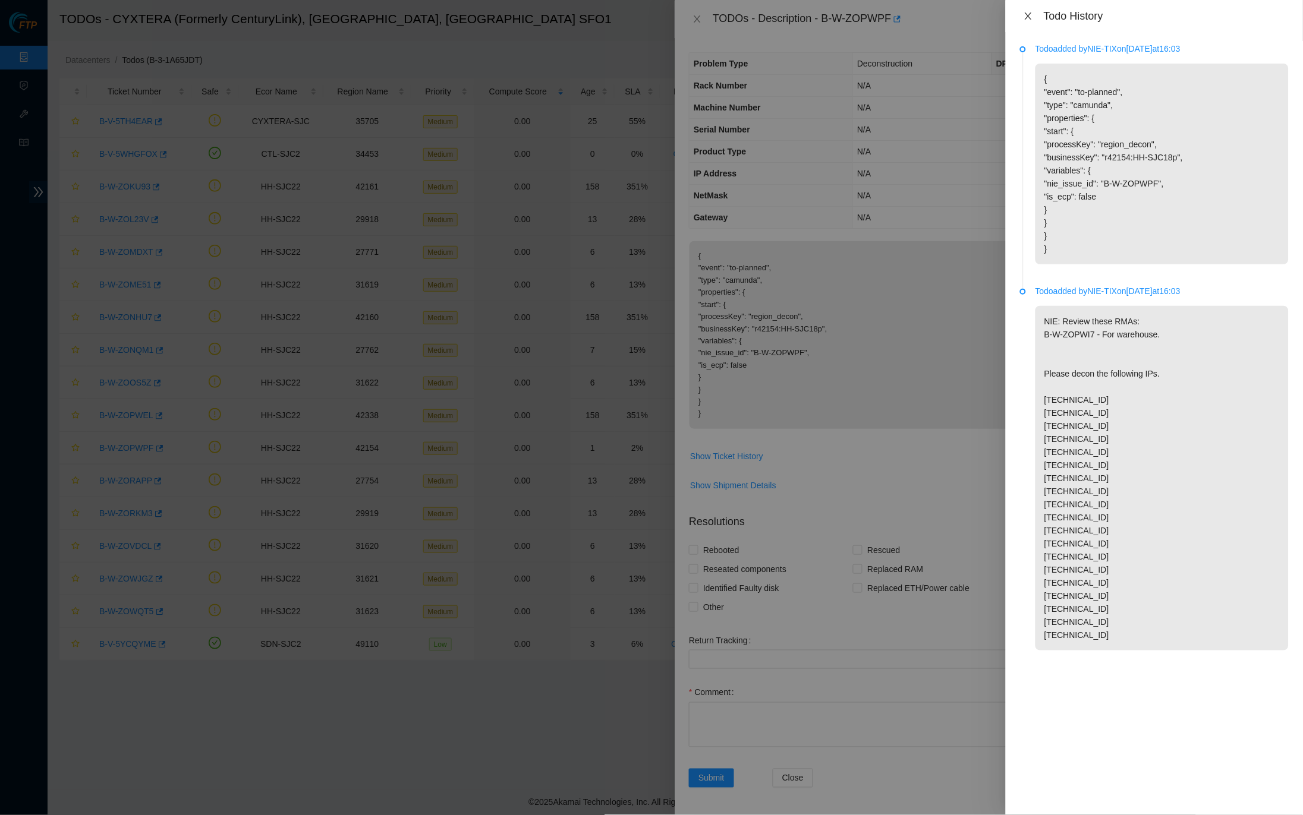
click at [1025, 11] on icon "close" at bounding box center [1028, 16] width 10 height 10
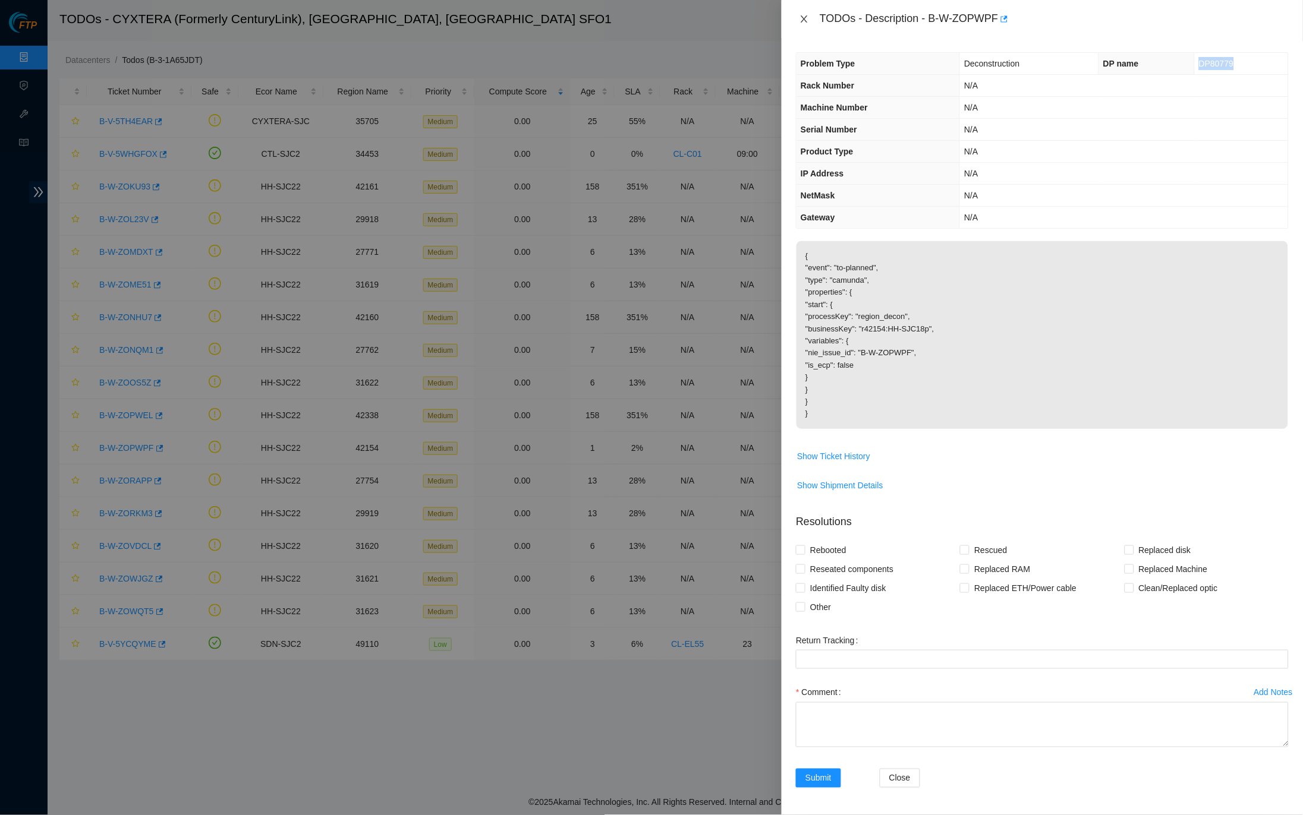
click at [803, 17] on icon "close" at bounding box center [804, 18] width 7 height 7
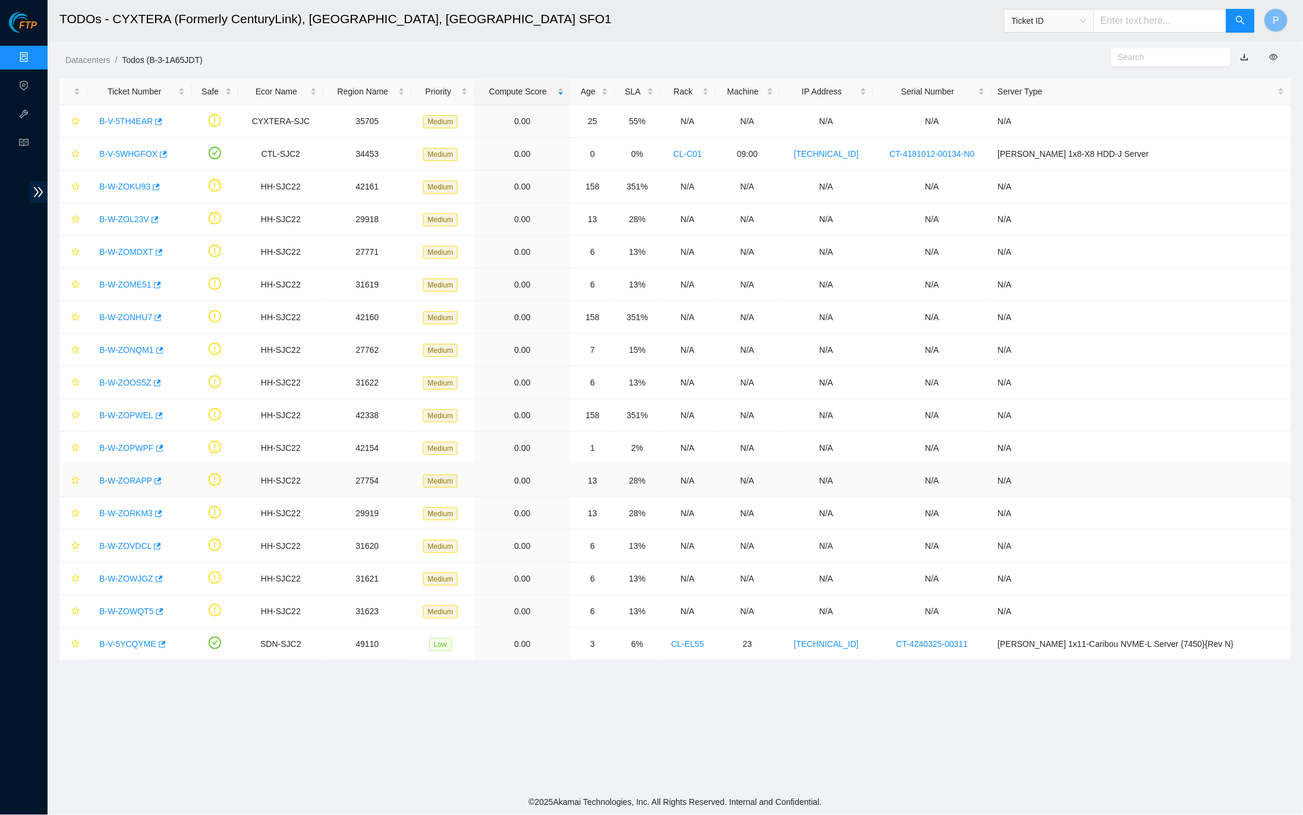
click at [133, 483] on link "B-W-ZORAPP" at bounding box center [125, 481] width 53 height 10
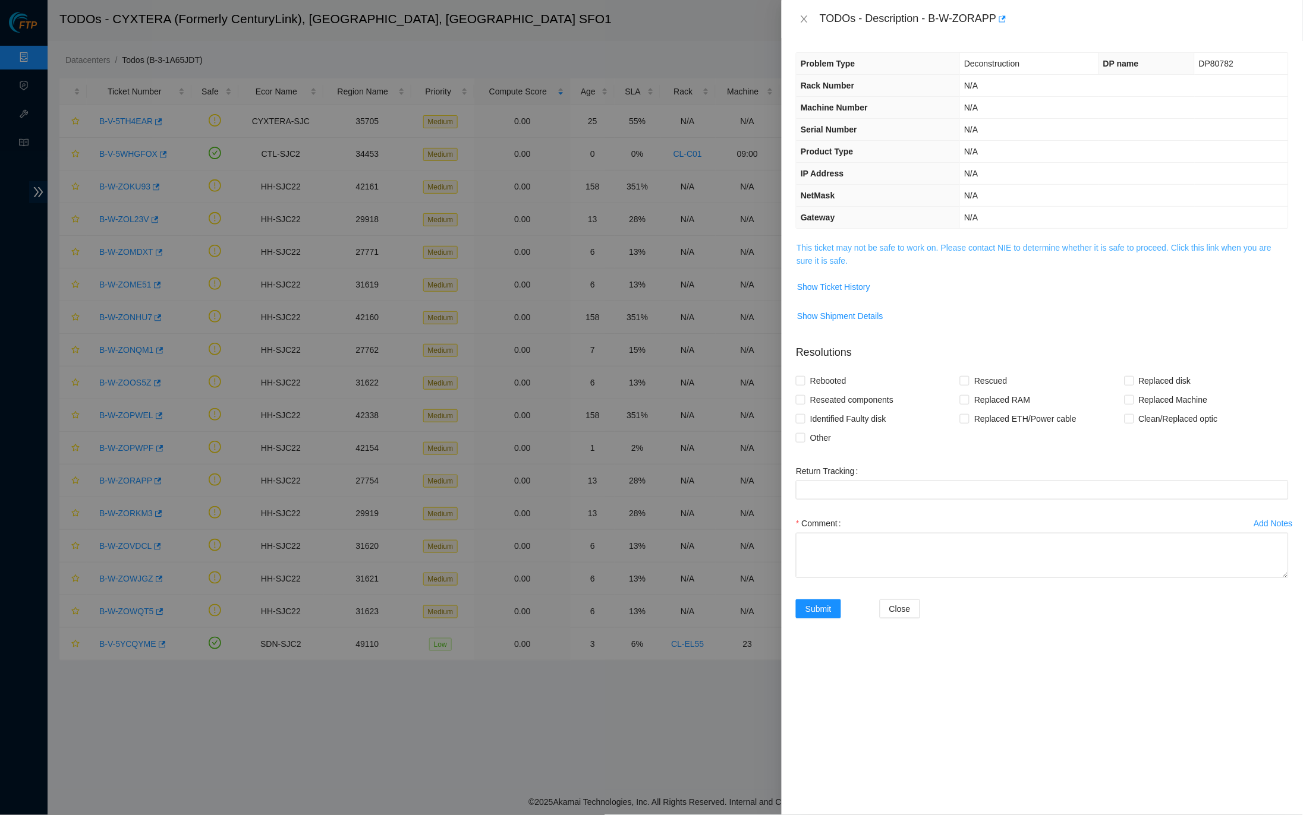
click at [942, 244] on link "This ticket may not be safe to work on. Please contact NIE to determine whether…" at bounding box center [1033, 254] width 475 height 23
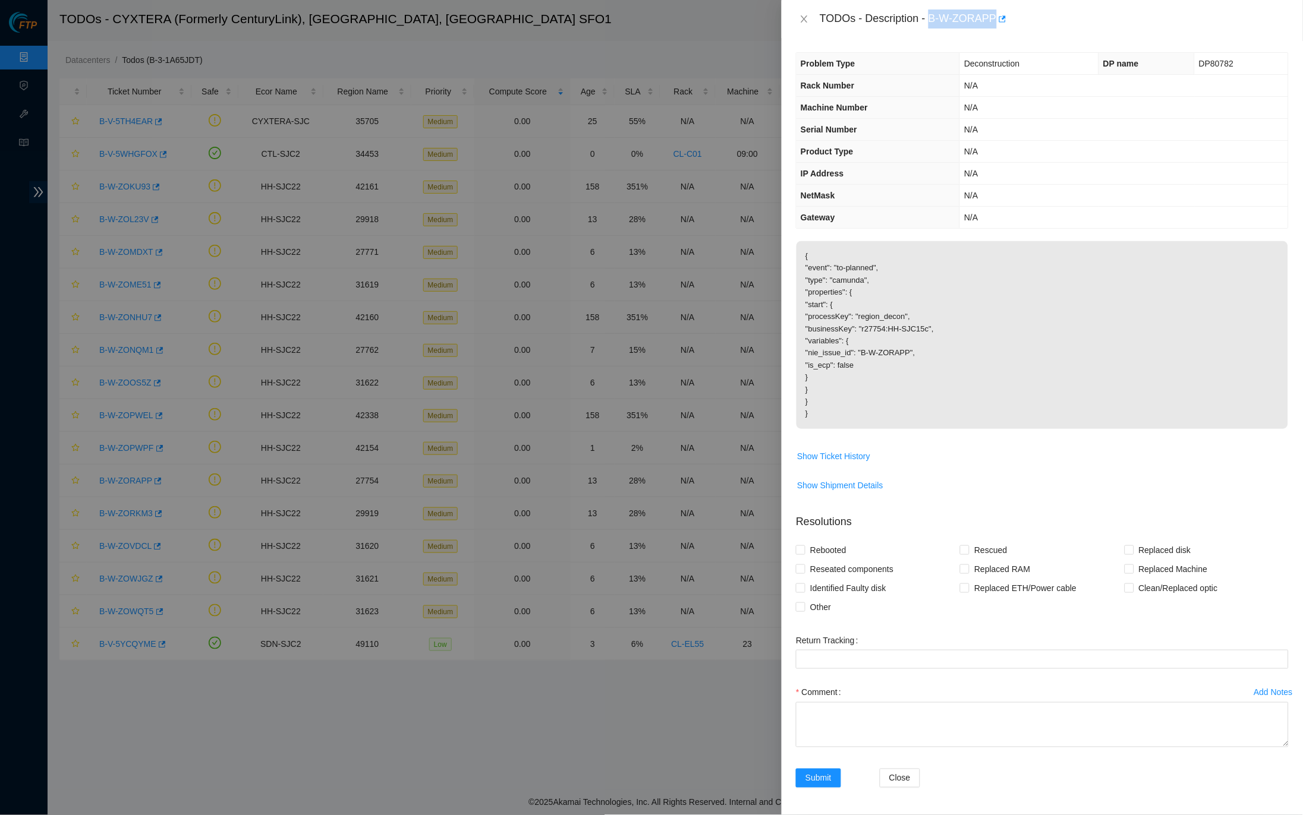
drag, startPoint x: 934, startPoint y: 15, endPoint x: 1001, endPoint y: 13, distance: 67.8
click at [1001, 13] on div "TODOs - Description - B-W-ZORAPP" at bounding box center [1054, 19] width 469 height 19
click at [805, 25] on div "TODOs - Description - B-W-ZORAPP" at bounding box center [1042, 19] width 493 height 19
click at [803, 21] on icon "close" at bounding box center [804, 19] width 10 height 10
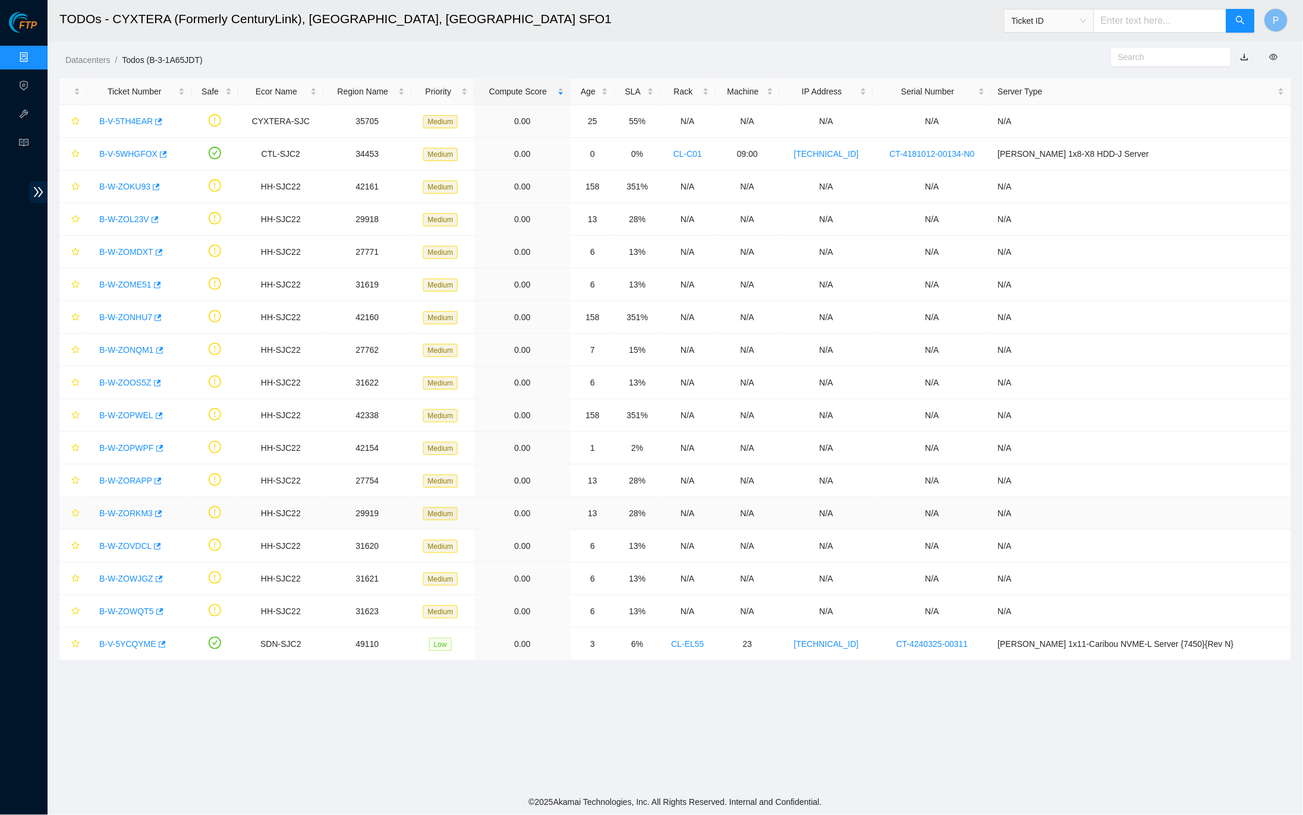
click at [137, 512] on link "B-W-ZORKM3" at bounding box center [125, 514] width 53 height 10
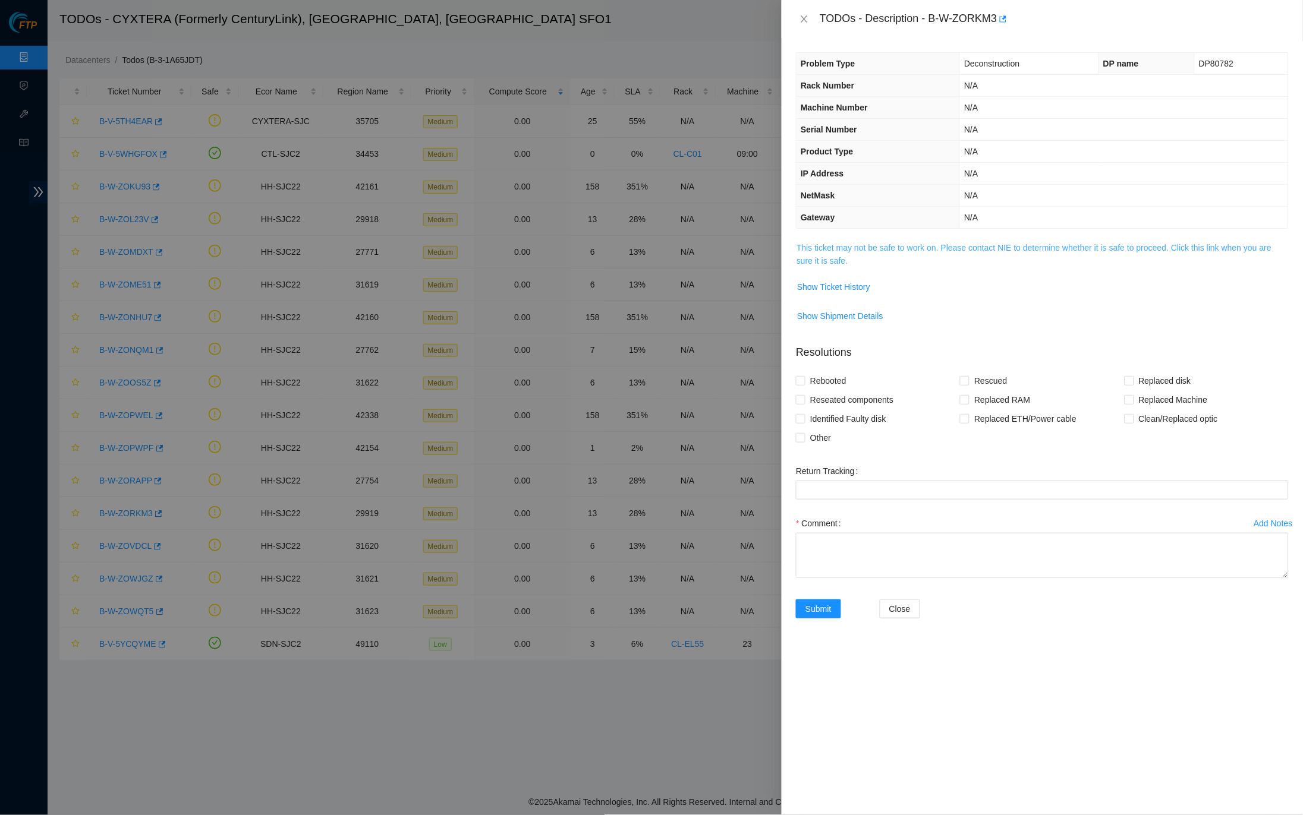
click at [825, 244] on link "This ticket may not be safe to work on. Please contact NIE to determine whether…" at bounding box center [1033, 254] width 475 height 23
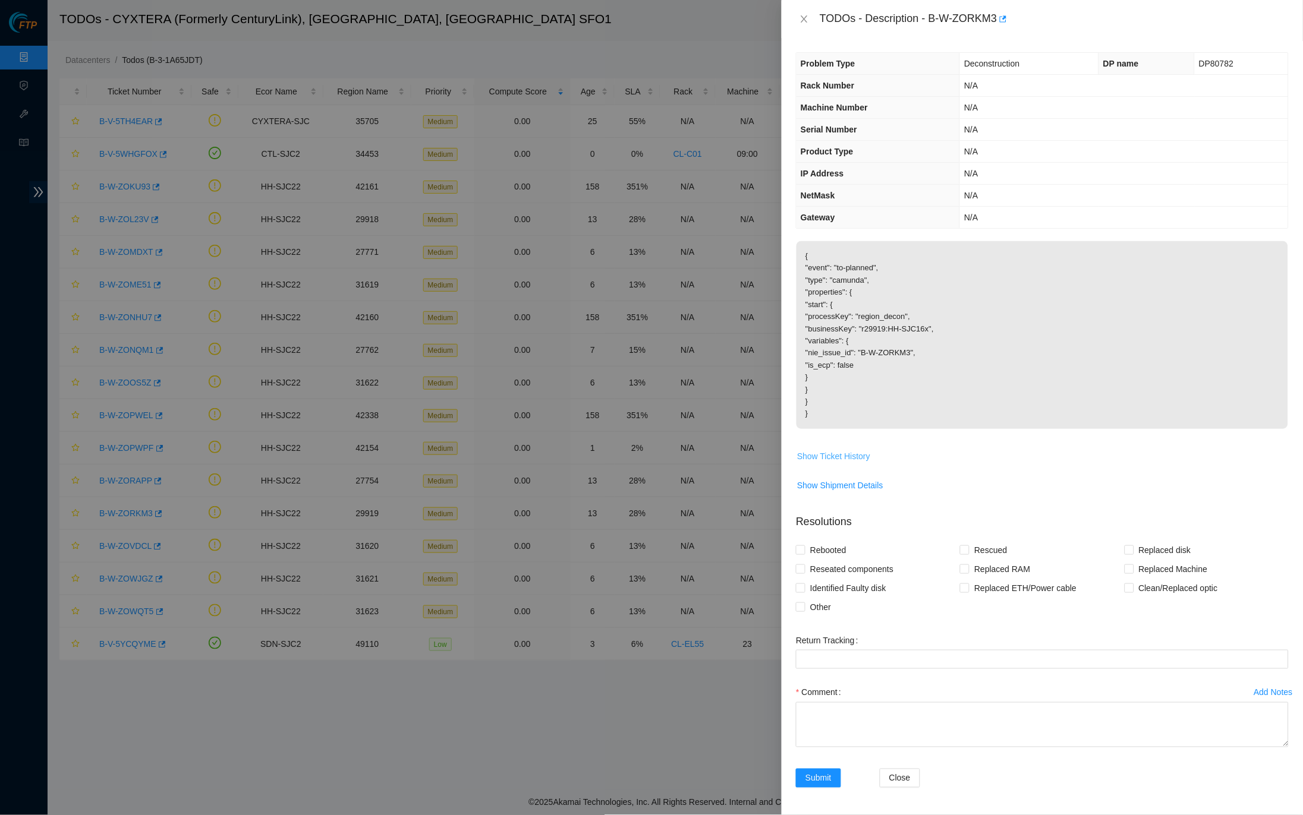
click at [846, 450] on span "Show Ticket History" at bounding box center [833, 456] width 73 height 13
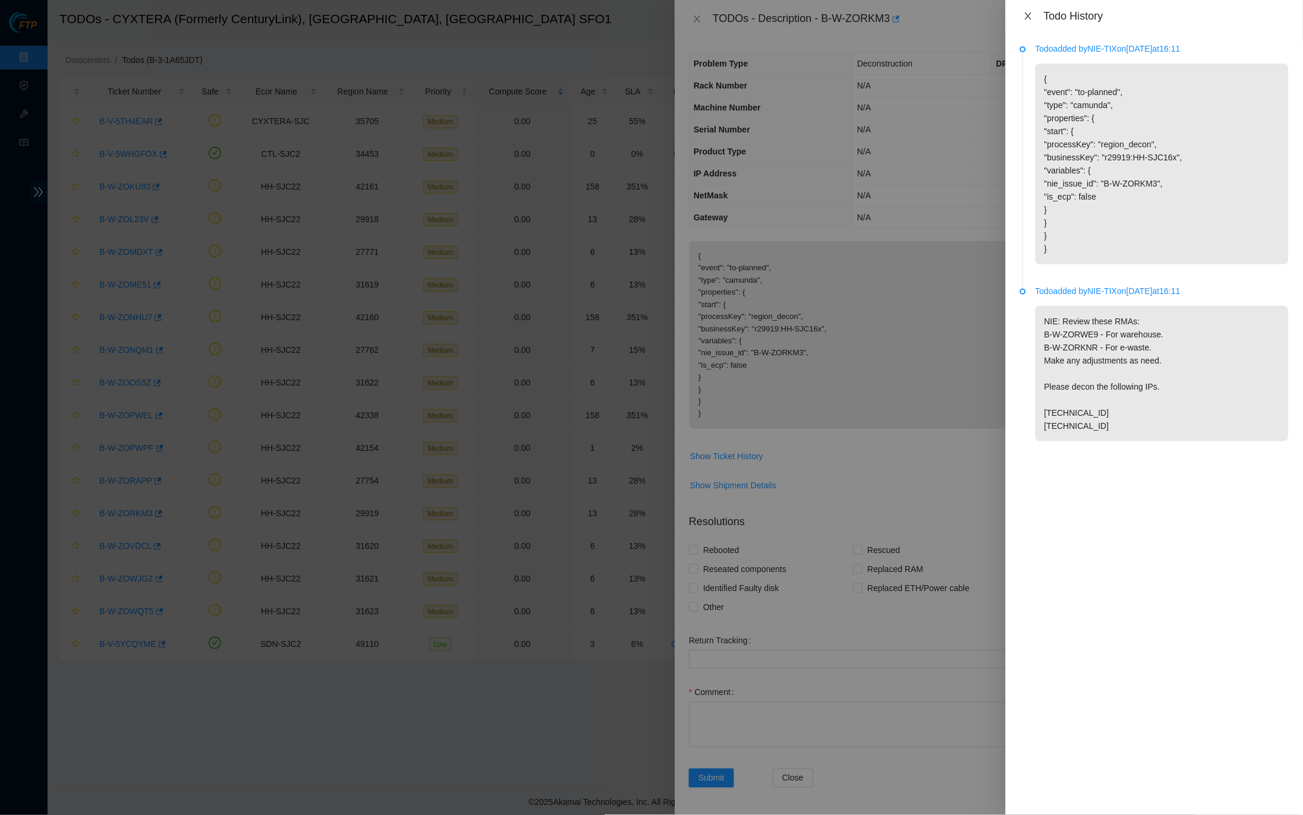
click at [1028, 17] on icon "close" at bounding box center [1028, 15] width 7 height 7
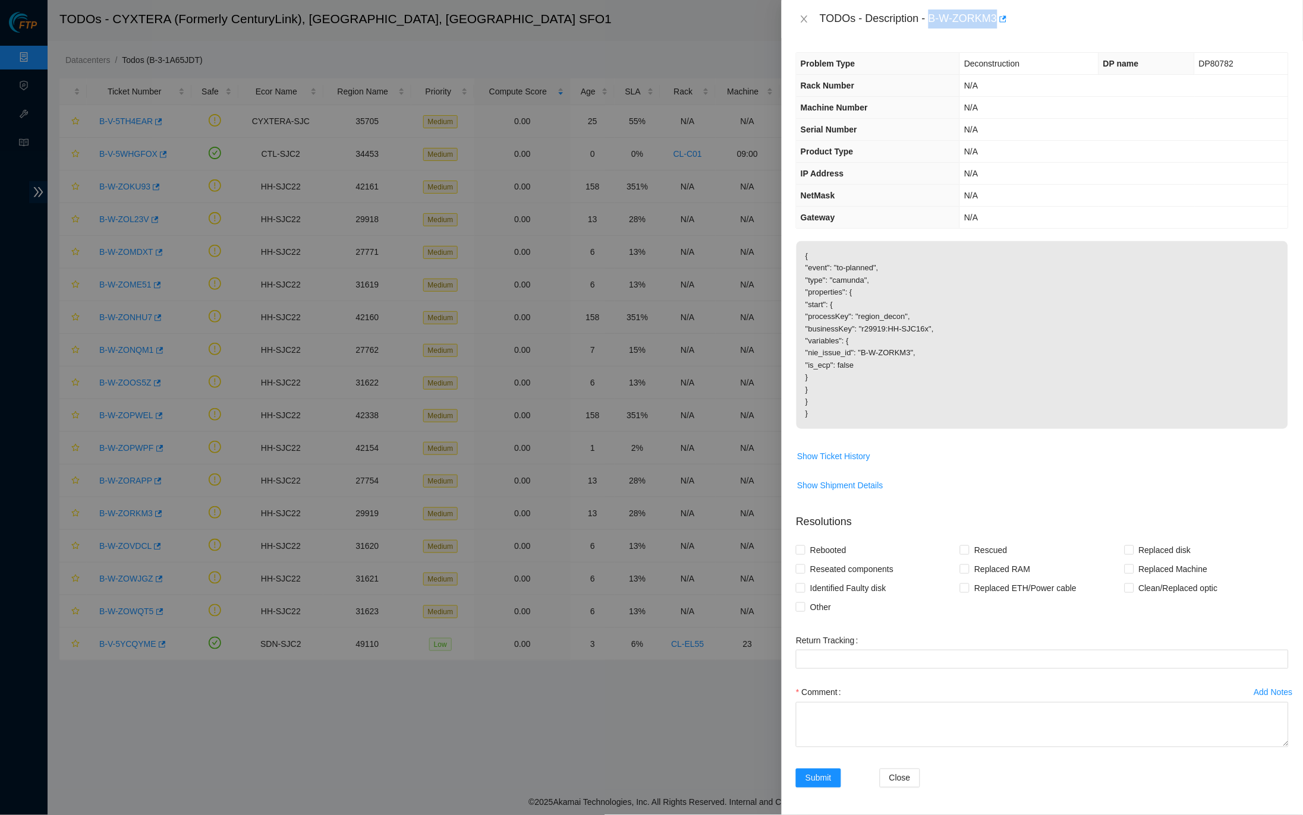
drag, startPoint x: 937, startPoint y: 18, endPoint x: 1001, endPoint y: 18, distance: 64.8
click at [1001, 18] on div "TODOs - Description - B-W-ZORKM3" at bounding box center [1054, 19] width 469 height 19
click at [896, 247] on p "{ "event": "to-planned", "type": "camunda", "properties": { "start": { "process…" at bounding box center [1041, 335] width 491 height 188
click at [842, 450] on span "Show Ticket History" at bounding box center [833, 456] width 73 height 13
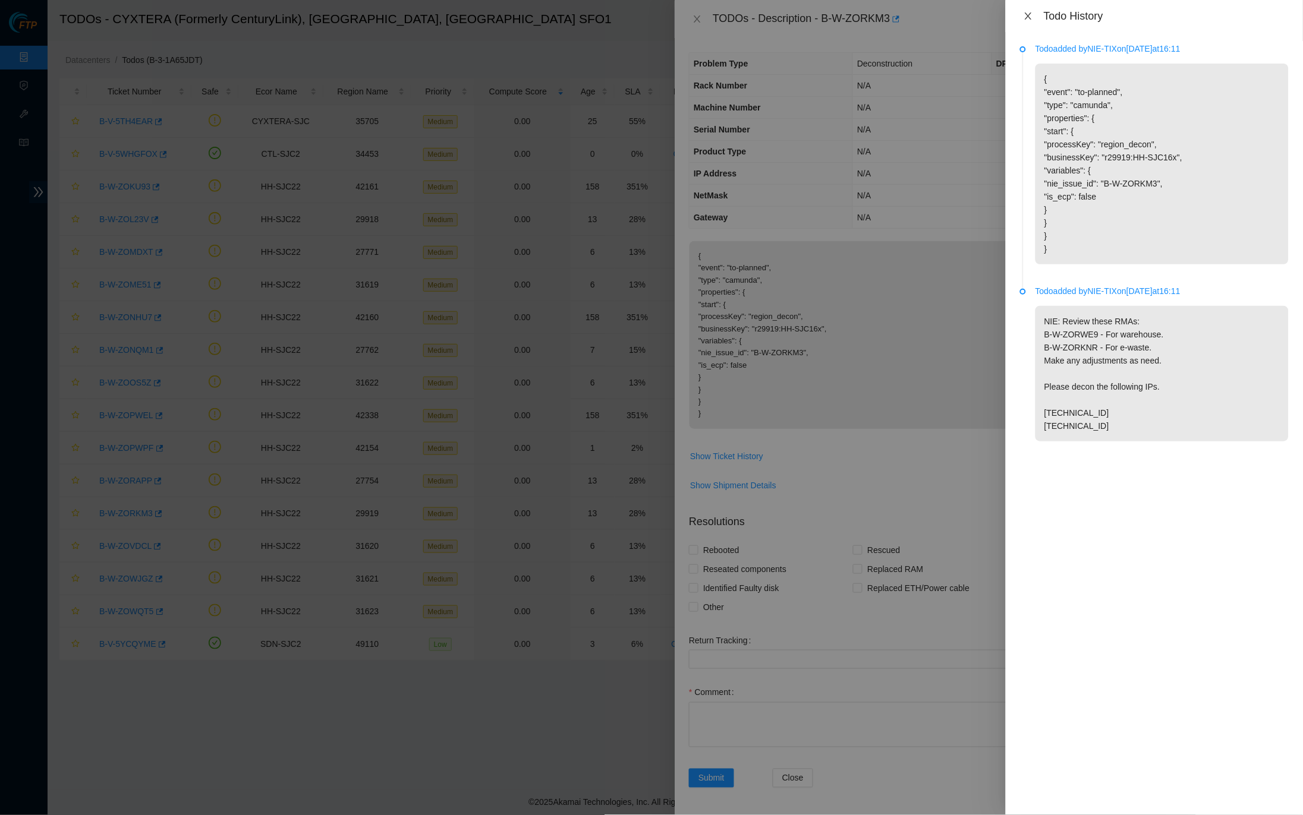
click at [1033, 18] on button "Close" at bounding box center [1028, 16] width 17 height 11
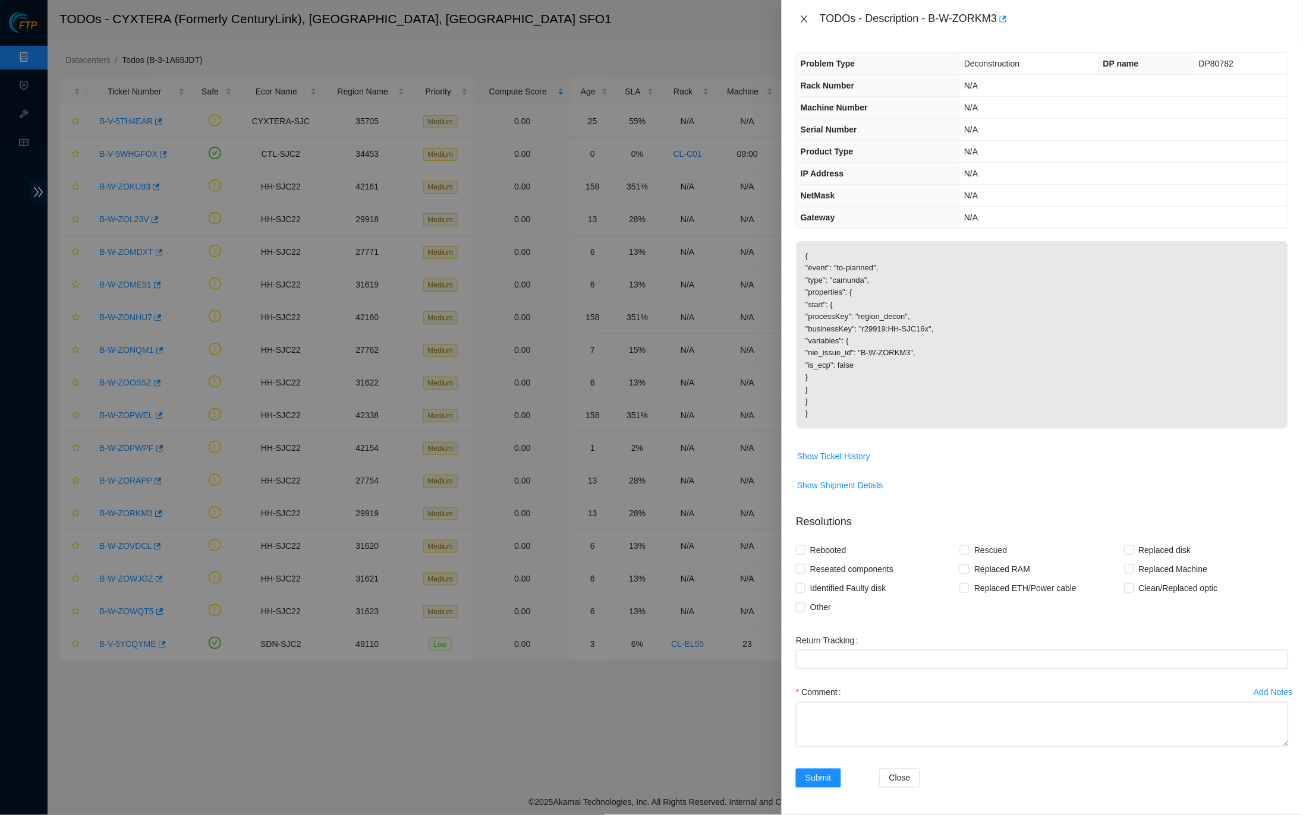
click at [799, 15] on icon "close" at bounding box center [804, 19] width 10 height 10
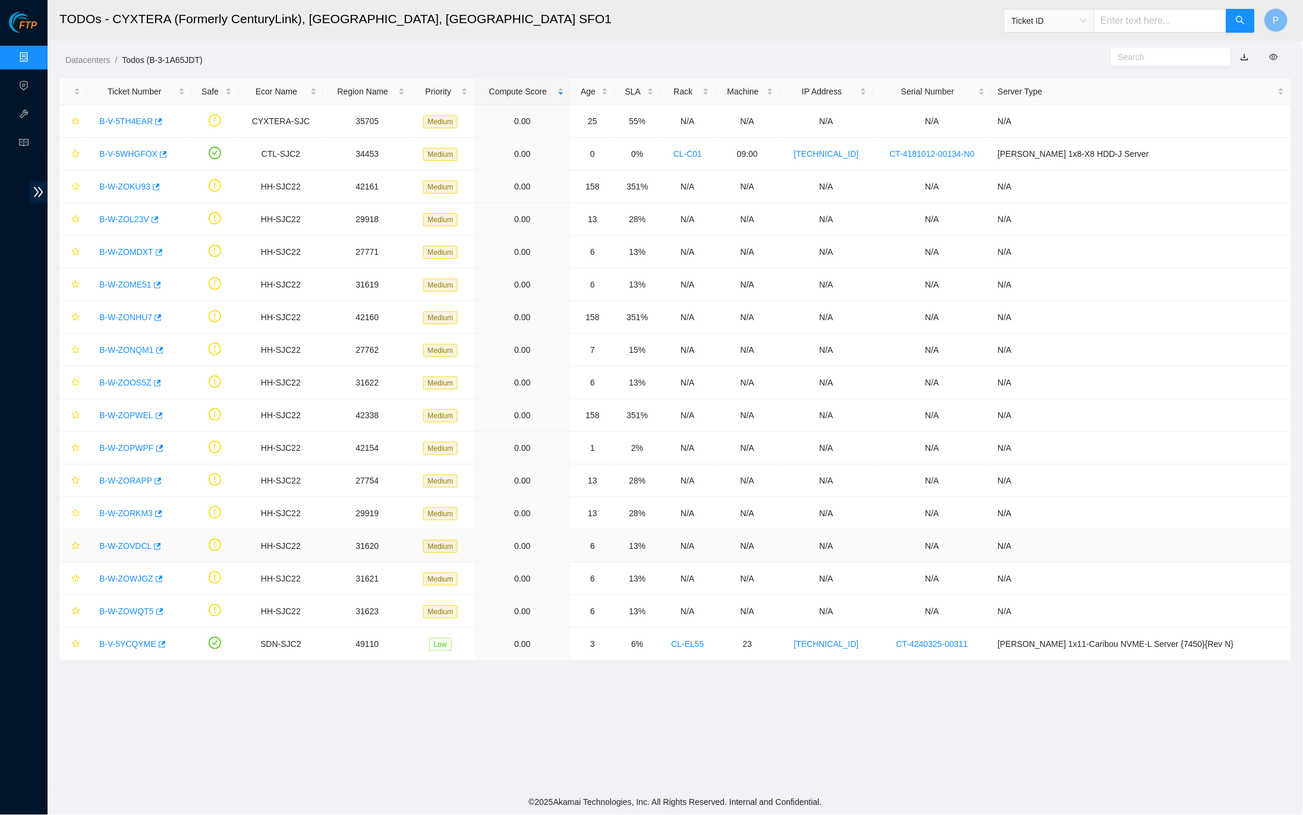
click at [130, 545] on link "B-W-ZOVDCL" at bounding box center [125, 546] width 52 height 10
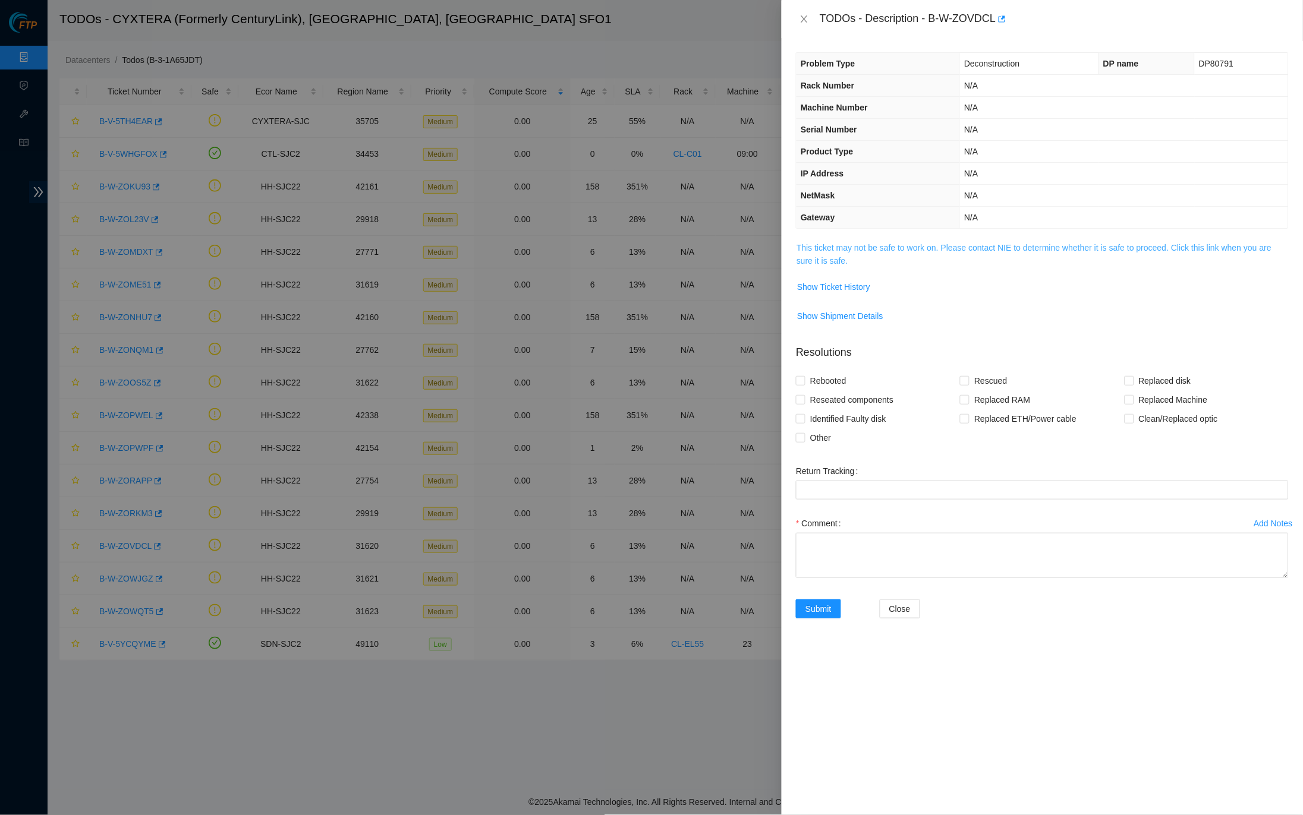
click at [938, 248] on link "This ticket may not be safe to work on. Please contact NIE to determine whether…" at bounding box center [1033, 254] width 475 height 23
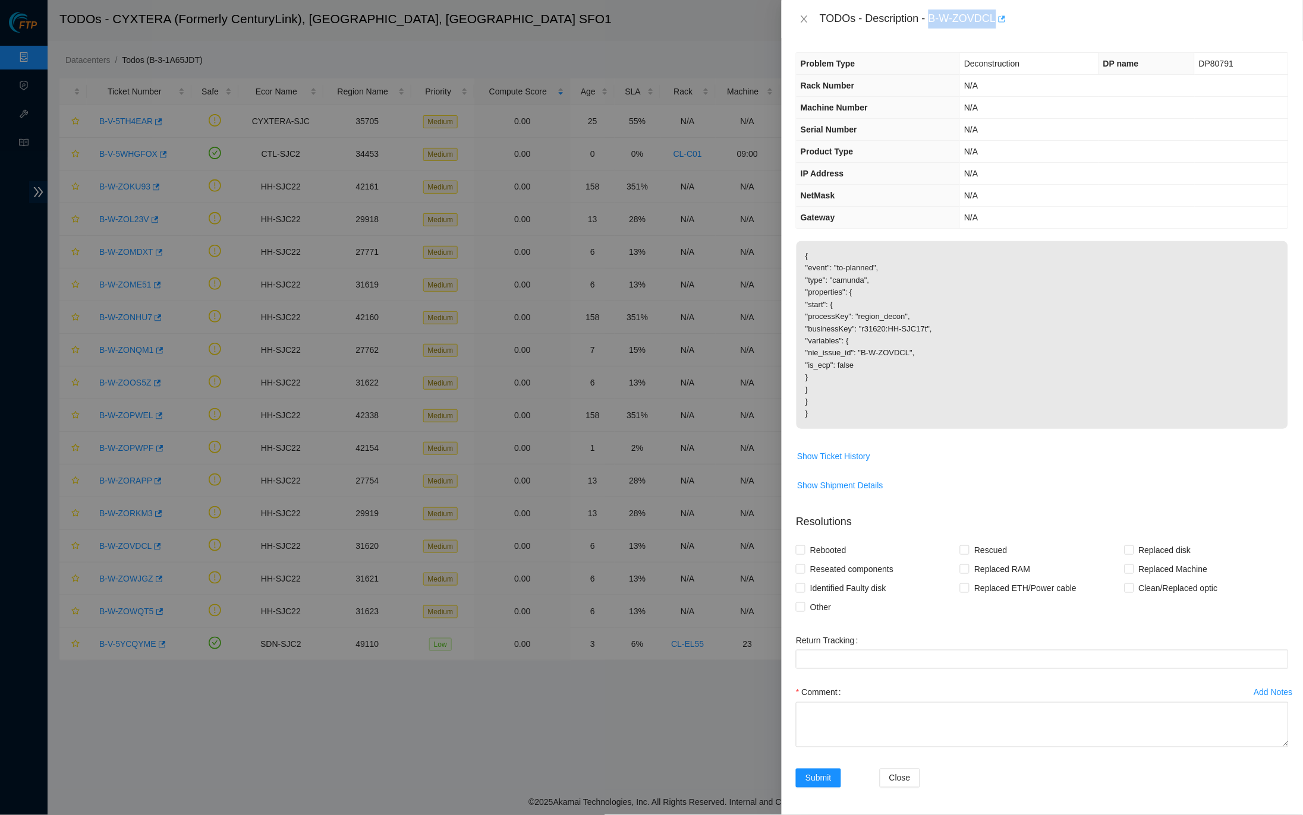
drag, startPoint x: 934, startPoint y: 17, endPoint x: 1003, endPoint y: 18, distance: 68.9
click at [1003, 18] on div "TODOs - Description - B-W-ZOVDCL" at bounding box center [1054, 19] width 469 height 19
click at [991, 17] on div "TODOs - Description - B-W-ZOVDCL" at bounding box center [1054, 19] width 469 height 19
drag, startPoint x: 936, startPoint y: 18, endPoint x: 1001, endPoint y: 18, distance: 64.8
click at [1001, 18] on div "TODOs - Description - B-W-ZOVDCL" at bounding box center [1054, 19] width 469 height 19
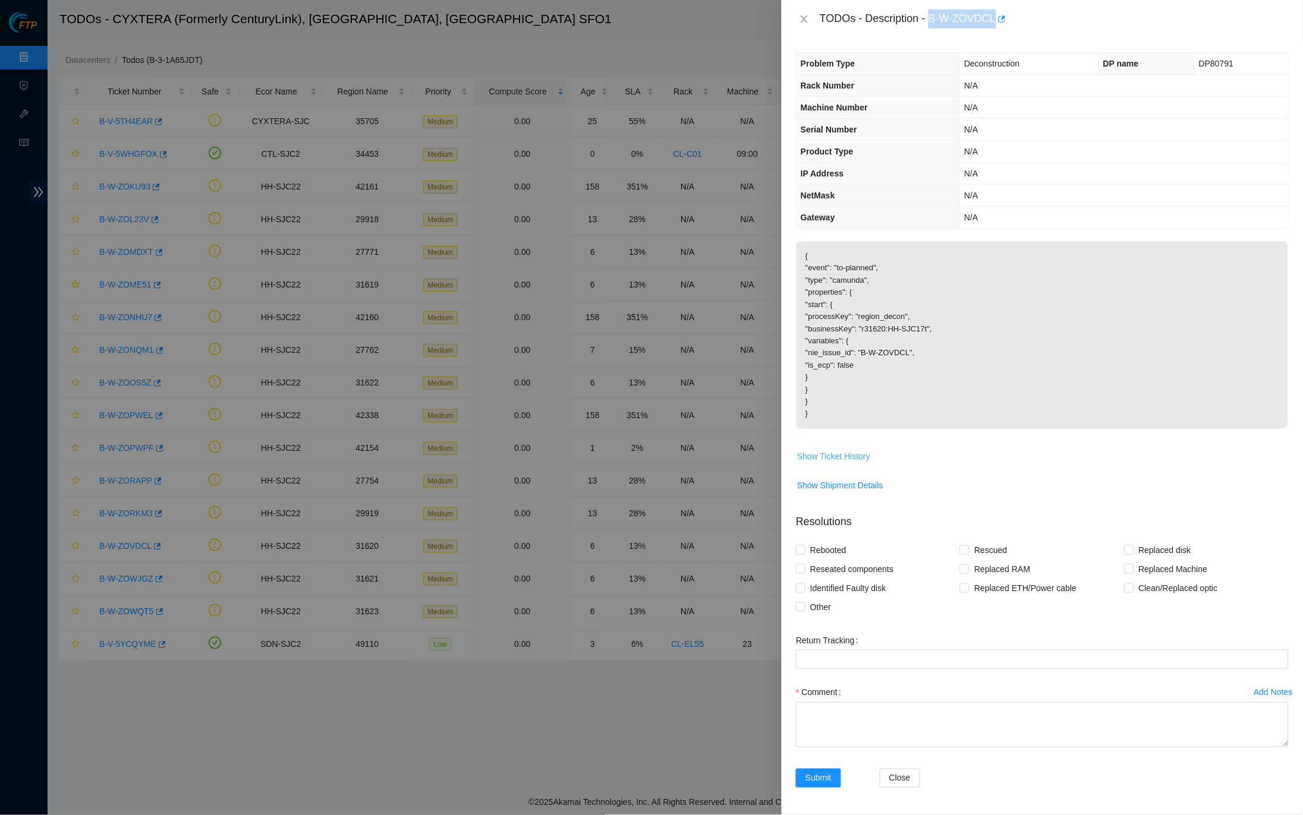
click at [855, 450] on span "Show Ticket History" at bounding box center [833, 456] width 73 height 13
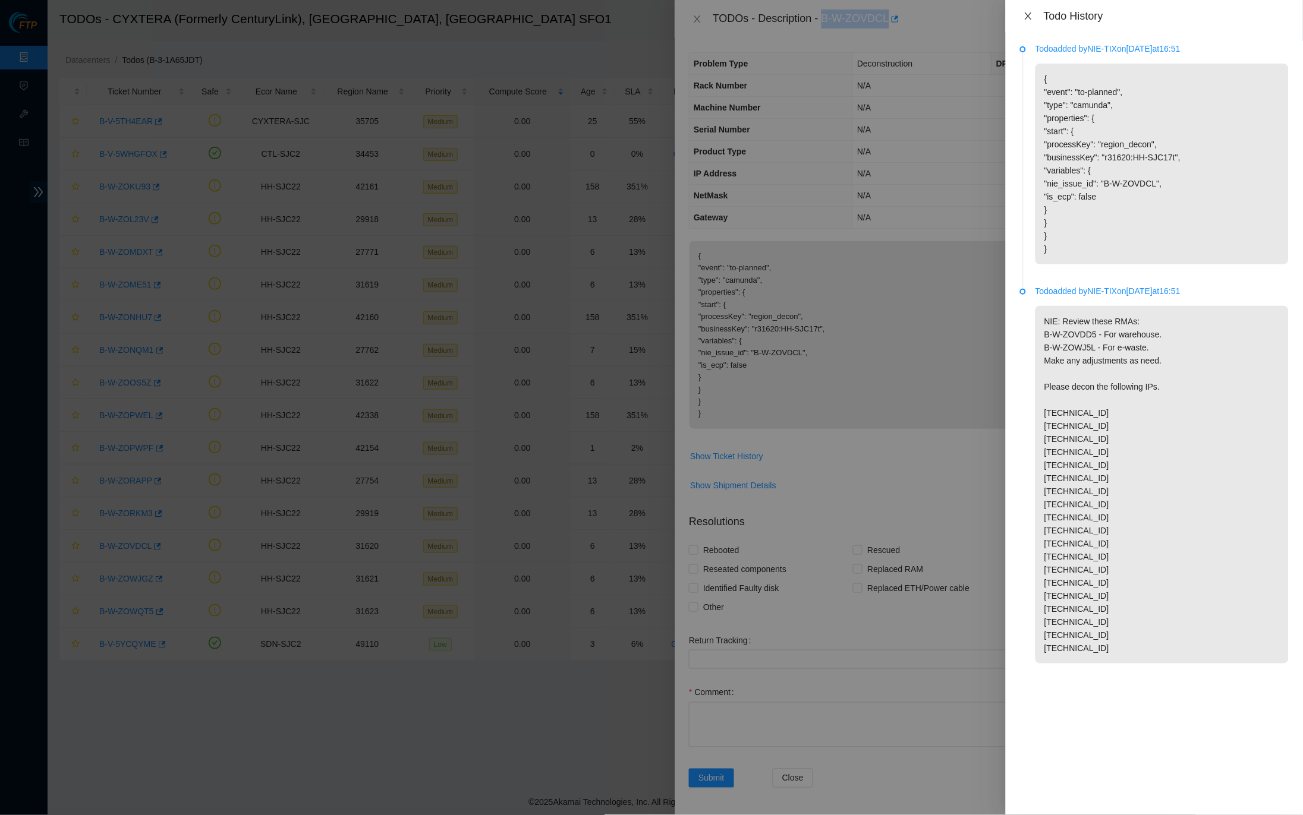
click at [1029, 17] on icon "close" at bounding box center [1028, 15] width 7 height 7
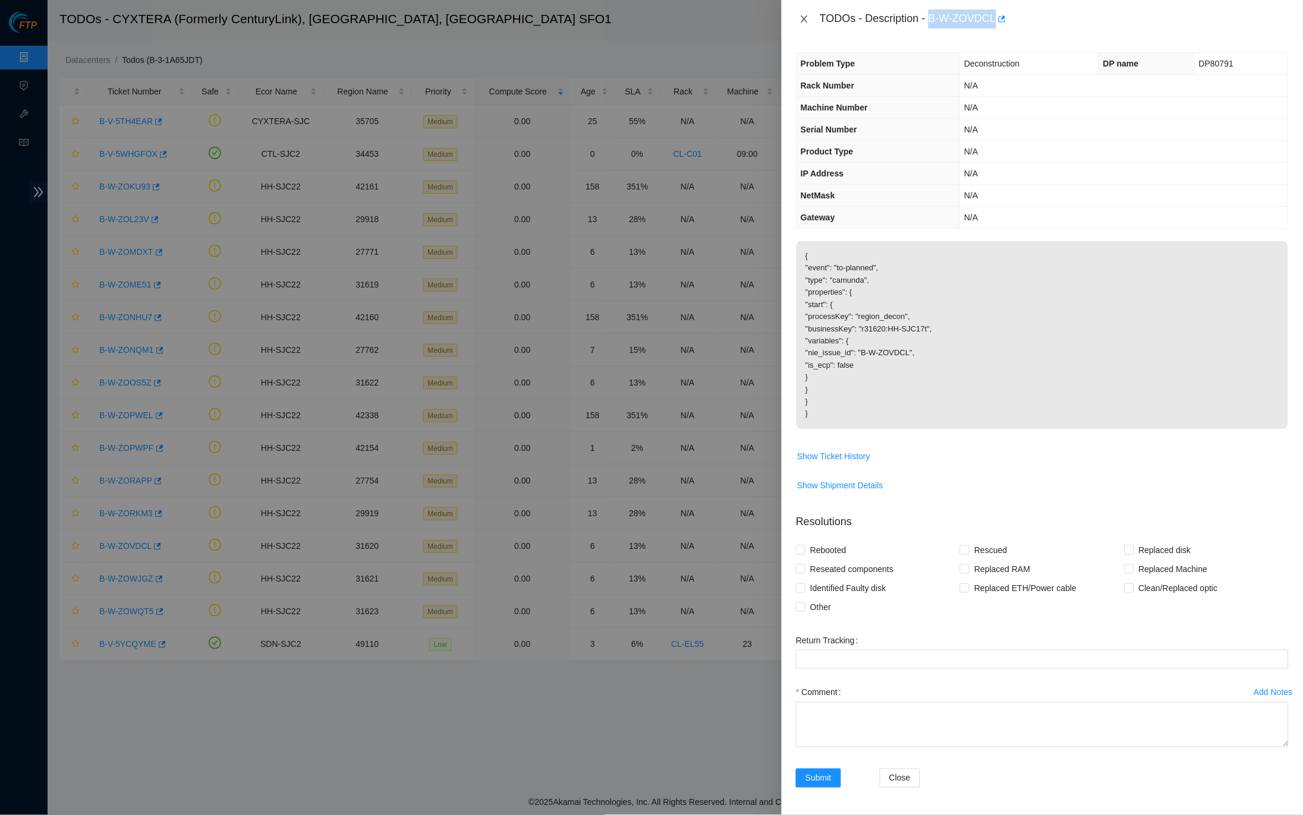
click at [798, 18] on button "Close" at bounding box center [804, 19] width 17 height 11
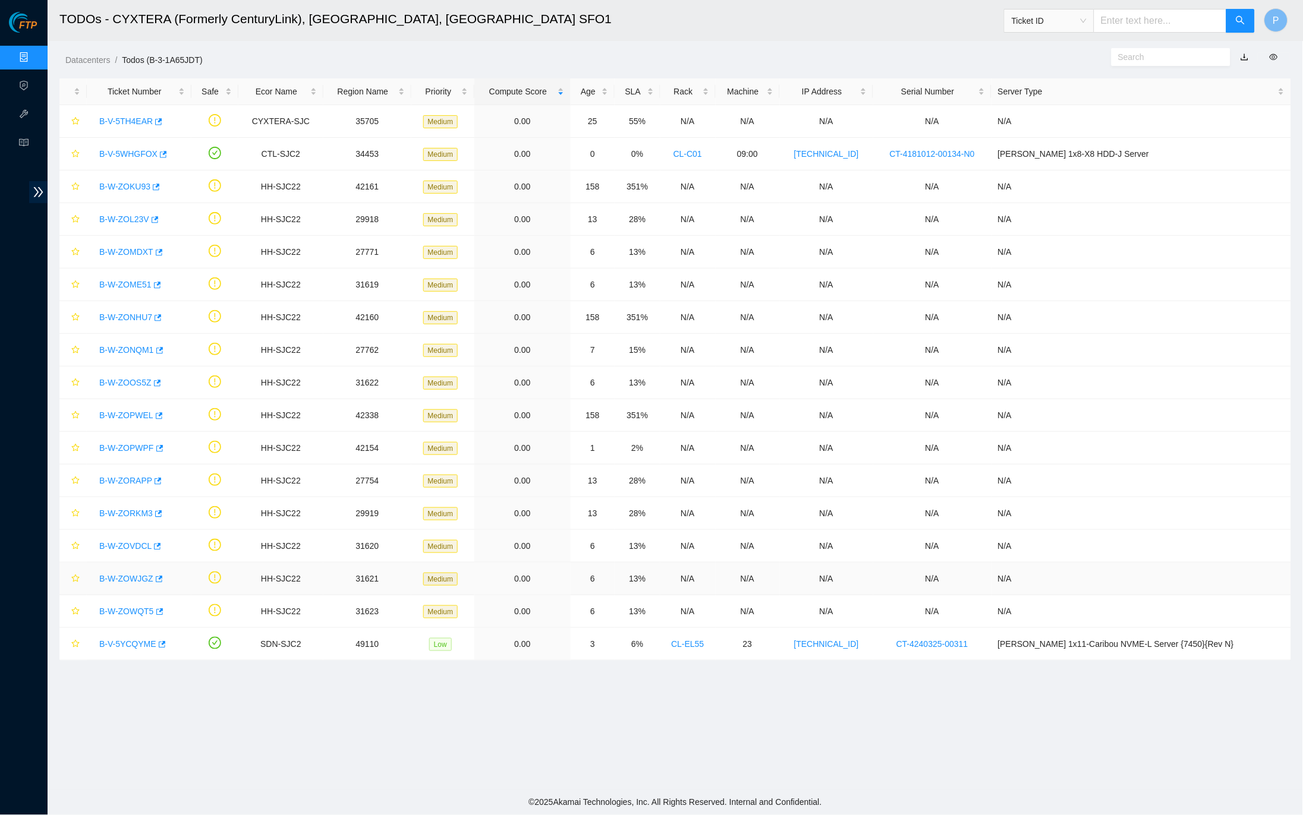
click at [129, 578] on link "B-W-ZOWJGZ" at bounding box center [126, 579] width 54 height 10
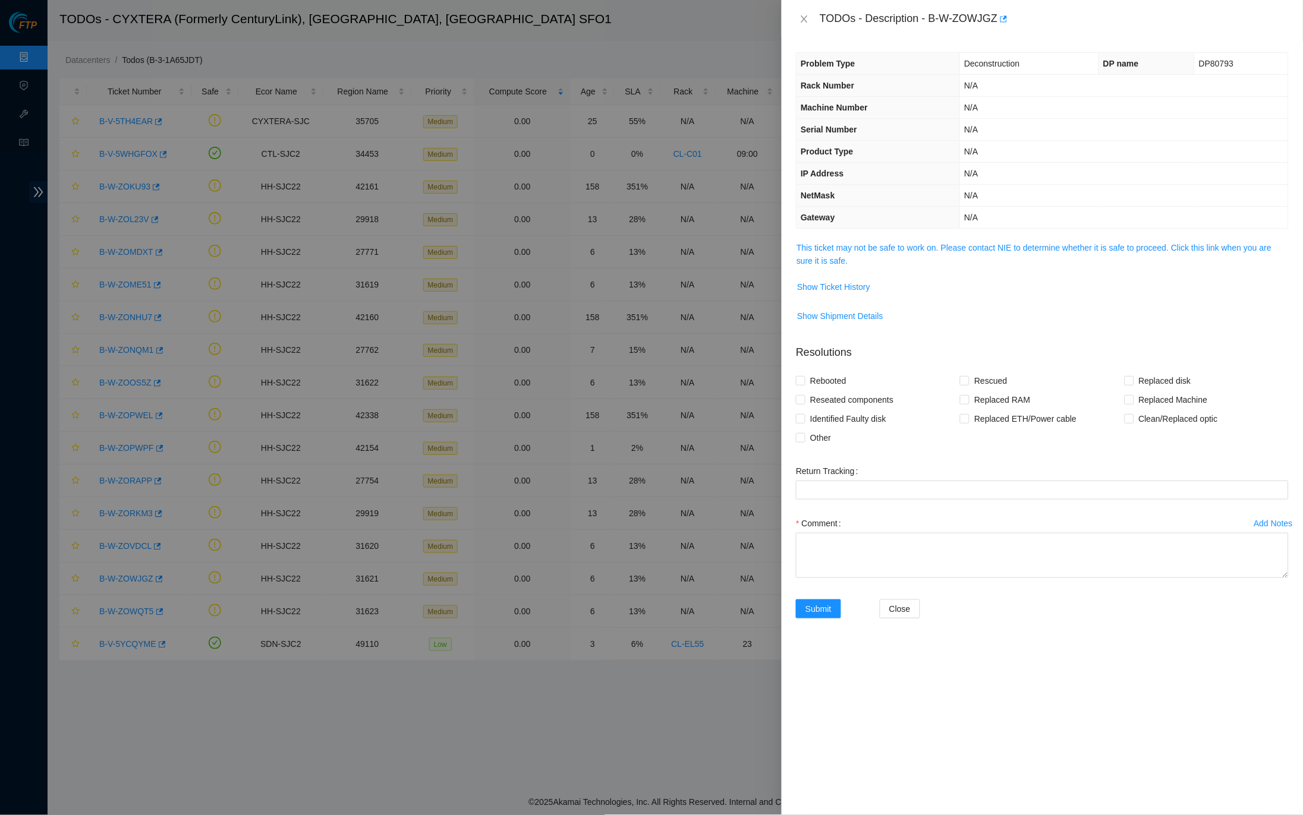
click at [874, 250] on span "This ticket may not be safe to work on. Please contact NIE to determine whether…" at bounding box center [1041, 254] width 491 height 26
click at [877, 243] on link "This ticket may not be safe to work on. Please contact NIE to determine whether…" at bounding box center [1033, 254] width 475 height 23
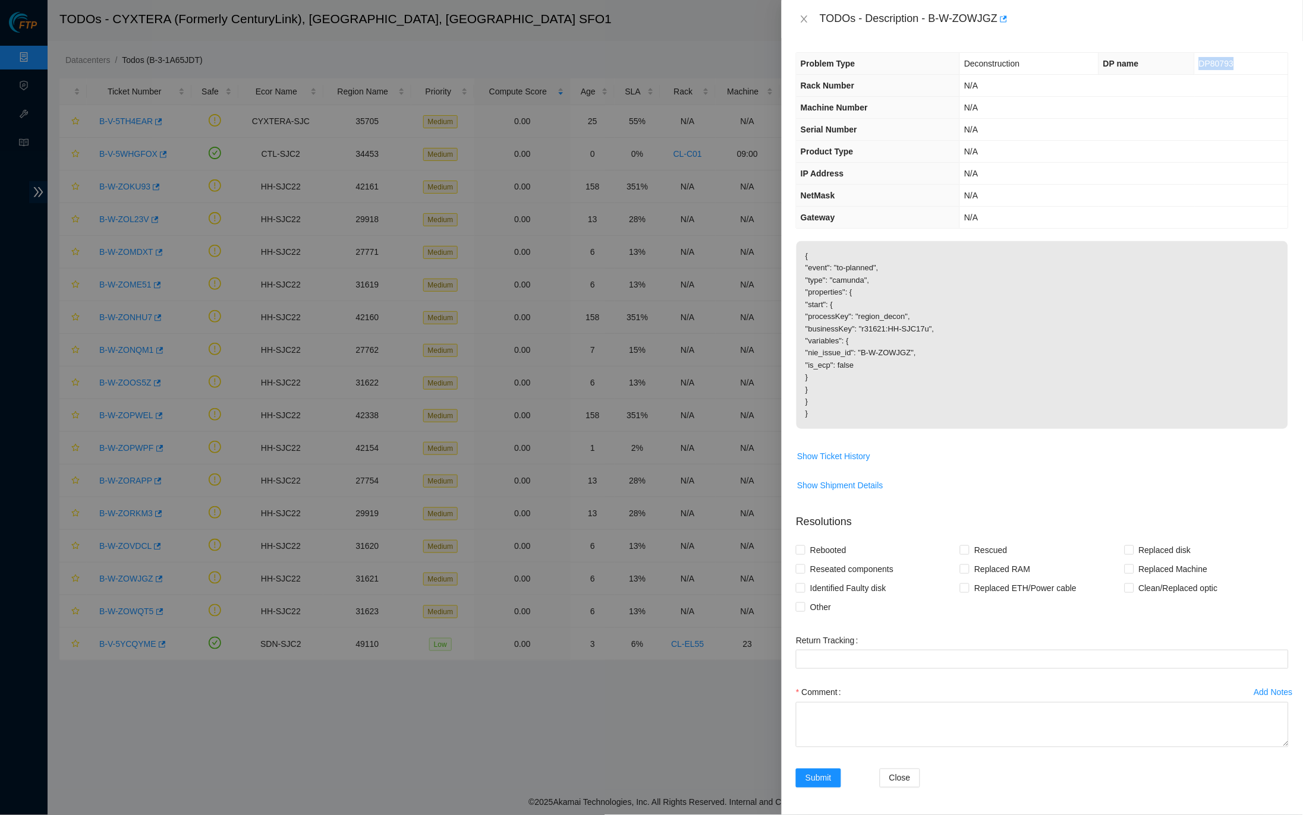
drag, startPoint x: 1242, startPoint y: 64, endPoint x: 1199, endPoint y: 64, distance: 42.8
click at [1199, 64] on td "DP80793" at bounding box center [1241, 64] width 93 height 22
drag, startPoint x: 936, startPoint y: 17, endPoint x: 1003, endPoint y: 14, distance: 67.2
click at [1003, 14] on div "TODOs - Description - B-W-ZOWJGZ" at bounding box center [1054, 19] width 469 height 19
click at [803, 24] on button "Close" at bounding box center [804, 19] width 17 height 11
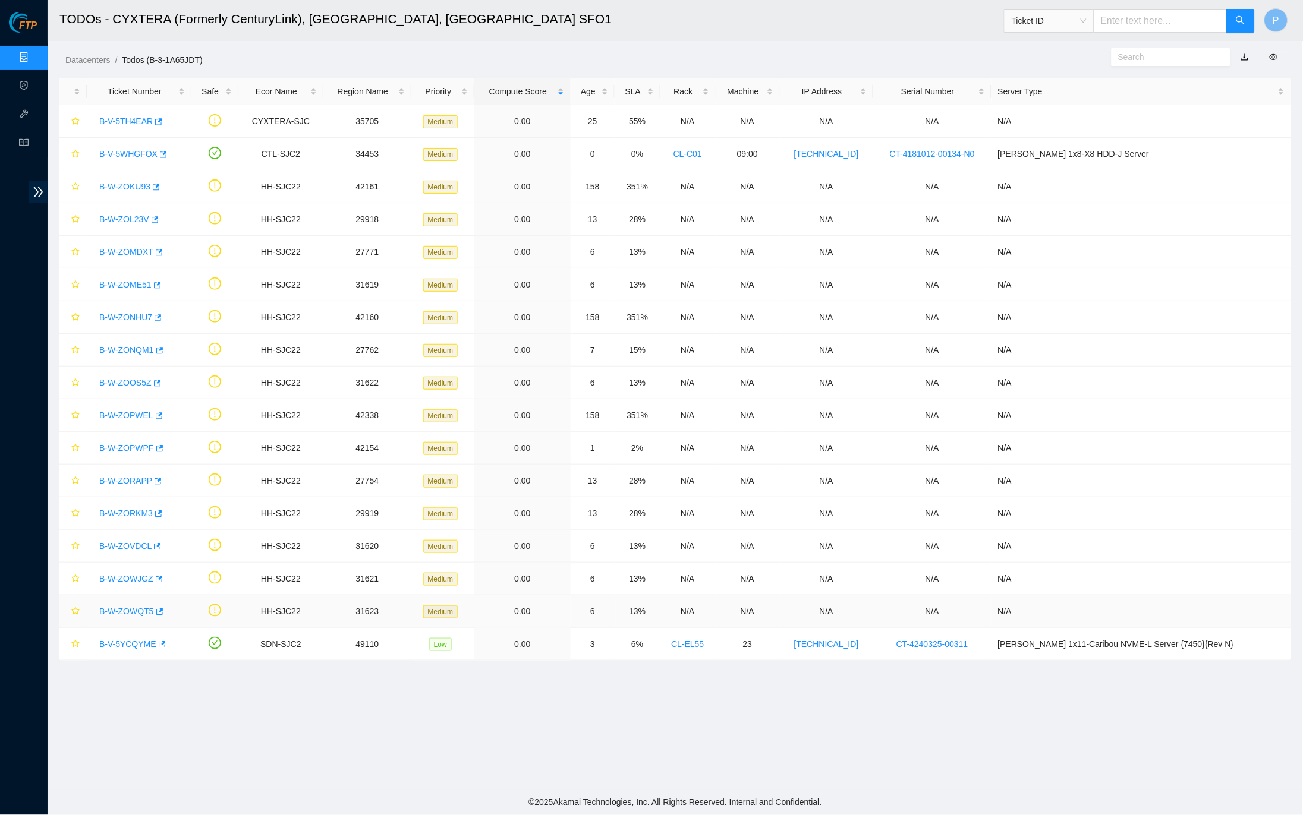
click at [137, 611] on link "B-W-ZOWQT5" at bounding box center [126, 612] width 55 height 10
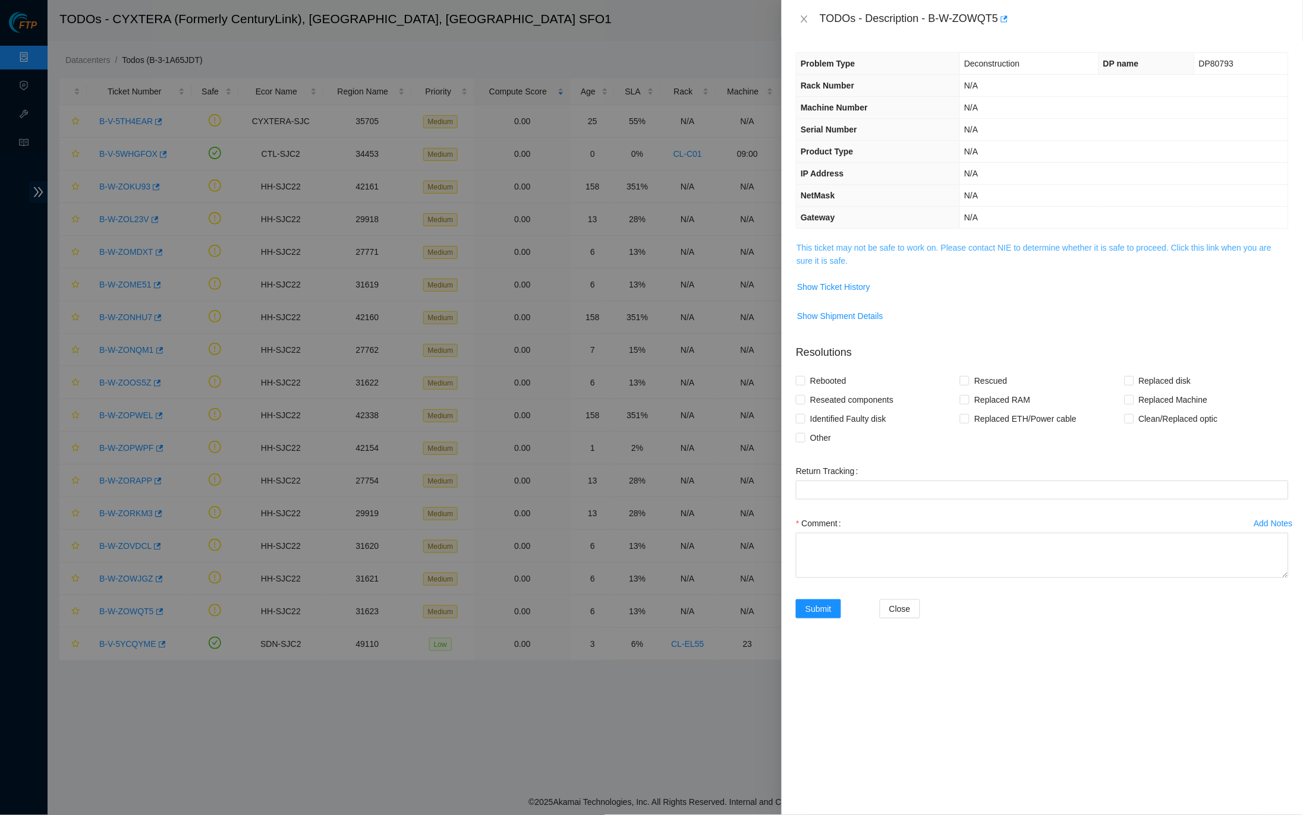
click at [861, 246] on link "This ticket may not be safe to work on. Please contact NIE to determine whether…" at bounding box center [1033, 254] width 475 height 23
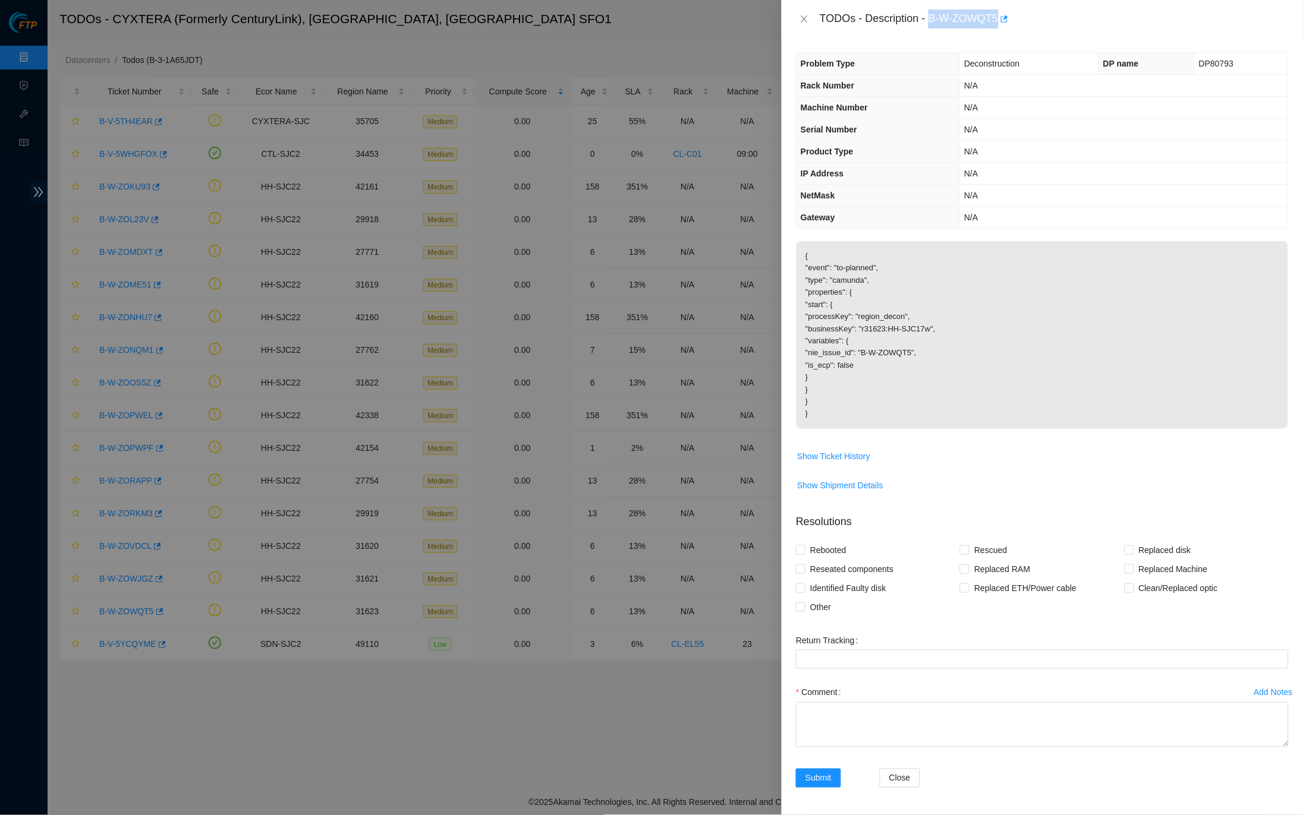
drag, startPoint x: 936, startPoint y: 16, endPoint x: 1003, endPoint y: 18, distance: 67.2
click at [1003, 18] on div "TODOs - Description - B-W-ZOWQT5" at bounding box center [1054, 19] width 469 height 19
click at [844, 450] on span "Show Ticket History" at bounding box center [833, 456] width 73 height 13
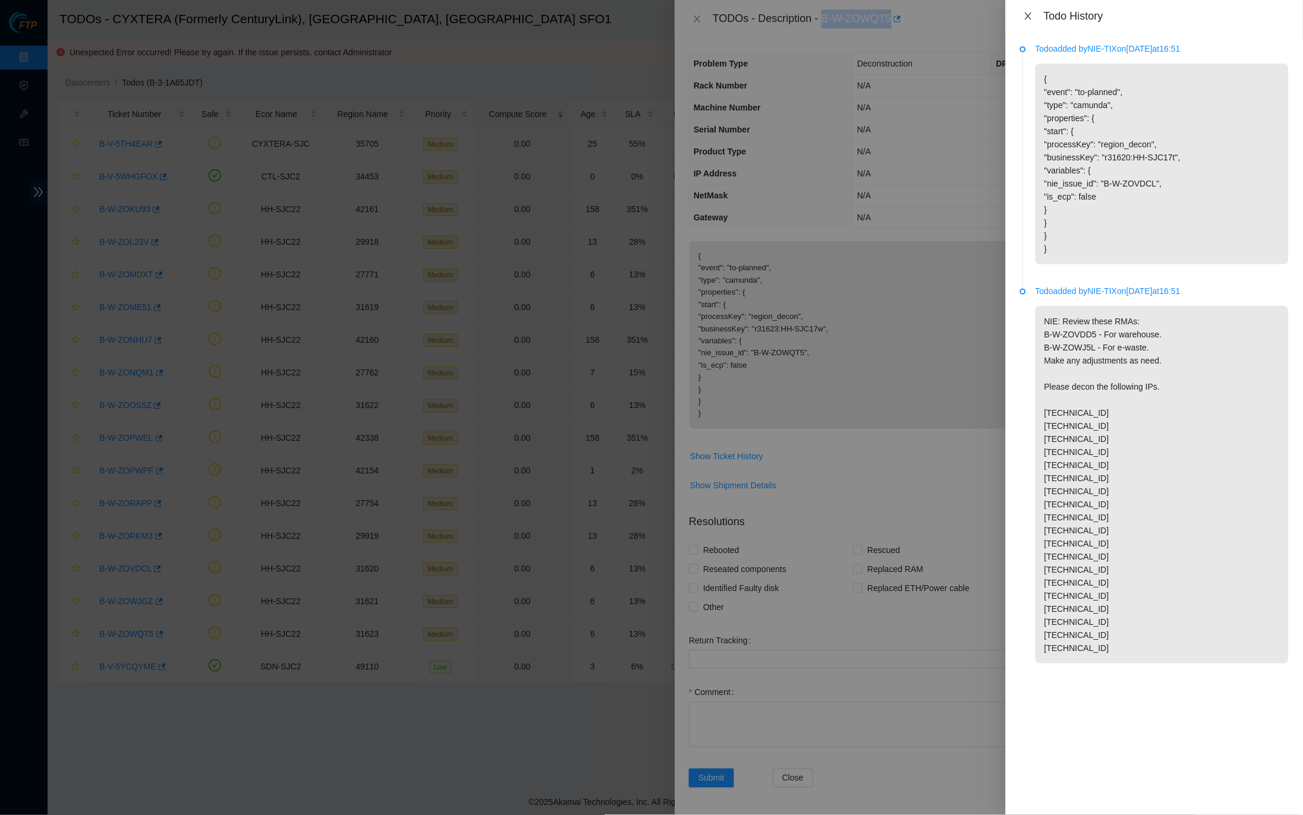
click at [1028, 13] on icon "close" at bounding box center [1028, 16] width 10 height 10
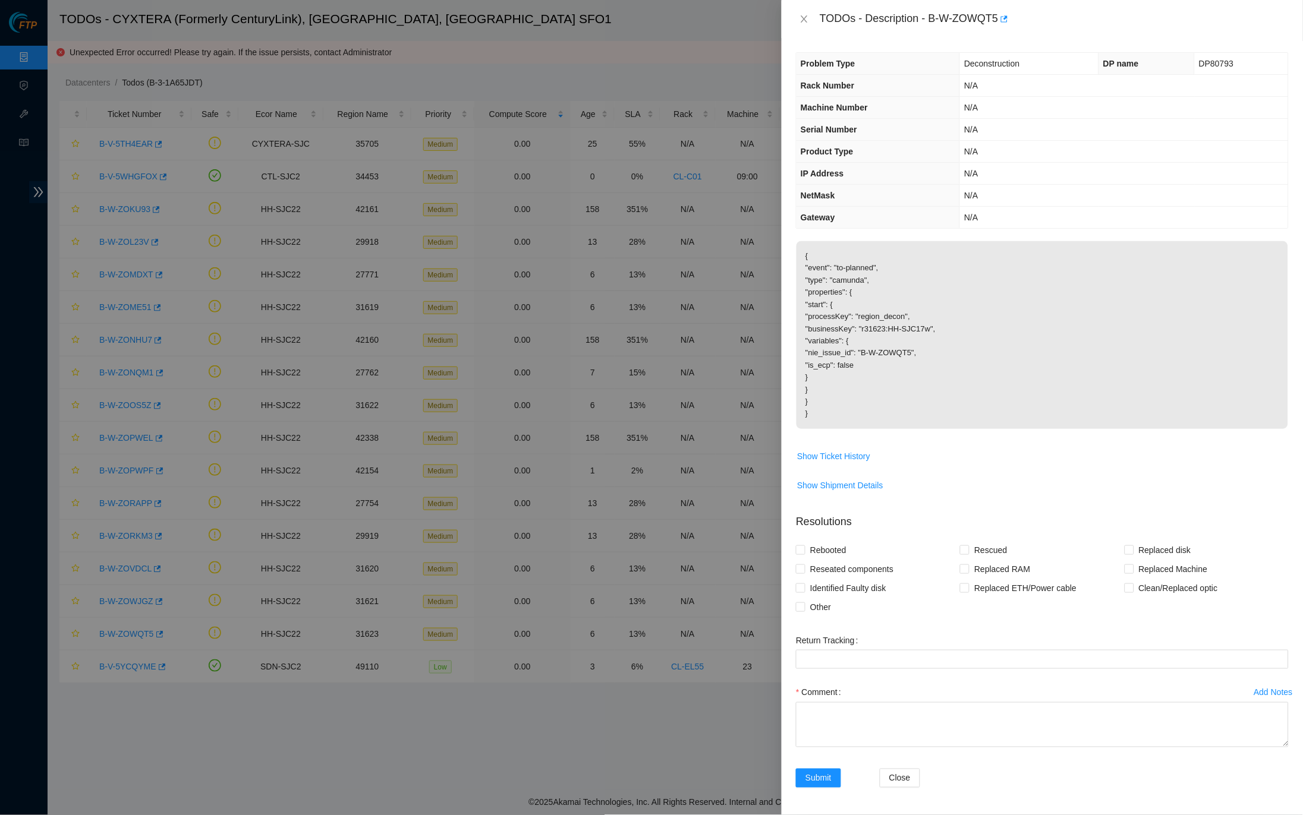
click at [874, 76] on th "Rack Number" at bounding box center [877, 86] width 163 height 22
click at [808, 16] on icon "close" at bounding box center [804, 19] width 10 height 10
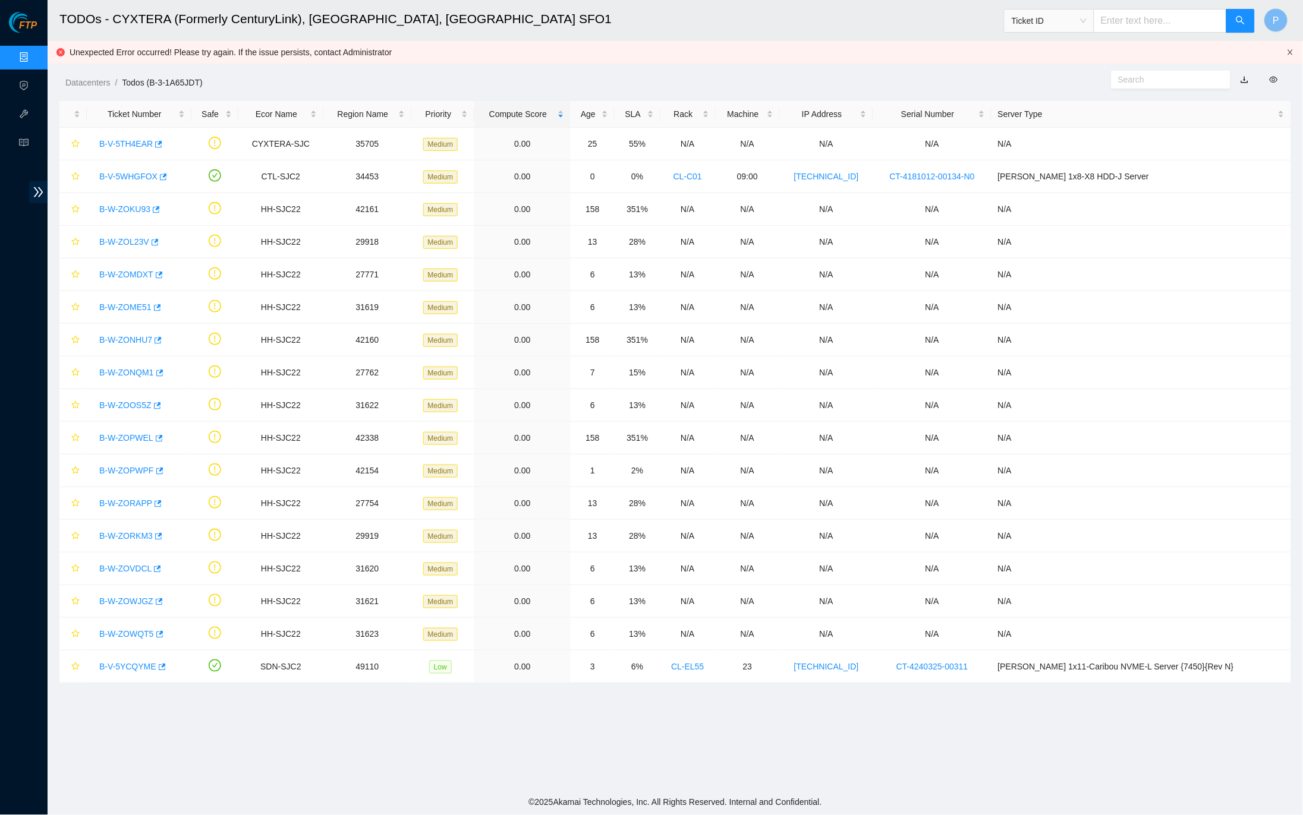
click at [1288, 52] on icon "close" at bounding box center [1290, 52] width 7 height 7
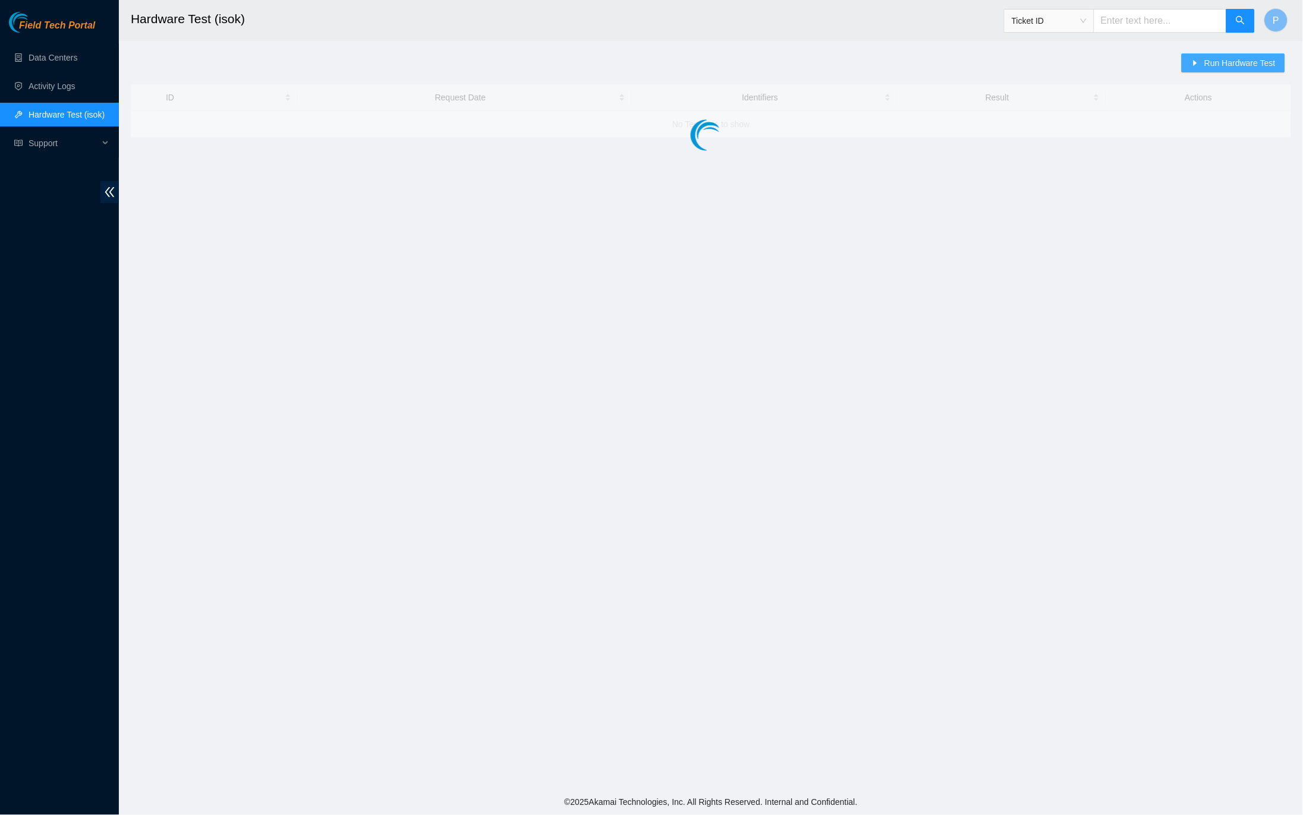
click at [1249, 69] on span "Run Hardware Test" at bounding box center [1239, 62] width 71 height 13
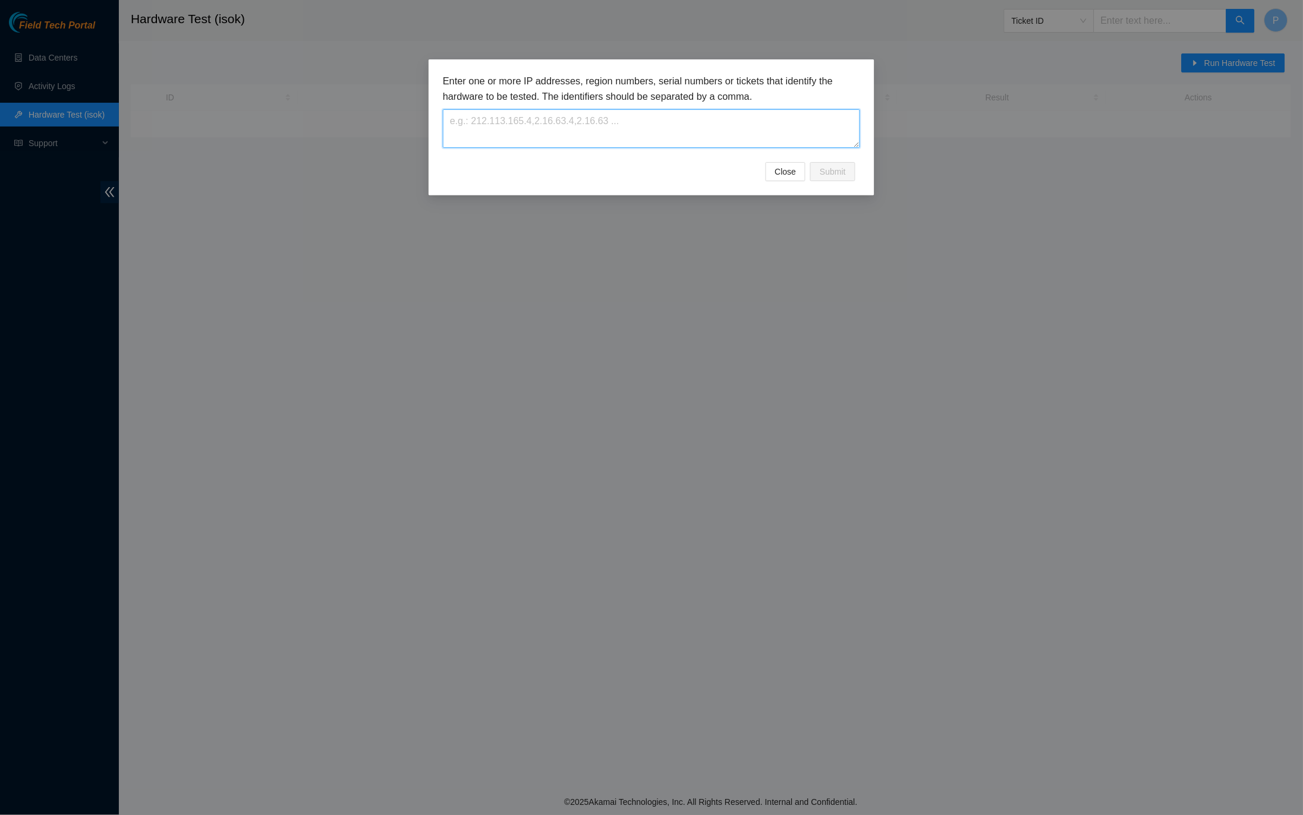
click at [657, 128] on textarea at bounding box center [651, 128] width 417 height 39
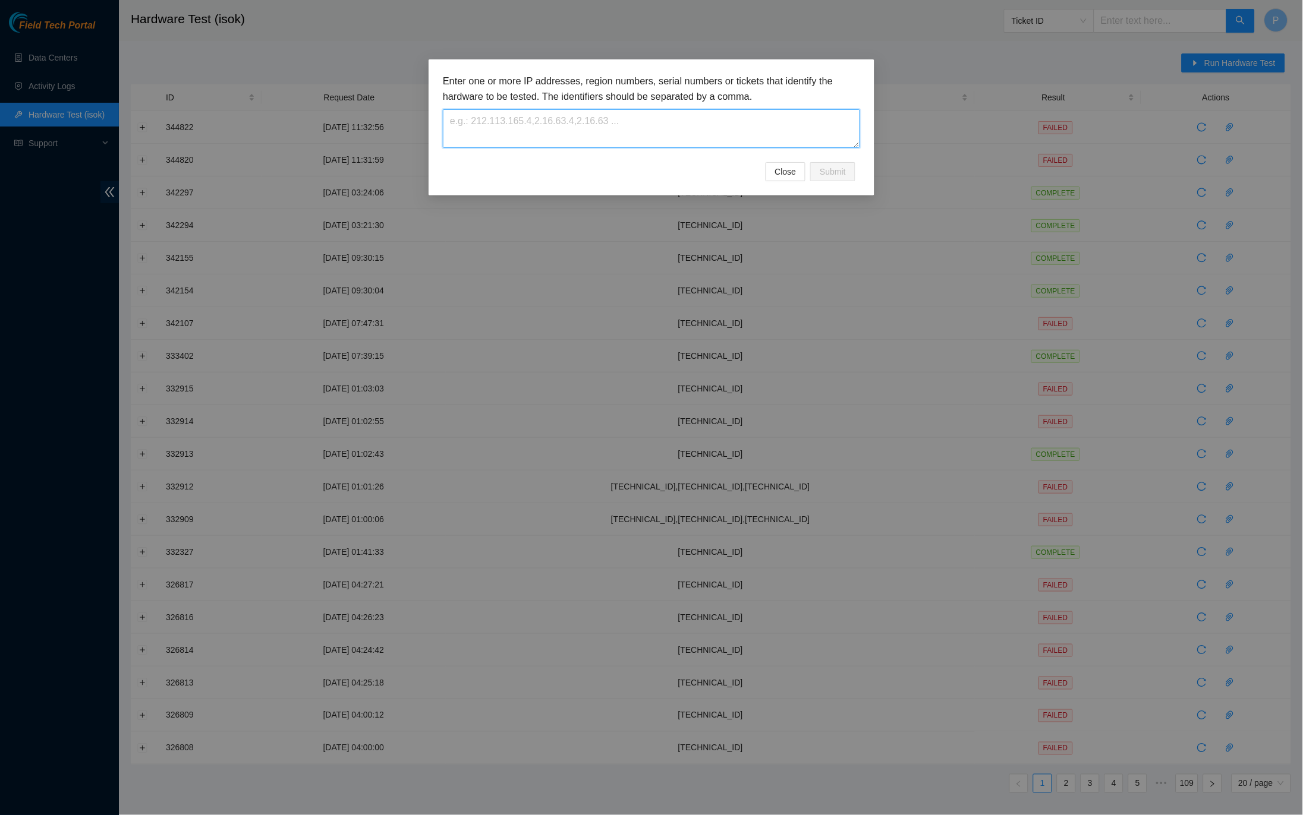
paste textarea "[TECHNICAL_ID]"
click at [827, 177] on span "Submit" at bounding box center [833, 171] width 26 height 13
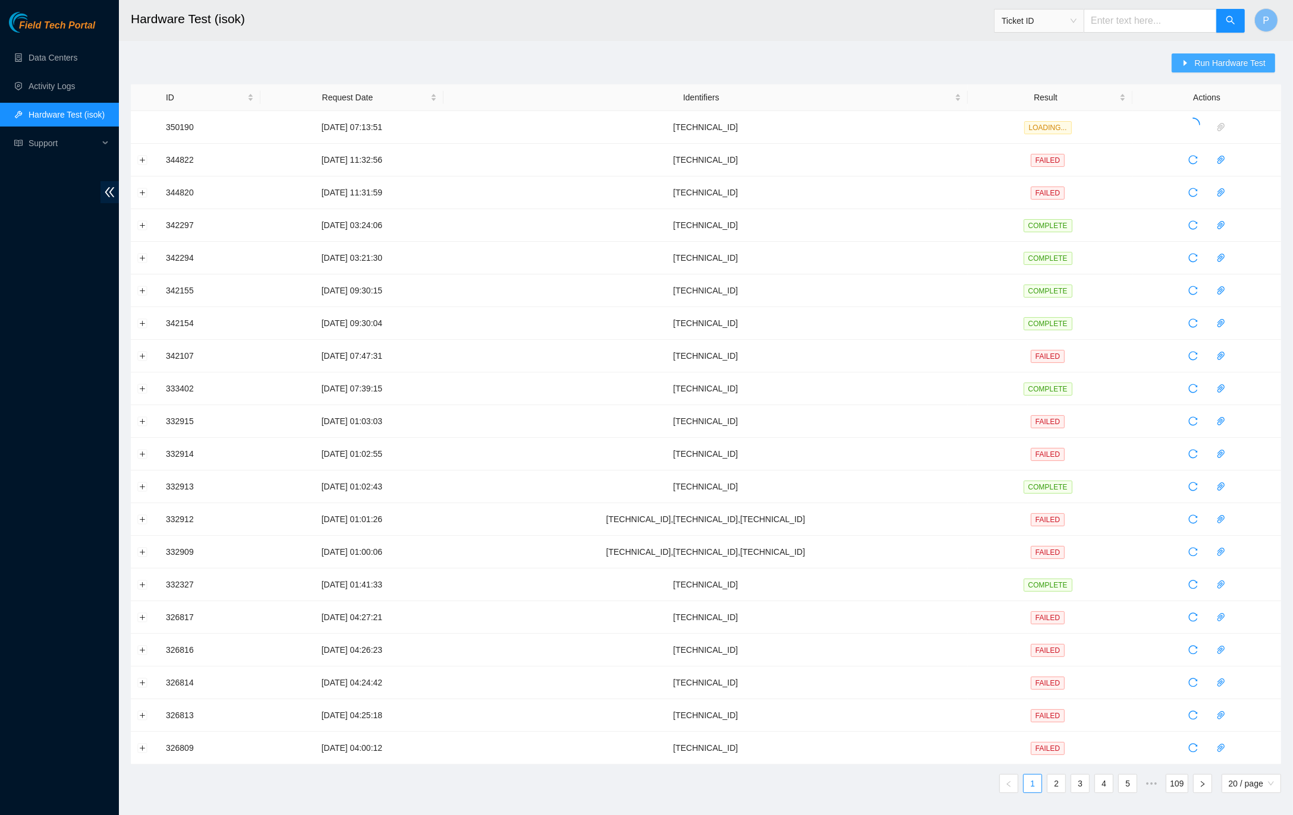
click at [1197, 58] on span "Run Hardware Test" at bounding box center [1229, 62] width 71 height 13
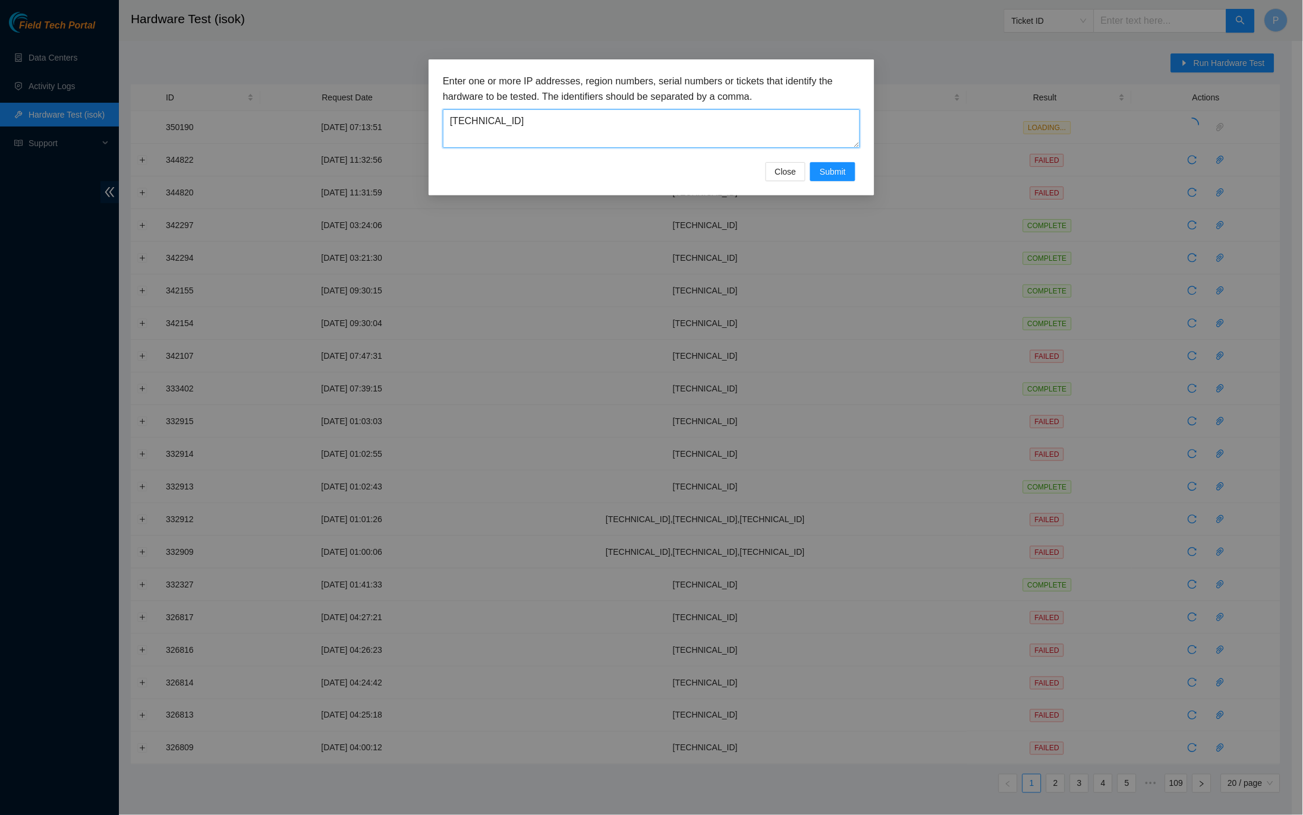
drag, startPoint x: 547, startPoint y: 124, endPoint x: 438, endPoint y: 119, distance: 109.5
click at [438, 119] on div "Enter one or more IP addresses, region numbers, serial numbers or tickets that …" at bounding box center [651, 127] width 446 height 136
paste textarea "104"
type textarea "[TECHNICAL_ID]"
click at [815, 169] on button "Submit" at bounding box center [832, 171] width 45 height 19
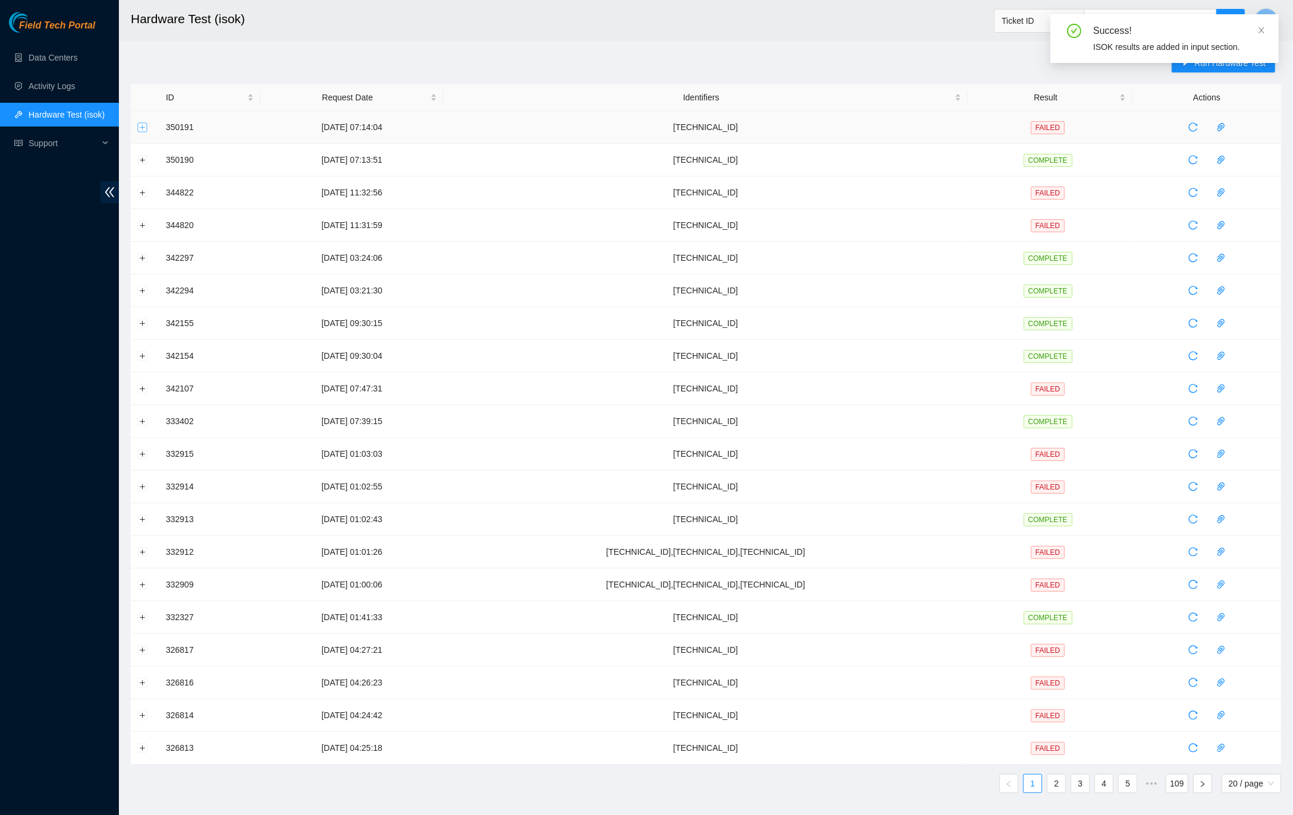
click at [141, 127] on button "Expand row" at bounding box center [143, 127] width 10 height 10
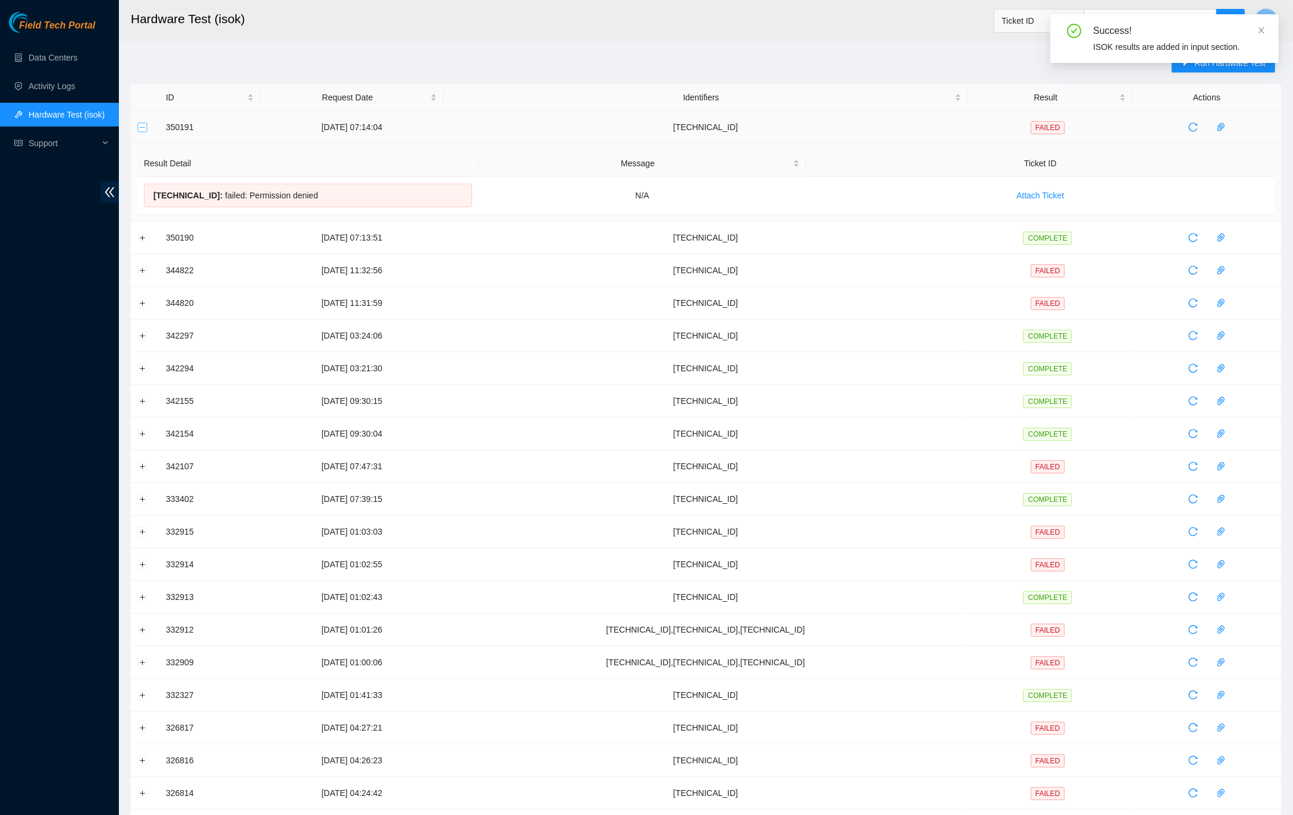
click at [141, 127] on button "Collapse row" at bounding box center [143, 127] width 10 height 10
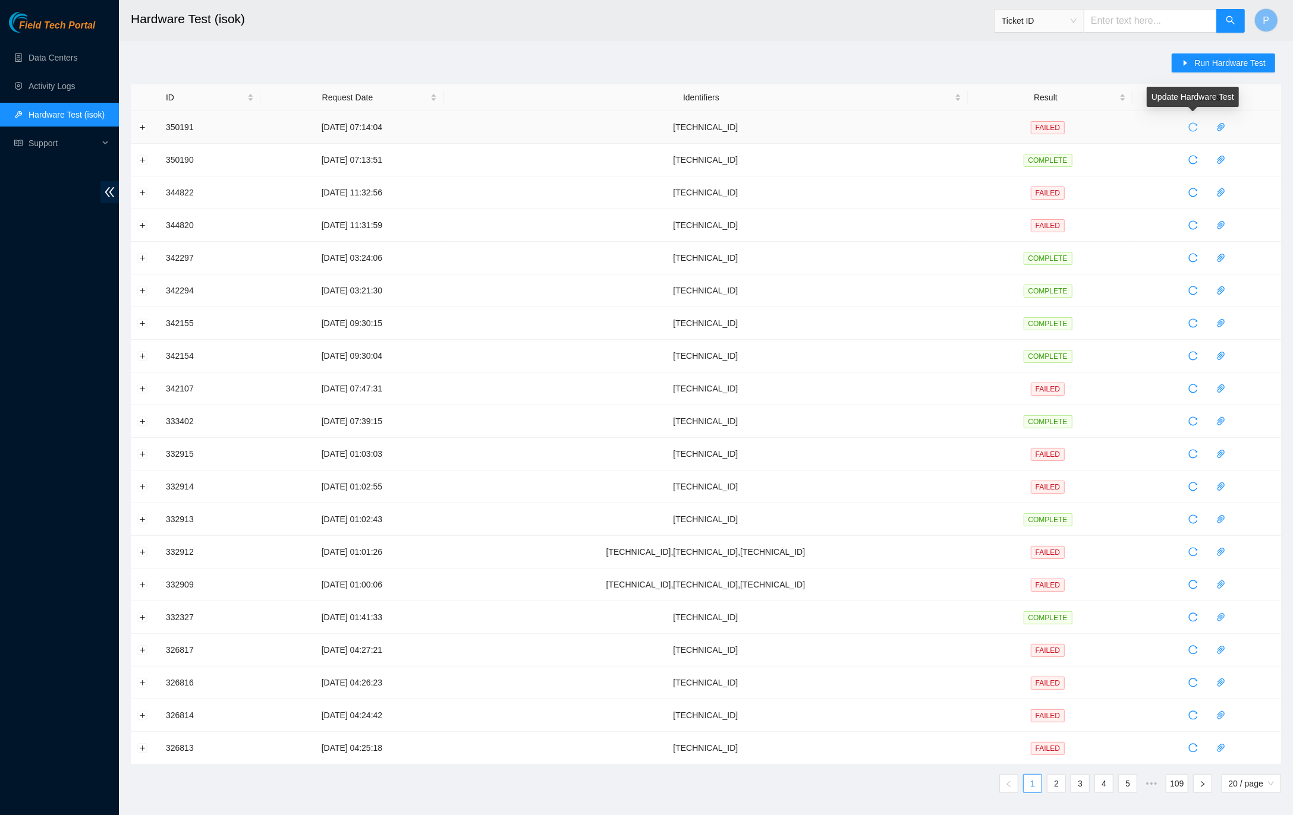
click at [1197, 125] on icon "reload" at bounding box center [1193, 127] width 10 height 10
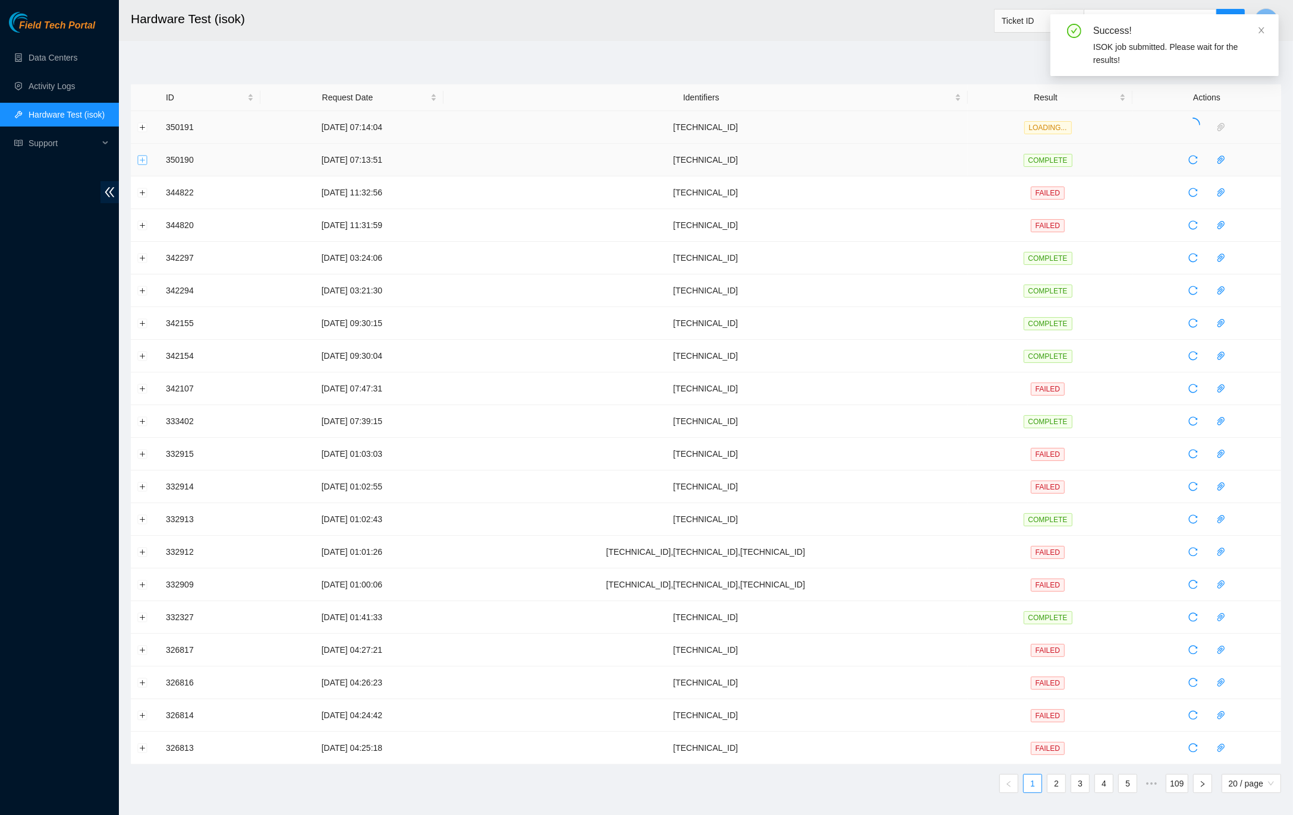
click at [146, 161] on button "Expand row" at bounding box center [143, 160] width 10 height 10
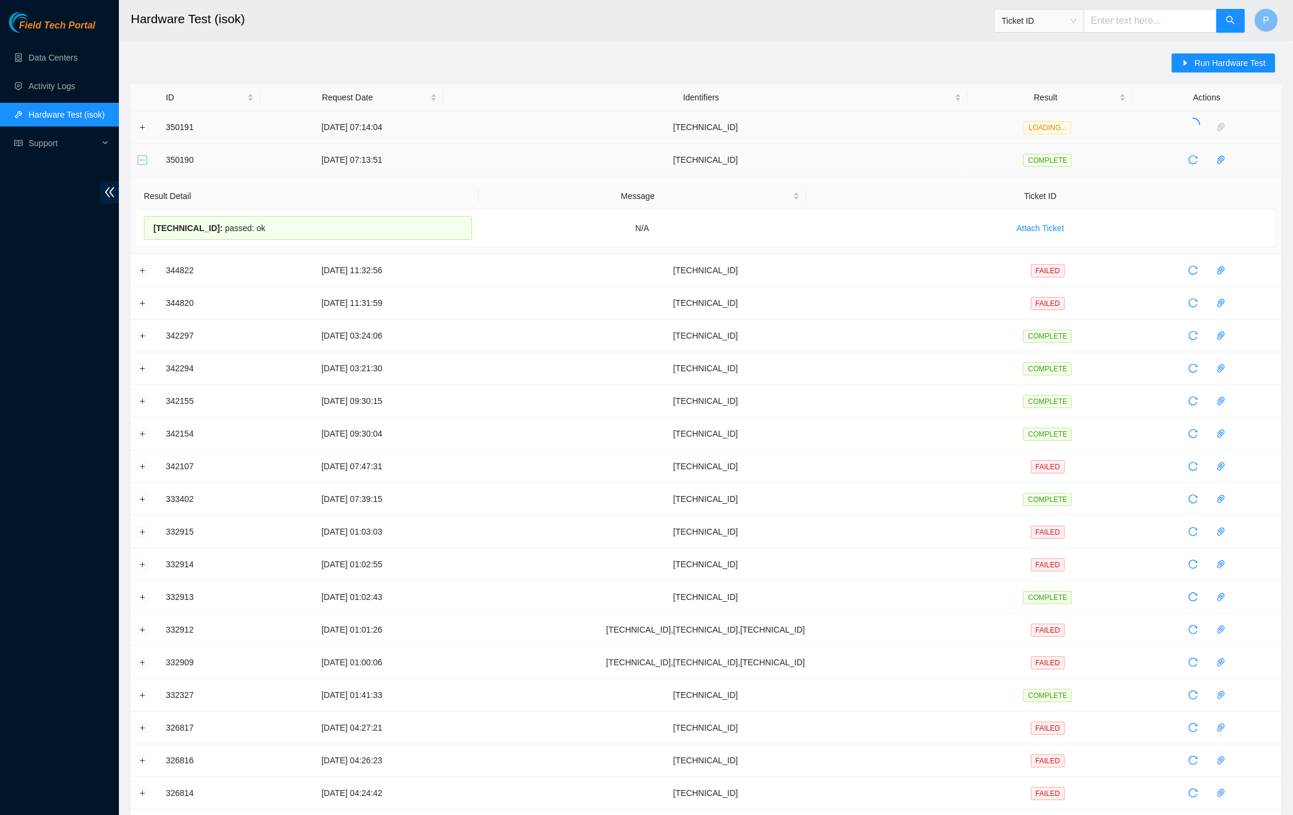
click at [146, 161] on button "Collapse row" at bounding box center [143, 160] width 10 height 10
